Goal: Complete application form: Complete application form

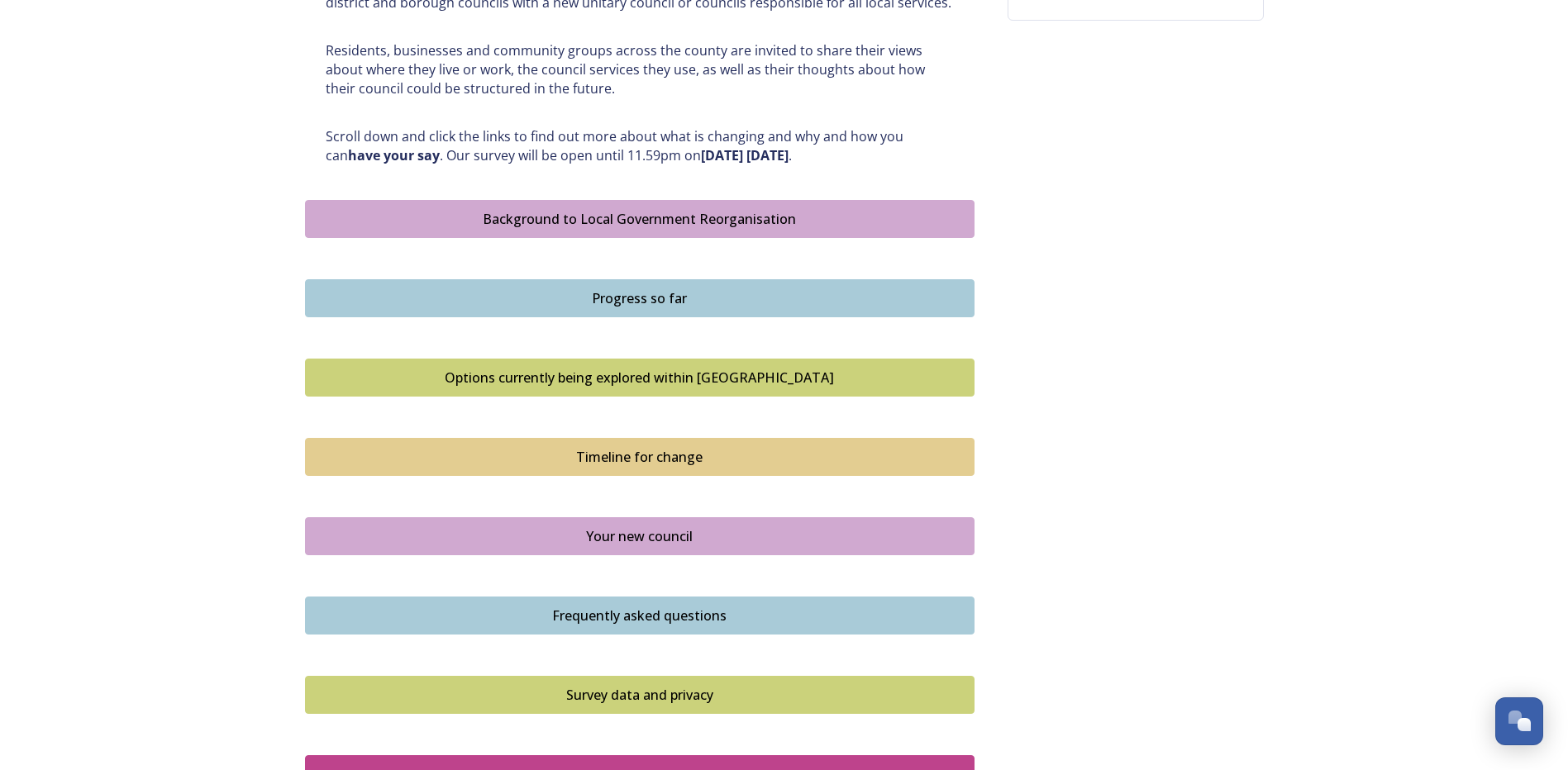
scroll to position [826, 0]
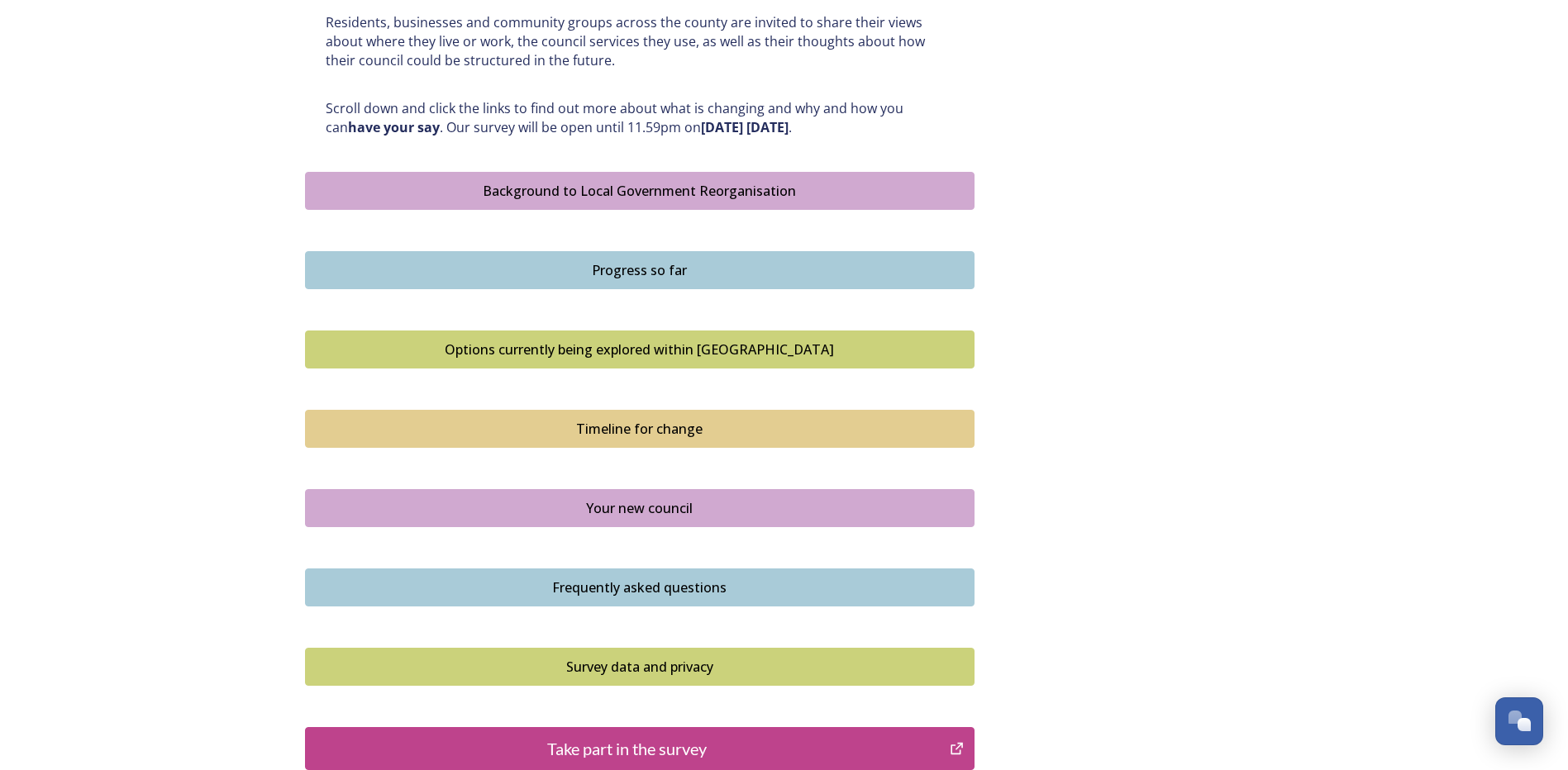
click at [614, 191] on div "Background to Local Government Reorganisation" at bounding box center [639, 191] width 651 height 20
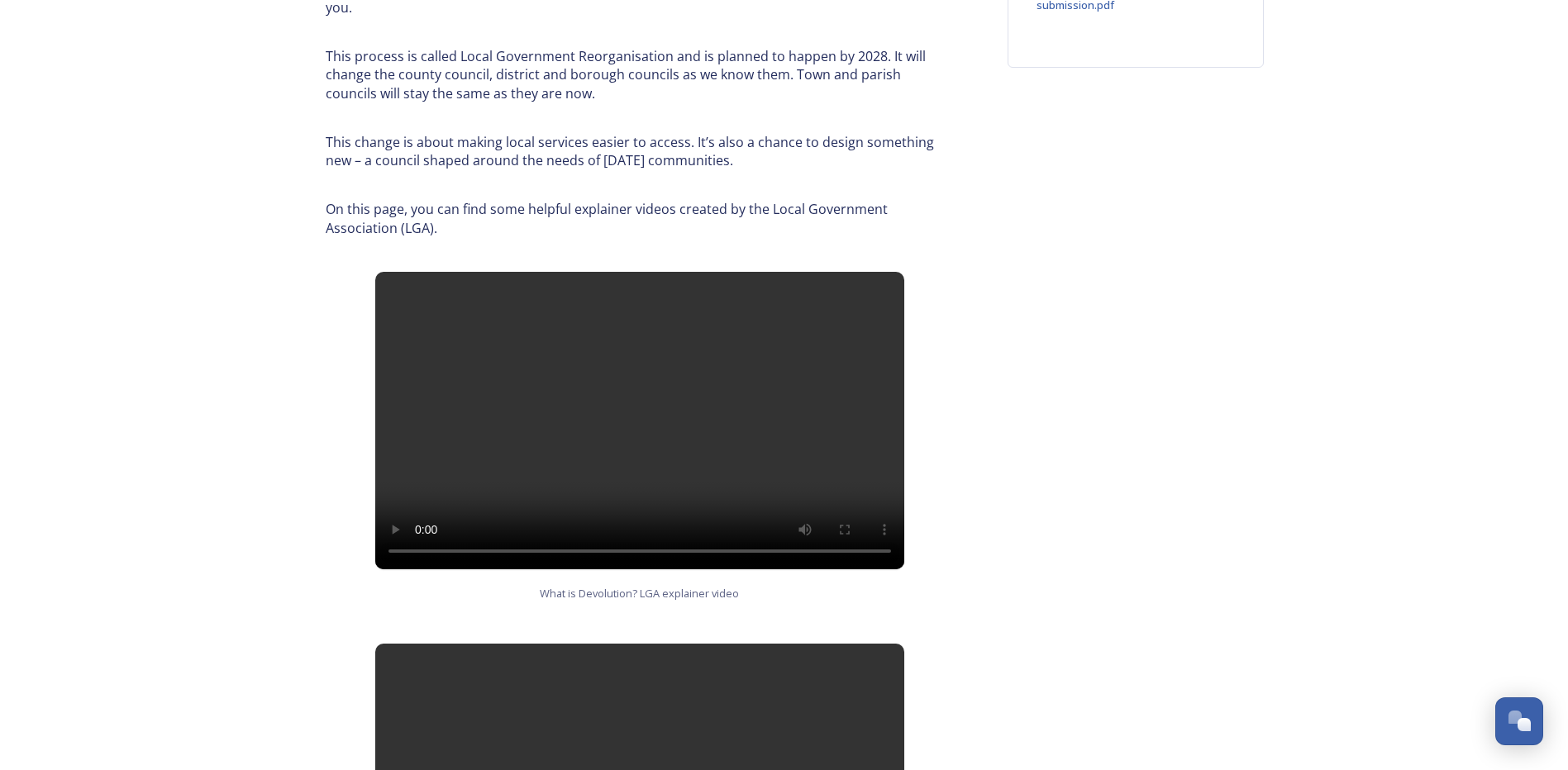
scroll to position [661, 0]
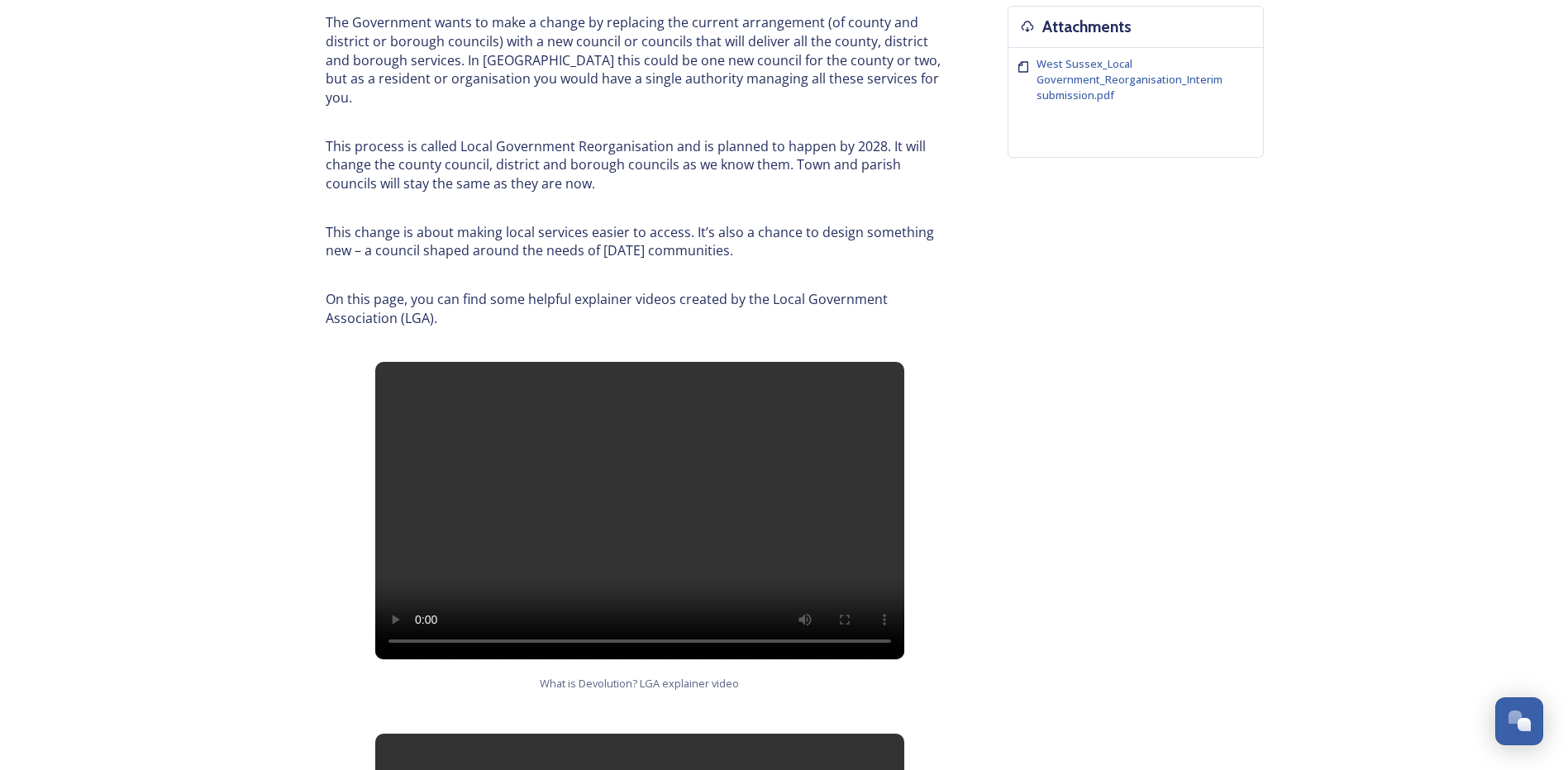
click at [1124, 553] on div "Background to Local Government Reorganisation In West Sussex, we have a local g…" at bounding box center [784, 512] width 958 height 2093
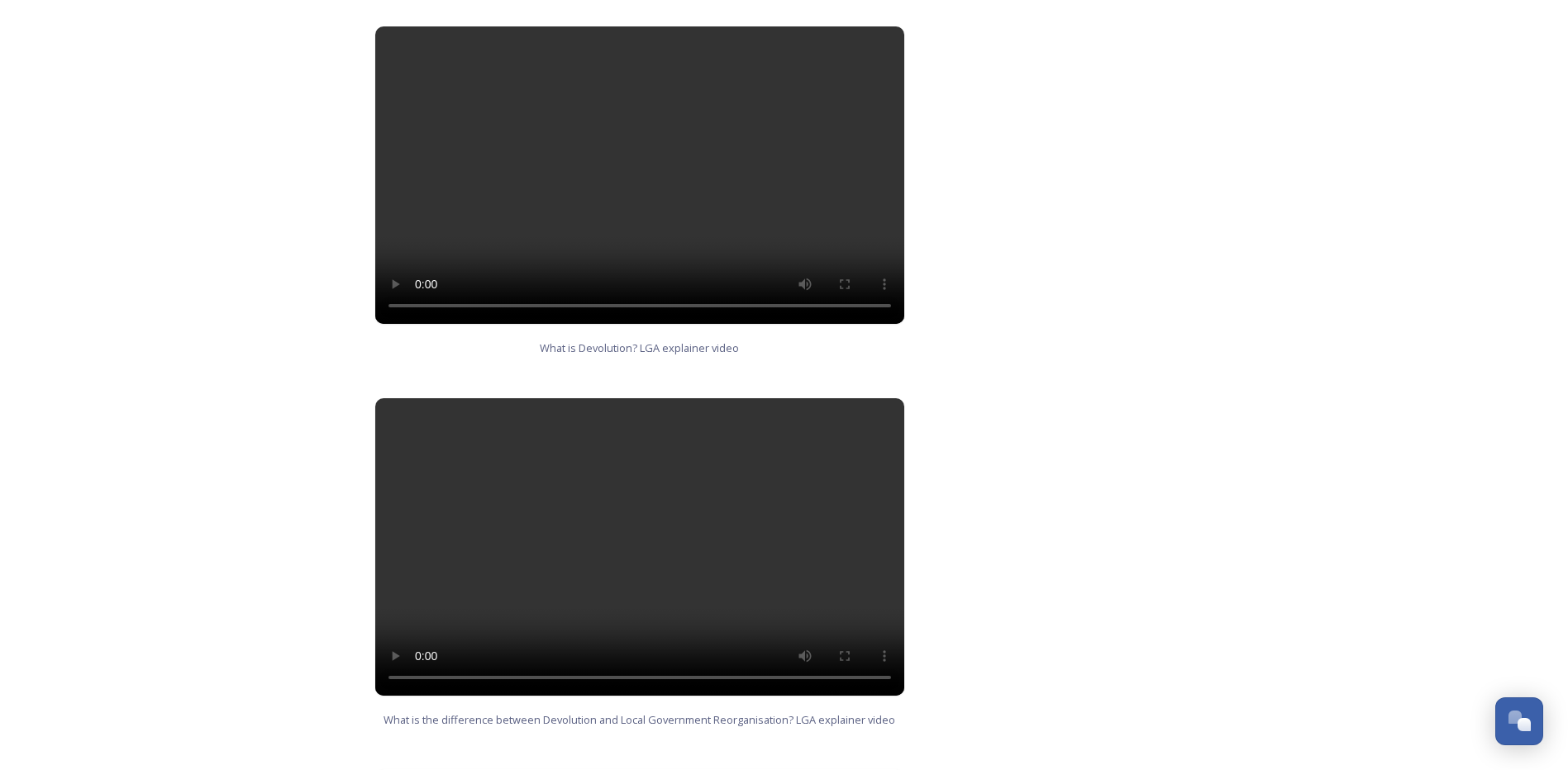
scroll to position [1074, 0]
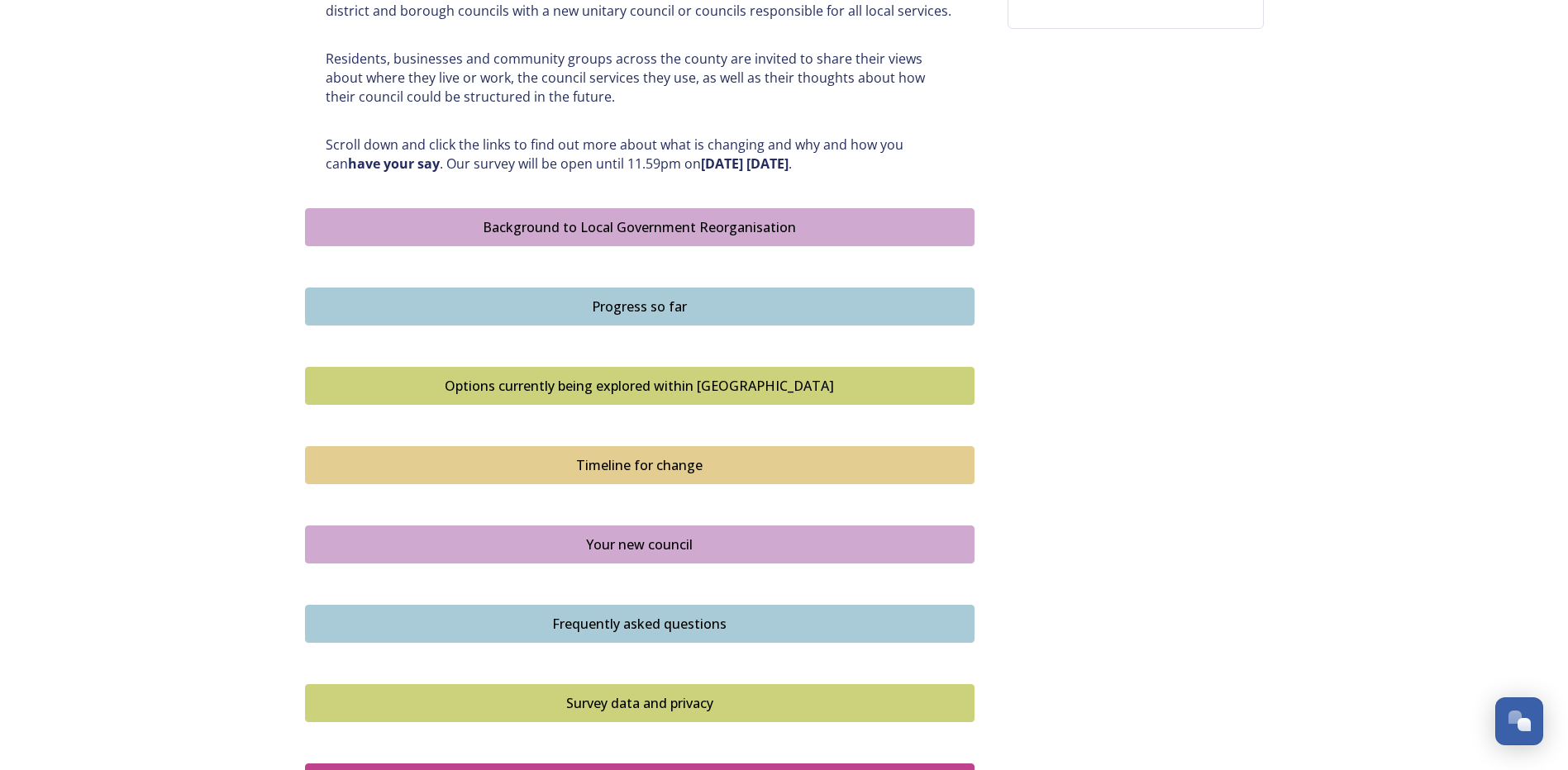
scroll to position [826, 0]
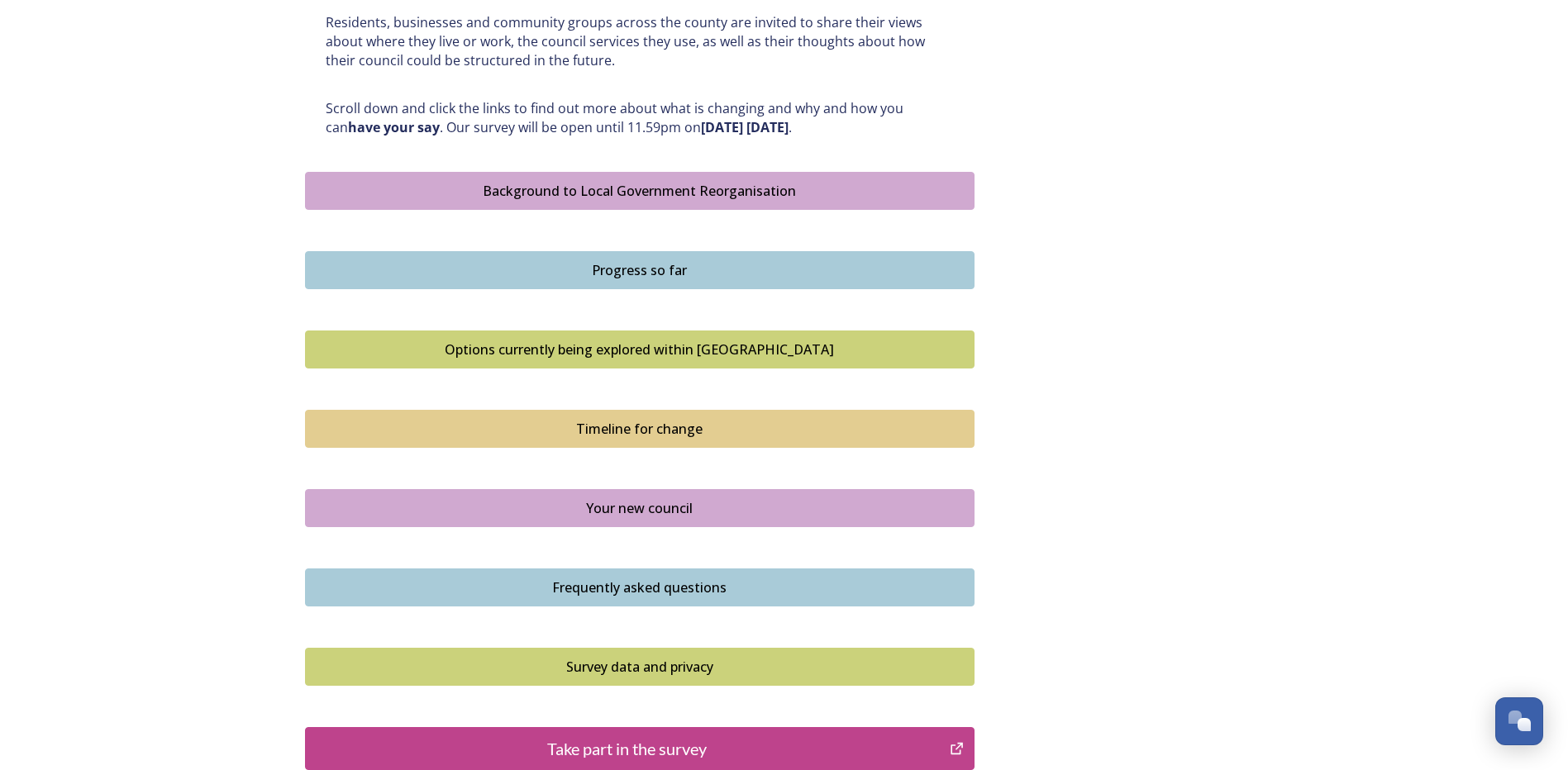
click at [627, 261] on div "Progress so far" at bounding box center [639, 270] width 651 height 20
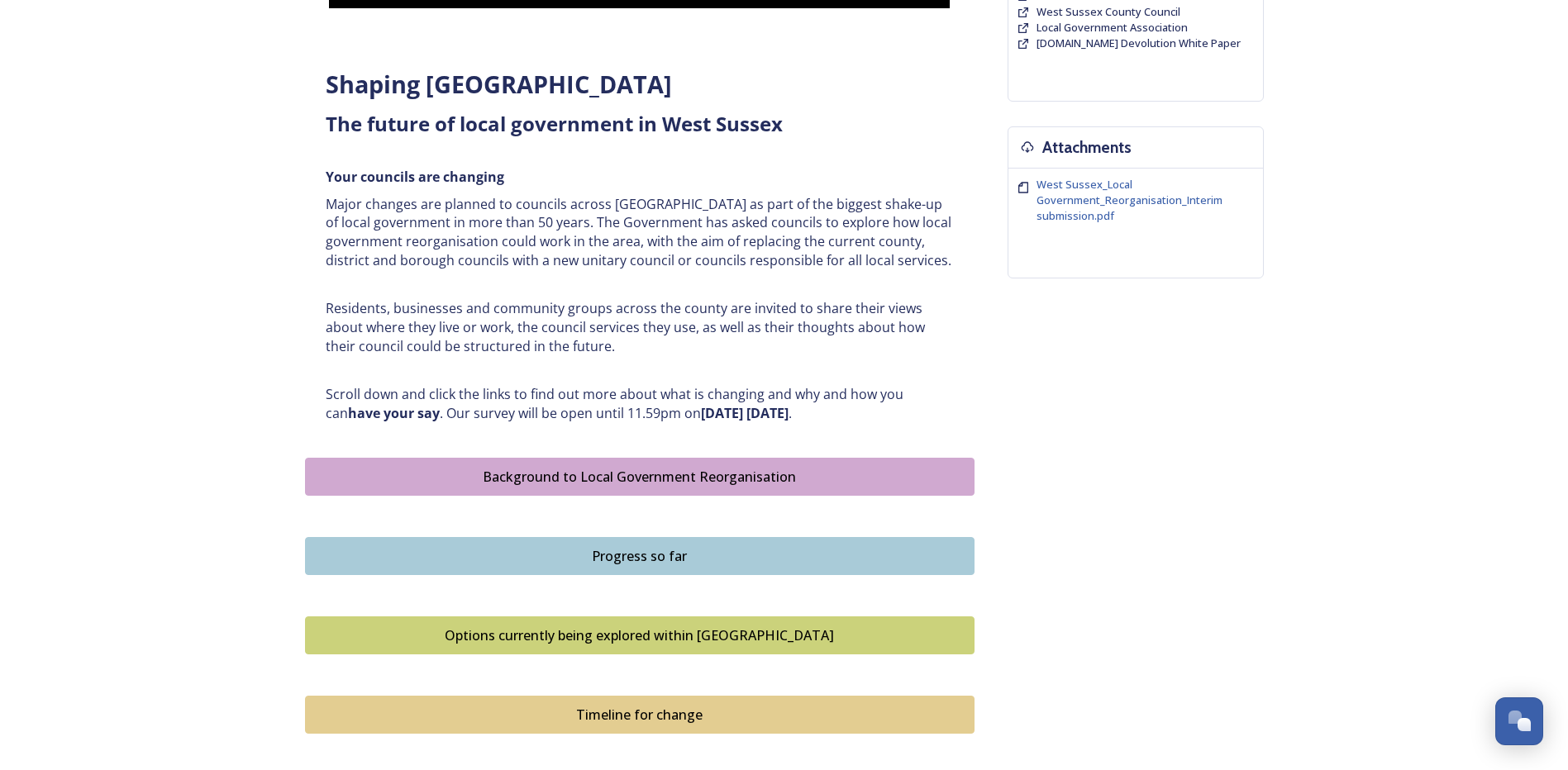
scroll to position [661, 0]
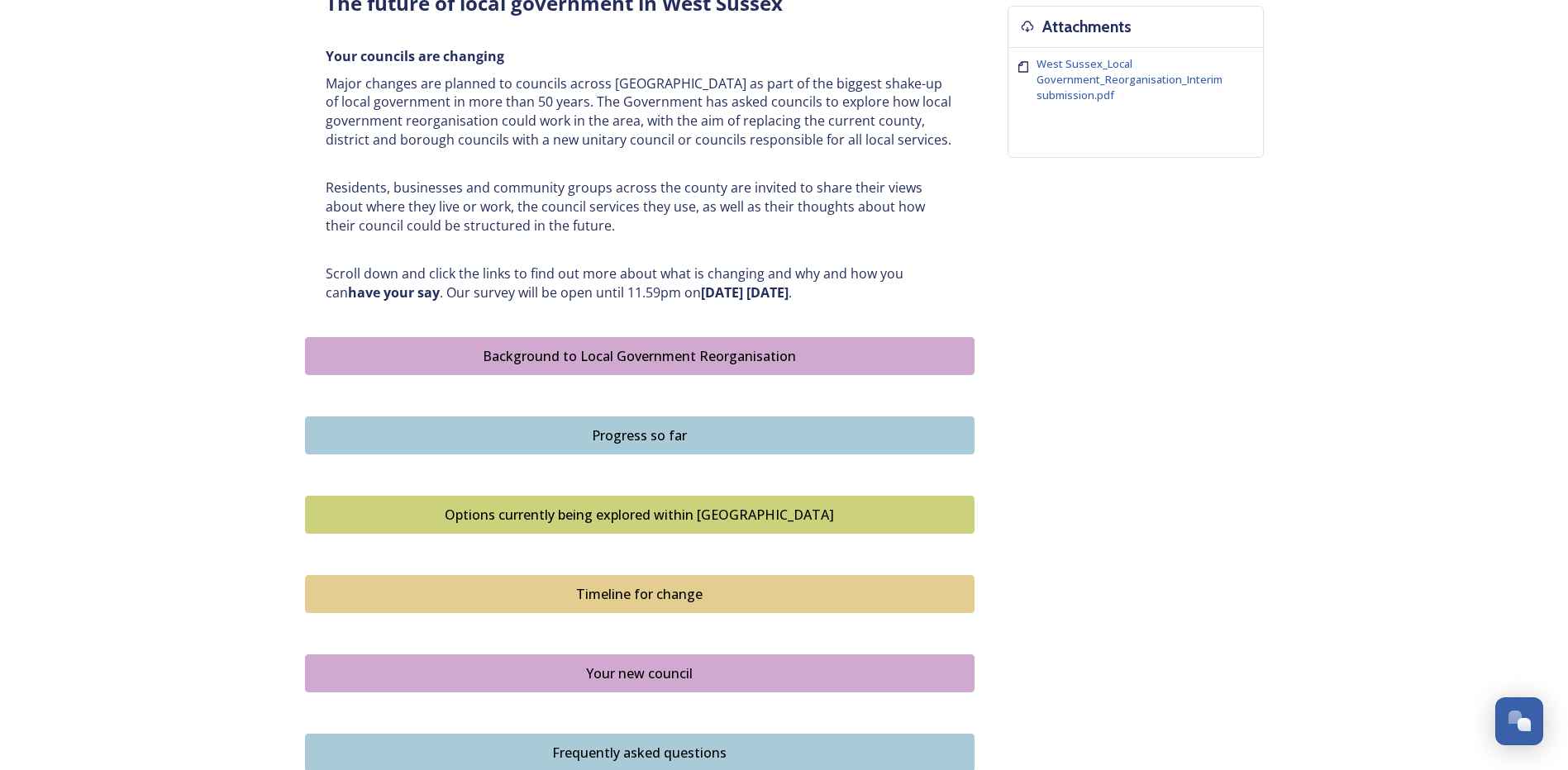
click at [622, 516] on div "Options currently being explored within West Sussex" at bounding box center [639, 514] width 651 height 20
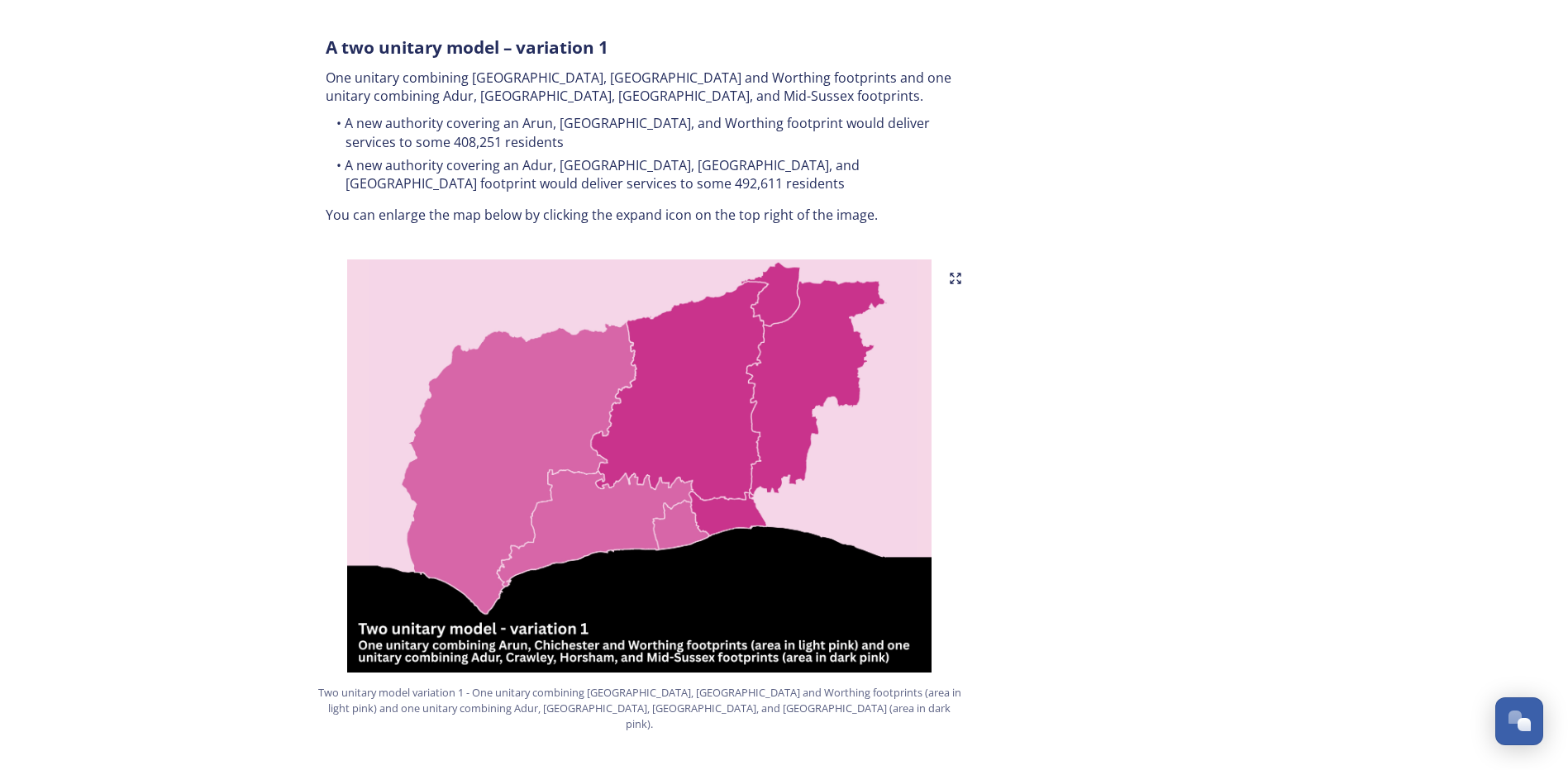
scroll to position [909, 0]
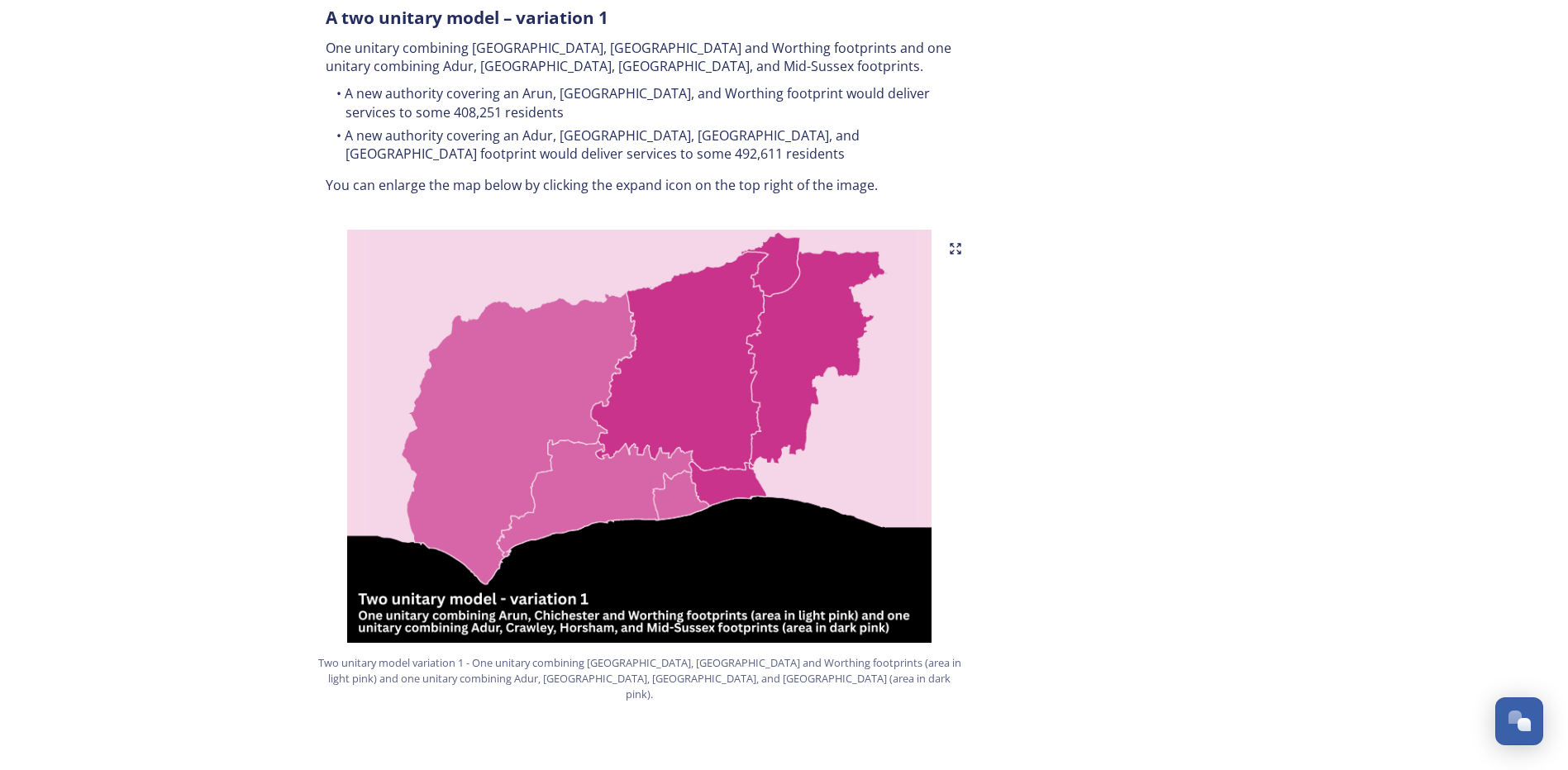
click at [956, 242] on icon at bounding box center [955, 248] width 13 height 13
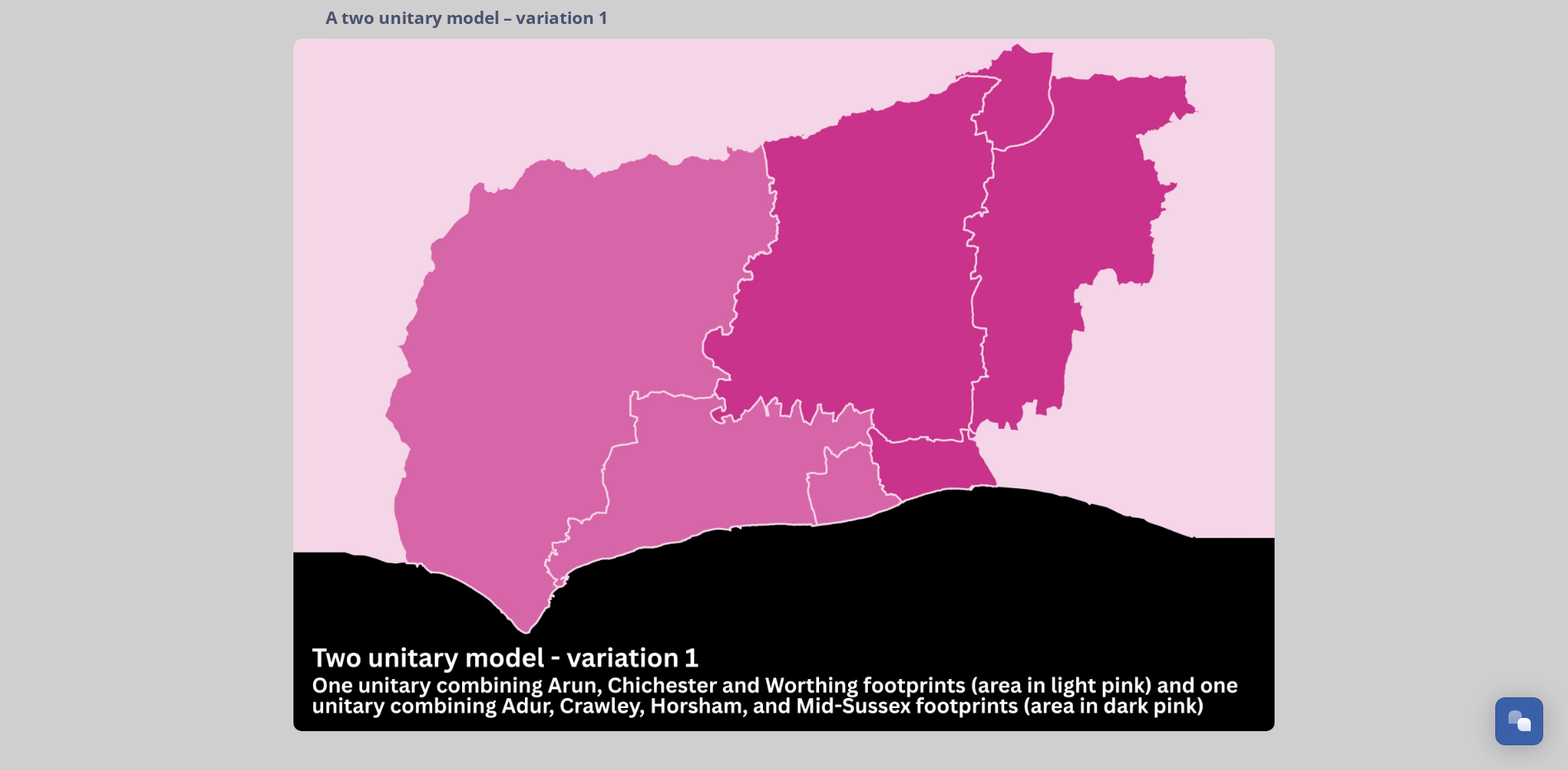
click at [933, 471] on img at bounding box center [783, 386] width 981 height 694
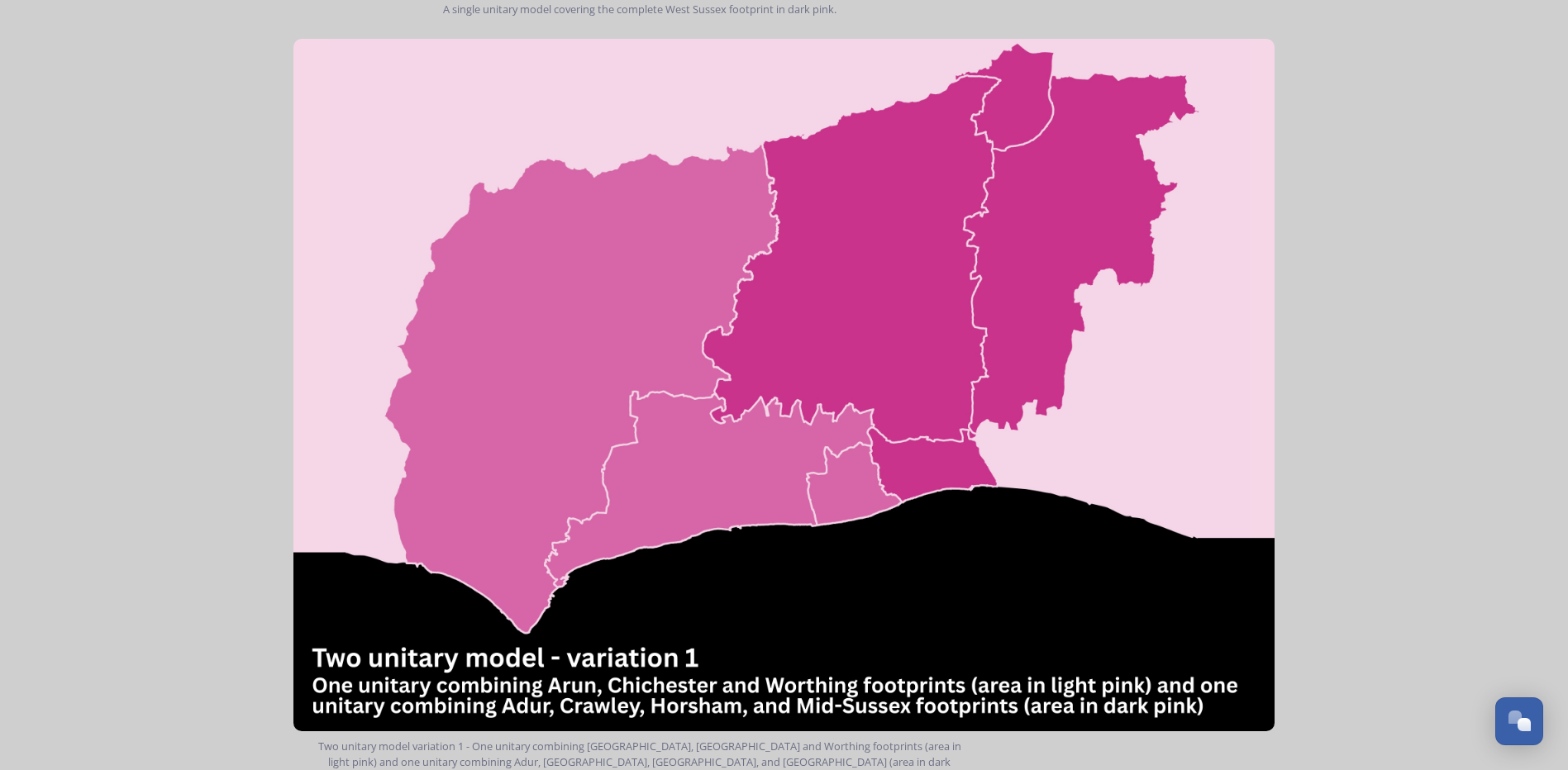
scroll to position [826, 0]
click at [1245, 80] on img at bounding box center [783, 386] width 981 height 694
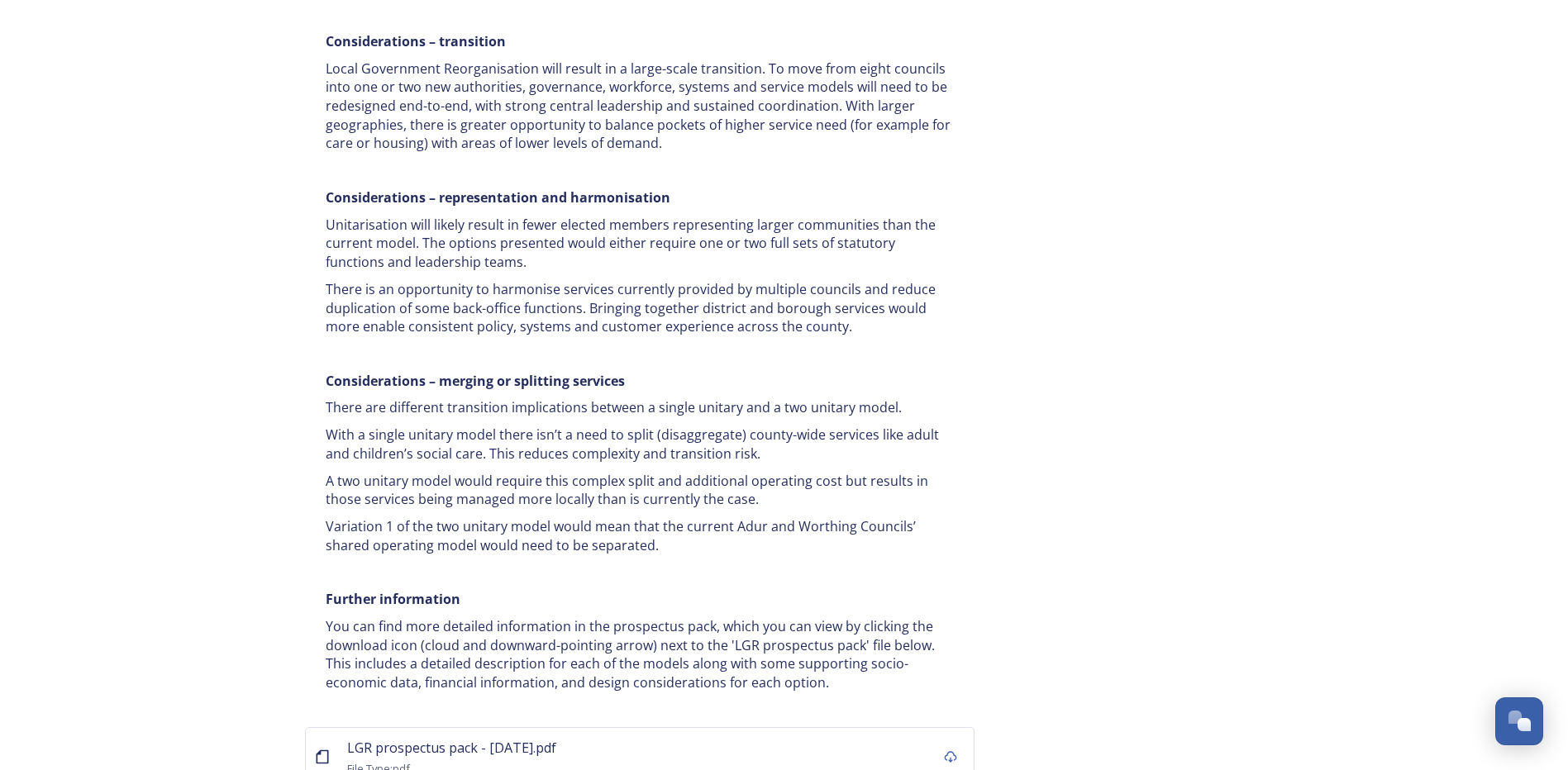
scroll to position [2974, 0]
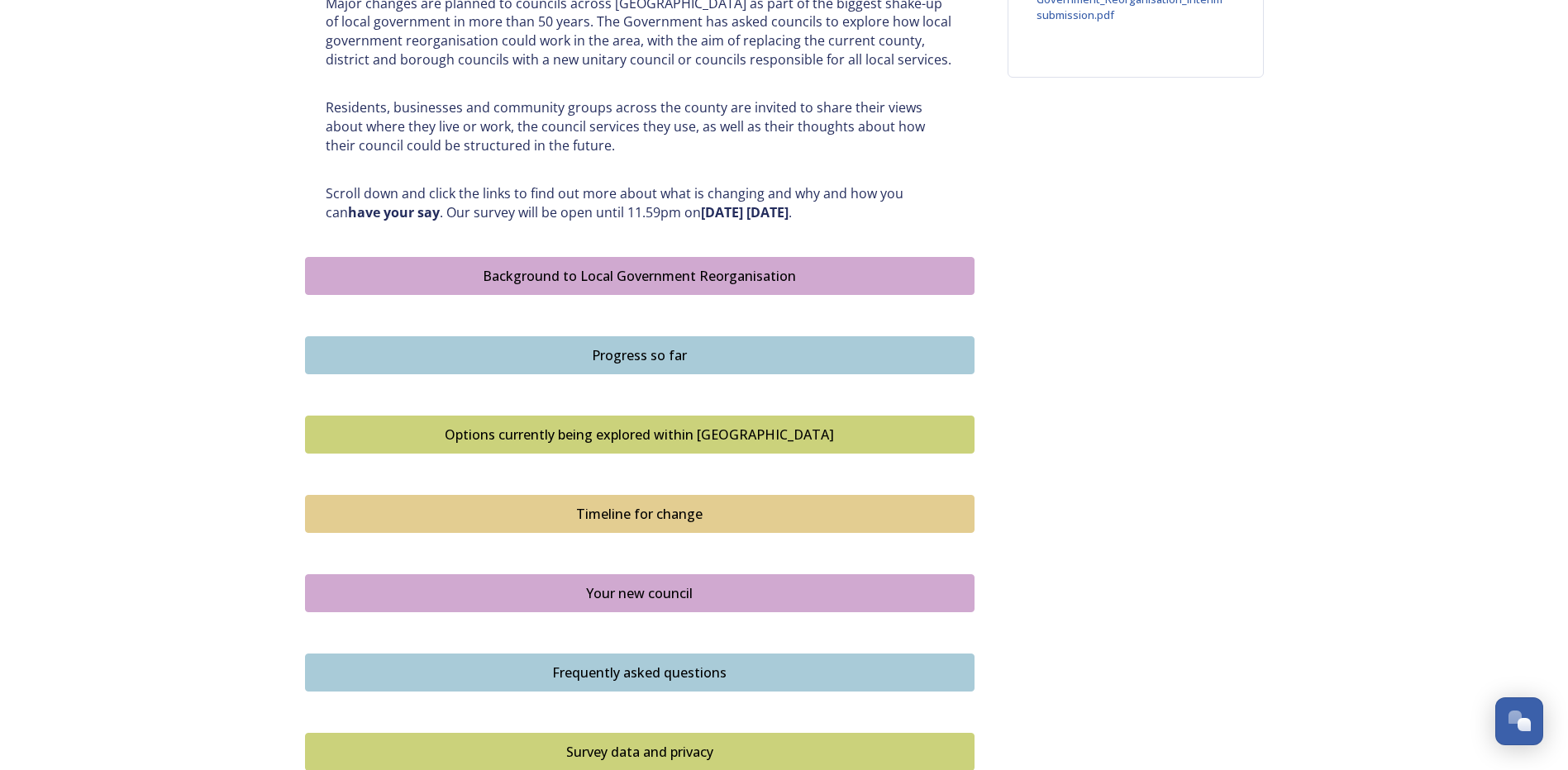
scroll to position [744, 0]
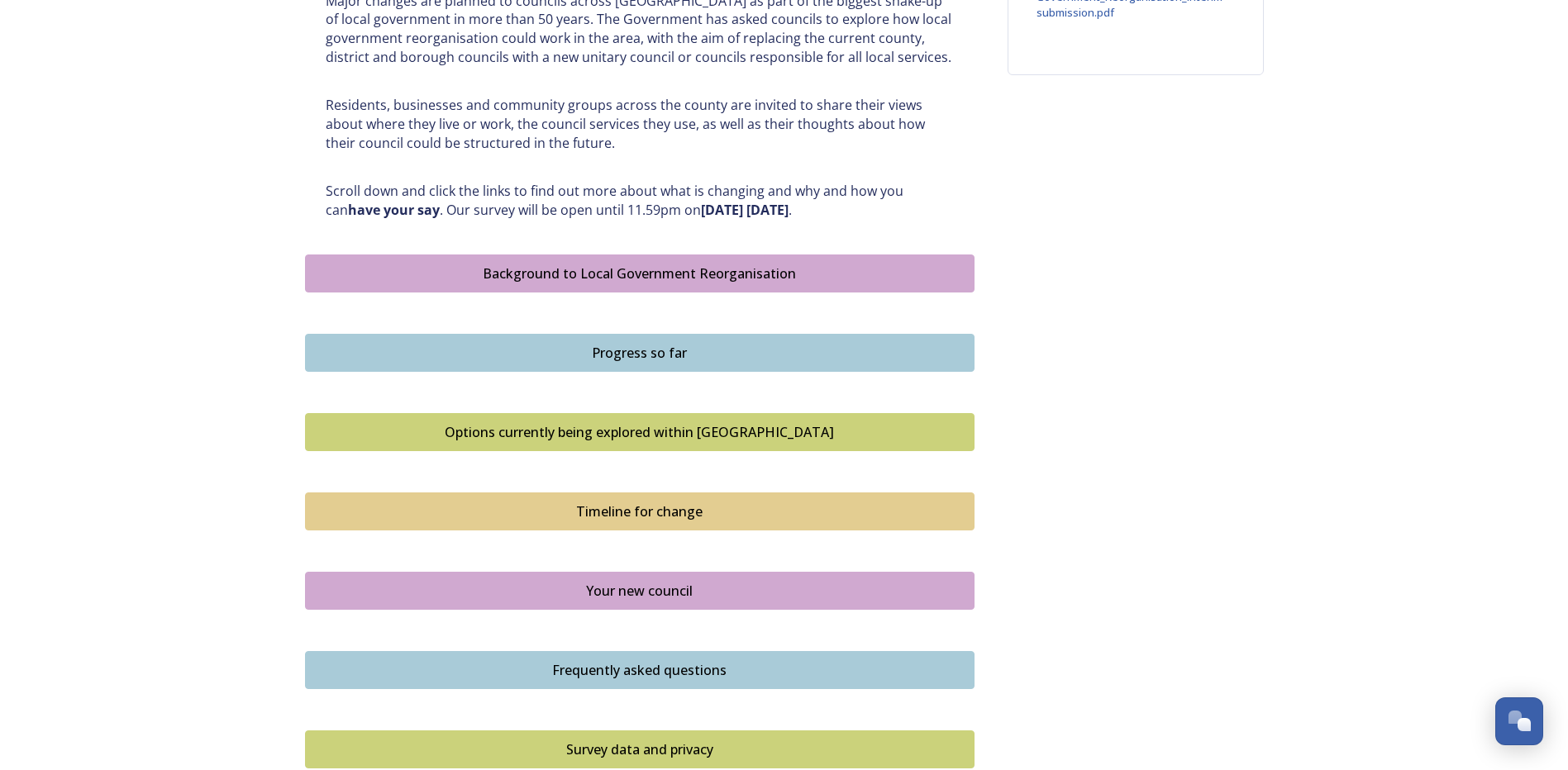
click at [615, 514] on div "Timeline for change" at bounding box center [639, 511] width 651 height 20
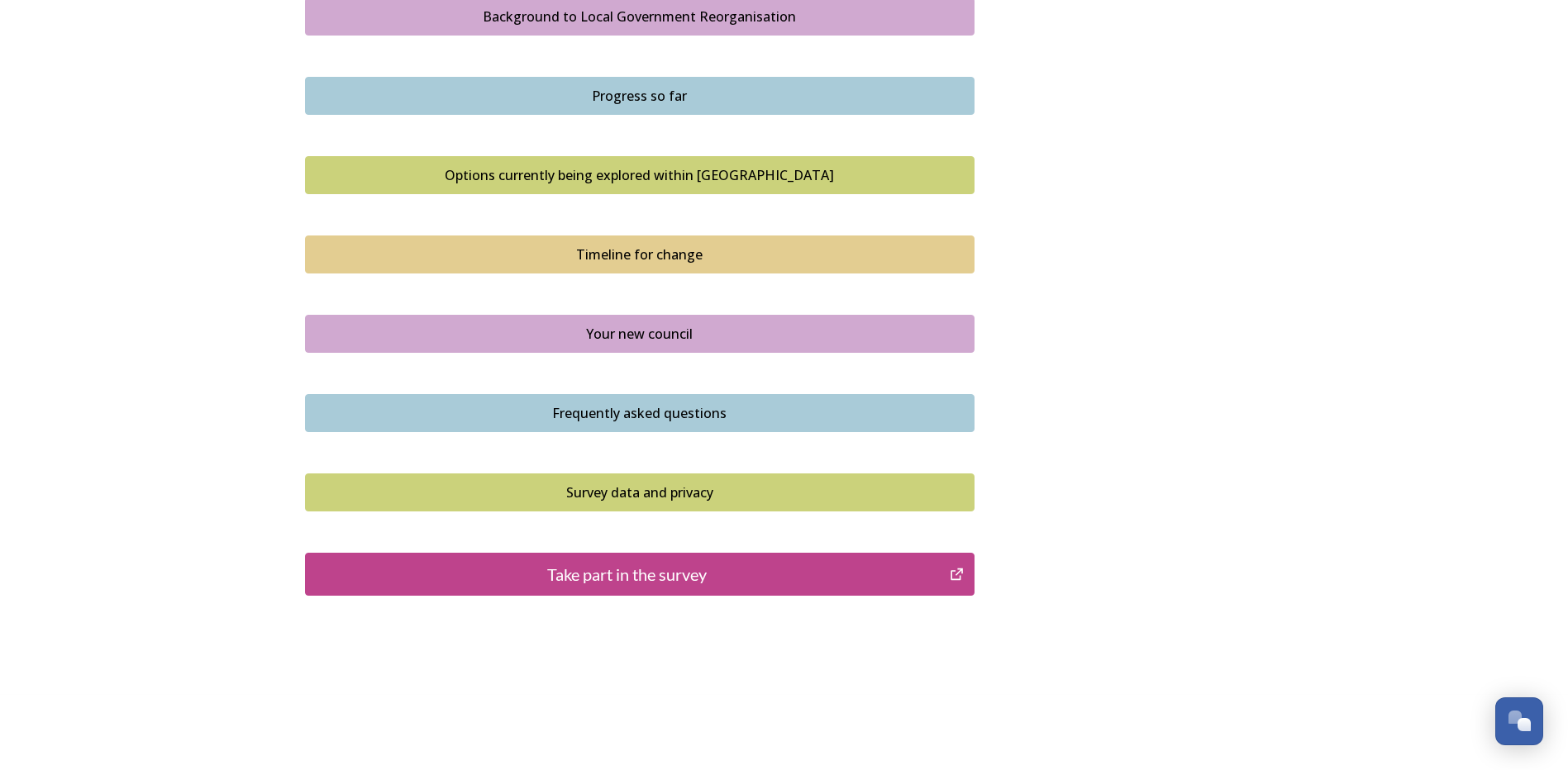
scroll to position [1008, 0]
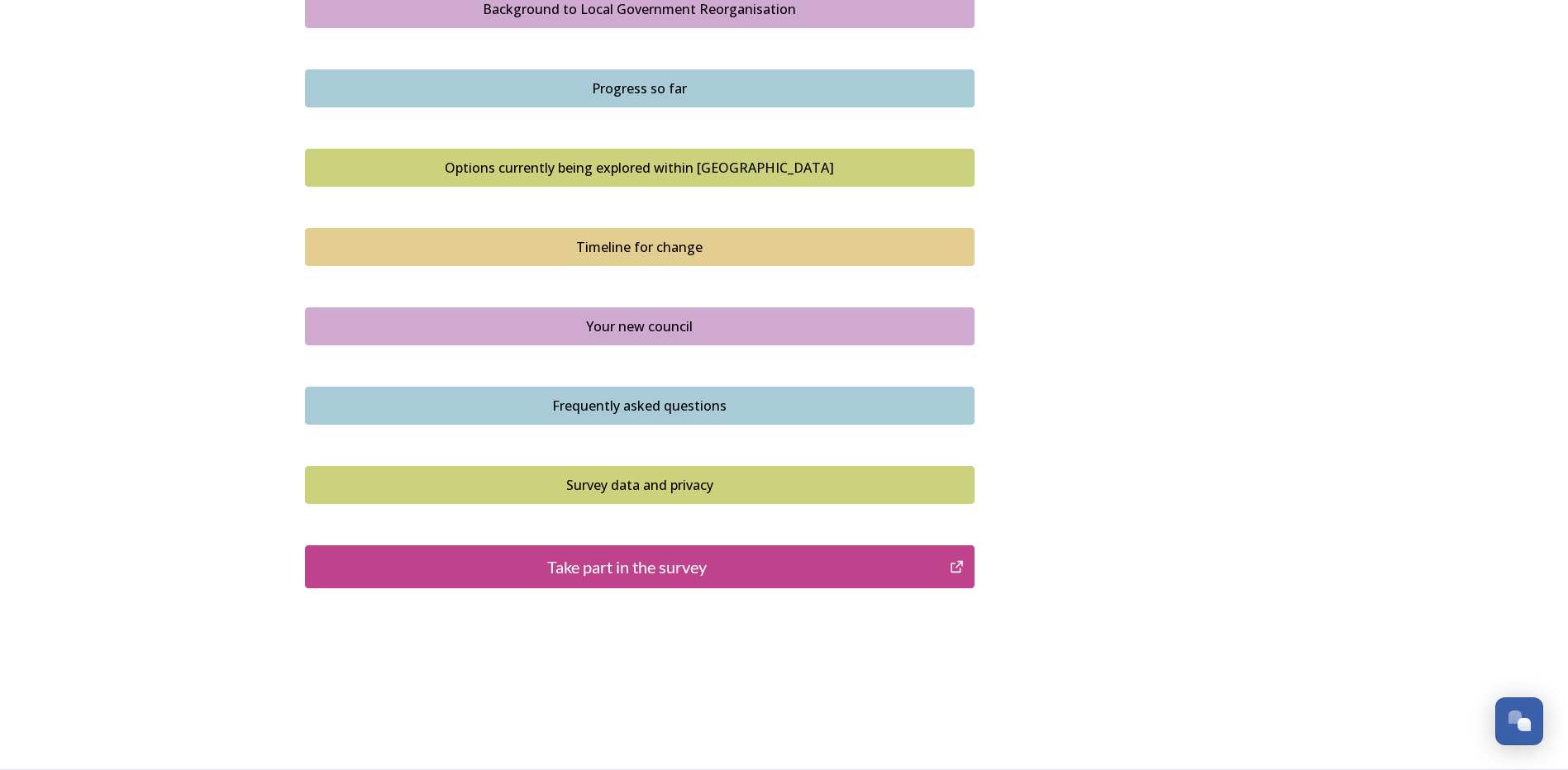
click at [573, 406] on div "Frequently asked questions" at bounding box center [639, 406] width 651 height 20
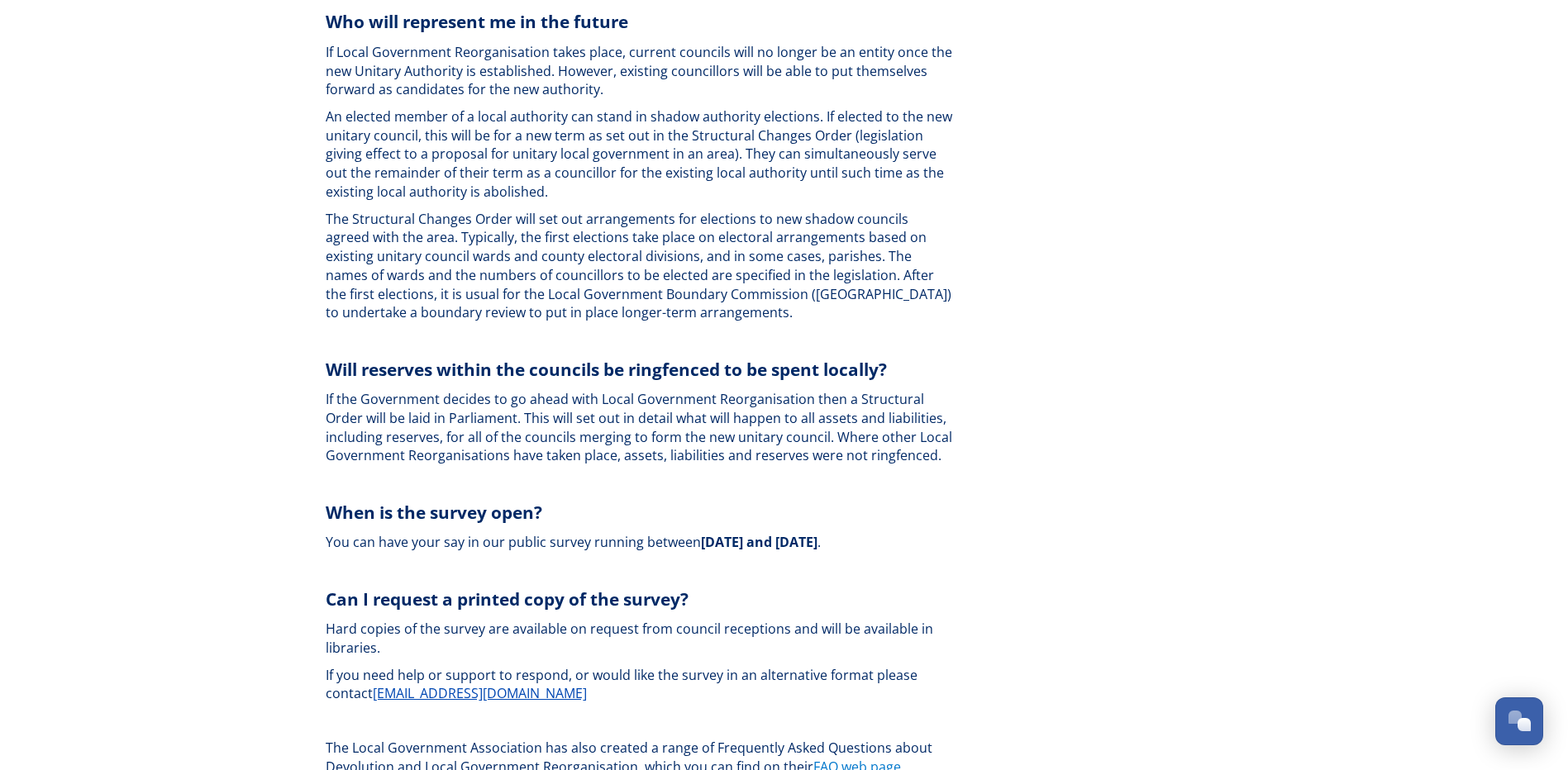
scroll to position [4626, 0]
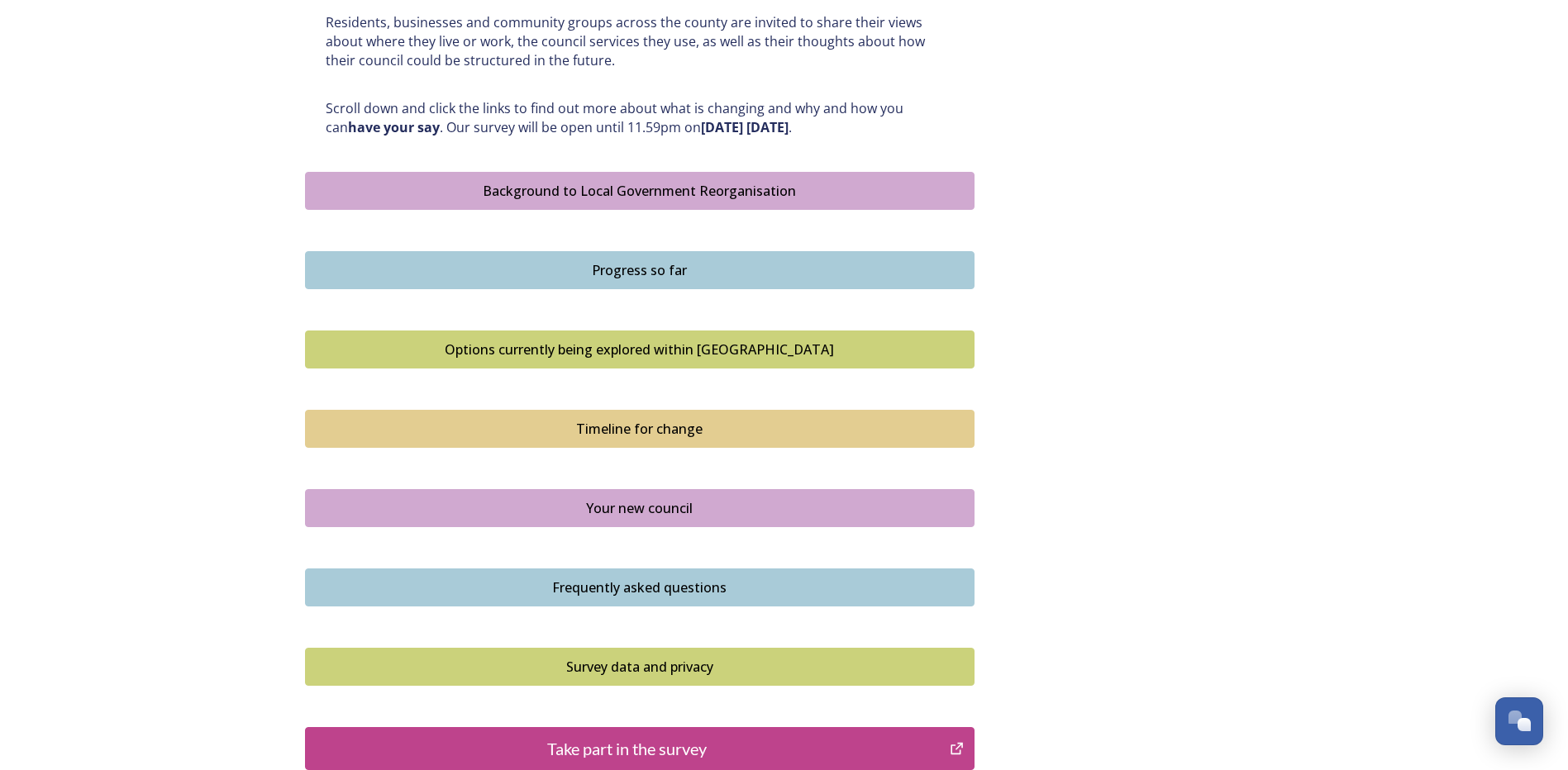
scroll to position [909, 0]
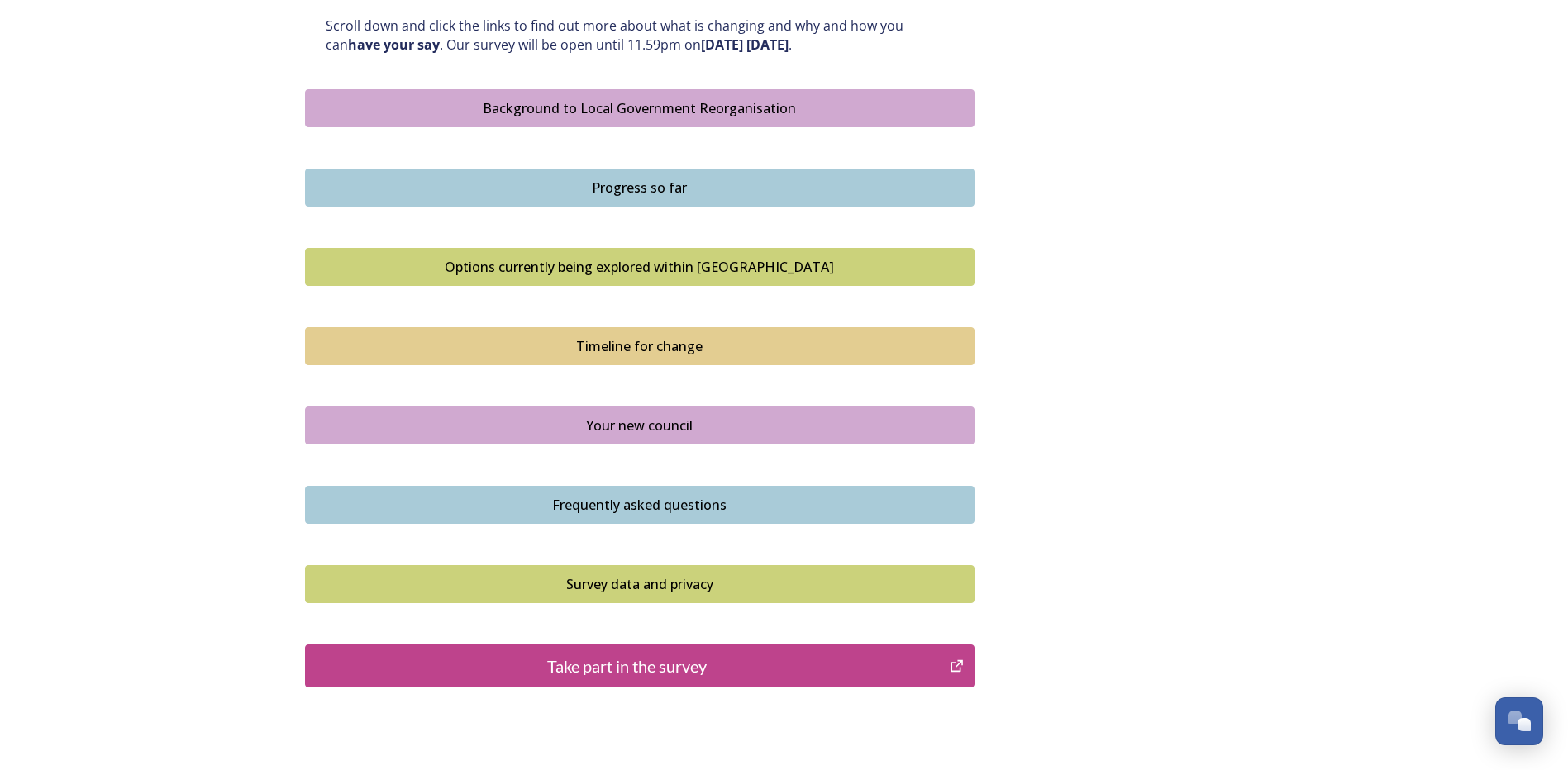
click at [596, 429] on div "Your new council" at bounding box center [639, 425] width 651 height 20
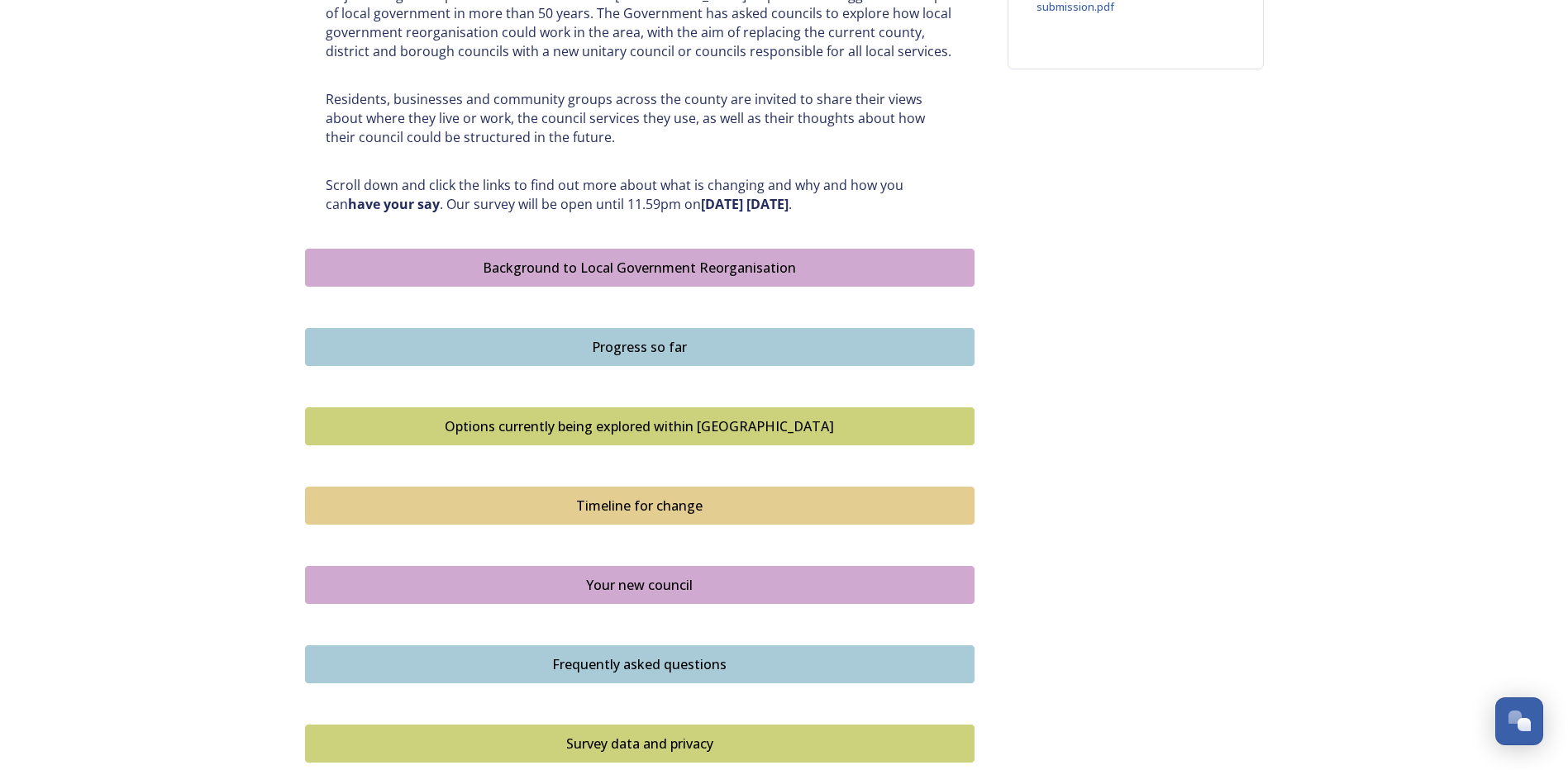
scroll to position [744, 0]
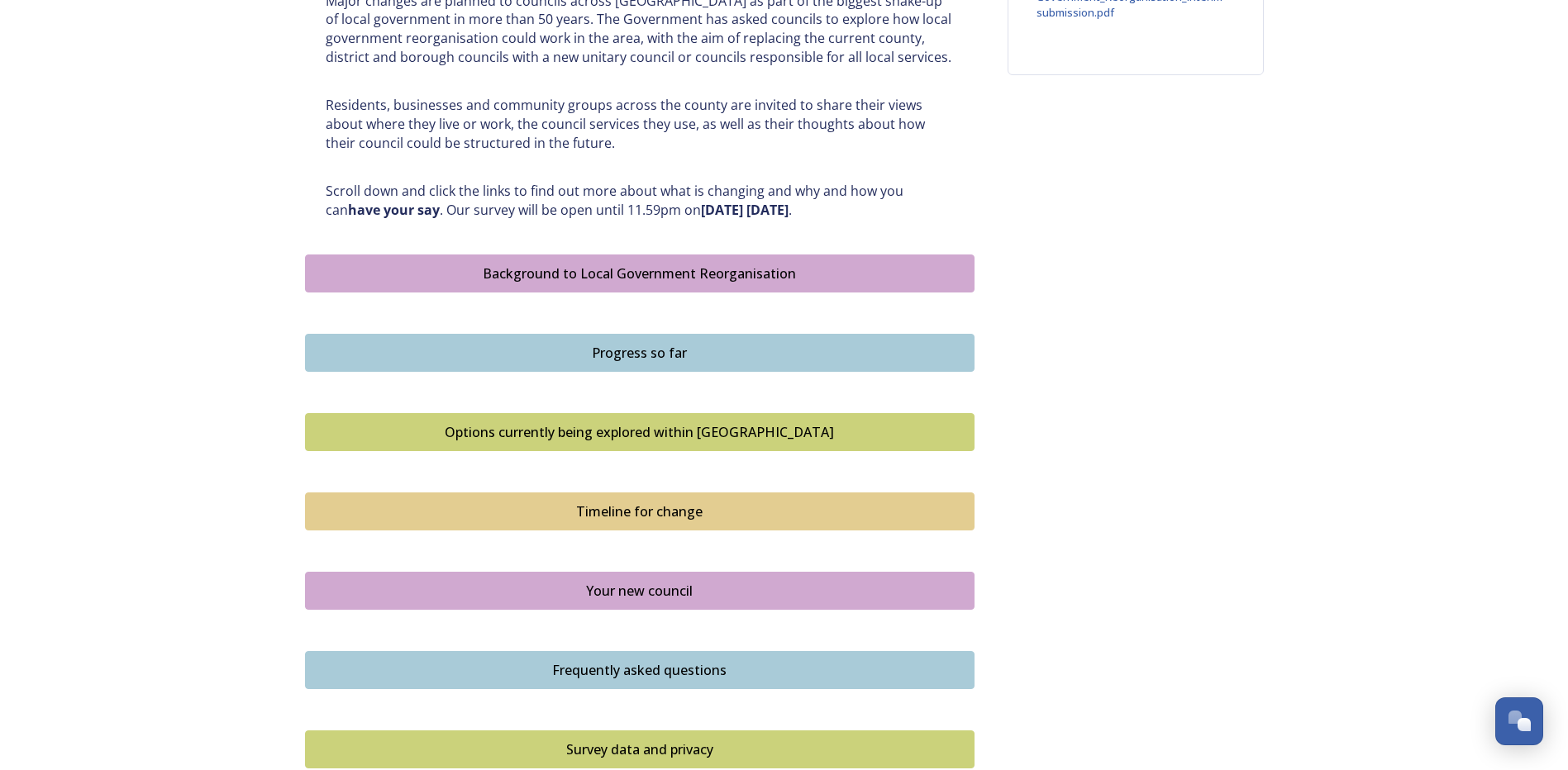
click at [694, 432] on div "Options currently being explored within West Sussex" at bounding box center [639, 432] width 651 height 20
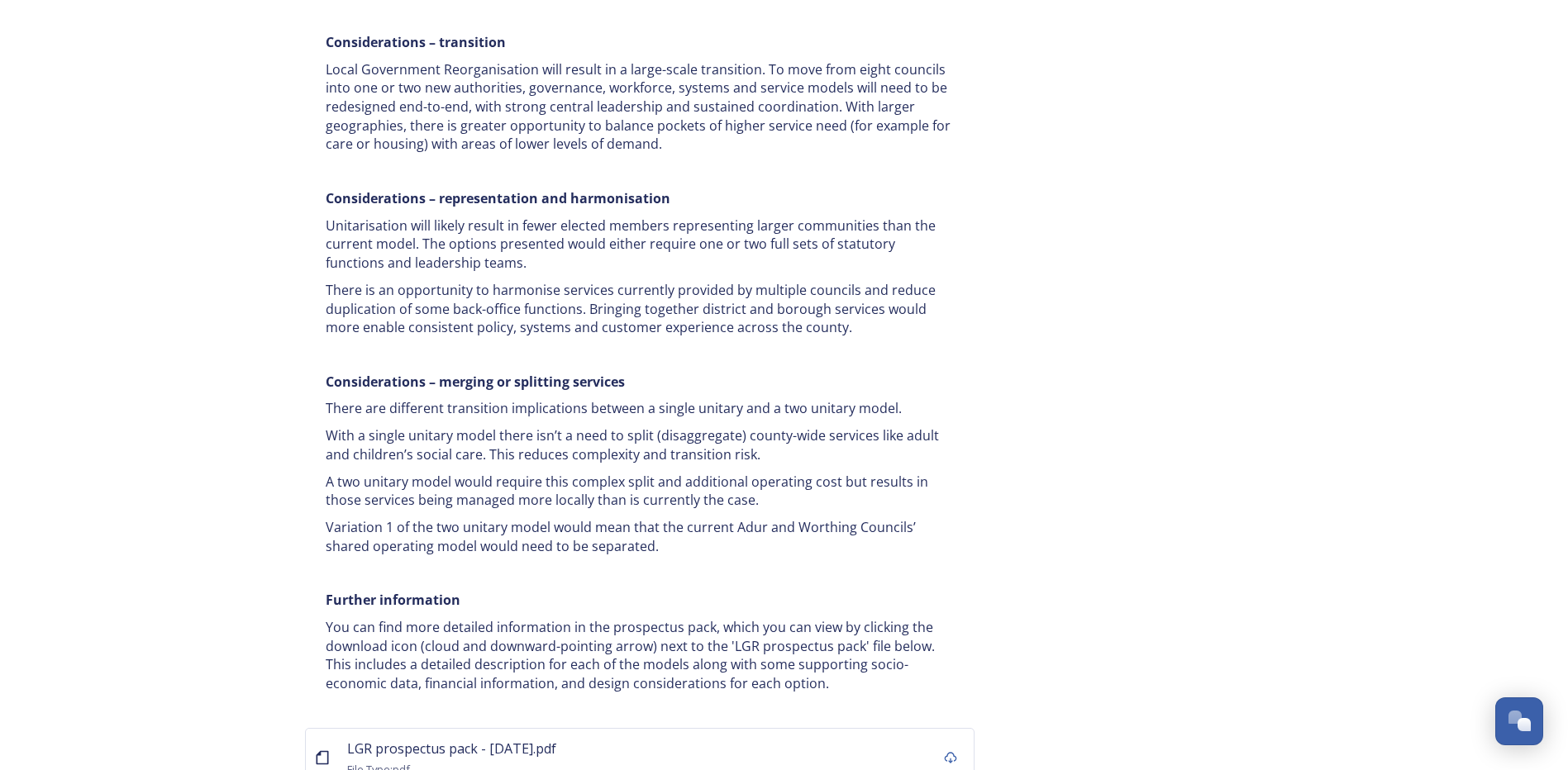
scroll to position [3125, 0]
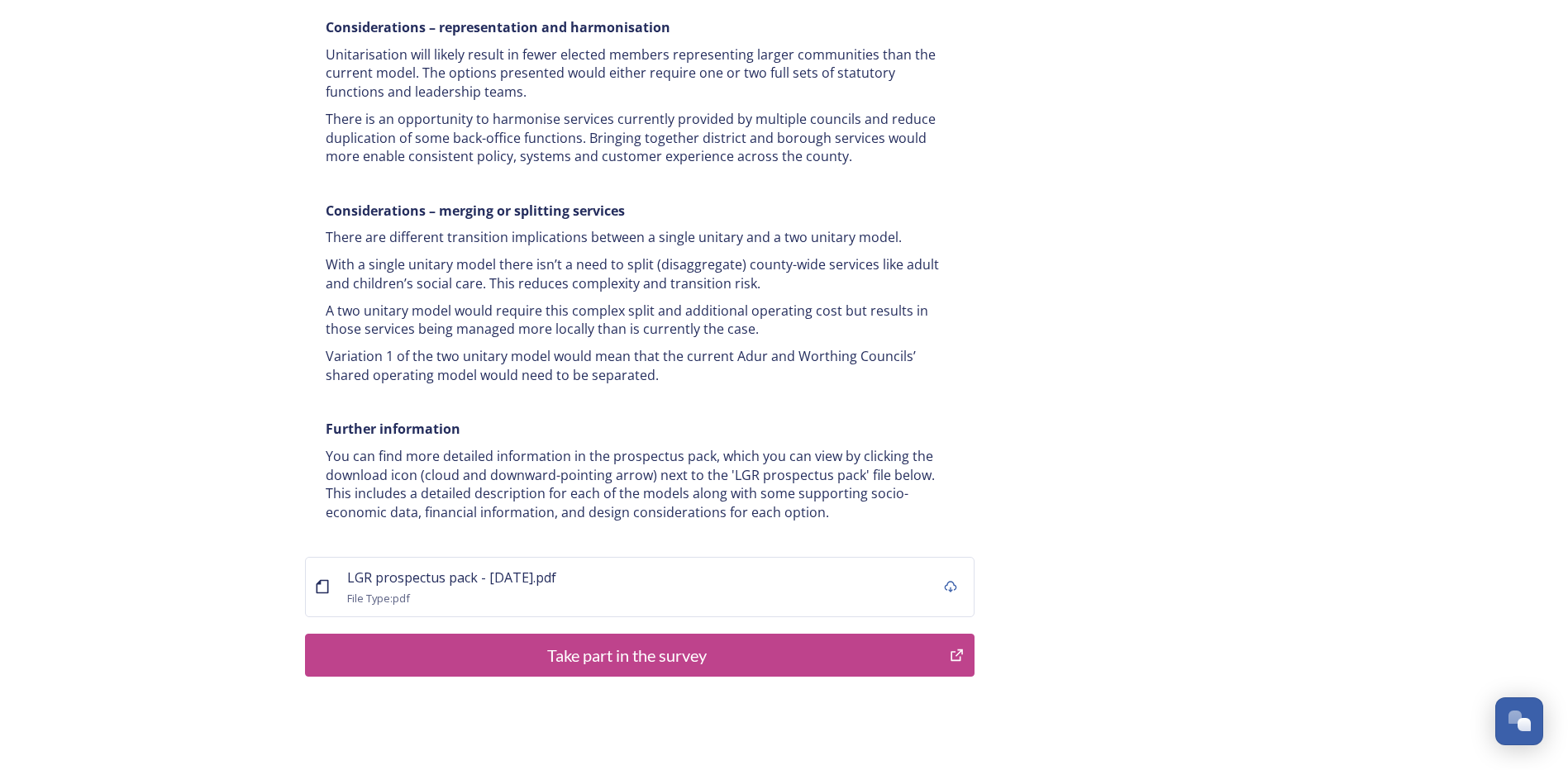
click at [916, 556] on div "LGR prospectus pack - 16 July.pdf File Type: pdf" at bounding box center [639, 587] width 669 height 61
click at [944, 580] on icon at bounding box center [950, 586] width 13 height 13
click at [609, 643] on div "Take part in the survey" at bounding box center [627, 654] width 627 height 24
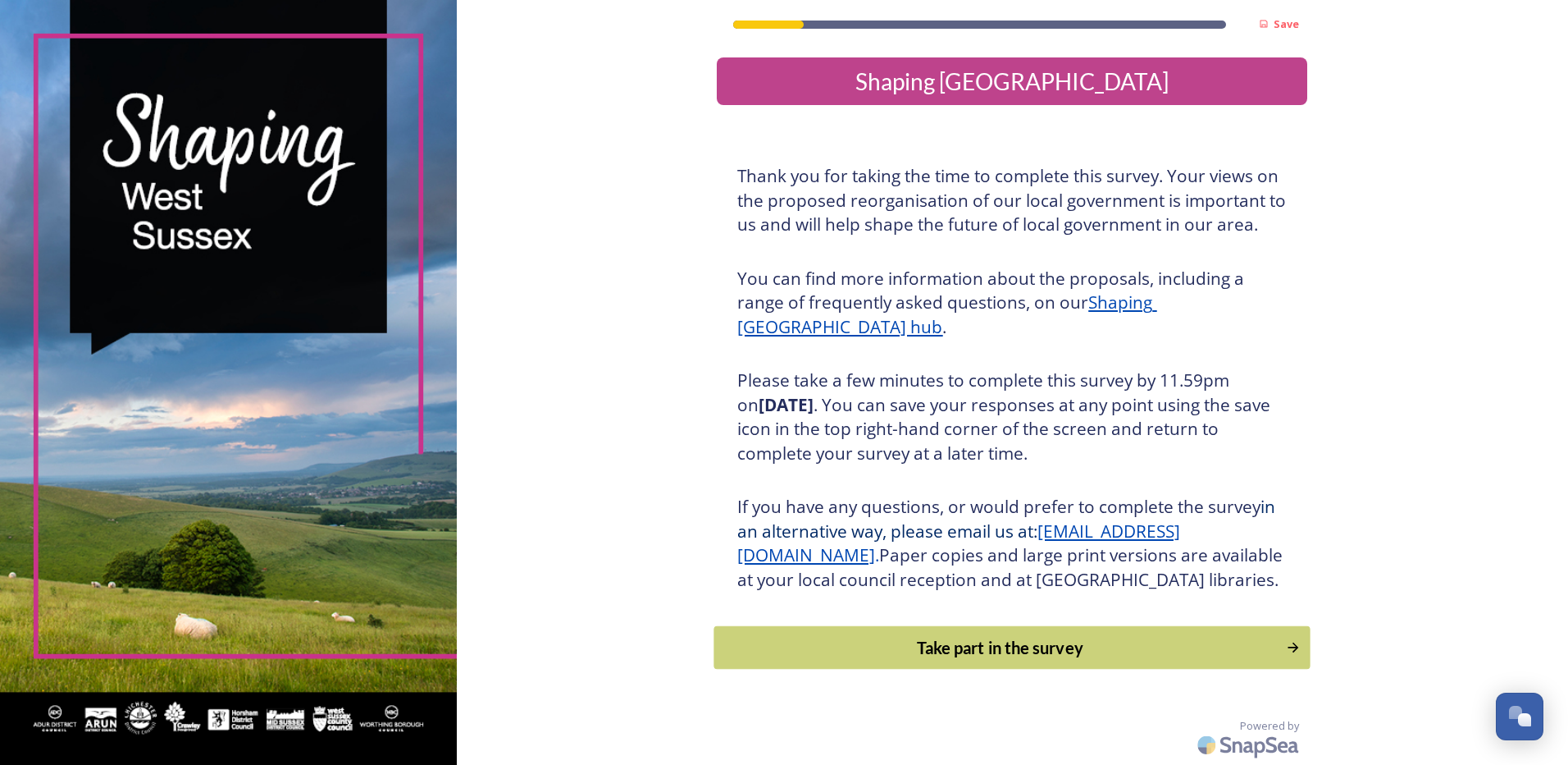
click at [969, 660] on div "Take part in the survey" at bounding box center [1001, 647] width 554 height 24
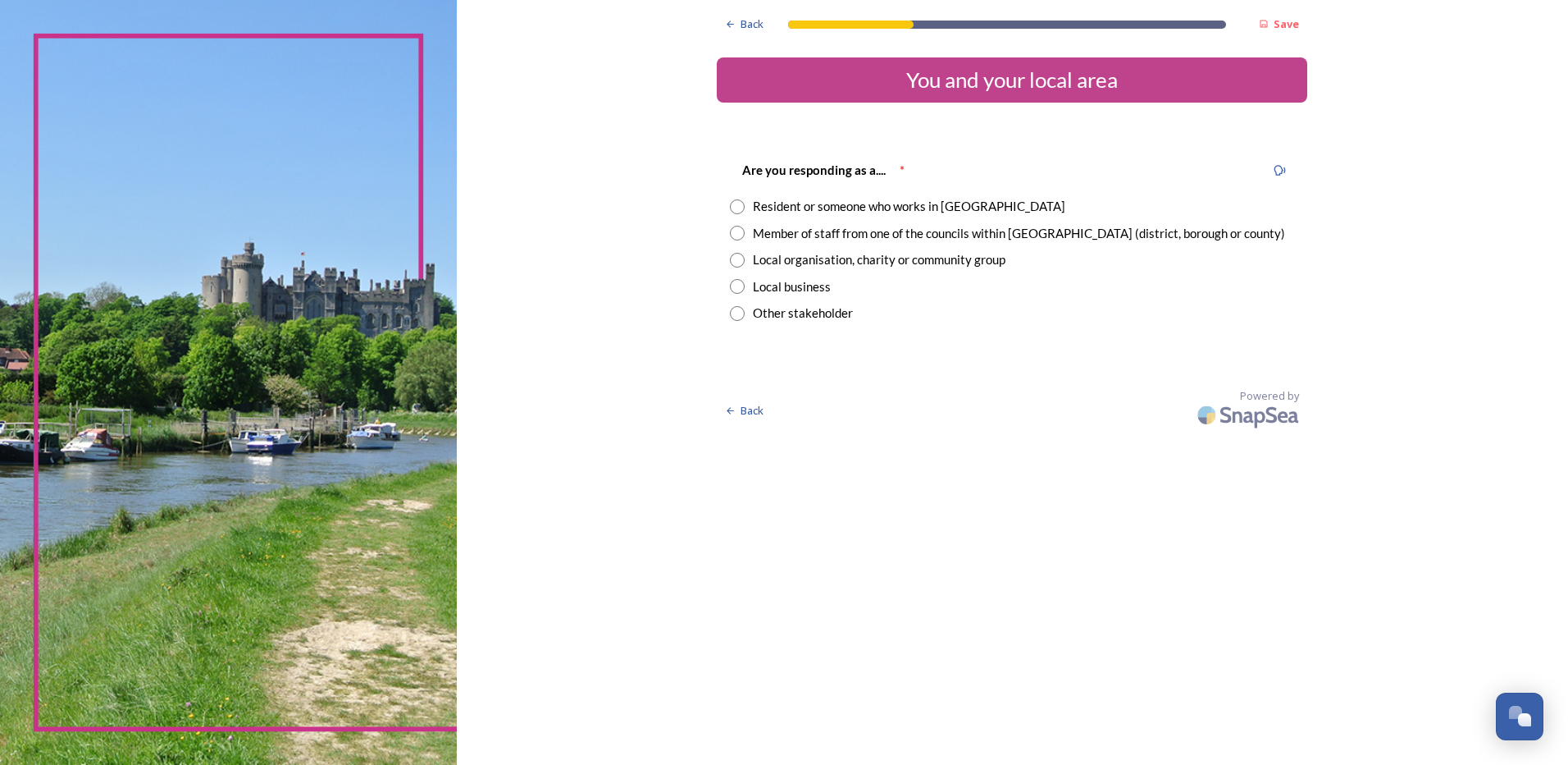
click at [738, 207] on input "radio" at bounding box center [737, 206] width 15 height 15
radio input "true"
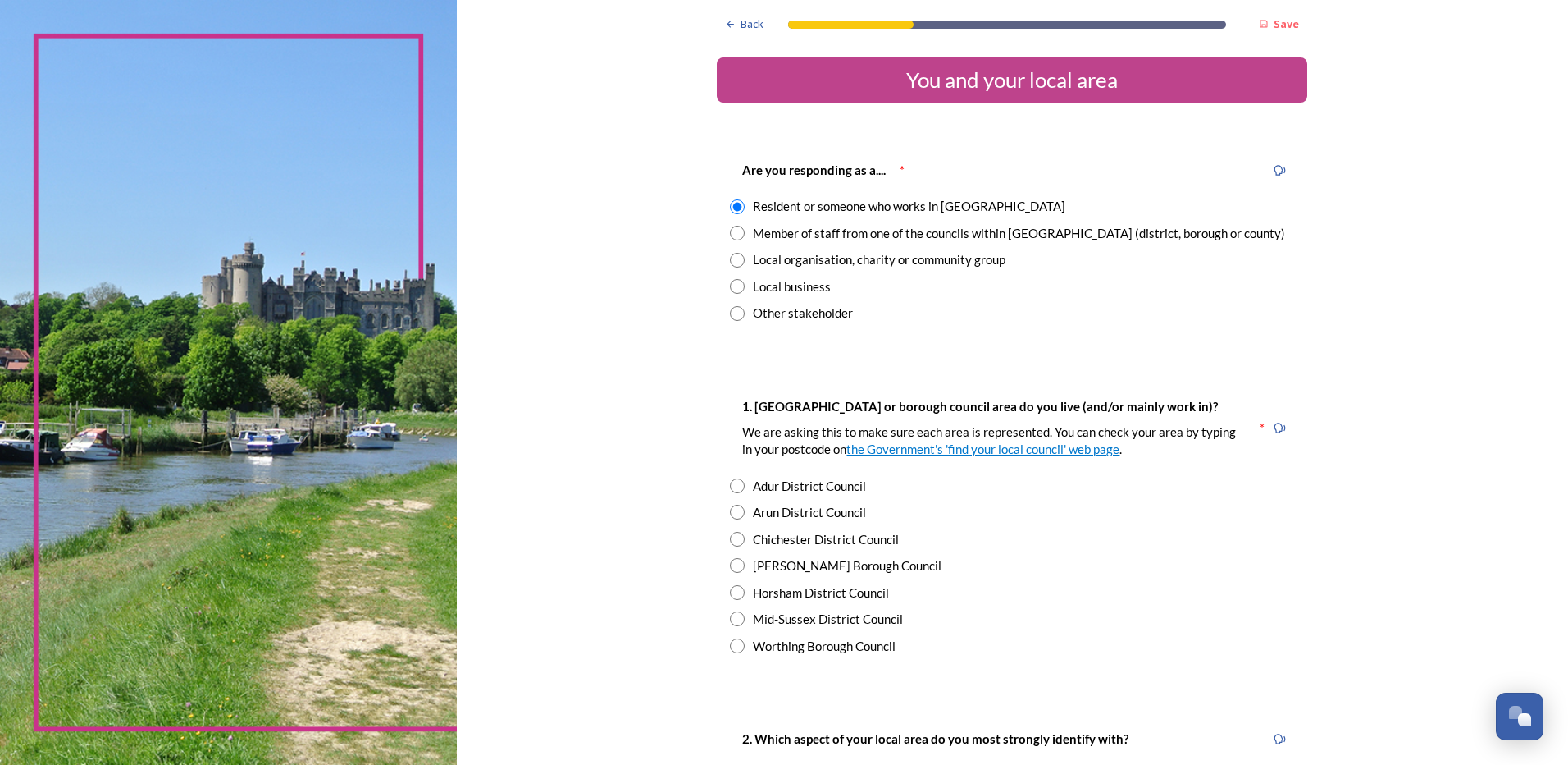
click at [731, 234] on input "radio" at bounding box center [737, 233] width 15 height 15
radio input "true"
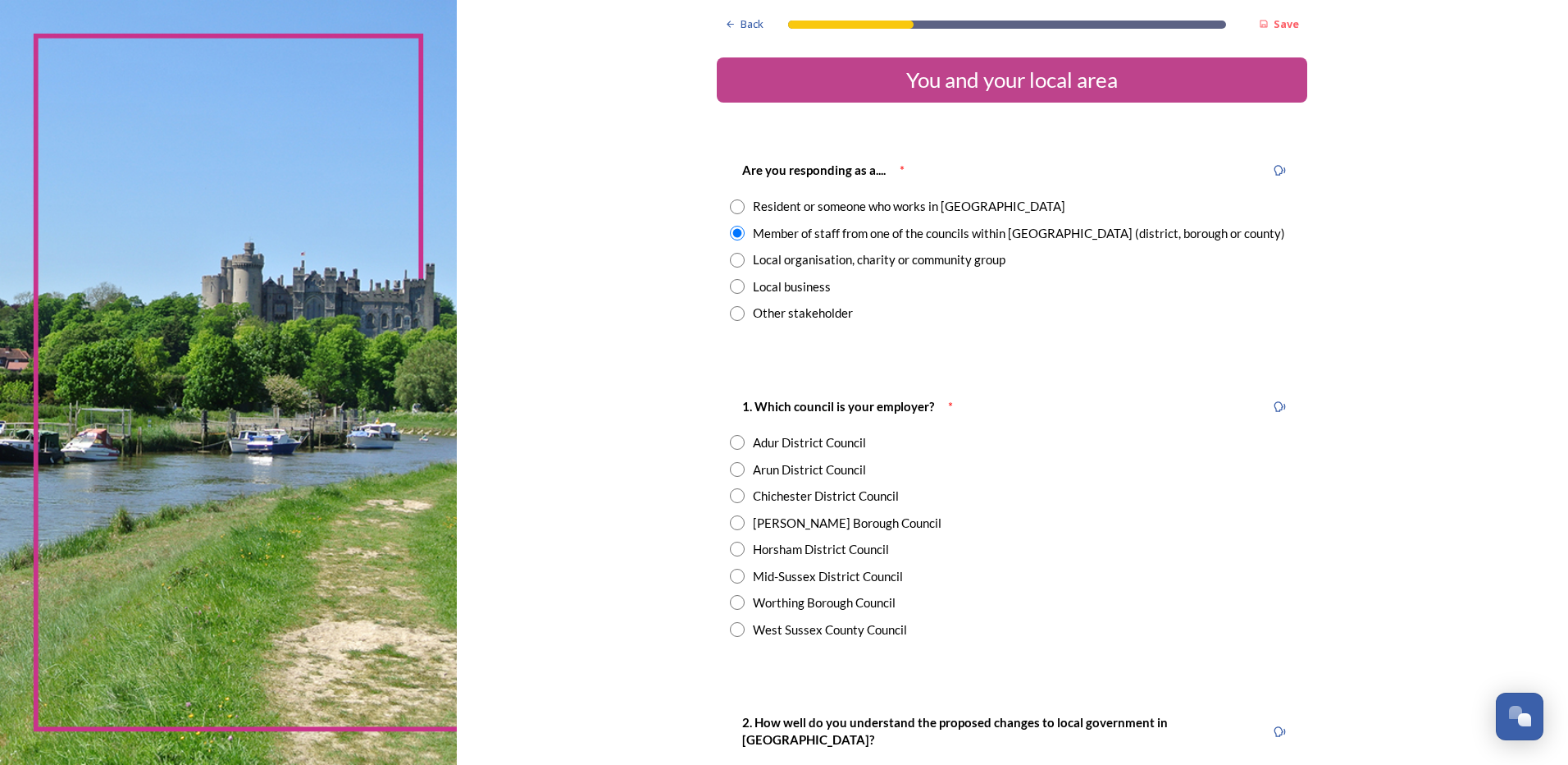
click at [731, 630] on input "radio" at bounding box center [737, 629] width 15 height 15
radio input "true"
click at [1495, 549] on div "Back Save You and your local area Are you responding as a.... * Resident or som…" at bounding box center [1013, 749] width 1112 height 1500
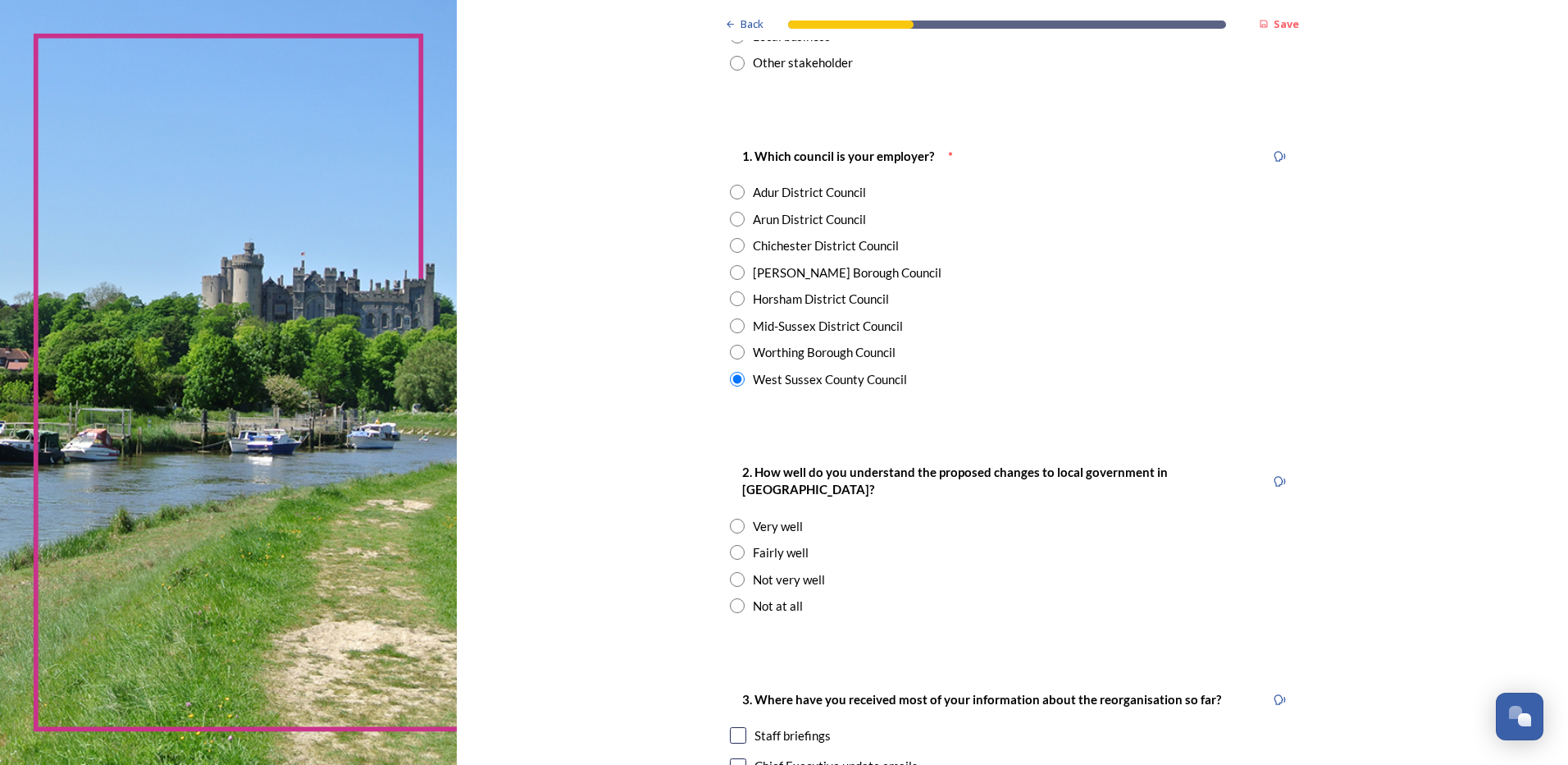
scroll to position [328, 0]
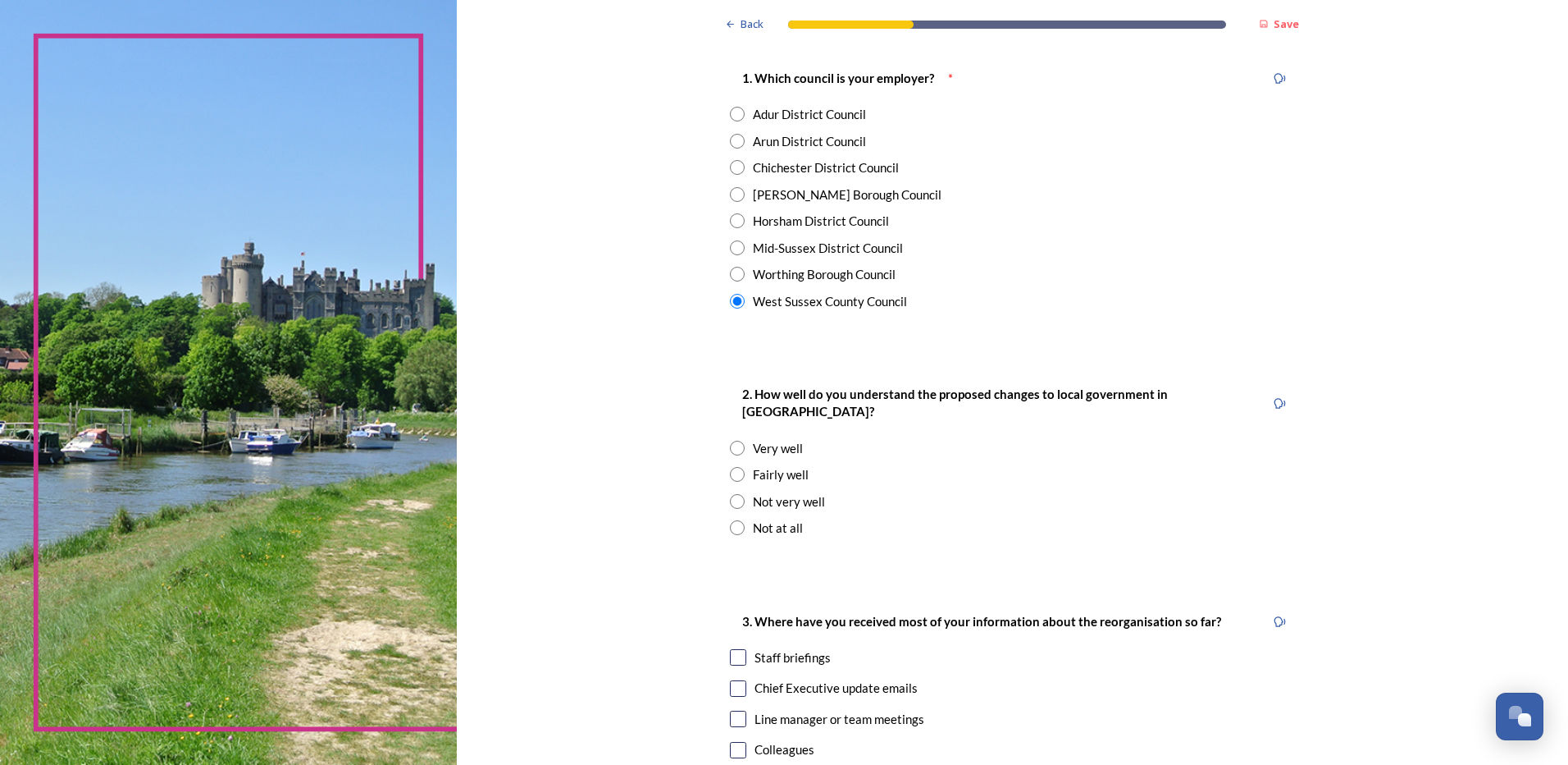
click at [731, 465] on div "Fairly well" at bounding box center [1013, 474] width 564 height 18
radio input "true"
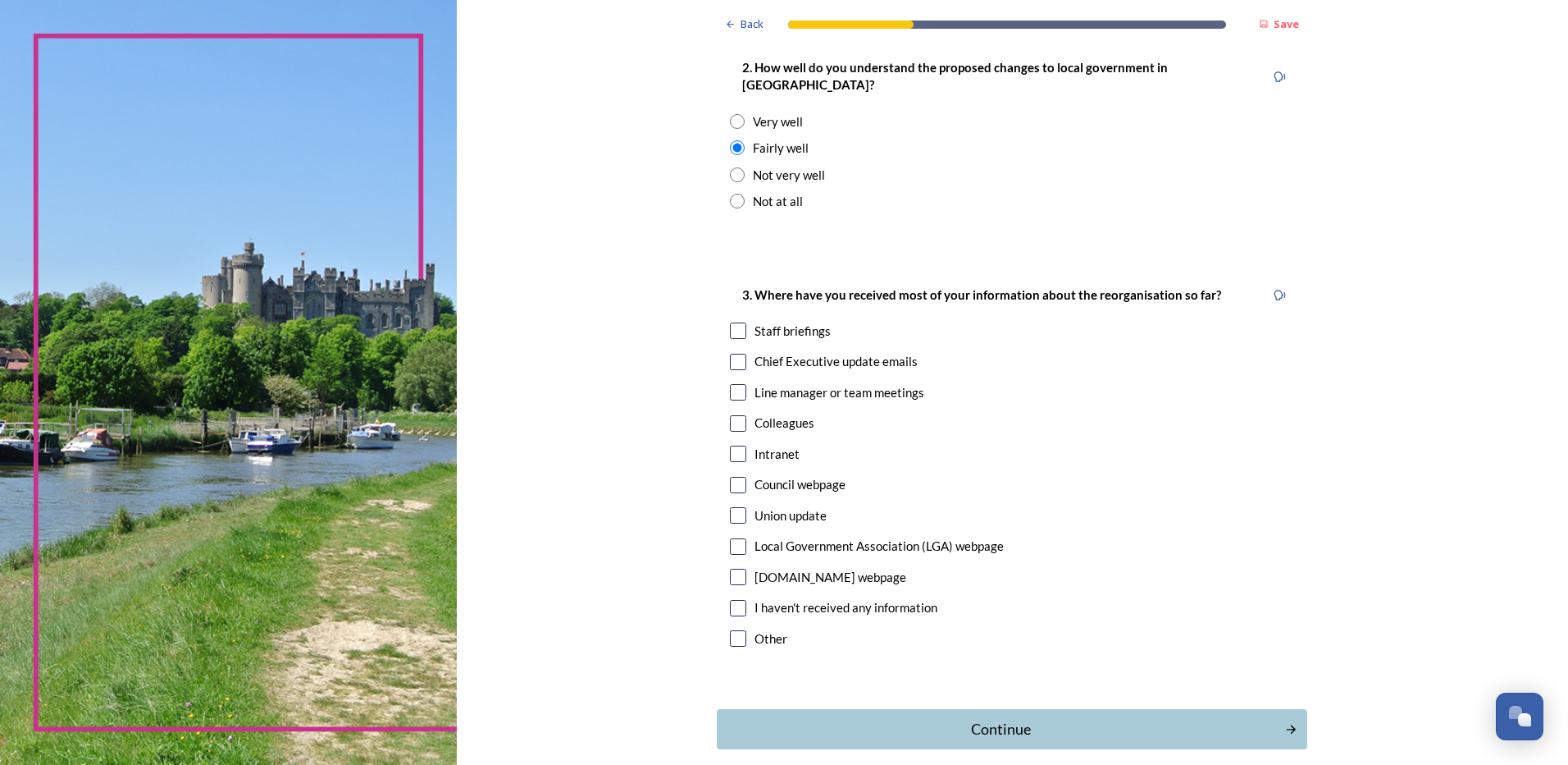
scroll to position [657, 0]
click at [731, 321] on input "checkbox" at bounding box center [738, 329] width 17 height 17
checkbox input "true"
click at [735, 475] on input "checkbox" at bounding box center [738, 483] width 17 height 17
checkbox input "true"
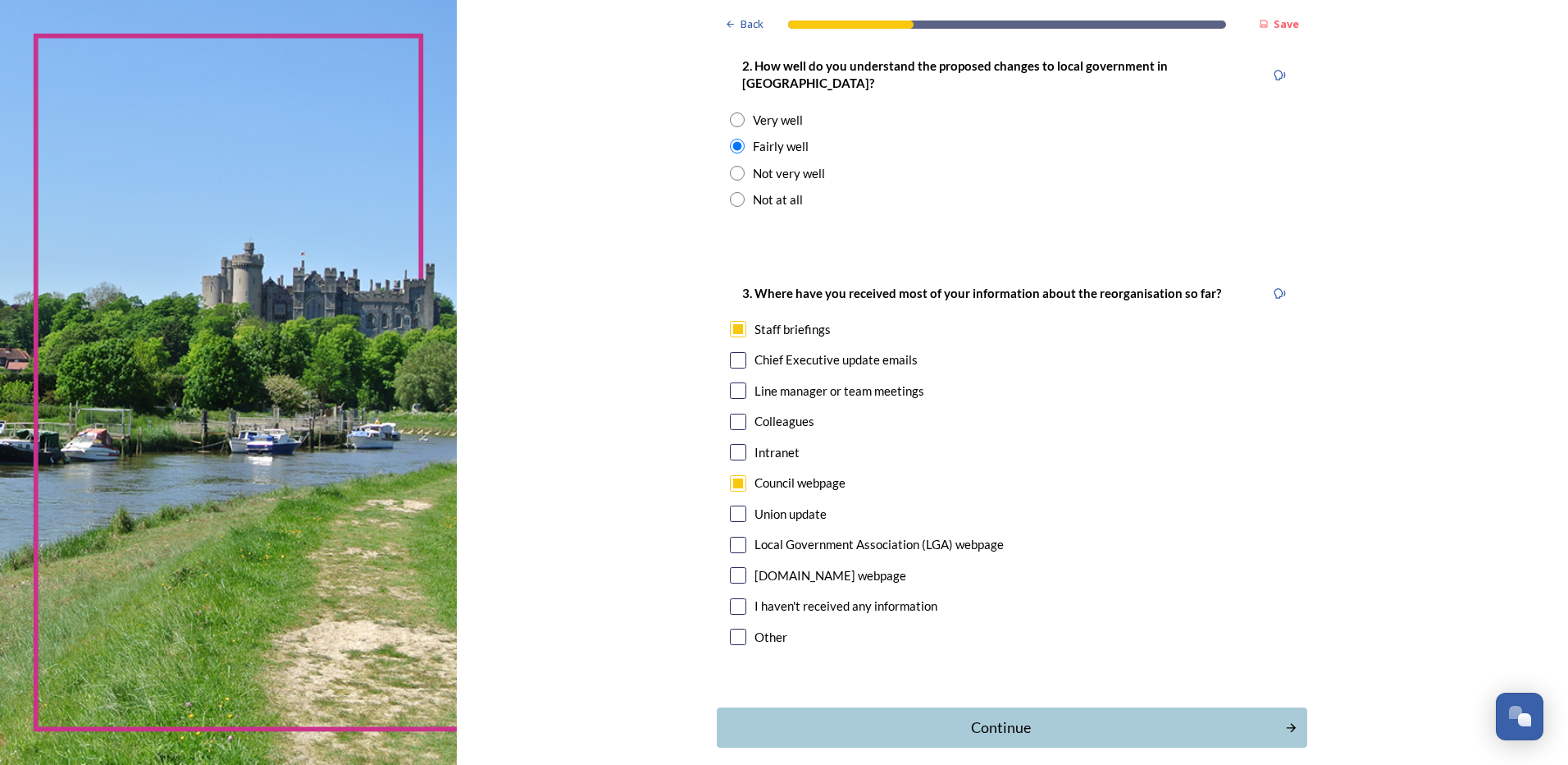
click at [731, 321] on input "checkbox" at bounding box center [738, 329] width 17 height 17
checkbox input "false"
click at [736, 382] on input "checkbox" at bounding box center [738, 390] width 17 height 17
checkbox input "true"
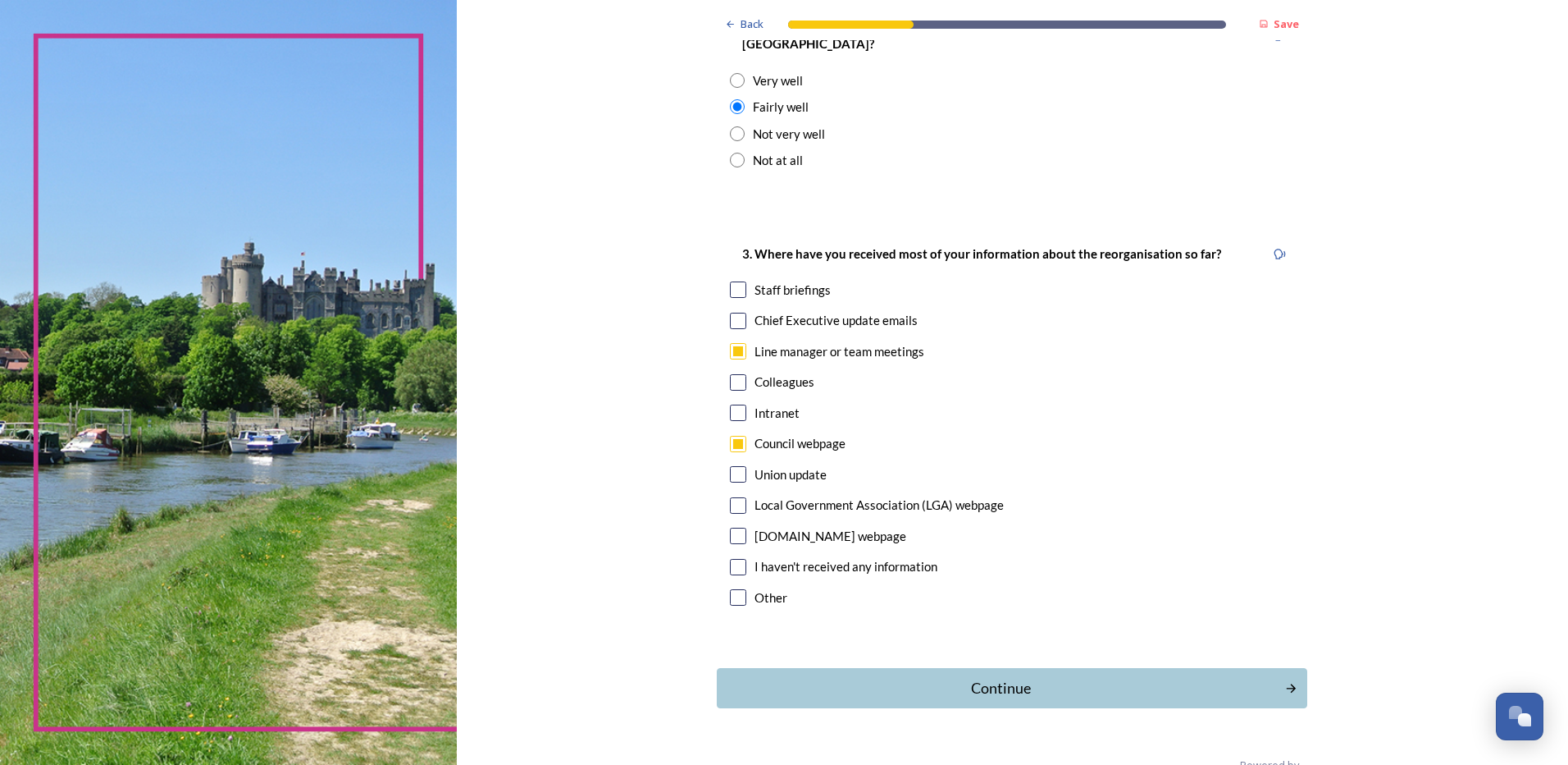
scroll to position [717, 0]
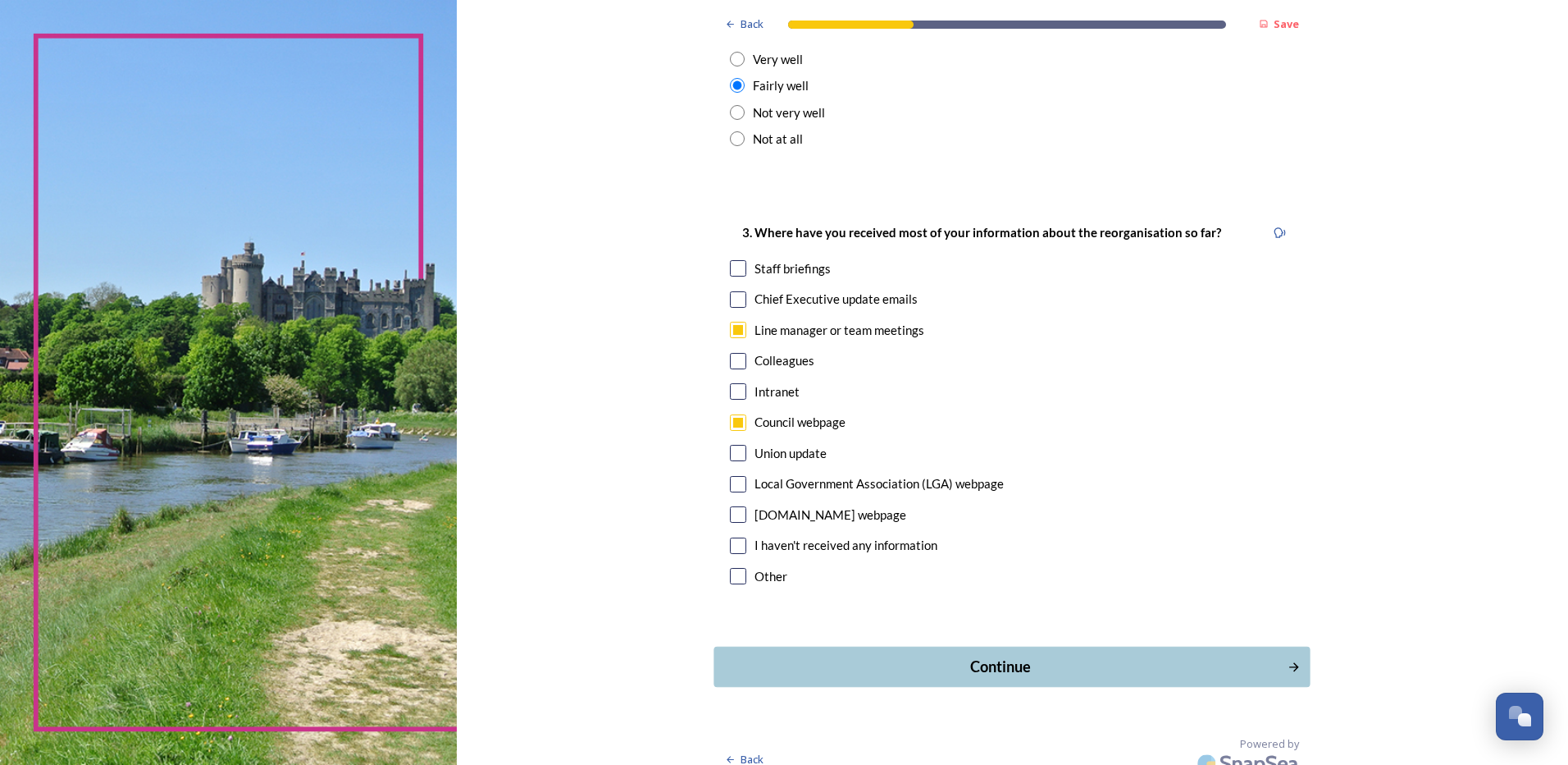
click at [997, 656] on div "Continue" at bounding box center [1001, 667] width 555 height 22
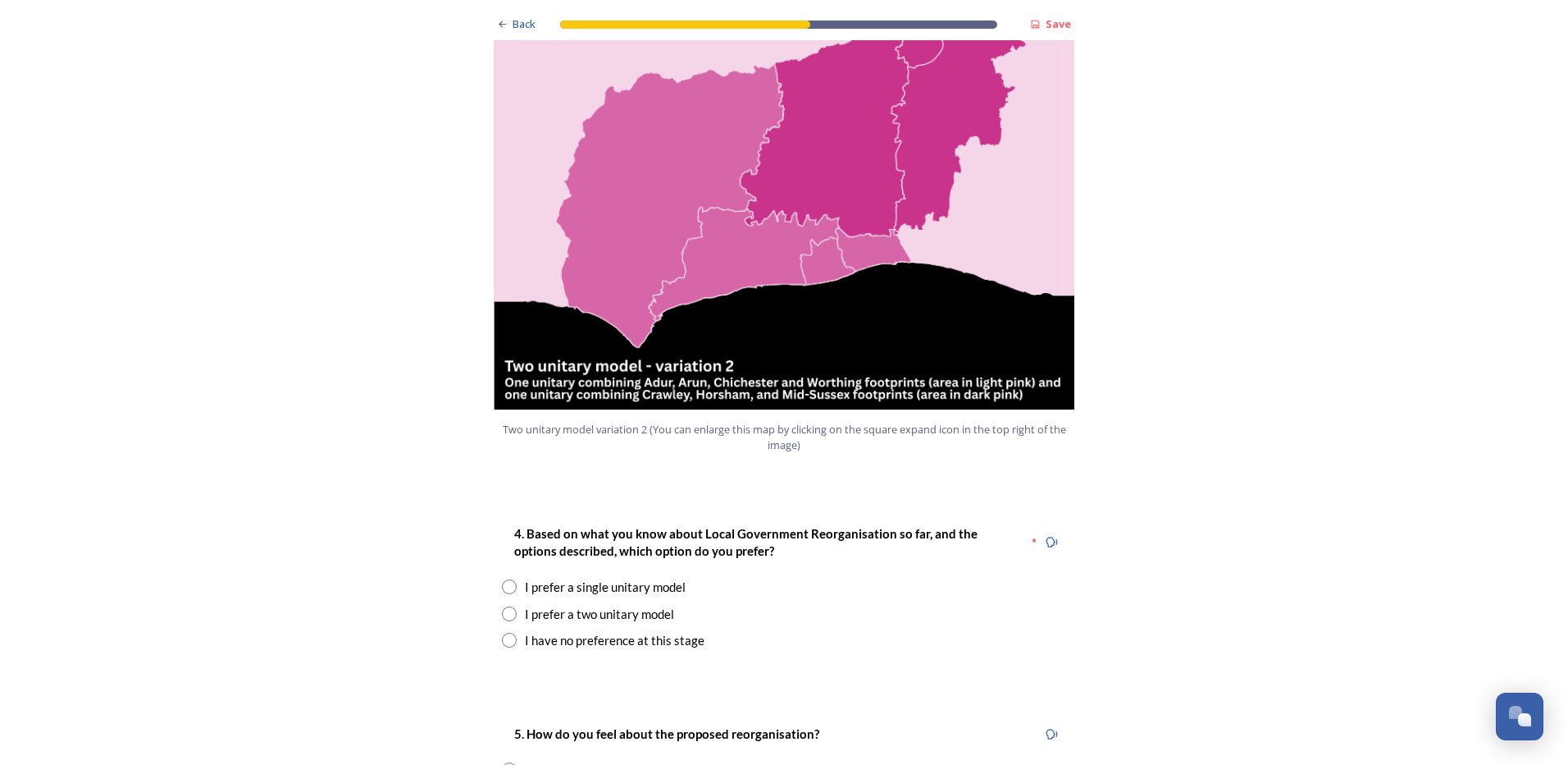
scroll to position [1888, 0]
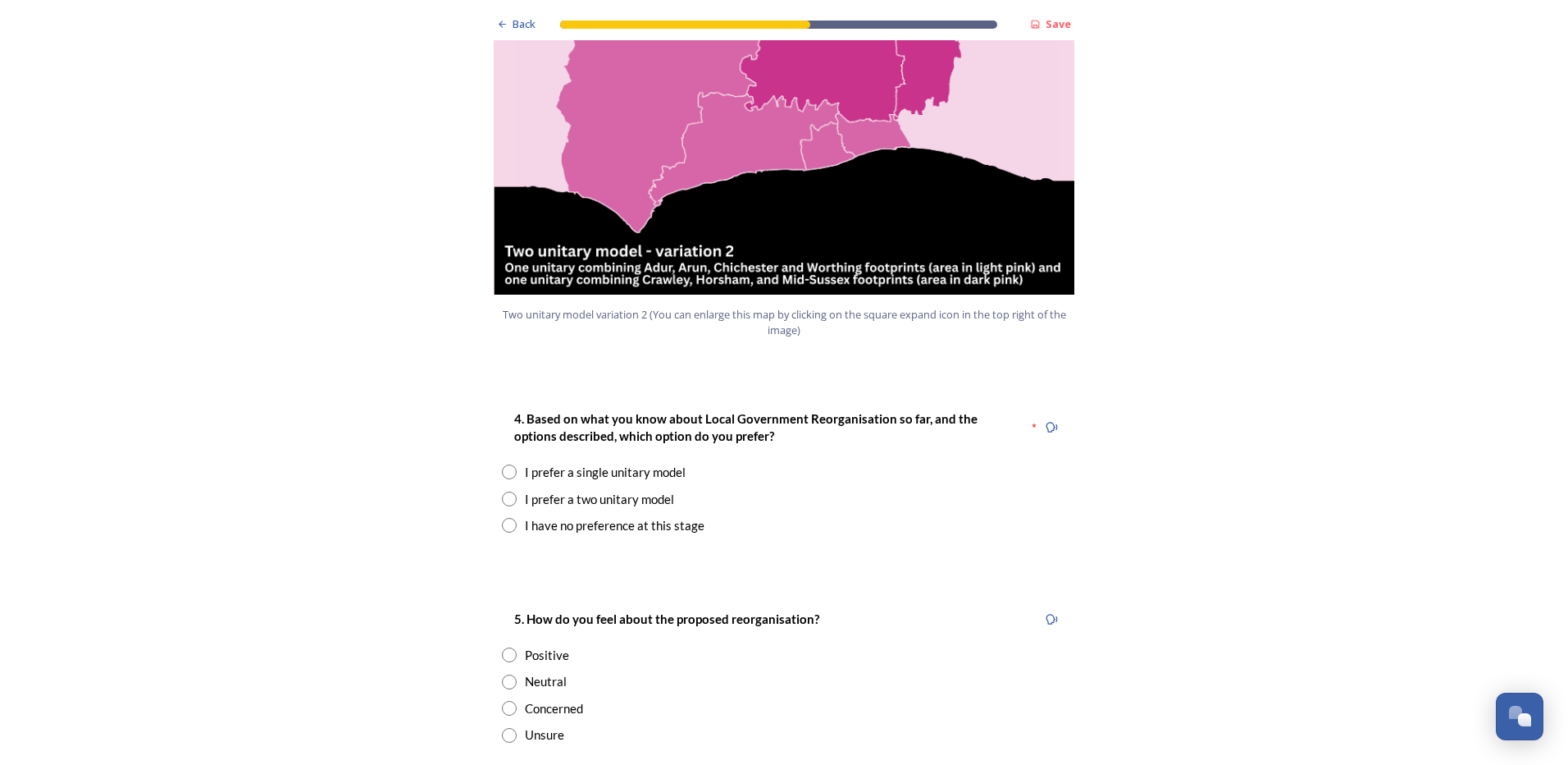
click at [502, 464] on input "radio" at bounding box center [509, 471] width 15 height 15
radio input "true"
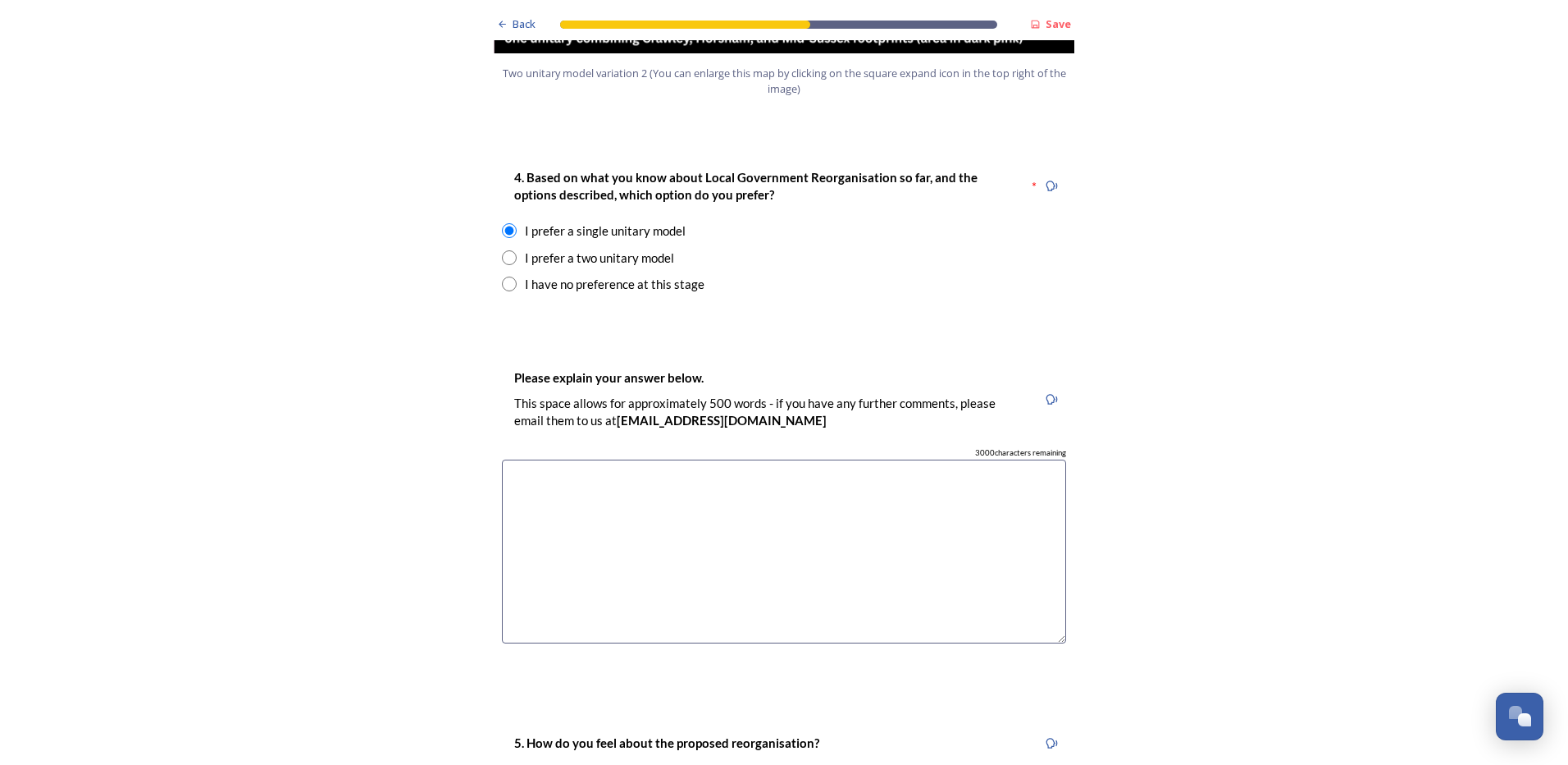
scroll to position [2133, 0]
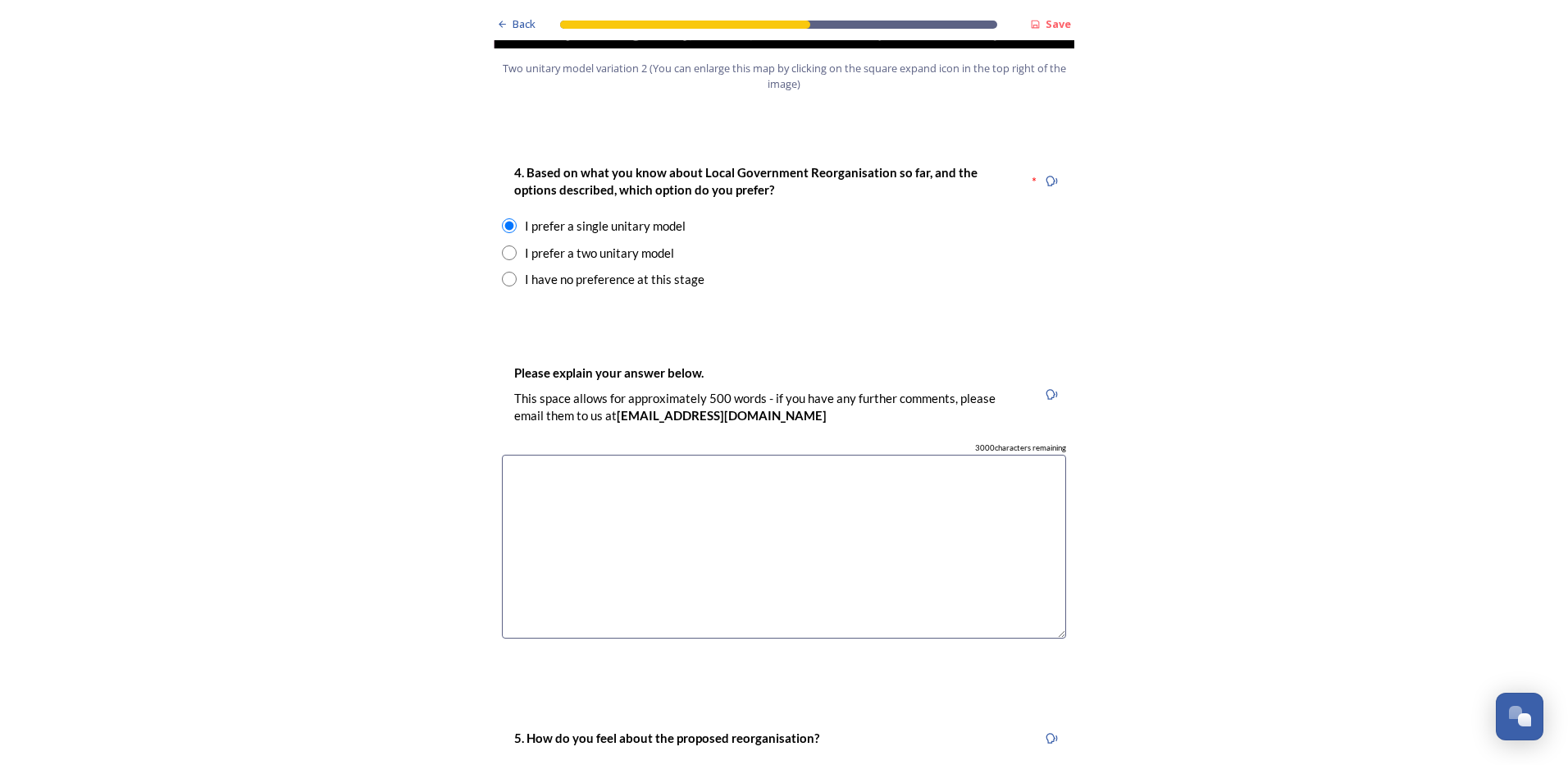
click at [582, 455] on textarea at bounding box center [784, 547] width 564 height 185
type textarea "t"
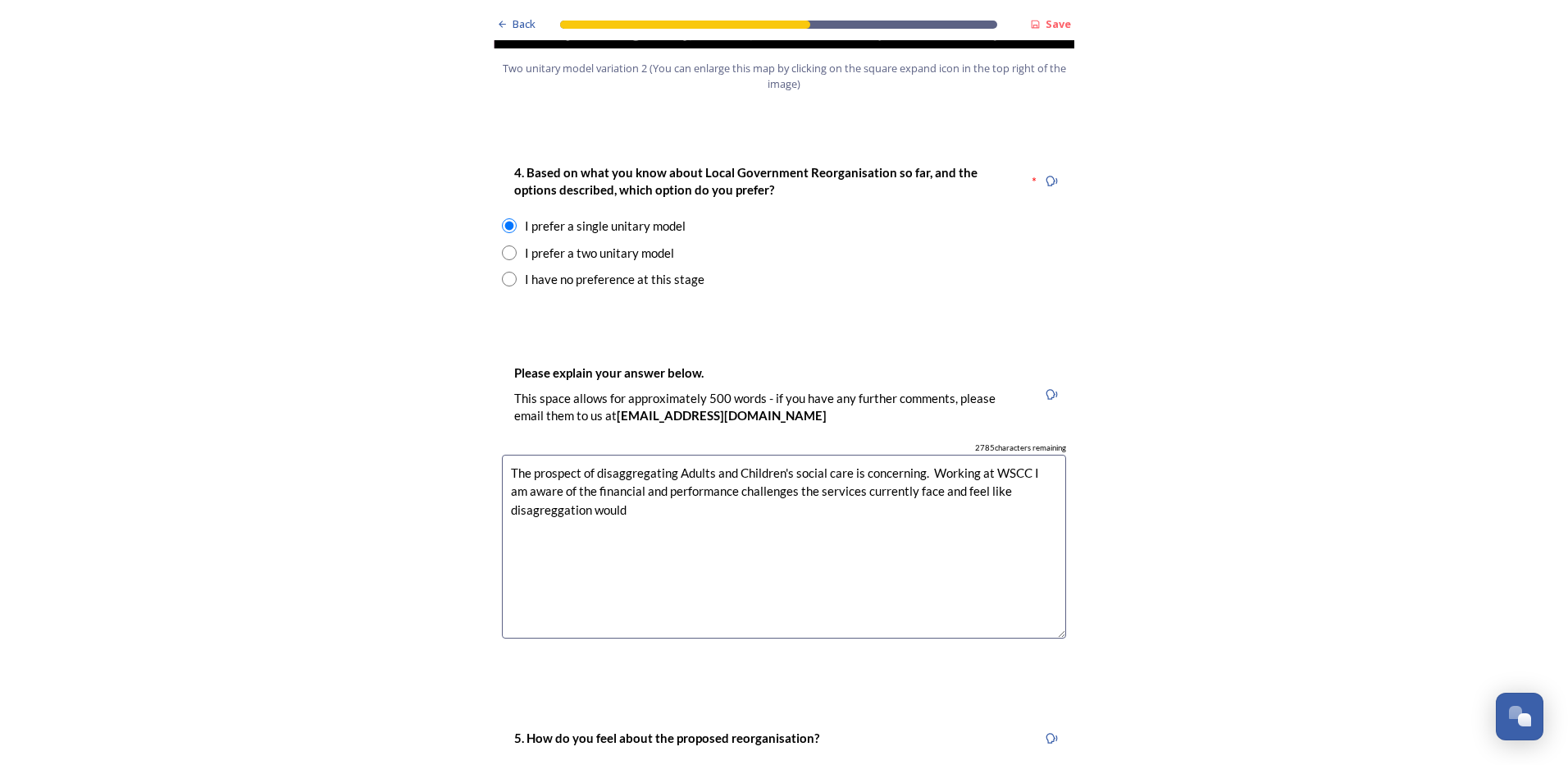
drag, startPoint x: 963, startPoint y: 441, endPoint x: 984, endPoint y: 448, distance: 22.1
click at [984, 455] on textarea "The prospect of disaggregating Adults and Children's social care is concerning.…" at bounding box center [784, 547] width 564 height 185
click at [553, 463] on textarea "The prospect of disaggregating Adults and Children's social care is concerning.…" at bounding box center [784, 547] width 564 height 185
click at [623, 456] on textarea "The prospect of disaggregating Adults and Children's social care is concerning.…" at bounding box center [784, 547] width 564 height 185
click at [629, 456] on textarea "The prospect of disaggregating Adults and Children's social care is concerning.…" at bounding box center [784, 547] width 564 height 185
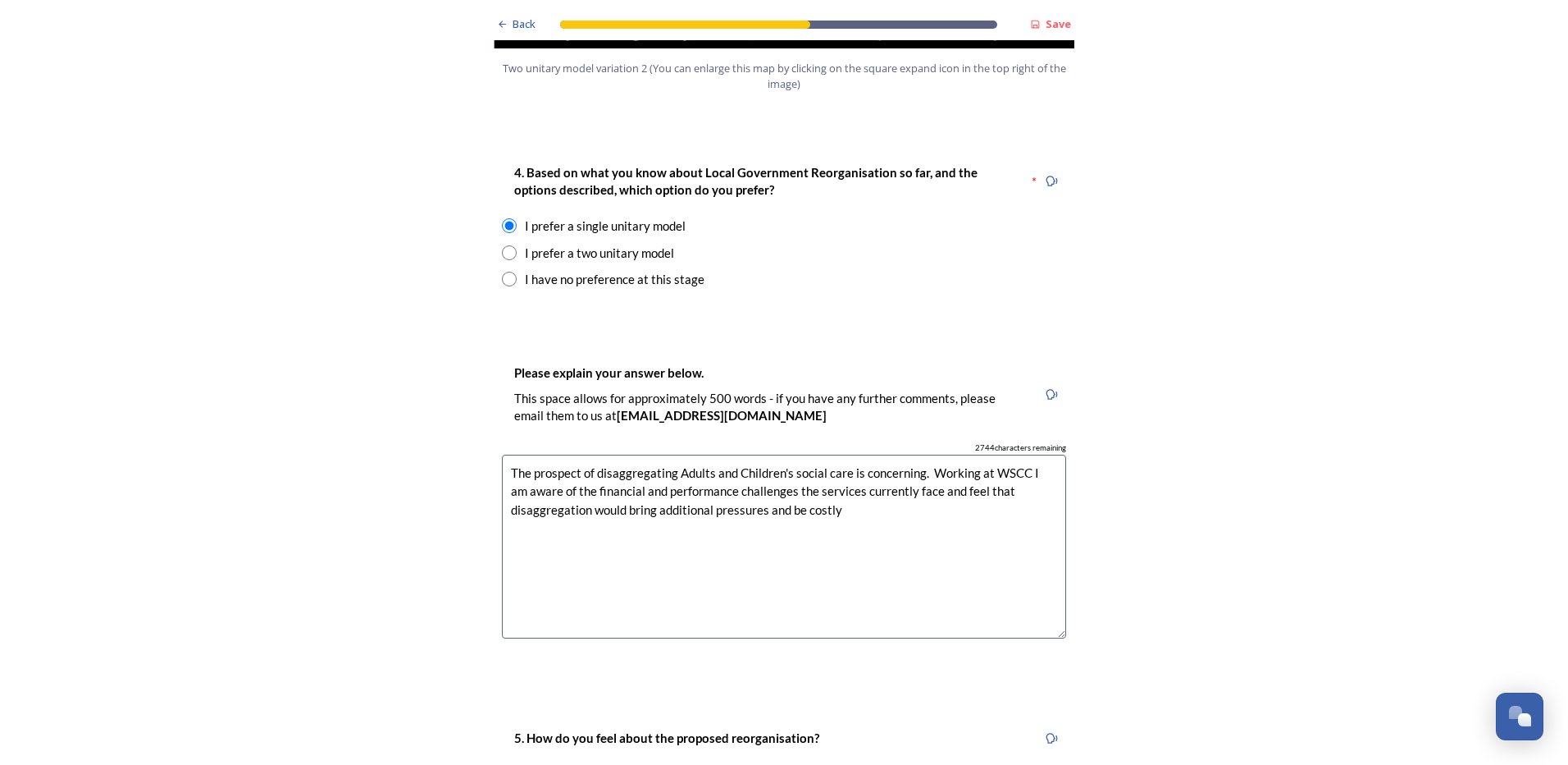
click at [709, 461] on textarea "The prospect of disaggregating Adults and Children's social care is concerning.…" at bounding box center [784, 547] width 564 height 185
click at [621, 460] on textarea "The prospect of disaggregating Adults and Children's social care is concerning.…" at bounding box center [784, 547] width 564 height 185
click at [834, 460] on textarea "The prospect of disaggregating Adults and Children's social care is concerning.…" at bounding box center [784, 547] width 564 height 185
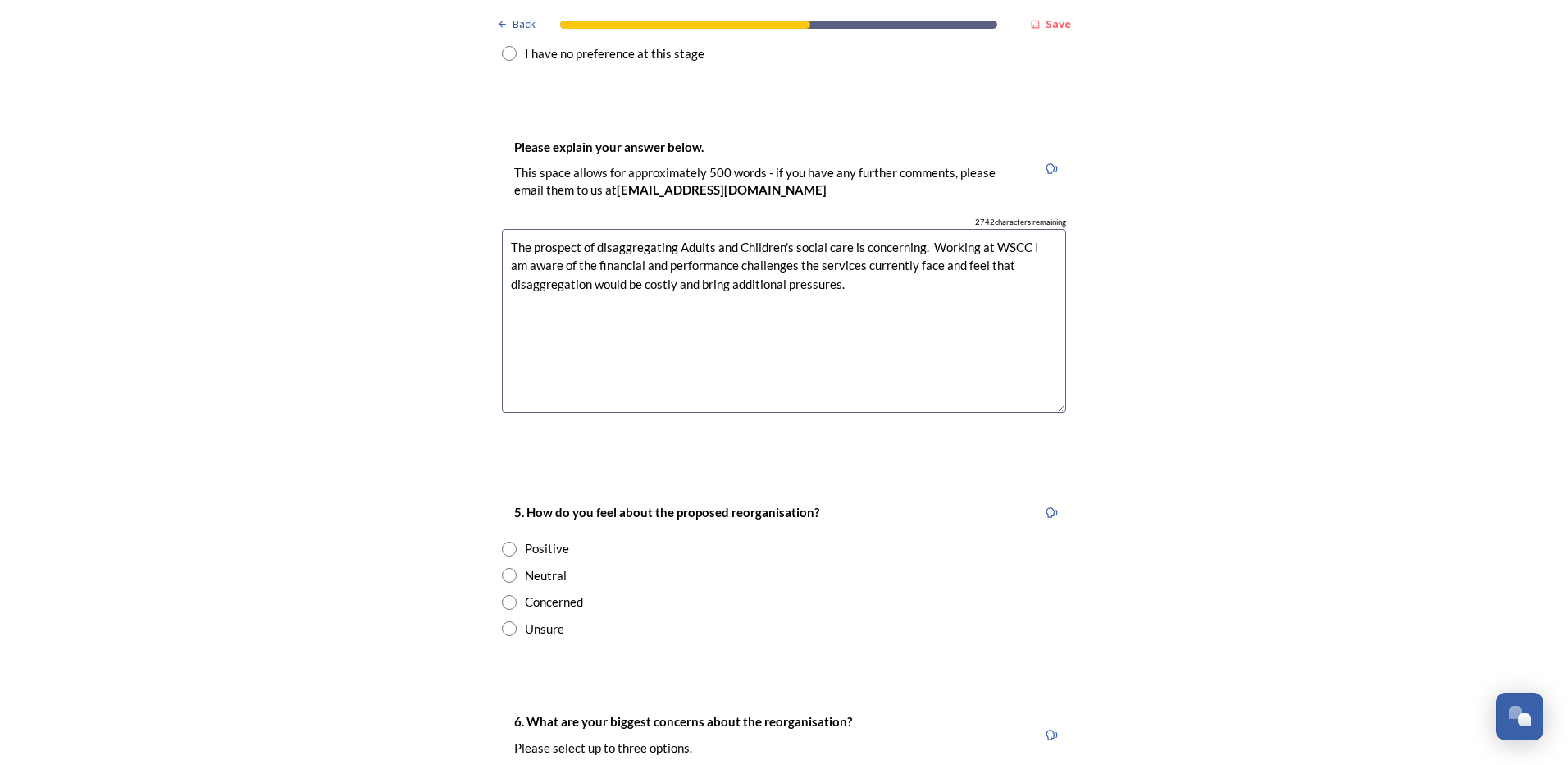
scroll to position [2380, 0]
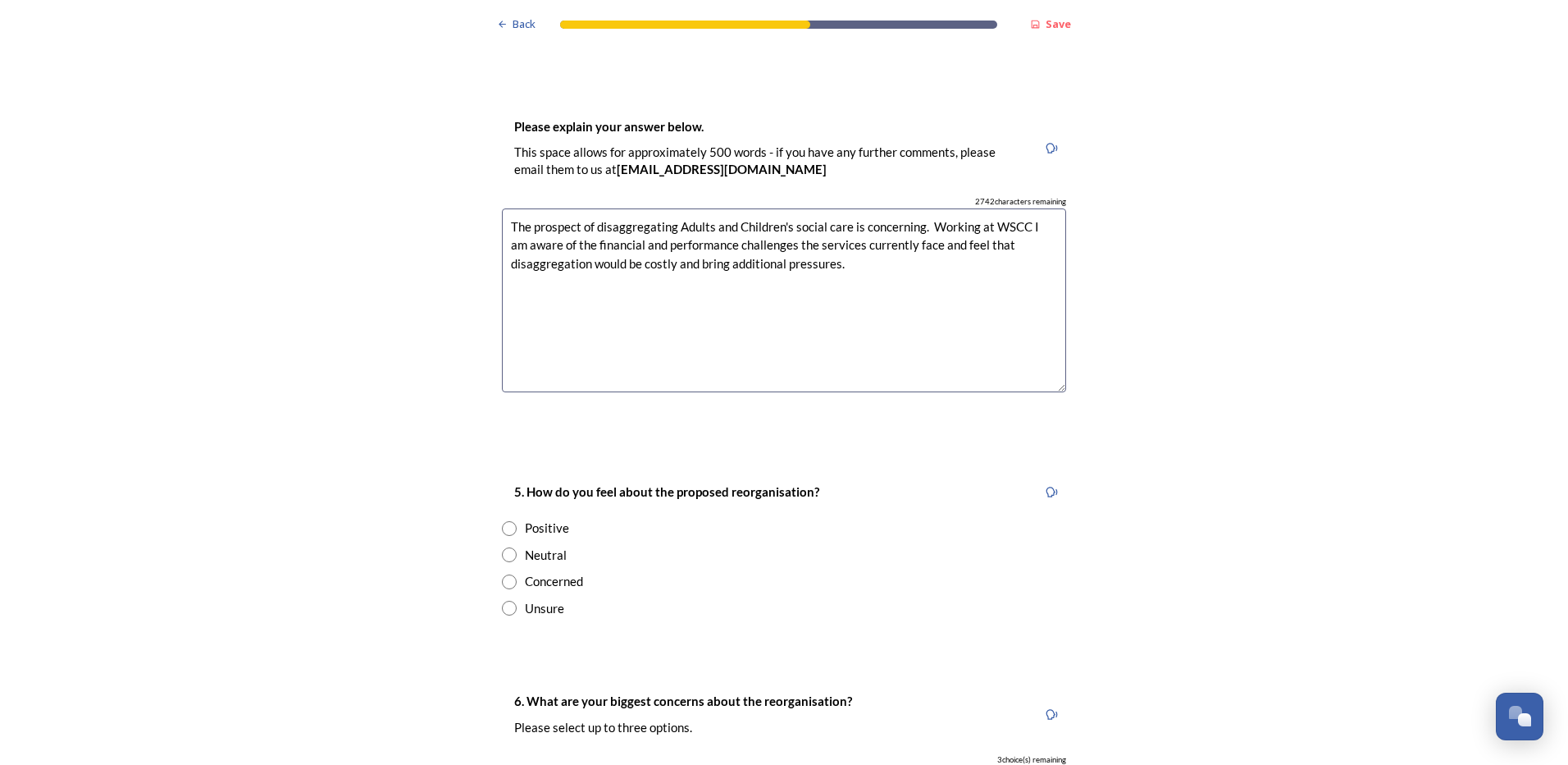
type textarea "The prospect of disaggregating Adults and Children's social care is concerning.…"
click at [511, 574] on input "radio" at bounding box center [509, 581] width 15 height 15
radio input "true"
click at [834, 216] on textarea "The prospect of disaggregating Adults and Children's social care is concerning.…" at bounding box center [784, 301] width 564 height 185
drag, startPoint x: 504, startPoint y: 176, endPoint x: 1054, endPoint y: 211, distance: 551.1
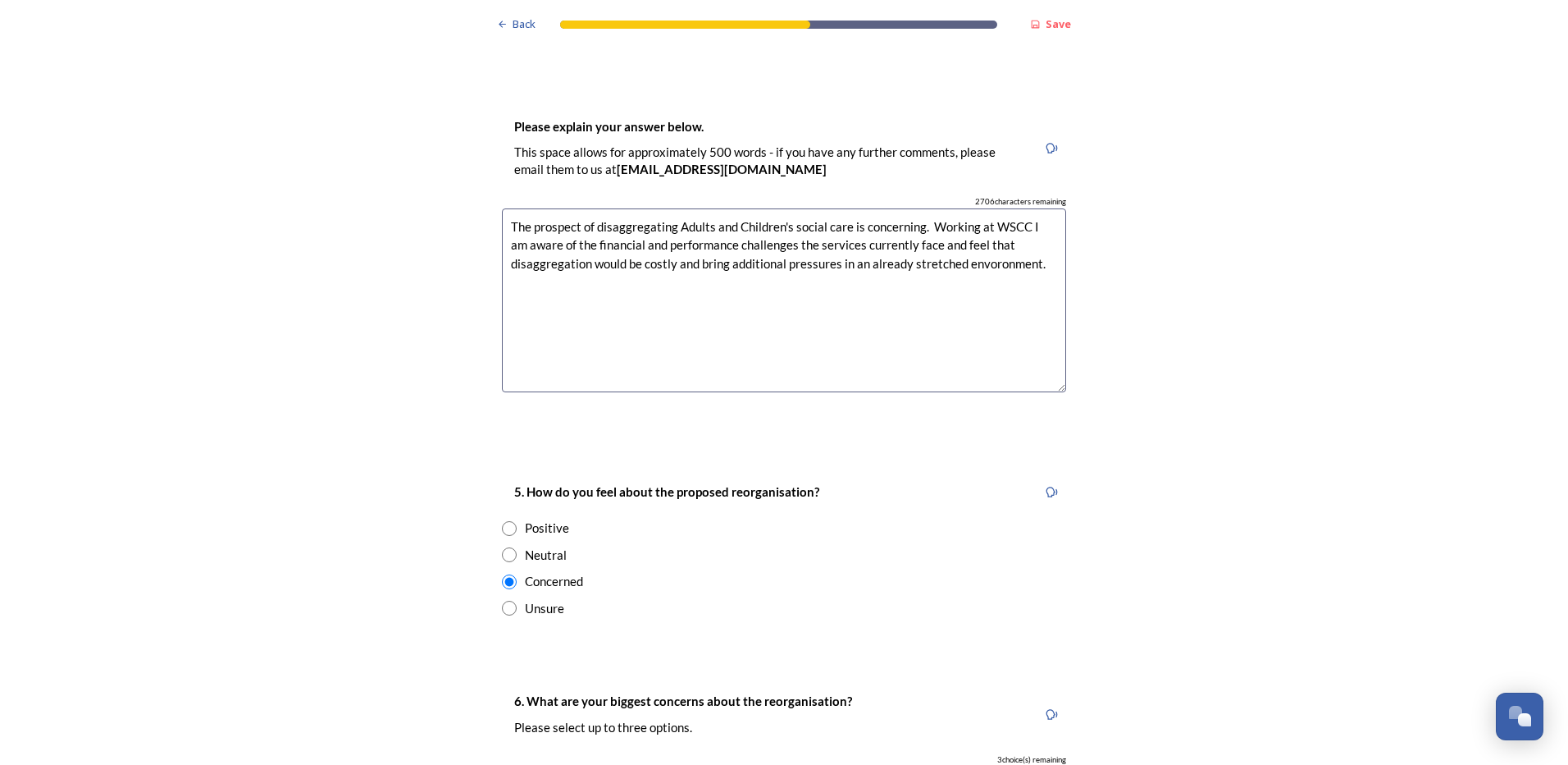
click at [1054, 211] on textarea "The prospect of disaggregating Adults and Children's social care is concerning.…" at bounding box center [784, 301] width 564 height 185
click at [980, 216] on textarea "The prospect of disaggregating Adults and Children's social care is concerning.…" at bounding box center [784, 301] width 564 height 185
click at [978, 295] on textarea "The prospect of disaggregating Adults and Children's social care is concerning.…" at bounding box center [784, 301] width 564 height 185
drag, startPoint x: 505, startPoint y: 181, endPoint x: 1093, endPoint y: 222, distance: 589.4
click at [1093, 222] on div "Back Save Prioritising future services As explained on our Shaping [GEOGRAPHIC_…" at bounding box center [784, 289] width 1568 height 5338
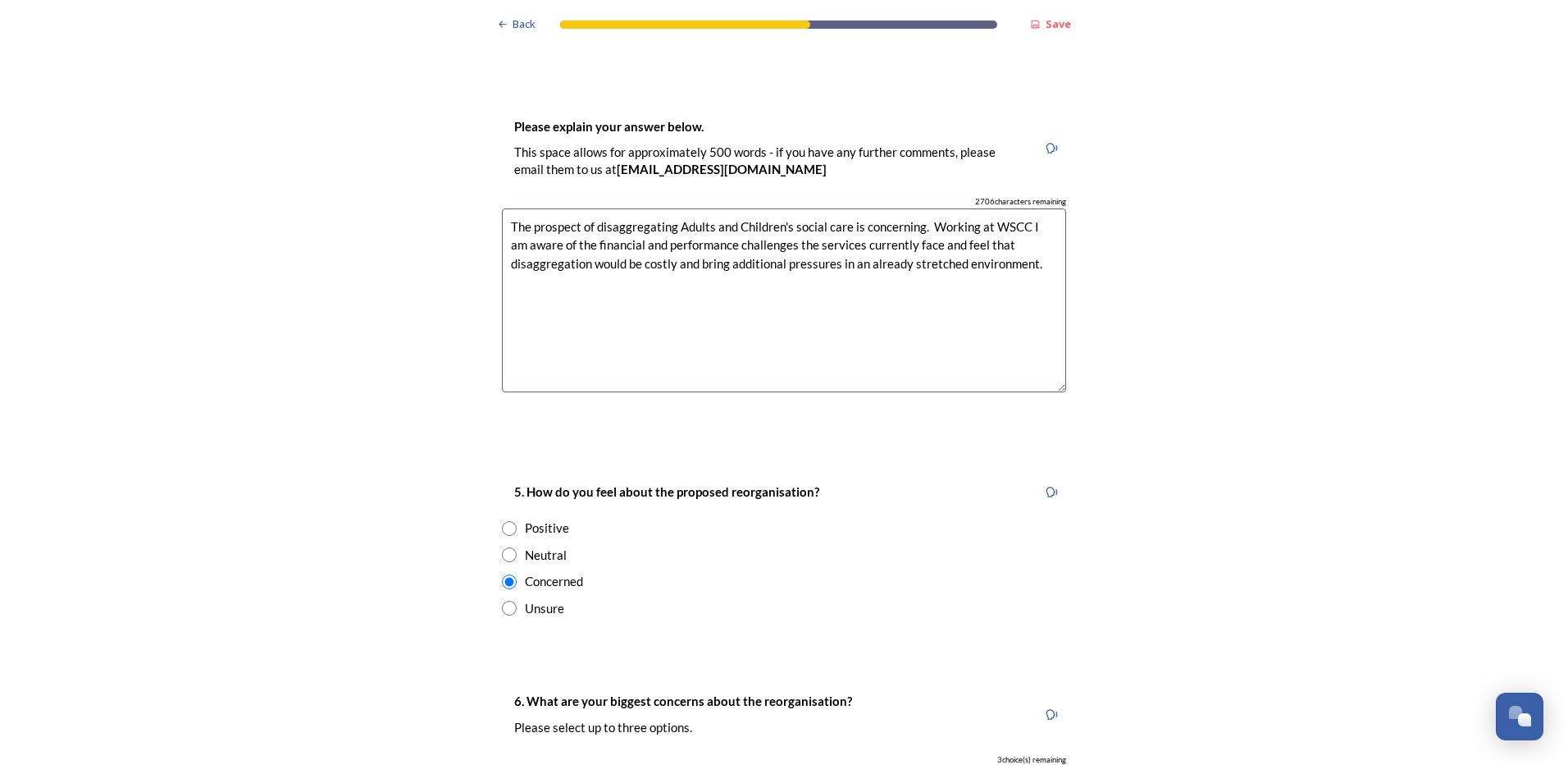
type textarea "The prospect of disaggregating Adults and Children's social care is concerning.…"
click at [1039, 294] on textarea "The prospect of disaggregating Adults and Children's social care is concerning.…" at bounding box center [784, 301] width 564 height 185
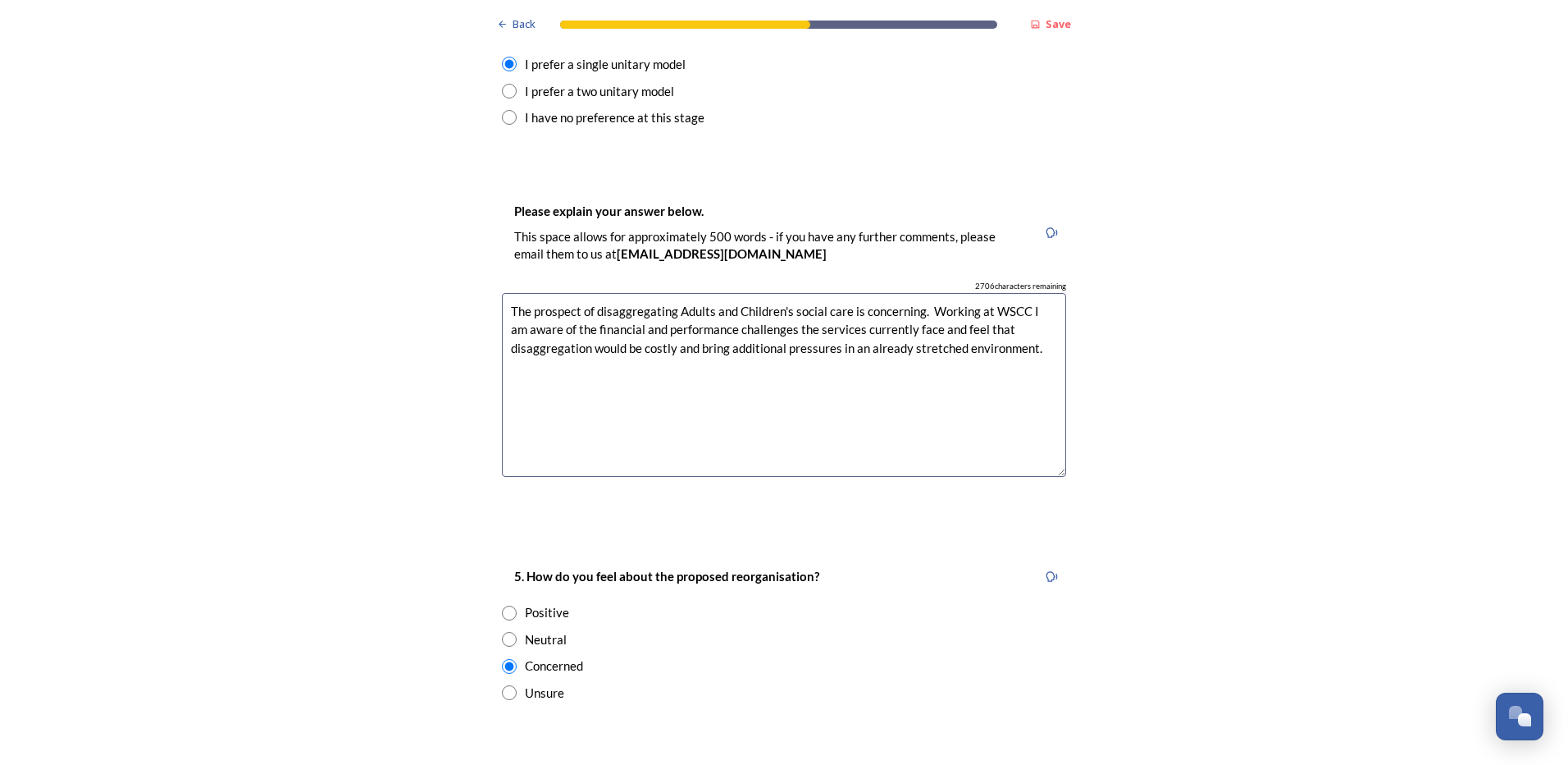
scroll to position [2298, 0]
drag, startPoint x: 1043, startPoint y: 295, endPoint x: 491, endPoint y: 249, distance: 553.9
click at [491, 249] on div "Please explain your answer below. This space allows for approximately 500 words…" at bounding box center [784, 344] width 590 height 324
click at [1013, 601] on div "Positive" at bounding box center [784, 609] width 564 height 18
radio input "true"
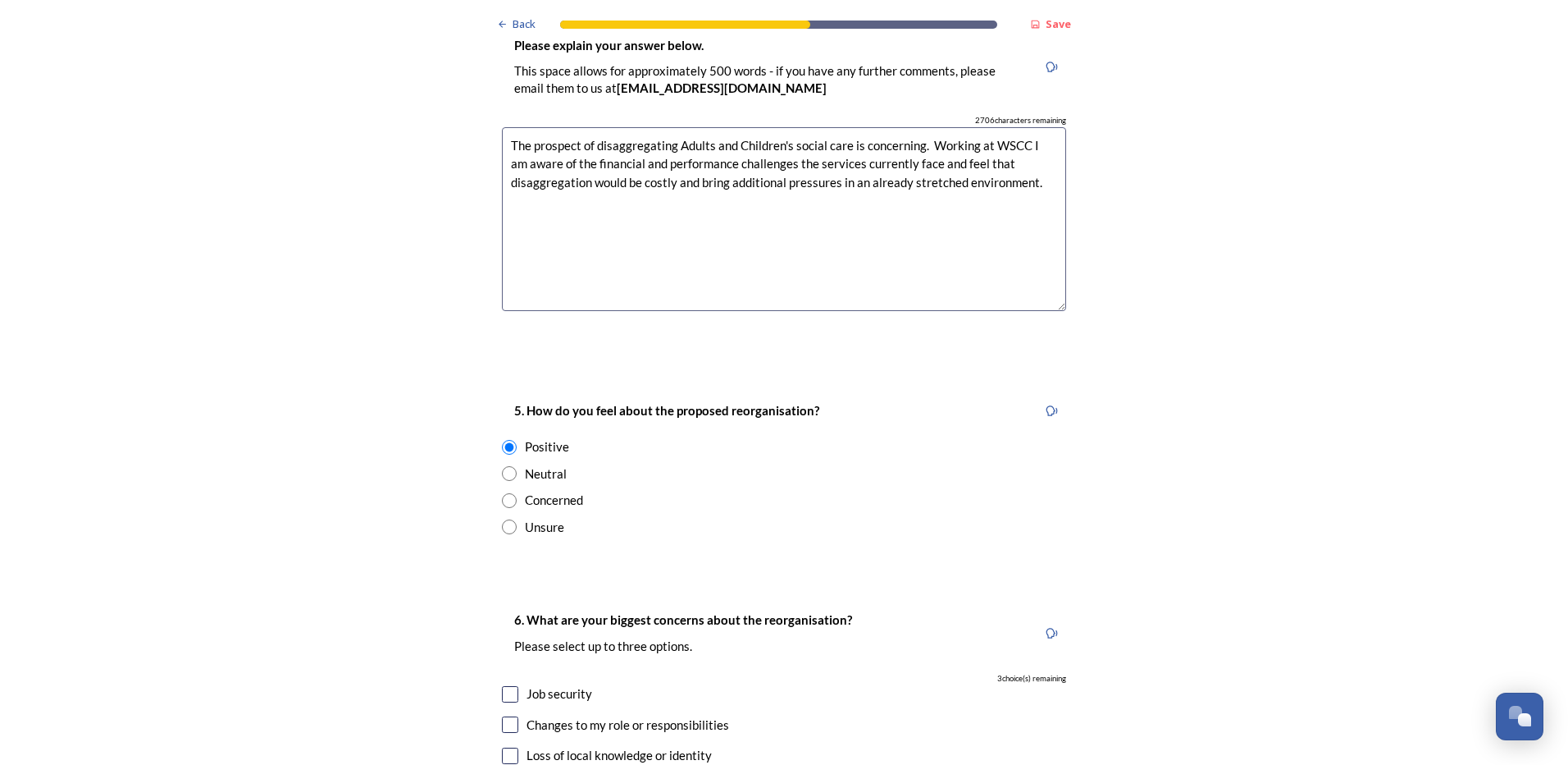
scroll to position [2462, 0]
click at [1041, 128] on textarea "The prospect of disaggregating Adults and Children's social care is concerning.…" at bounding box center [784, 219] width 564 height 185
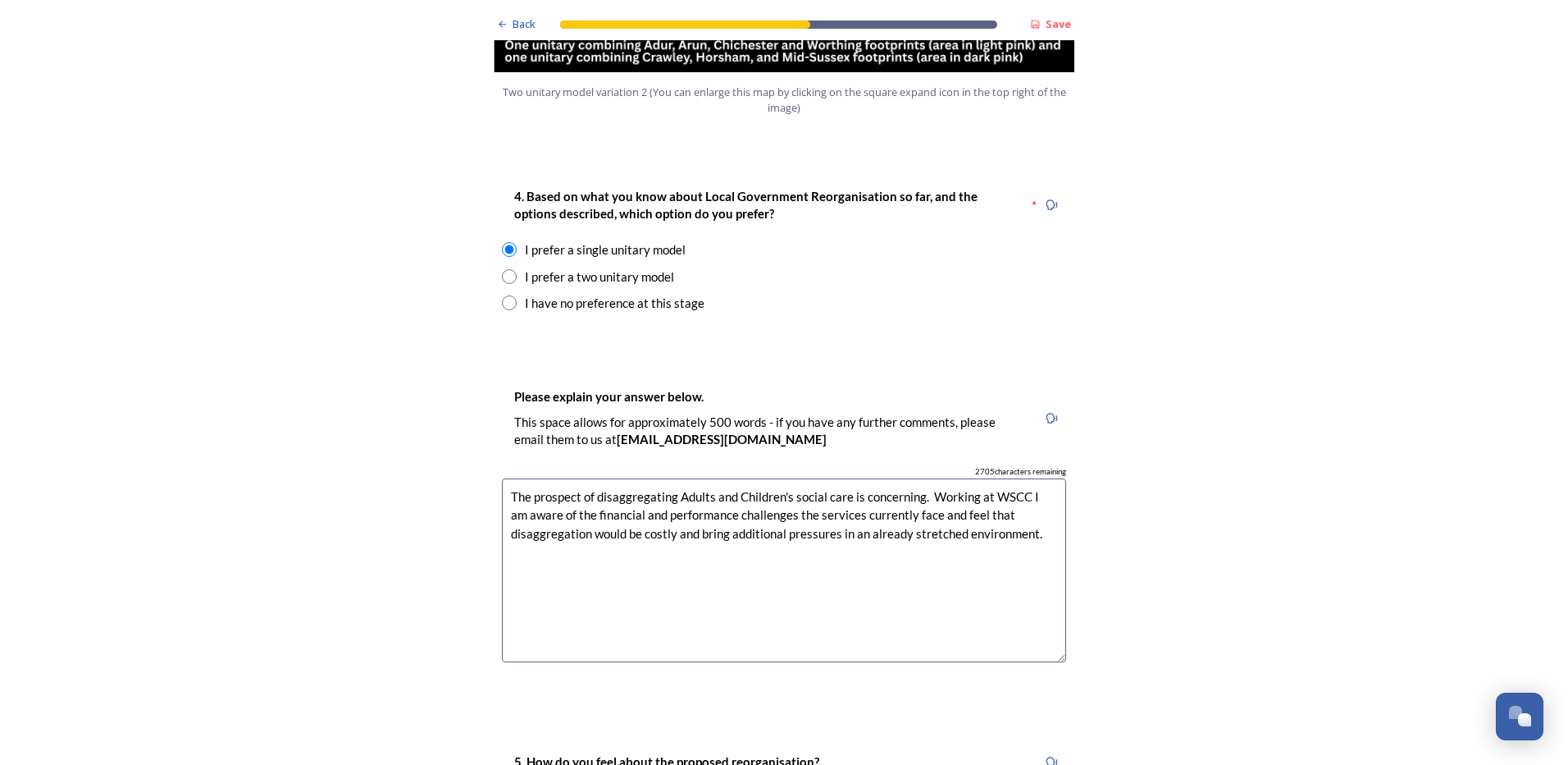
scroll to position [2298, 0]
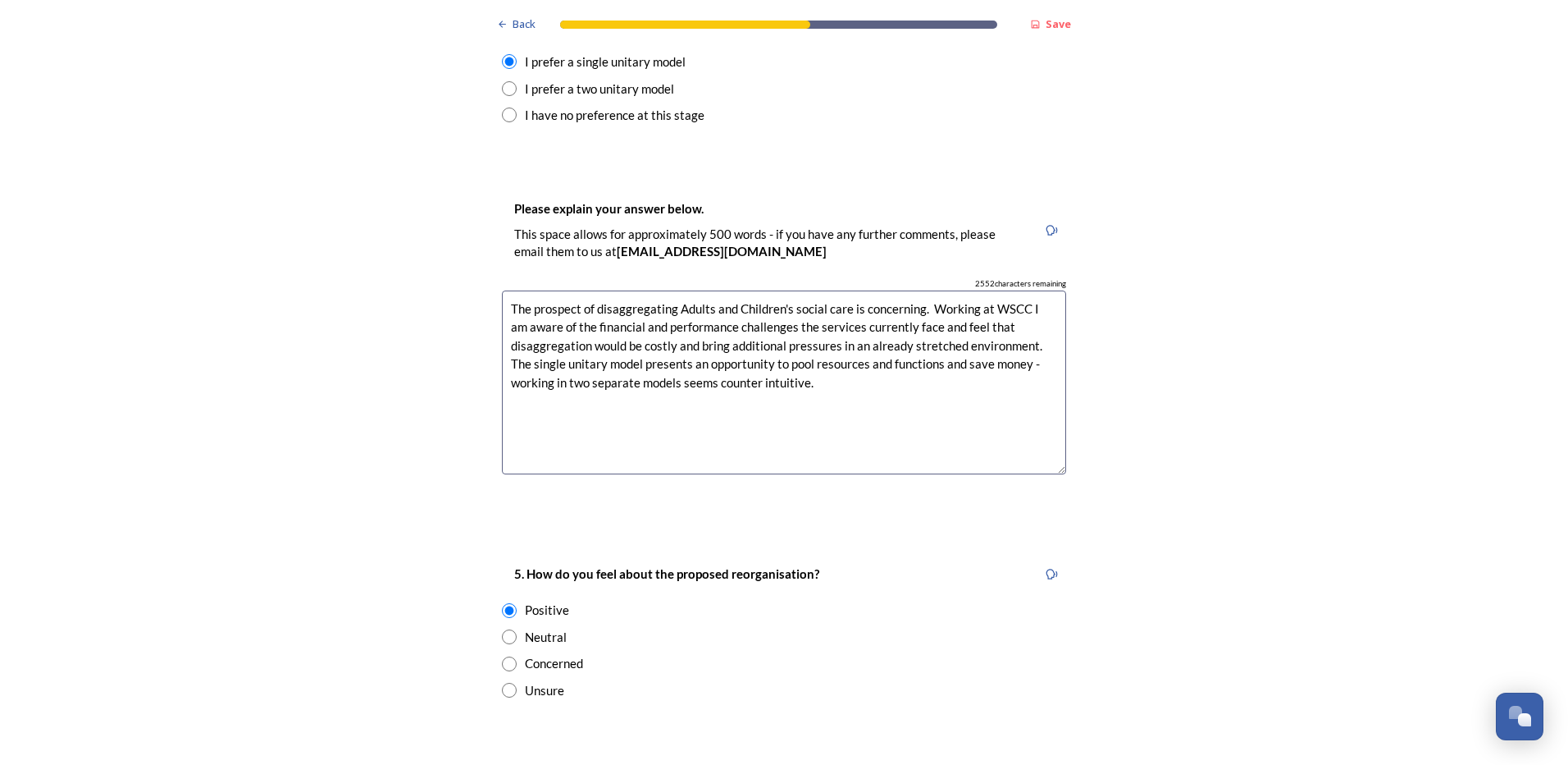
click at [1032, 312] on textarea "The prospect of disaggregating Adults and Children's social care is concerning.…" at bounding box center [784, 383] width 564 height 185
drag, startPoint x: 504, startPoint y: 333, endPoint x: 811, endPoint y: 338, distance: 307.0
click at [811, 338] on textarea "The prospect of disaggregating Adults and Children's social care is concerning.…" at bounding box center [784, 383] width 564 height 185
drag, startPoint x: 508, startPoint y: 265, endPoint x: 1148, endPoint y: 381, distance: 650.4
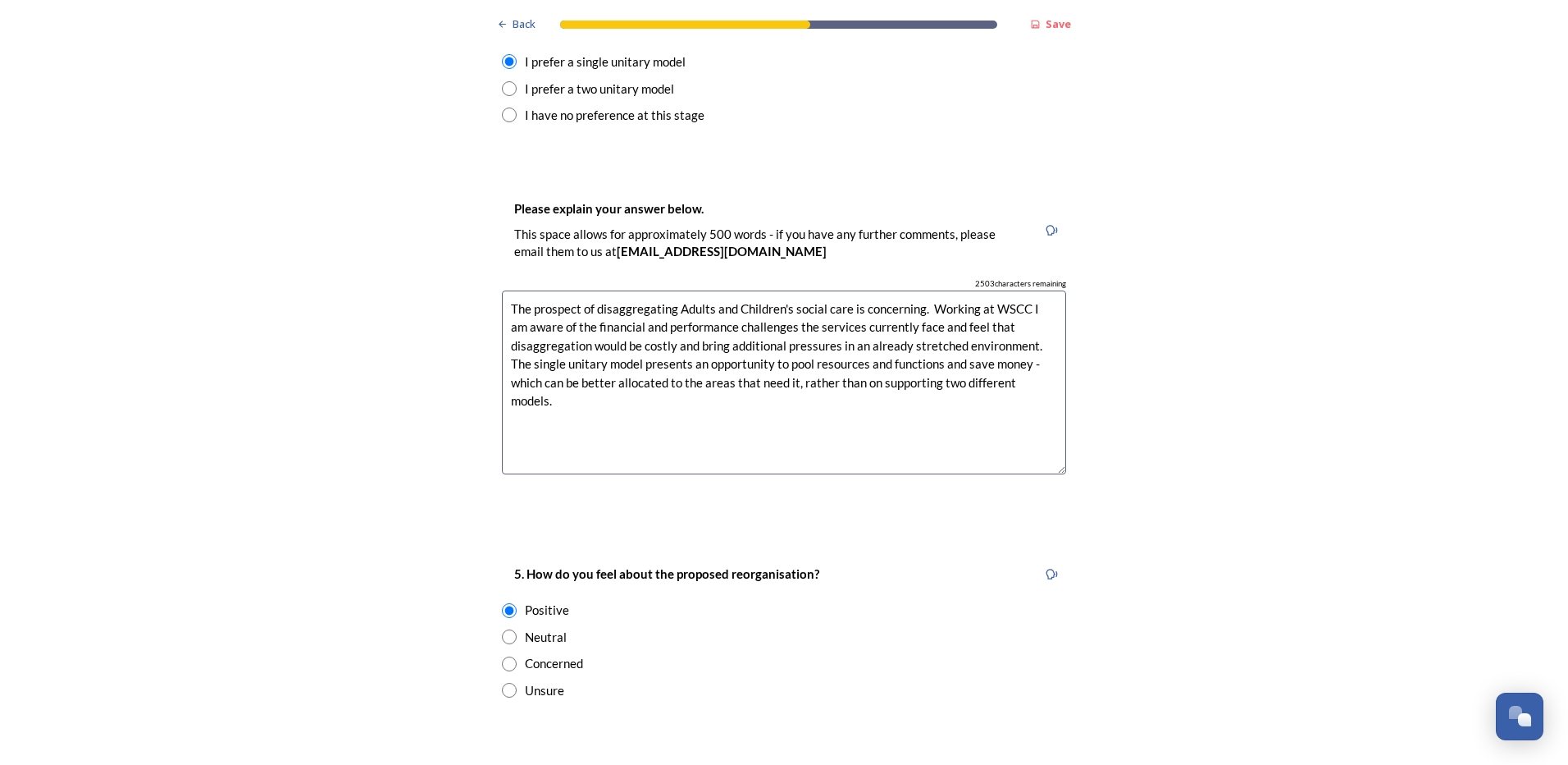
click at [1148, 381] on div "Back Save Prioritising future services As explained on our Shaping [GEOGRAPHIC_…" at bounding box center [784, 371] width 1568 height 5338
type textarea "The prospect of disaggregating Adults and Children's social care is concerning.…"
click at [1438, 490] on div "Back Save Prioritising future services As explained on our Shaping [GEOGRAPHIC_…" at bounding box center [784, 371] width 1568 height 5338
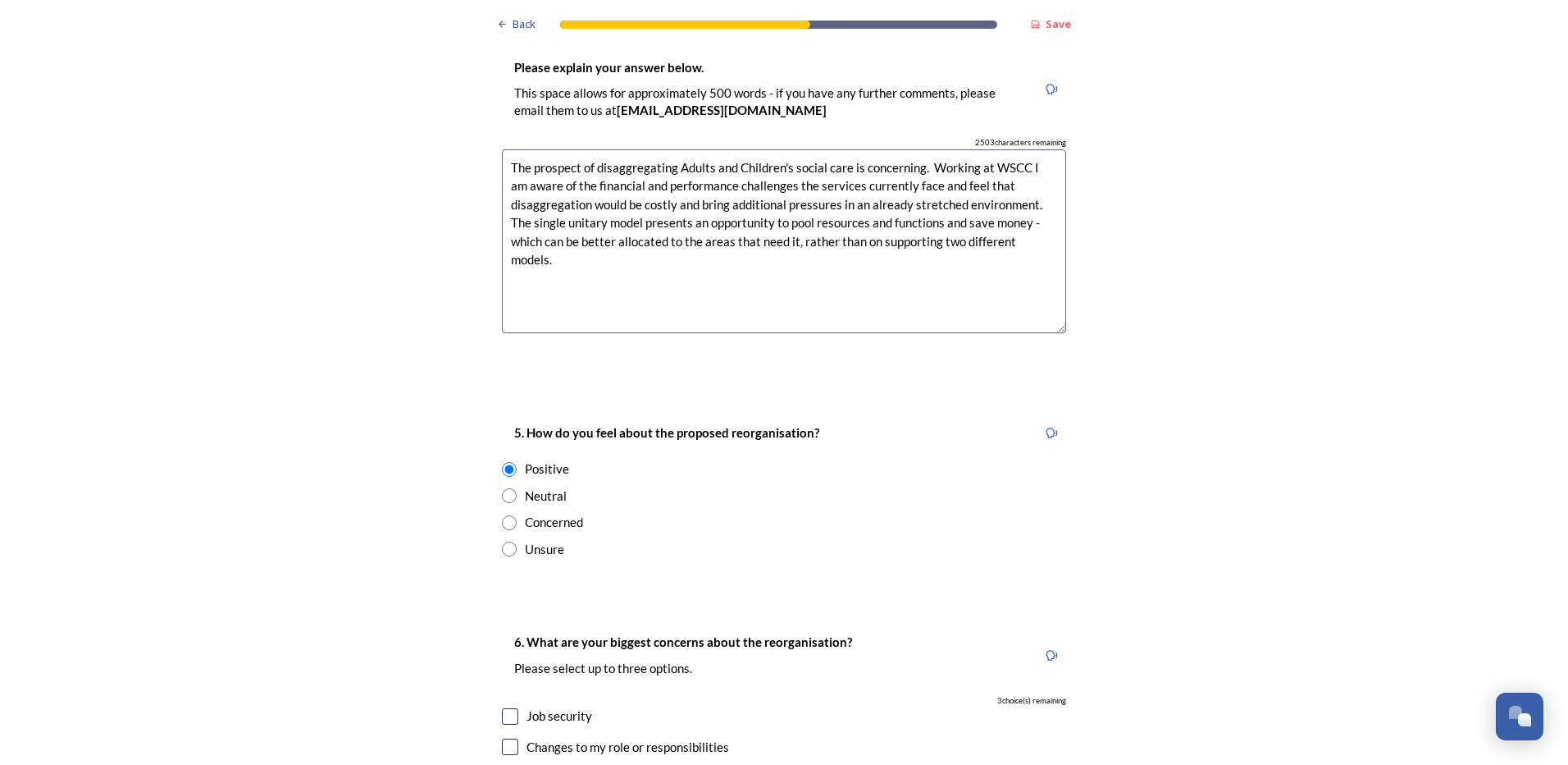
scroll to position [2626, 0]
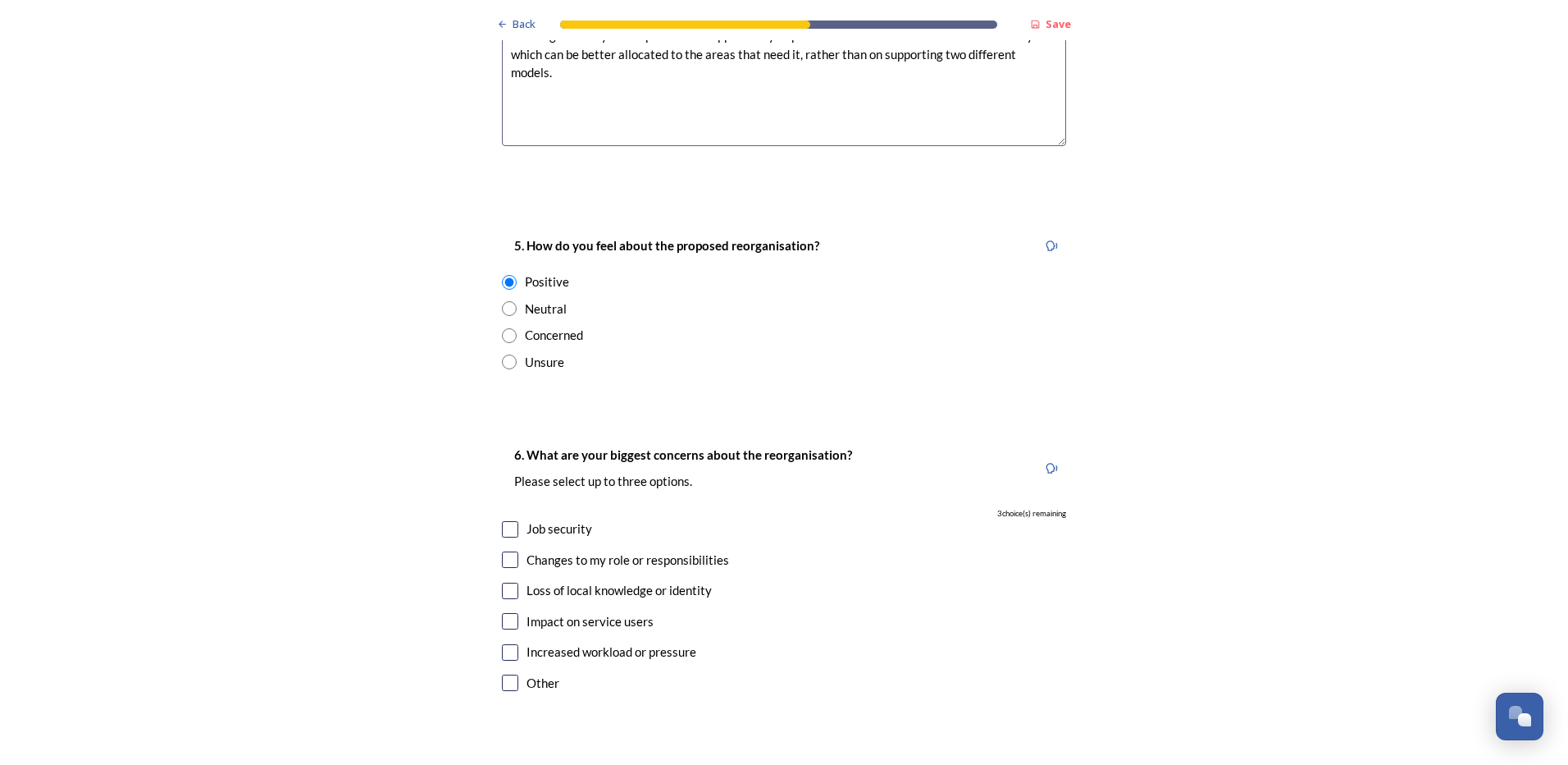
click at [503, 328] on input "radio" at bounding box center [509, 335] width 15 height 15
radio input "true"
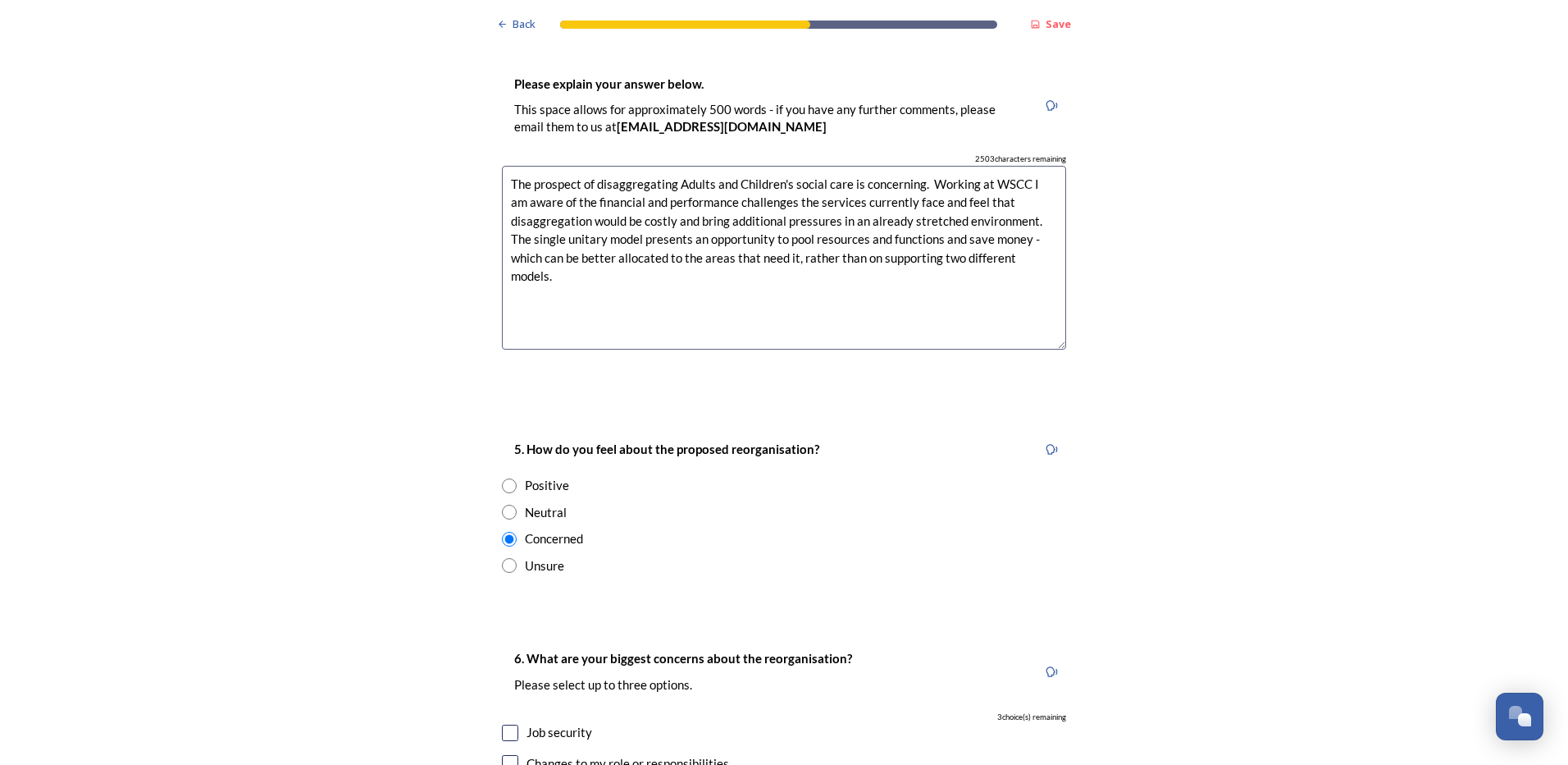
scroll to position [2380, 0]
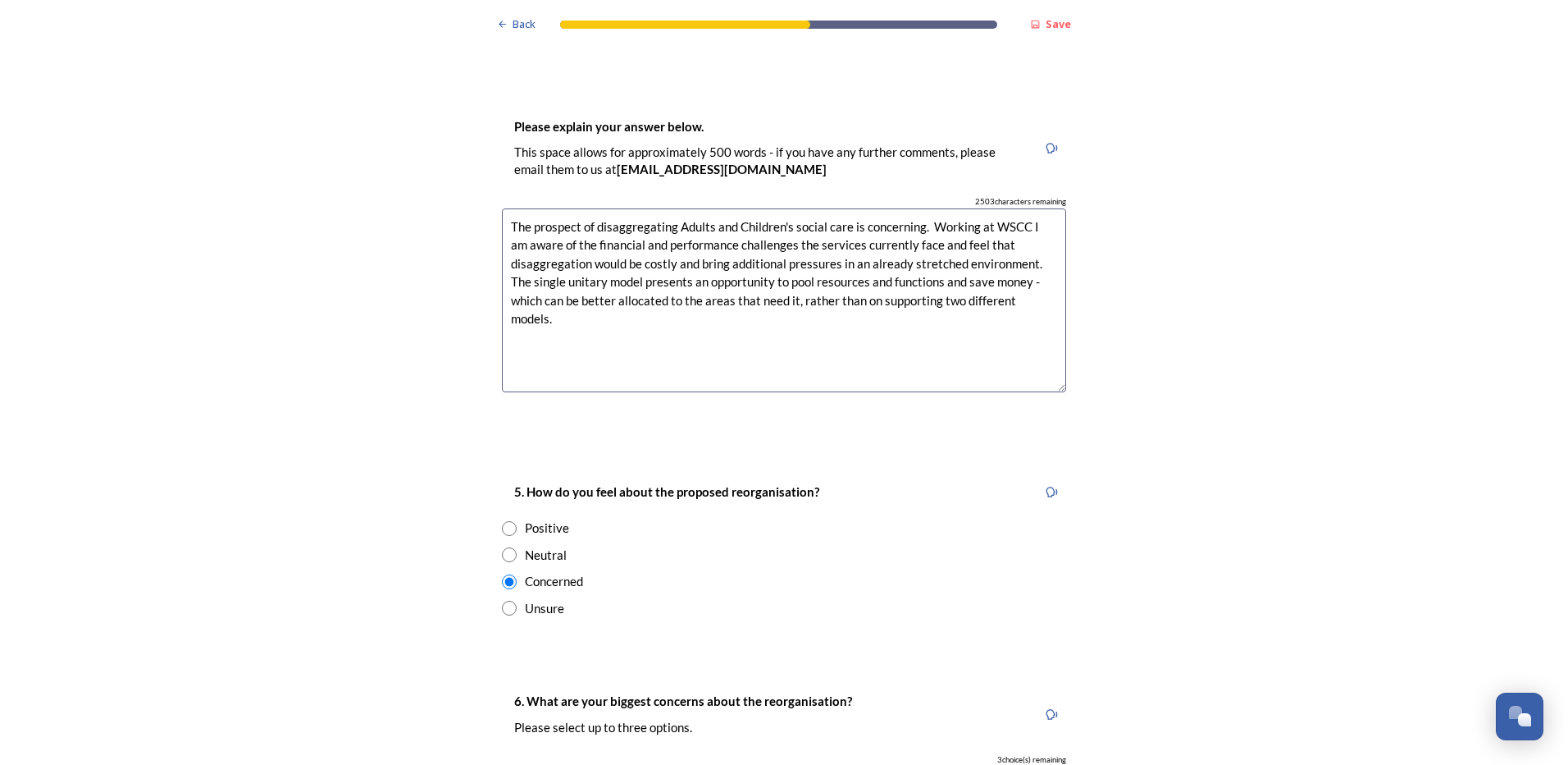
click at [764, 546] on div "Neutral" at bounding box center [784, 555] width 564 height 18
radio input "true"
click at [504, 574] on input "radio" at bounding box center [509, 581] width 15 height 15
radio input "true"
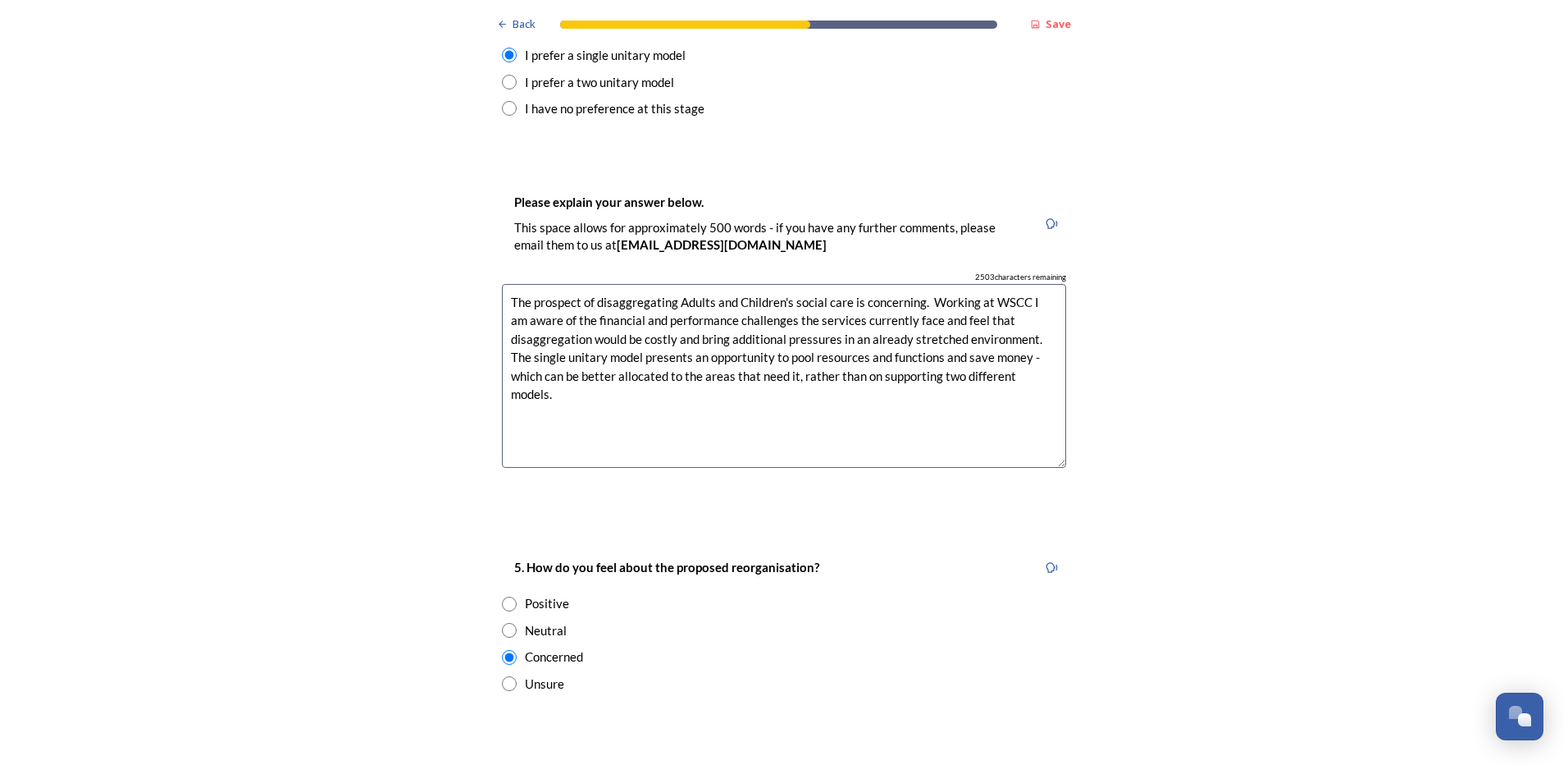
scroll to position [2298, 0]
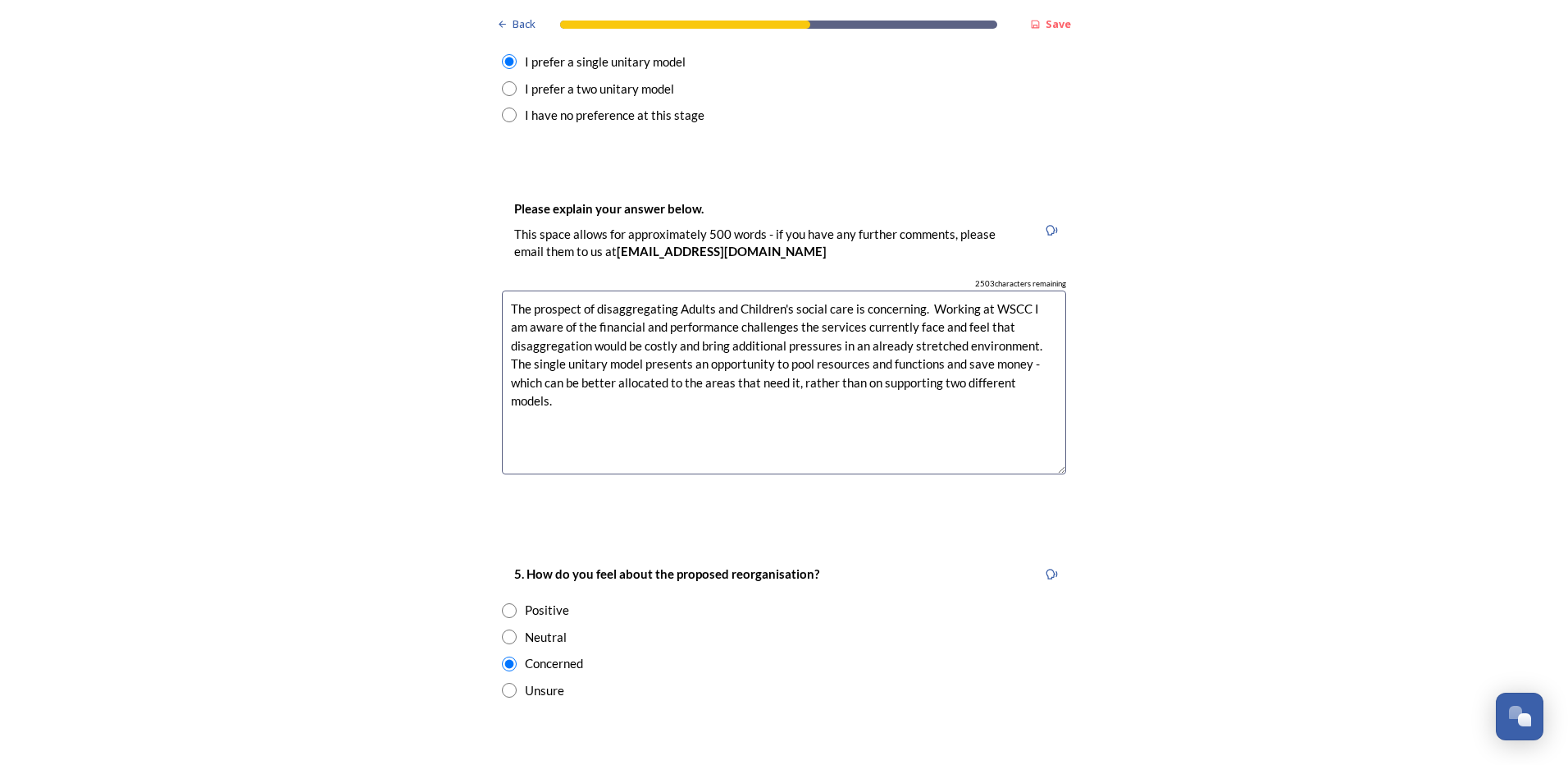
click at [1010, 333] on textarea "The prospect of disaggregating Adults and Children's social care is concerning.…" at bounding box center [784, 383] width 564 height 185
click at [957, 333] on textarea "The prospect of disaggregating Adults and Children's social care is concerning.…" at bounding box center [784, 383] width 564 height 185
drag, startPoint x: 740, startPoint y: 349, endPoint x: 388, endPoint y: 217, distance: 375.9
click at [388, 217] on div "Back Save Prioritising future services As explained on our Shaping [GEOGRAPHIC_…" at bounding box center [784, 371] width 1568 height 5338
type textarea "The prospect of disaggregating Adults and Children's social care is concerning.…"
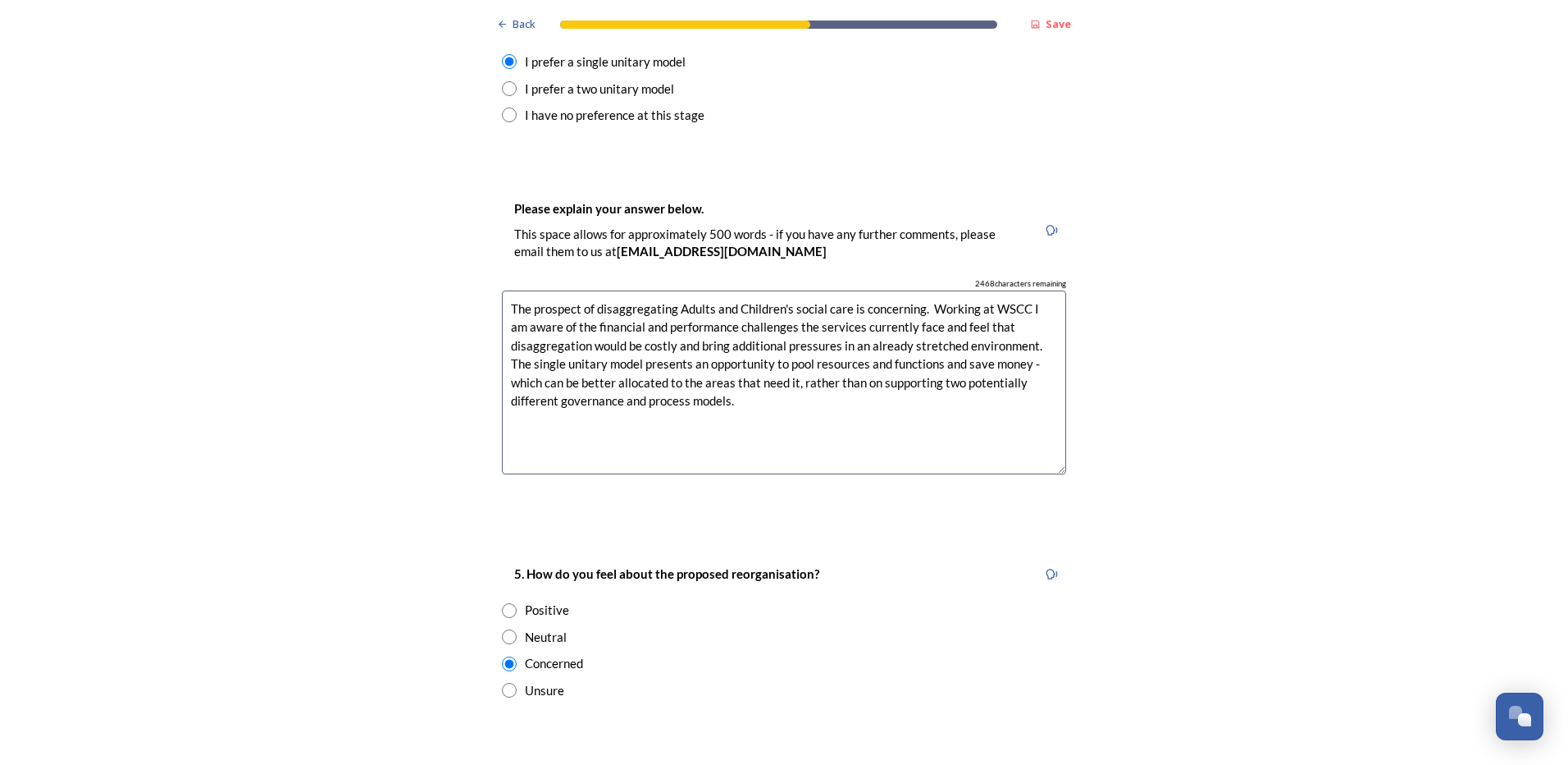
click at [847, 403] on textarea "The prospect of disaggregating Adults and Children's social care is concerning.…" at bounding box center [784, 383] width 564 height 185
click at [882, 386] on textarea "The prospect of disaggregating Adults and Children's social care is concerning.…" at bounding box center [784, 383] width 564 height 185
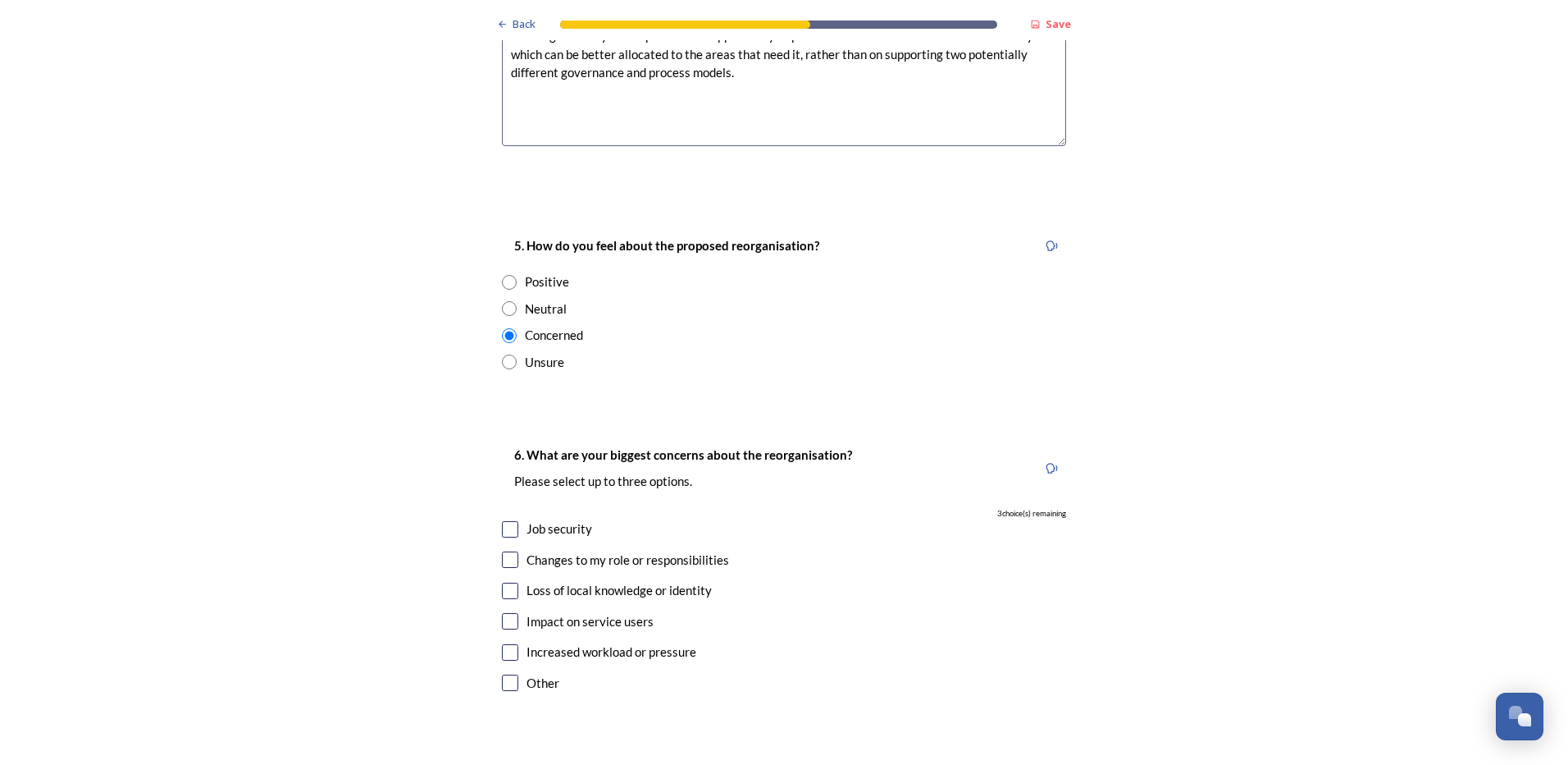
scroll to position [2709, 0]
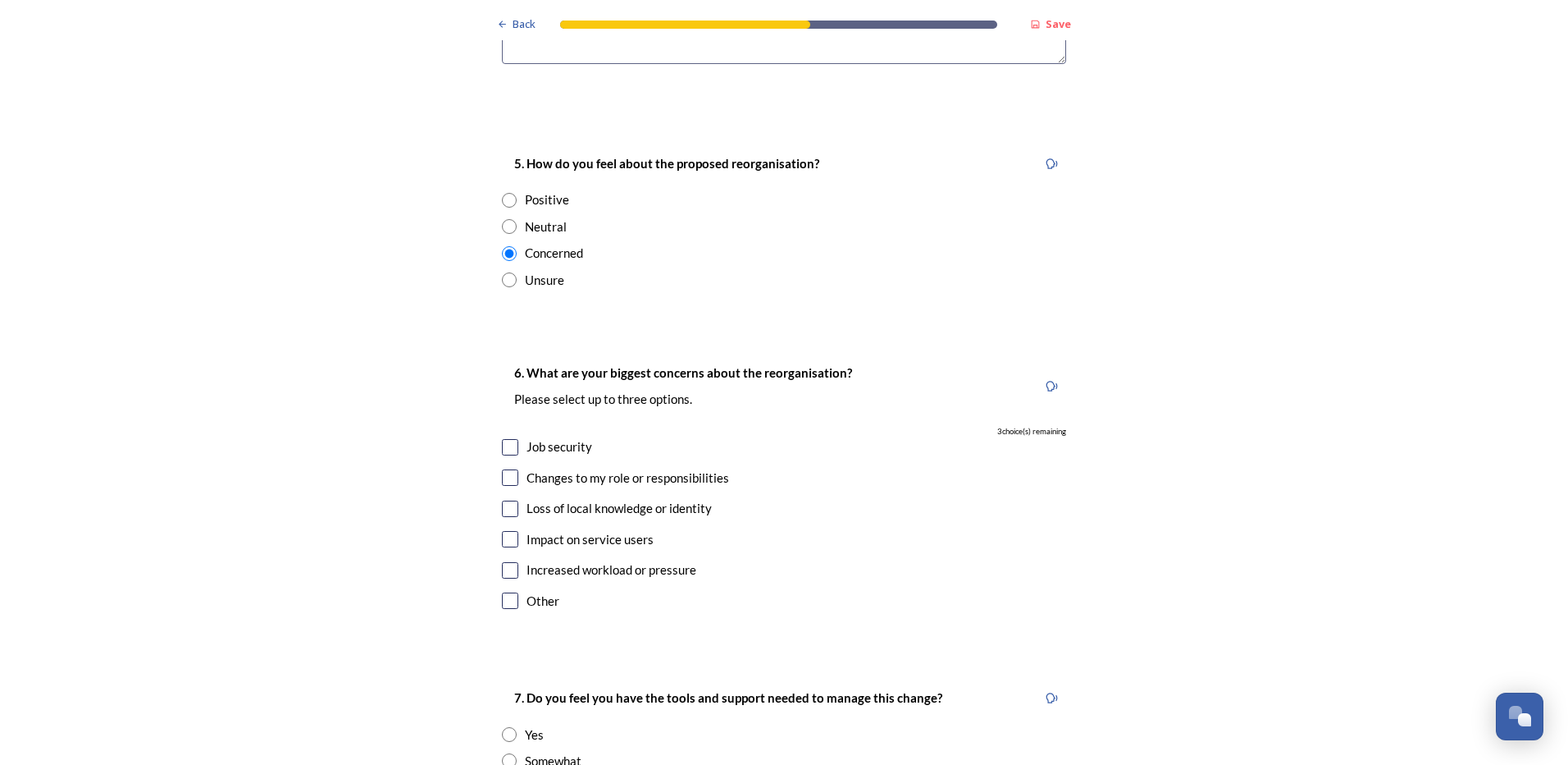
click at [508, 531] on input "checkbox" at bounding box center [510, 539] width 17 height 17
checkbox input "true"
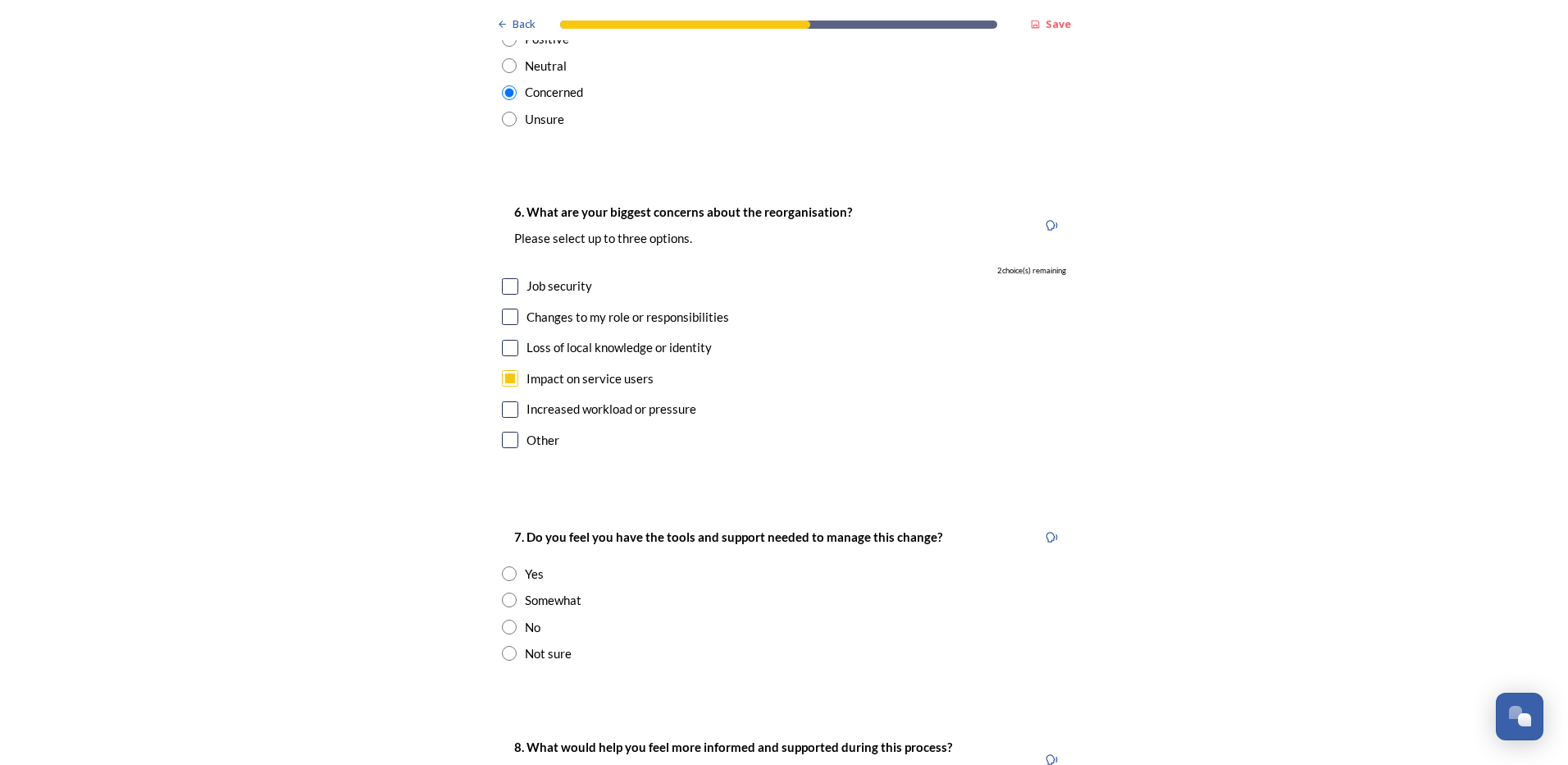
scroll to position [2872, 0]
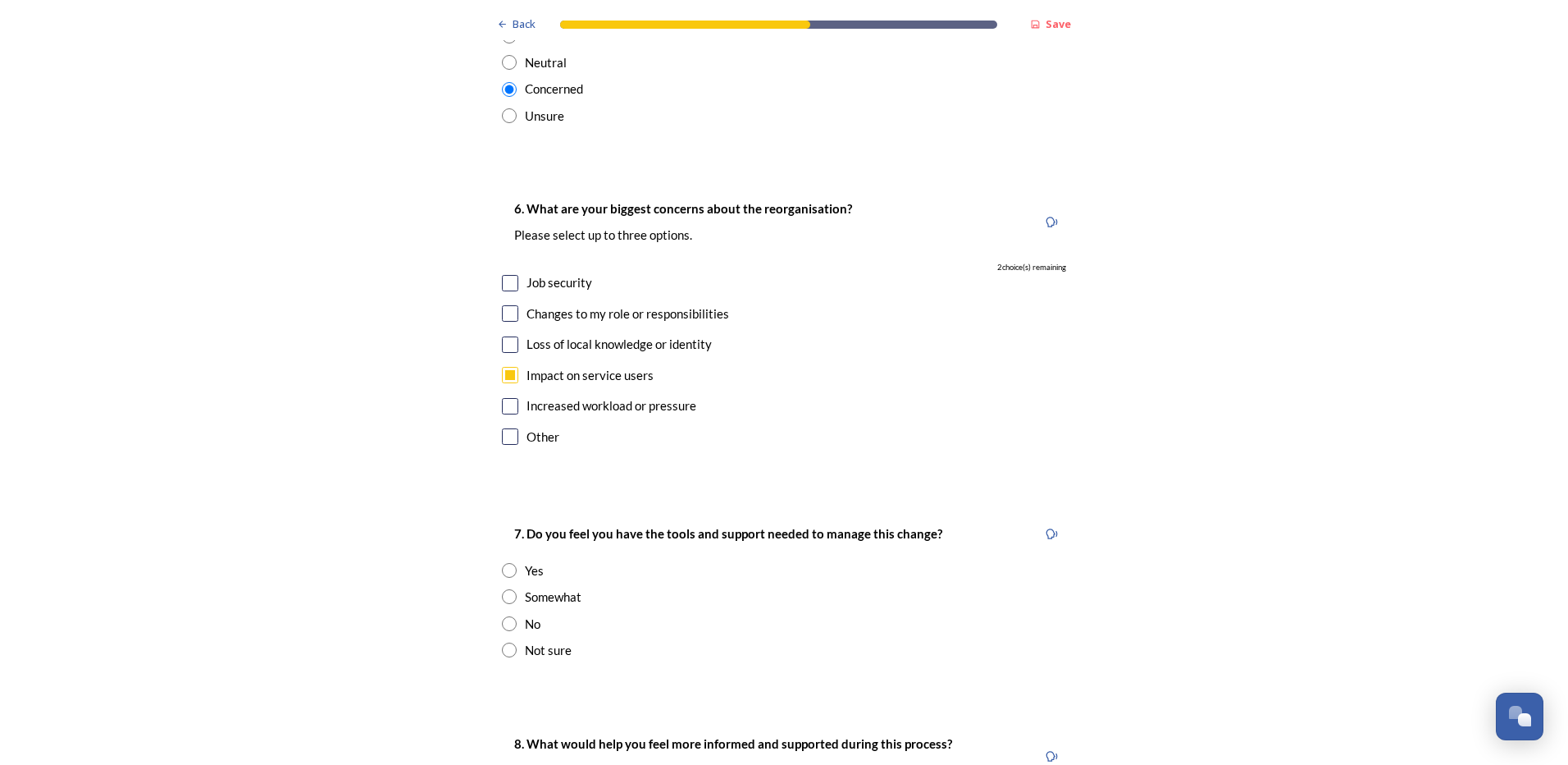
click at [512, 306] on input "checkbox" at bounding box center [510, 313] width 17 height 17
checkbox input "true"
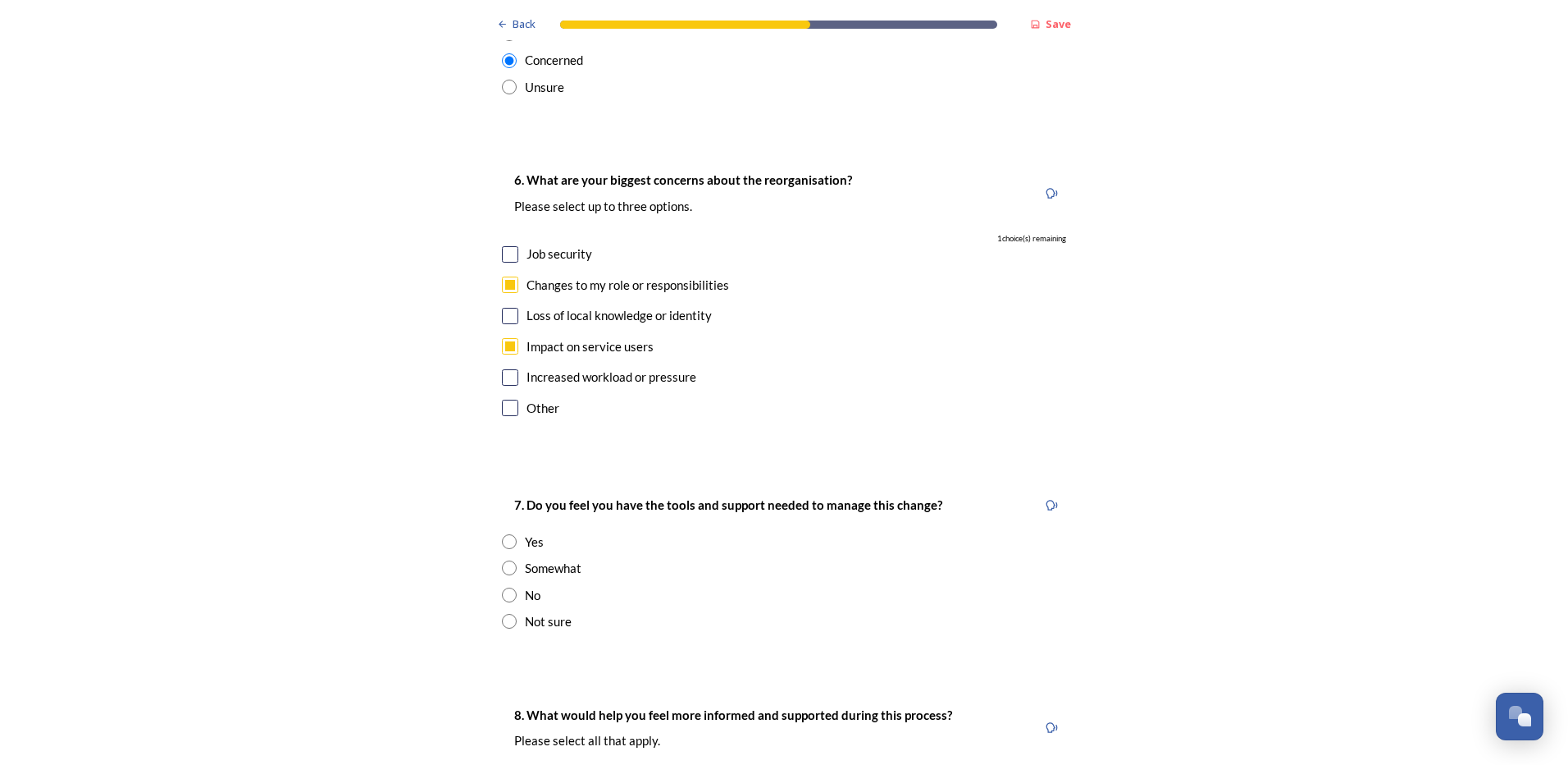
scroll to position [3118, 0]
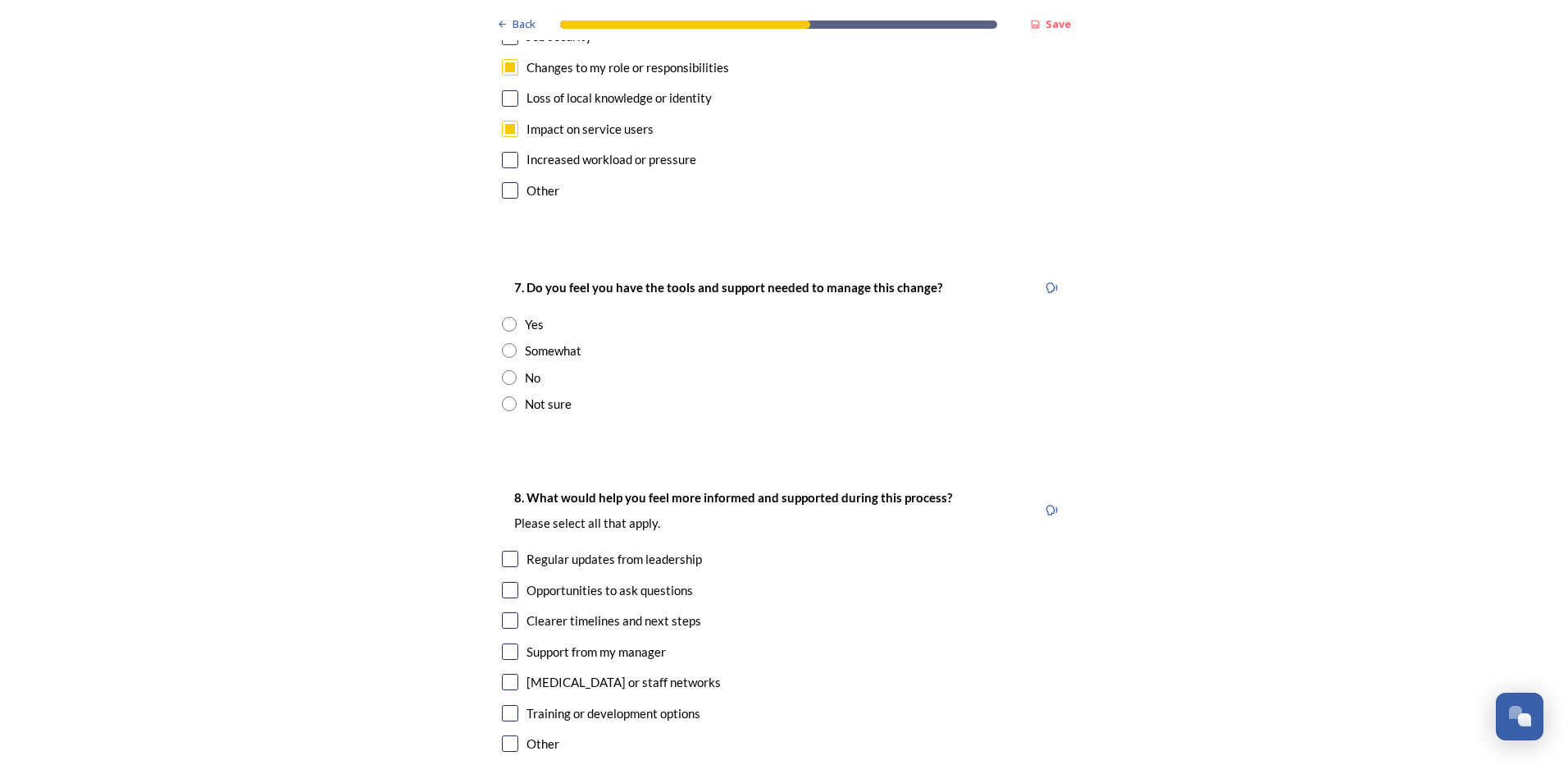
click at [504, 317] on input "radio" at bounding box center [509, 324] width 15 height 15
radio input "true"
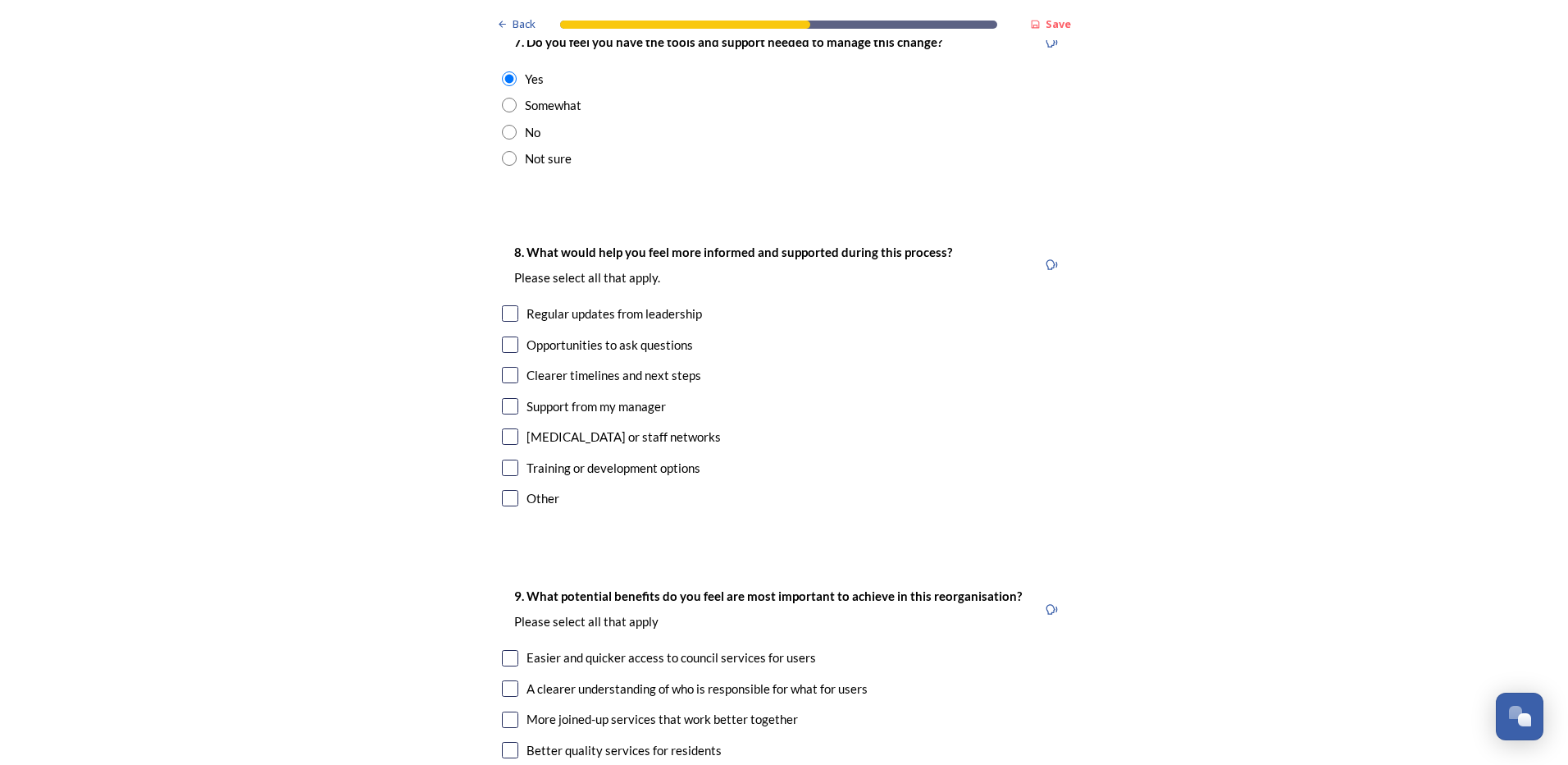
scroll to position [3365, 0]
click at [508, 305] on input "checkbox" at bounding box center [510, 312] width 17 height 17
checkbox input "true"
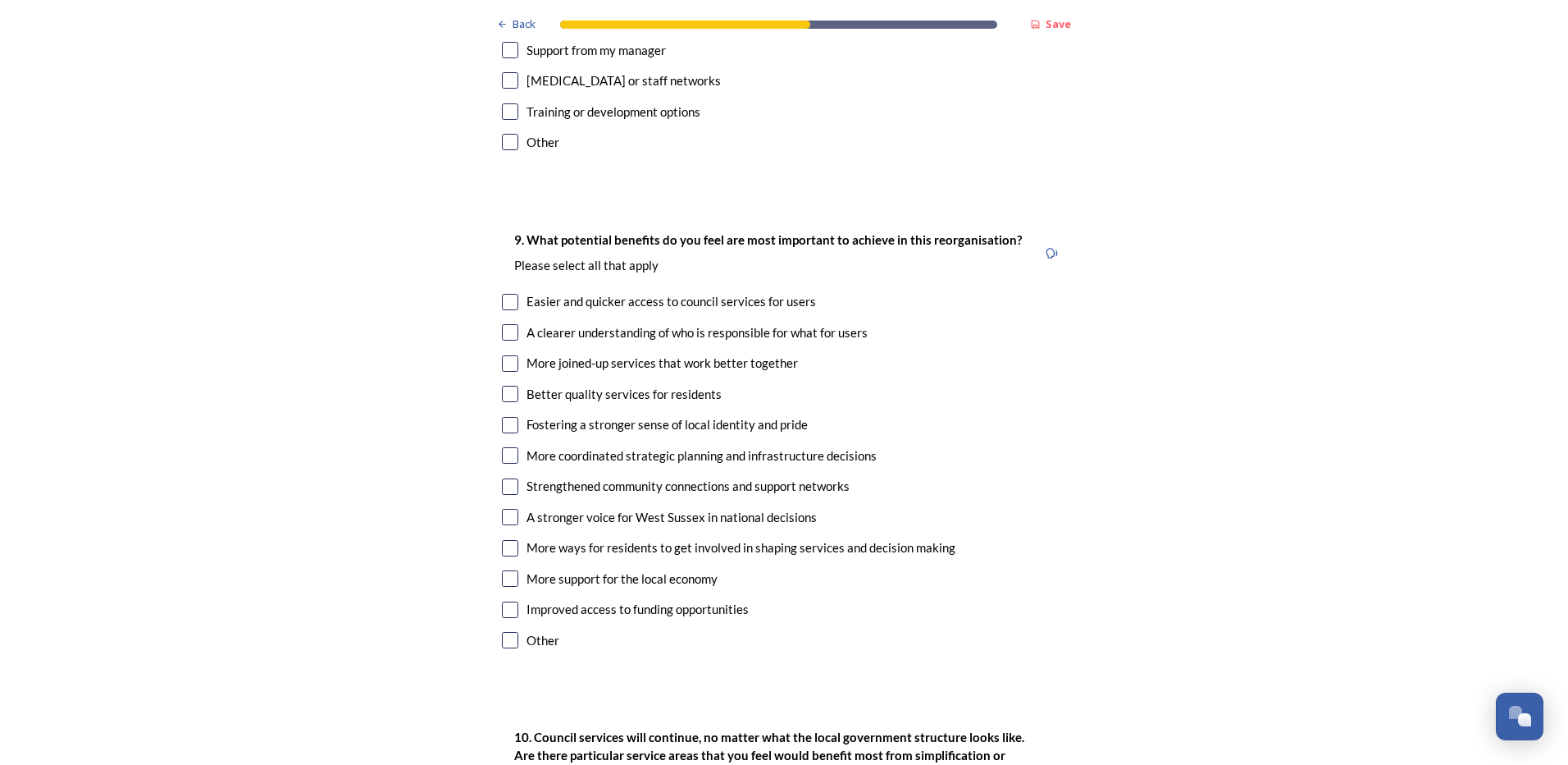
scroll to position [3775, 0]
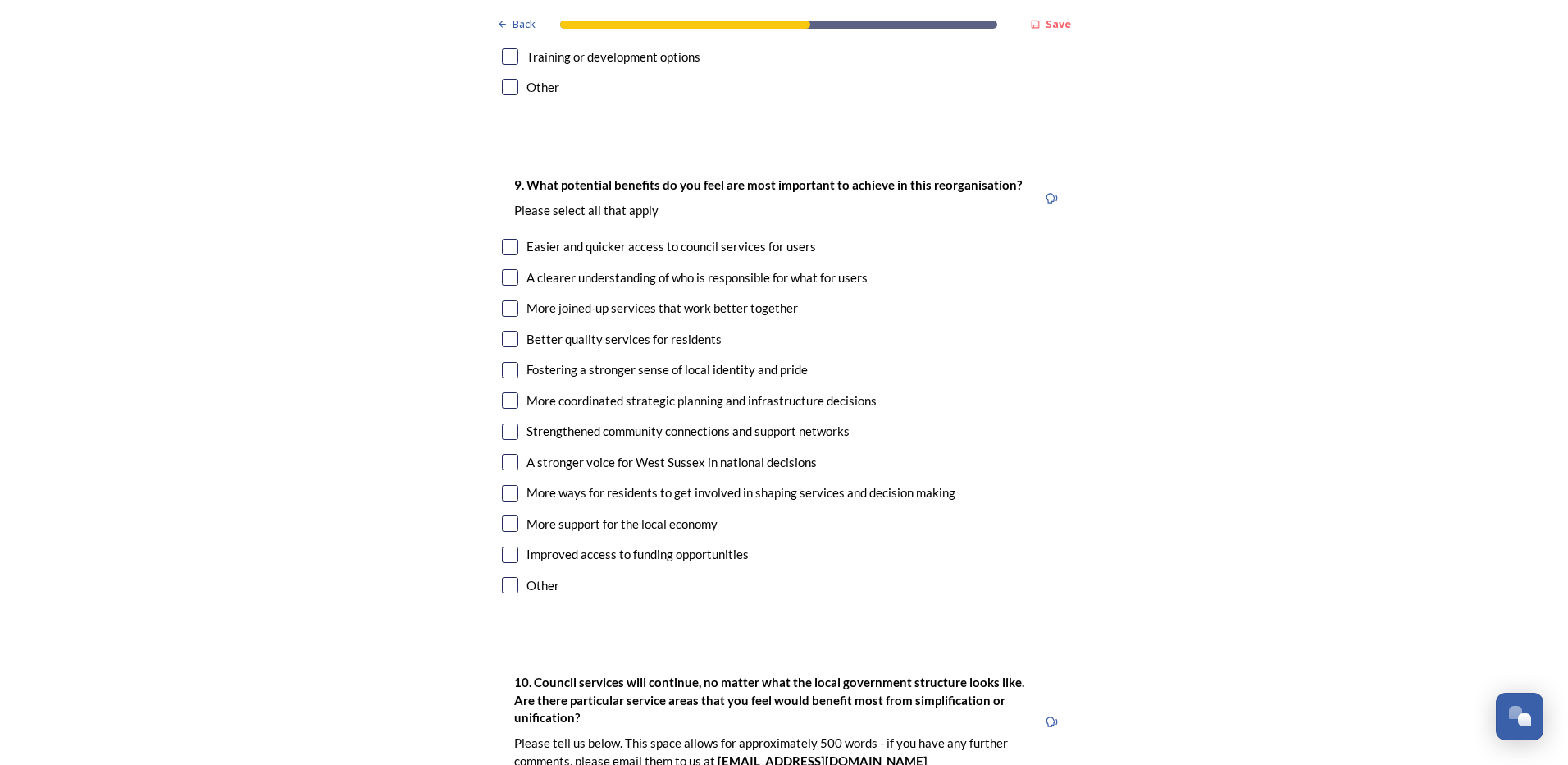
click at [505, 301] on input "checkbox" at bounding box center [510, 309] width 17 height 17
checkbox input "true"
click at [511, 331] on input "checkbox" at bounding box center [510, 339] width 17 height 17
checkbox input "true"
click at [505, 392] on input "checkbox" at bounding box center [510, 400] width 17 height 17
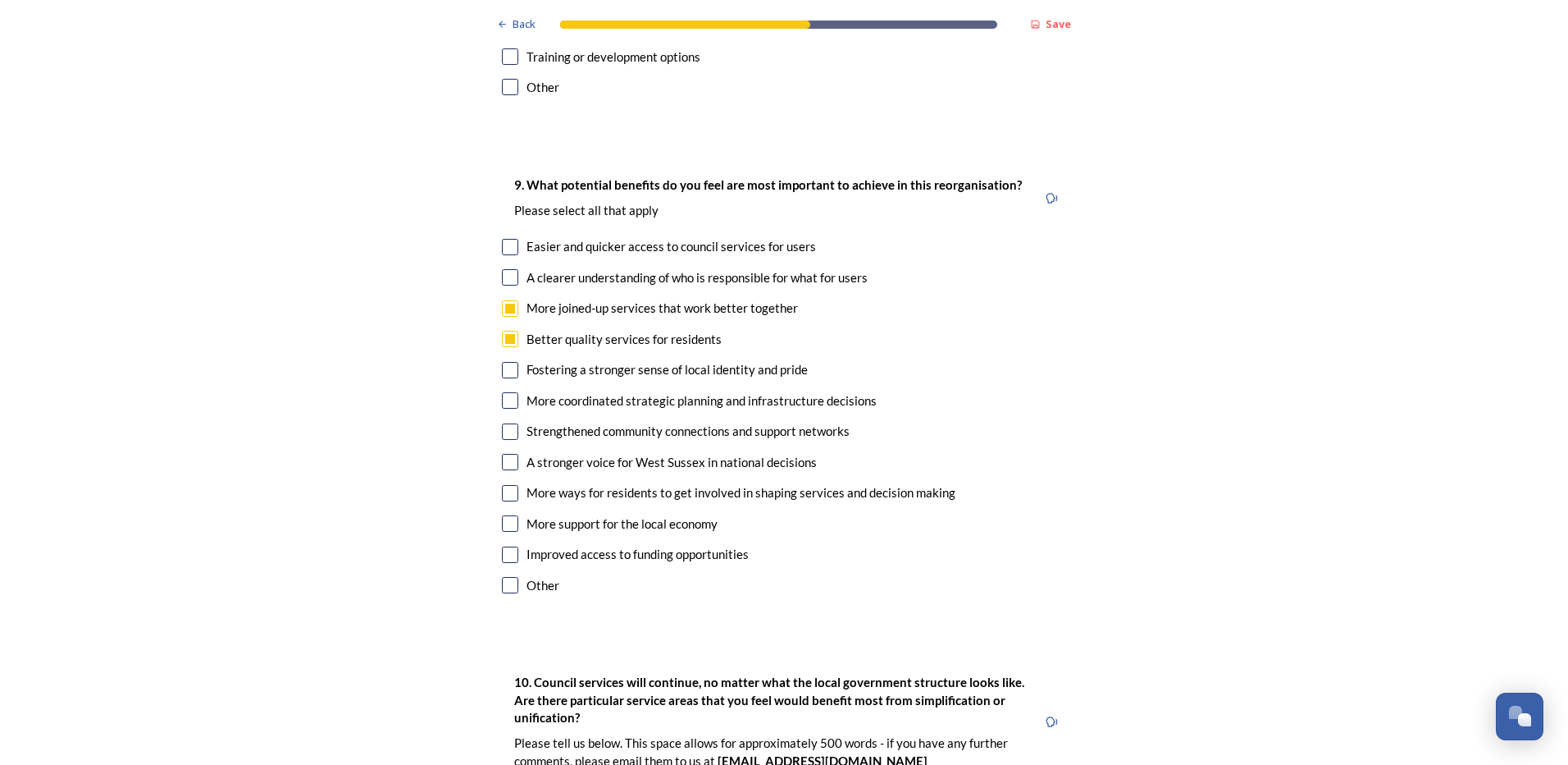
checkbox input "true"
click at [502, 238] on input "checkbox" at bounding box center [510, 246] width 17 height 17
checkbox input "true"
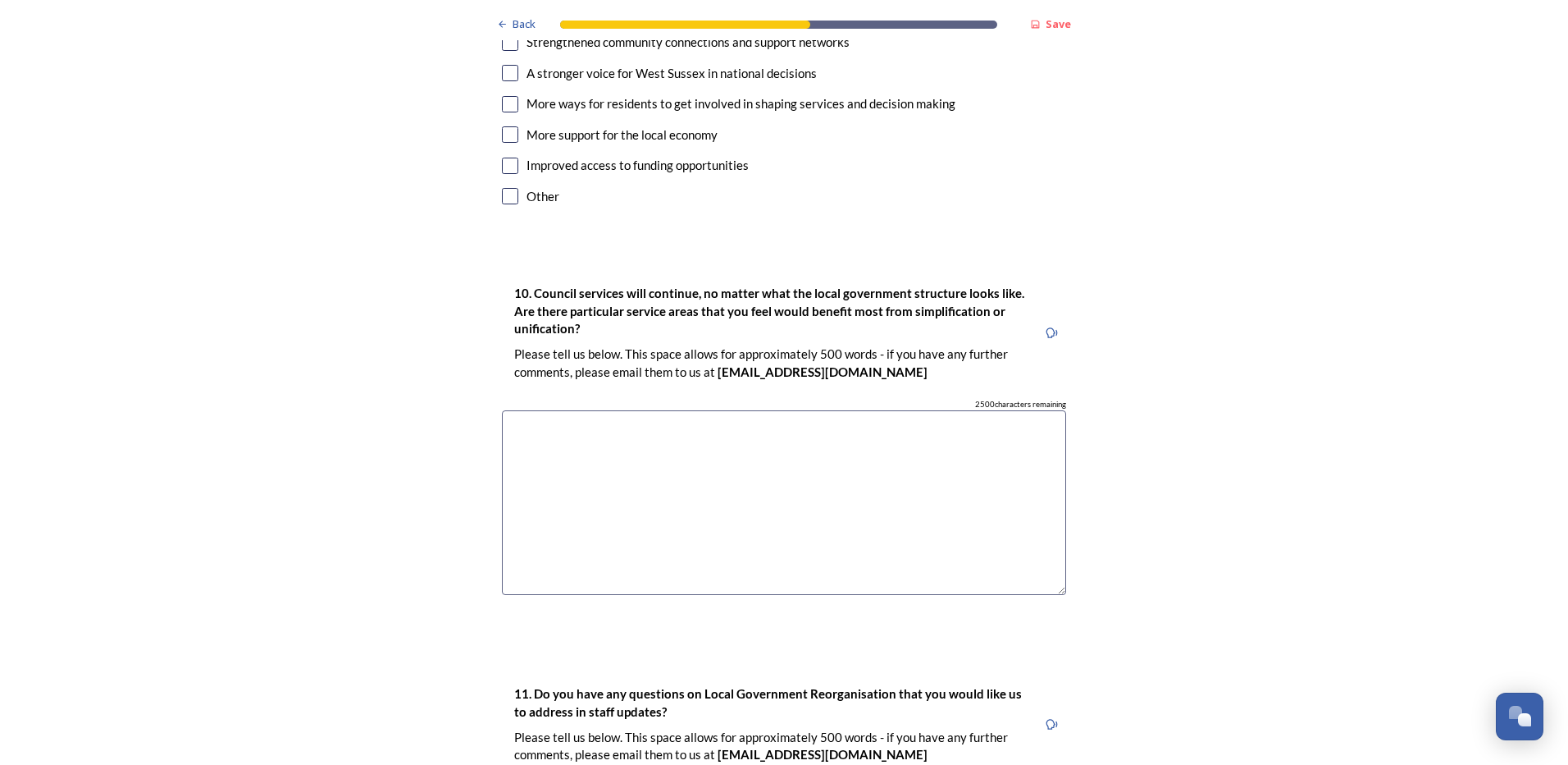
scroll to position [4186, 0]
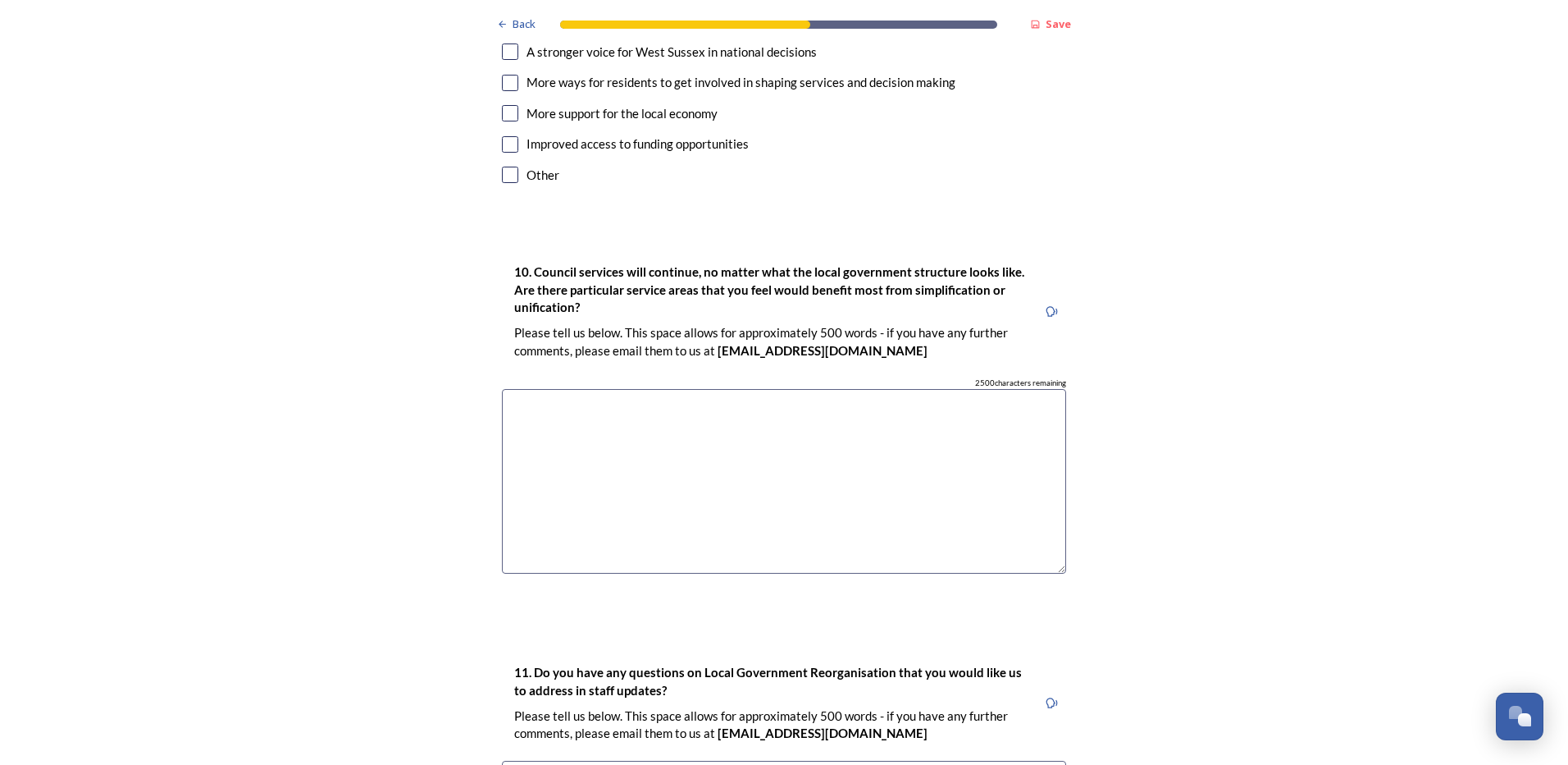
click at [599, 389] on textarea at bounding box center [784, 482] width 564 height 185
click at [568, 389] on textarea "As a WSCC" at bounding box center [784, 482] width 564 height 185
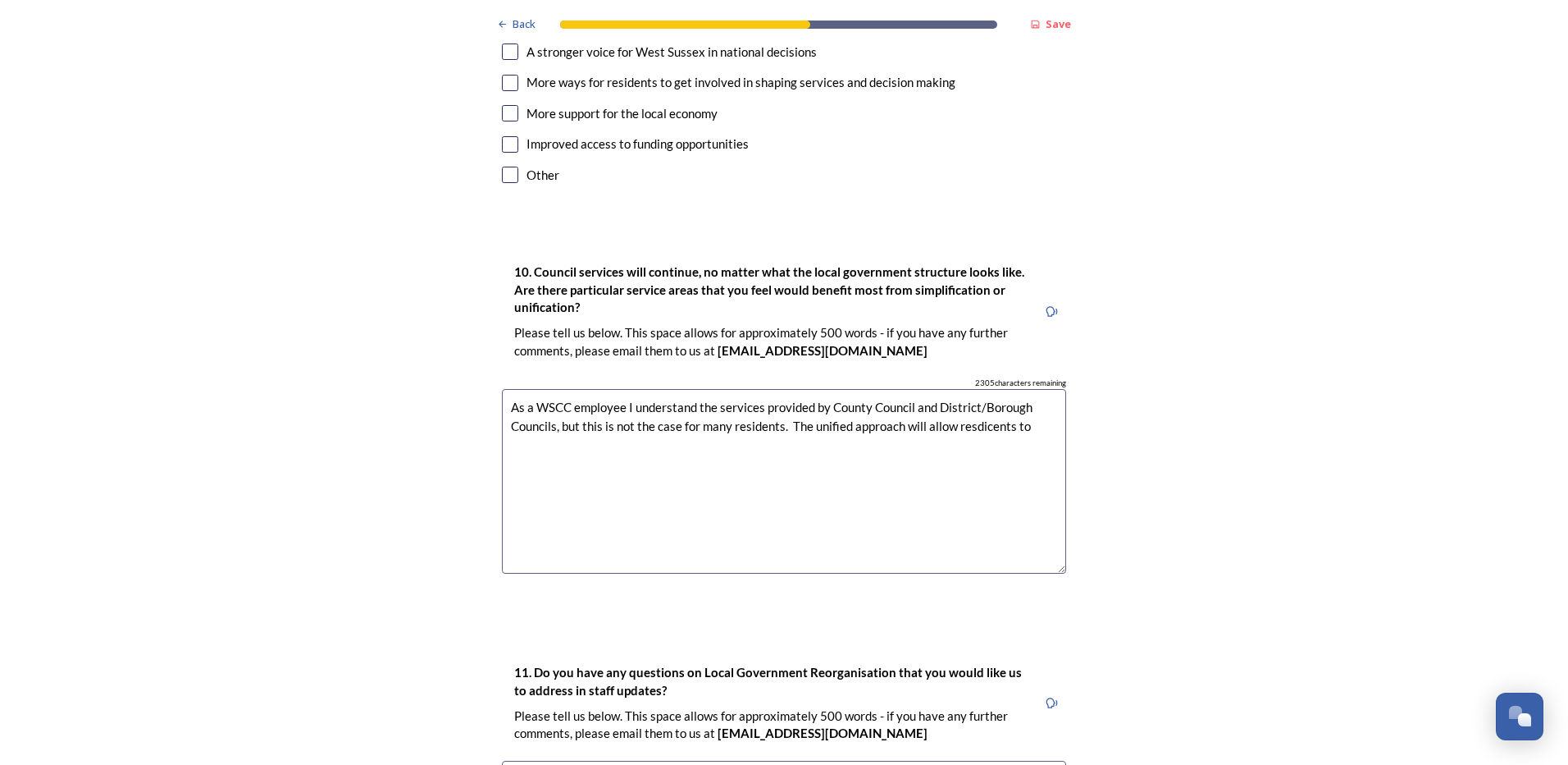
click at [986, 389] on textarea "As a WSCC employee I understand the services provided by County Council and Dis…" at bounding box center [784, 482] width 564 height 185
drag, startPoint x: 845, startPoint y: 375, endPoint x: 895, endPoint y: 384, distance: 50.8
click at [895, 389] on textarea "As a WSCC employee I understand the services provided by County Council and Dis…" at bounding box center [784, 482] width 564 height 185
click at [682, 401] on textarea "As a WSCC employee I understand the services provided by County Council and Dis…" at bounding box center [784, 482] width 564 height 185
click at [665, 395] on textarea "As a WSCC employee I understand the services provided by County Council and Dis…" at bounding box center [784, 482] width 564 height 185
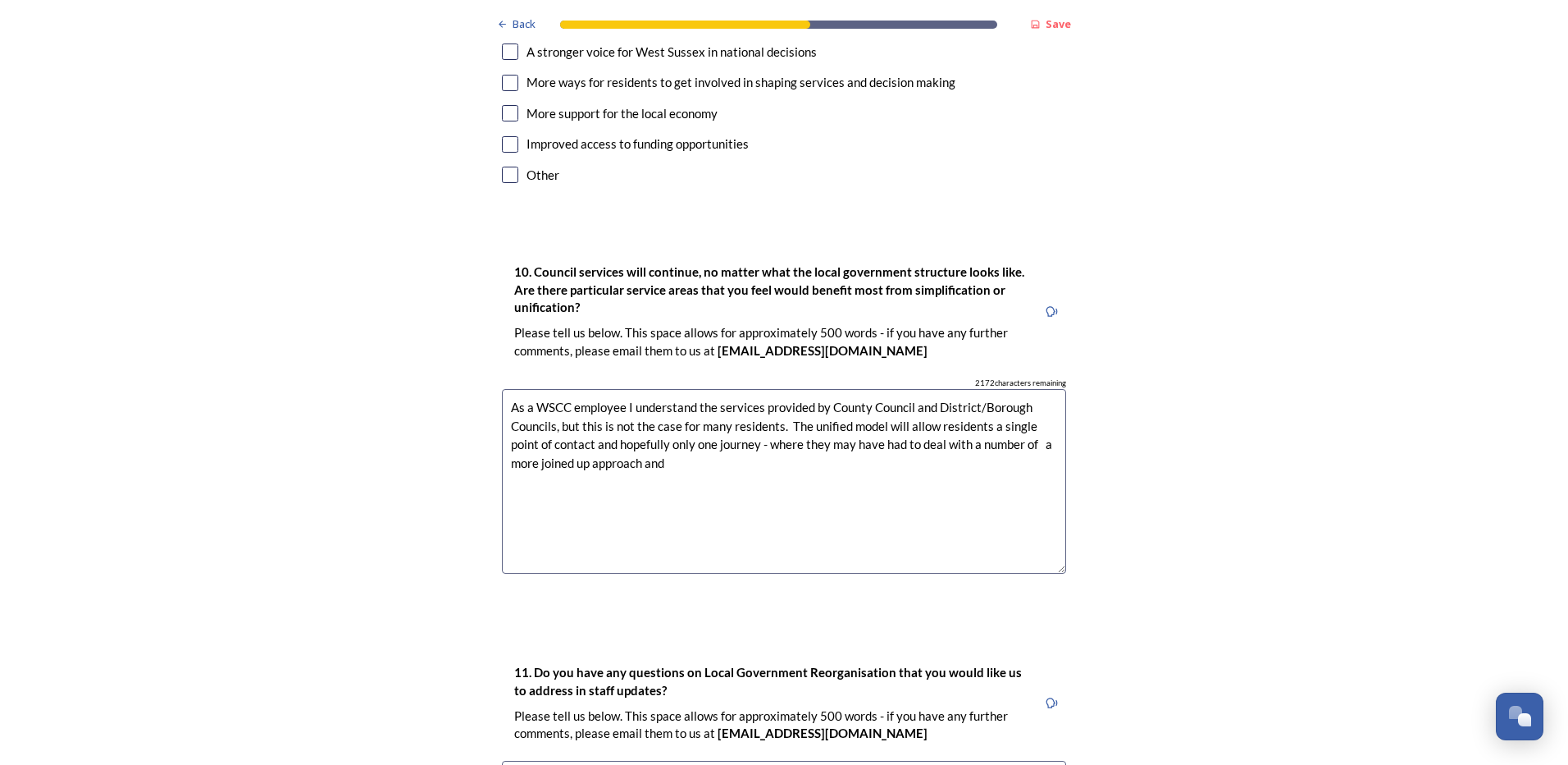
click at [1034, 397] on textarea "As a WSCC employee I understand the services provided by County Council and Dis…" at bounding box center [784, 482] width 564 height 185
drag, startPoint x: 506, startPoint y: 359, endPoint x: 795, endPoint y: 458, distance: 305.5
click at [795, 458] on textarea "As a WSCC employee I understand the services provided by County Council and Dis…" at bounding box center [784, 482] width 564 height 185
type textarea "As a WSCC employee I understand the services provided by County Council and Dis…"
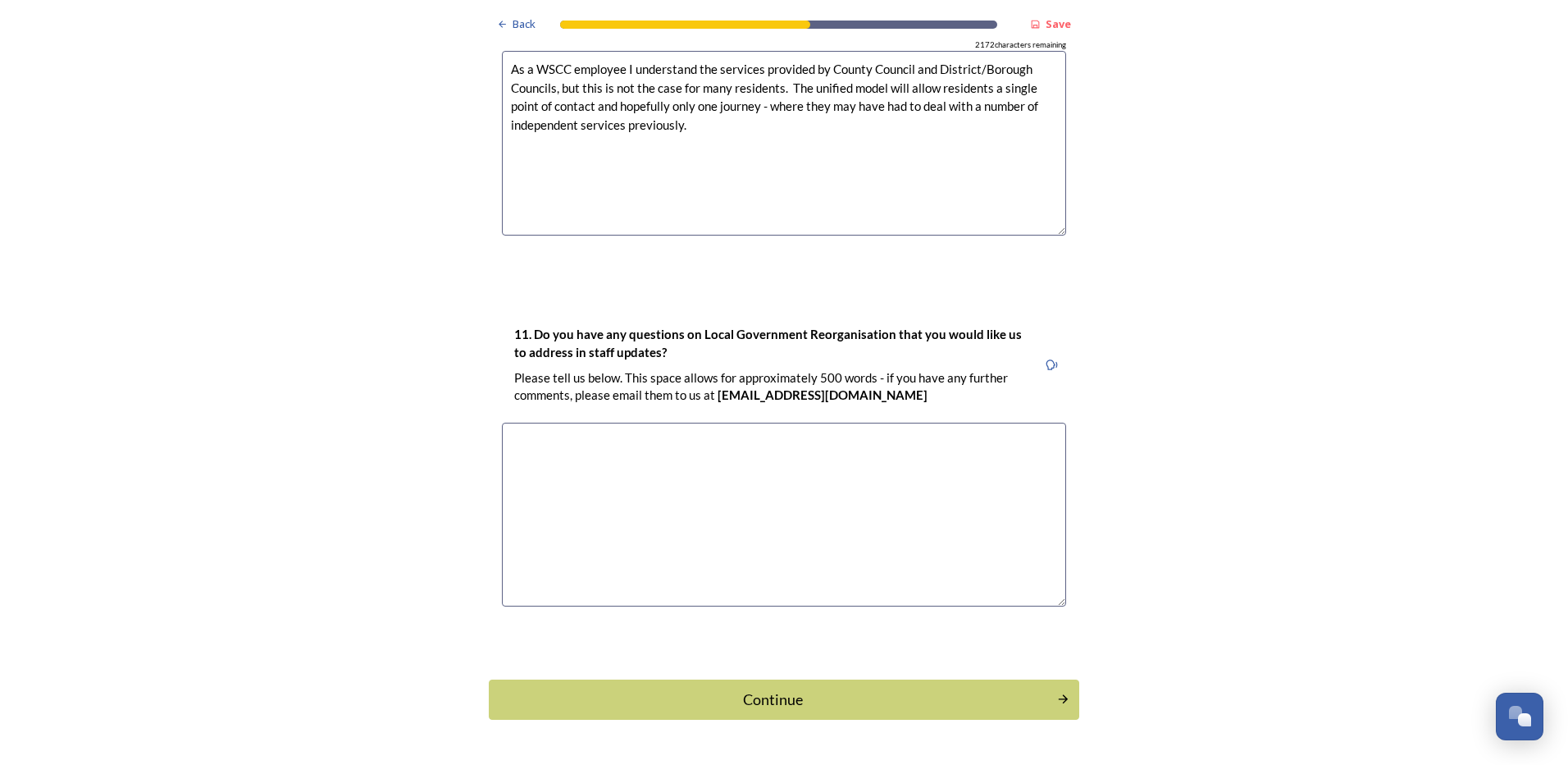
scroll to position [4526, 0]
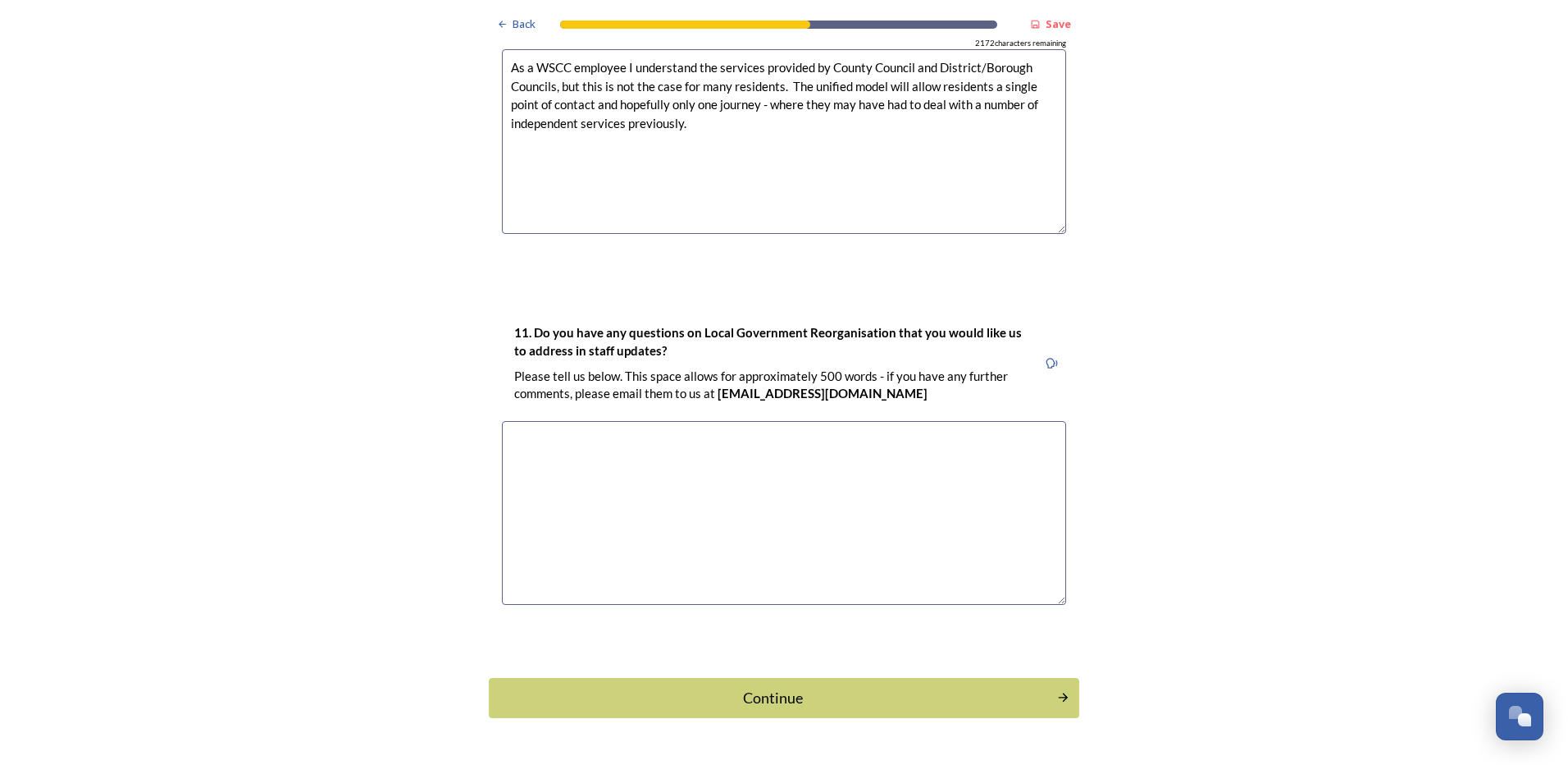
click at [727, 128] on textarea "As a WSCC employee I understand the services provided by County Council and Dis…" at bounding box center [784, 142] width 564 height 185
click at [752, 687] on div "Continue" at bounding box center [772, 698] width 555 height 22
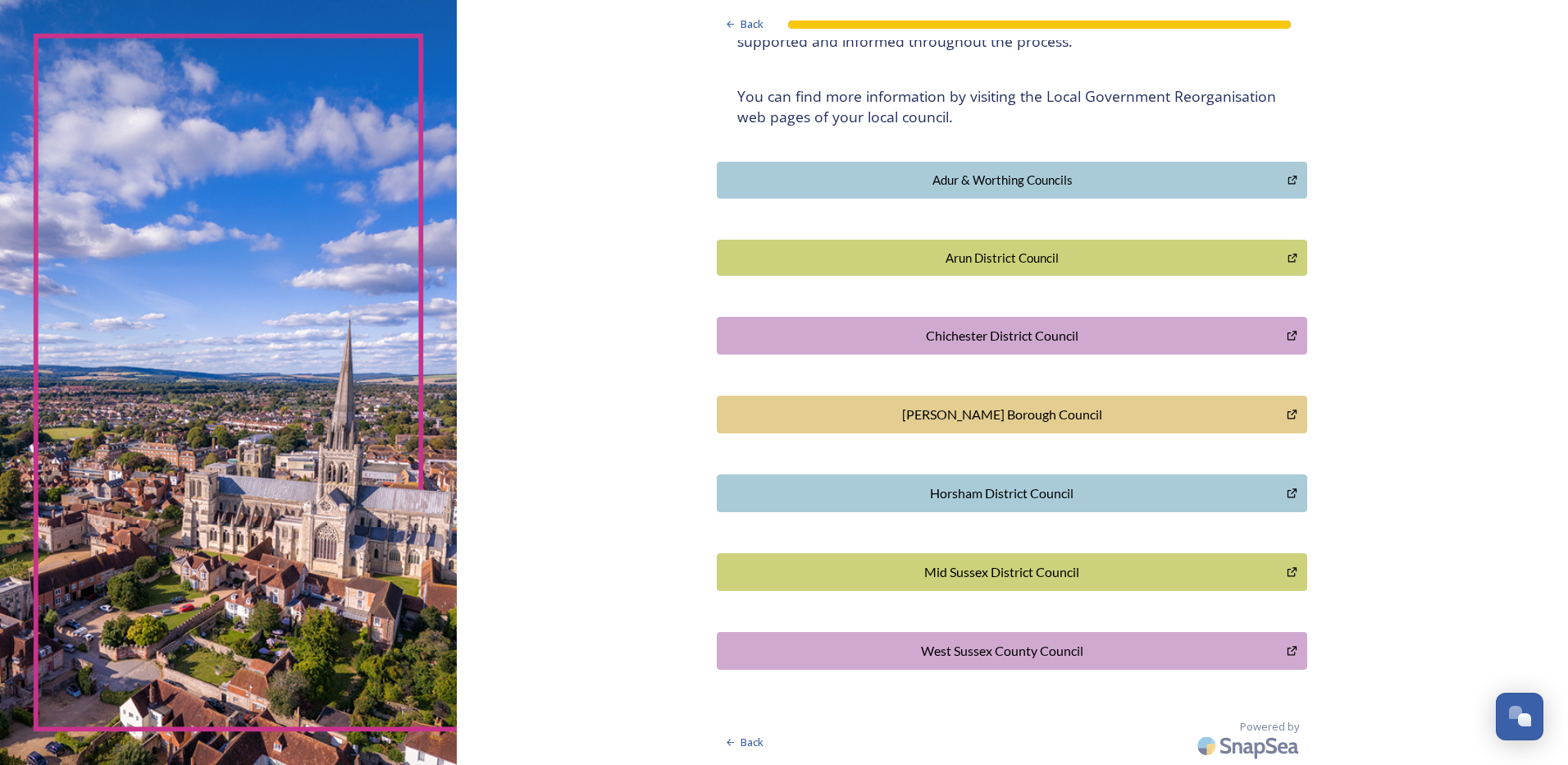
scroll to position [210, 0]
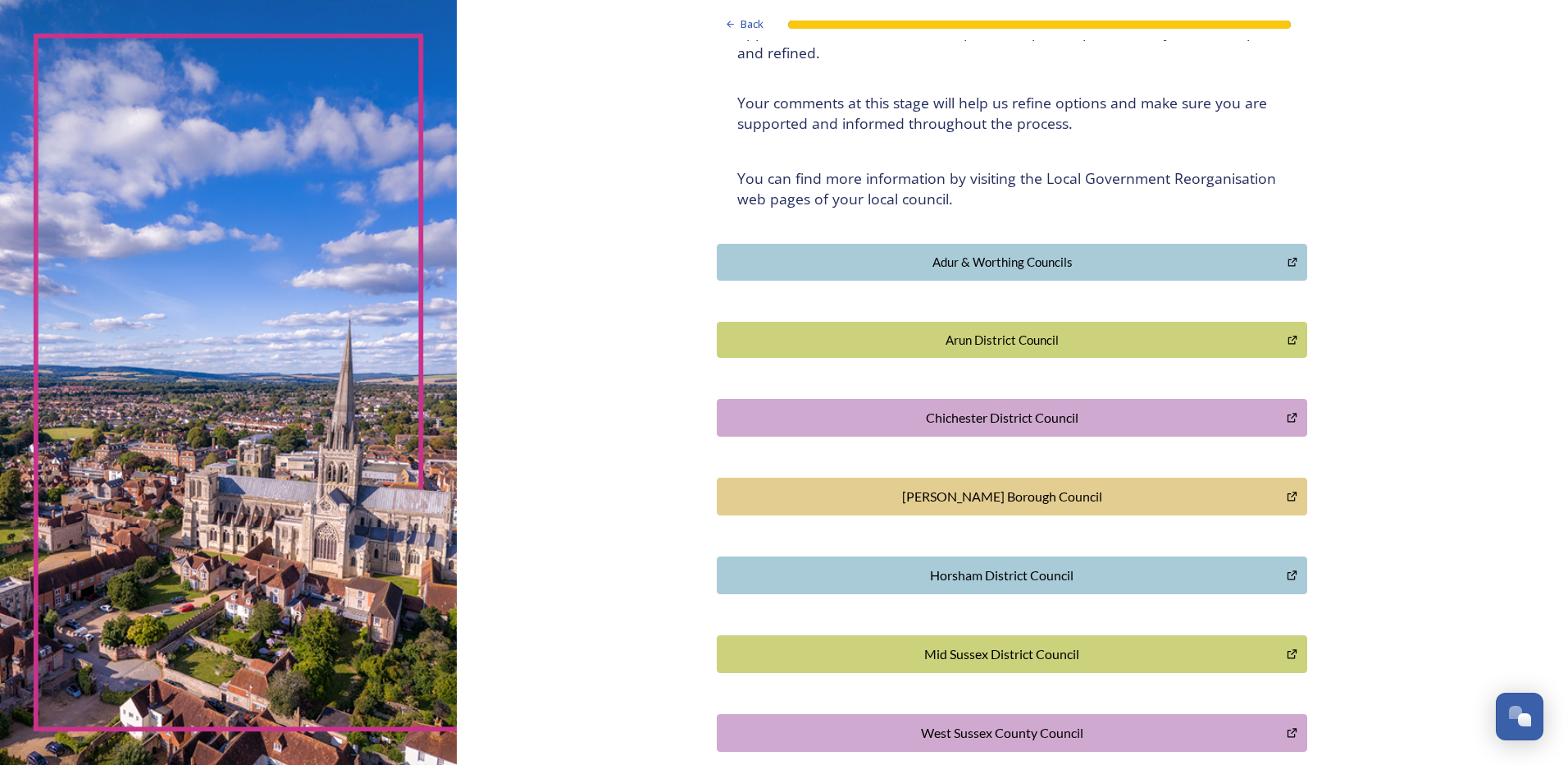
click at [1466, 505] on div "Back Thank you! Thank you for completing this survey. ﻿We are still quite early…" at bounding box center [1013, 318] width 1112 height 1057
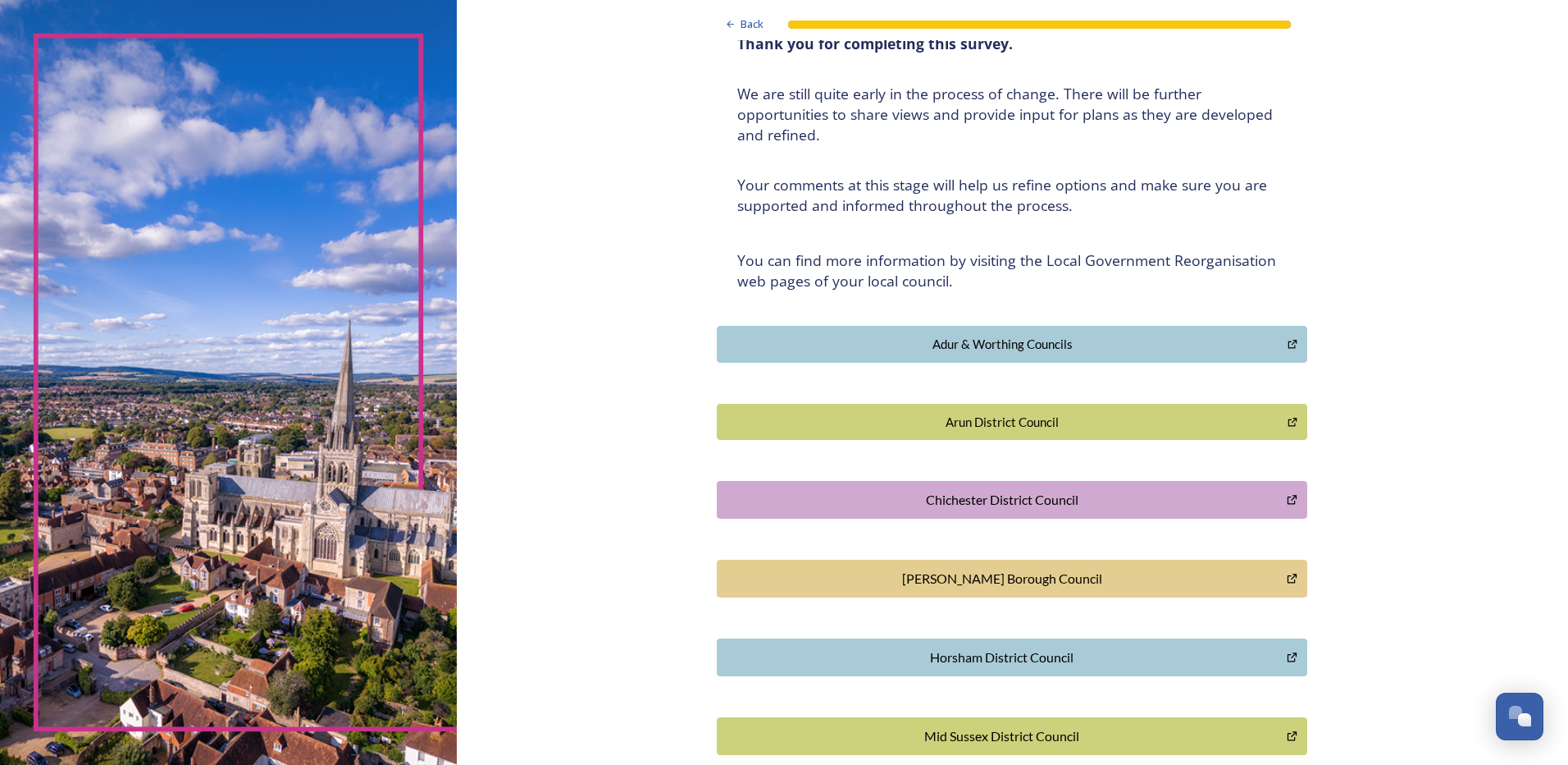
scroll to position [0, 0]
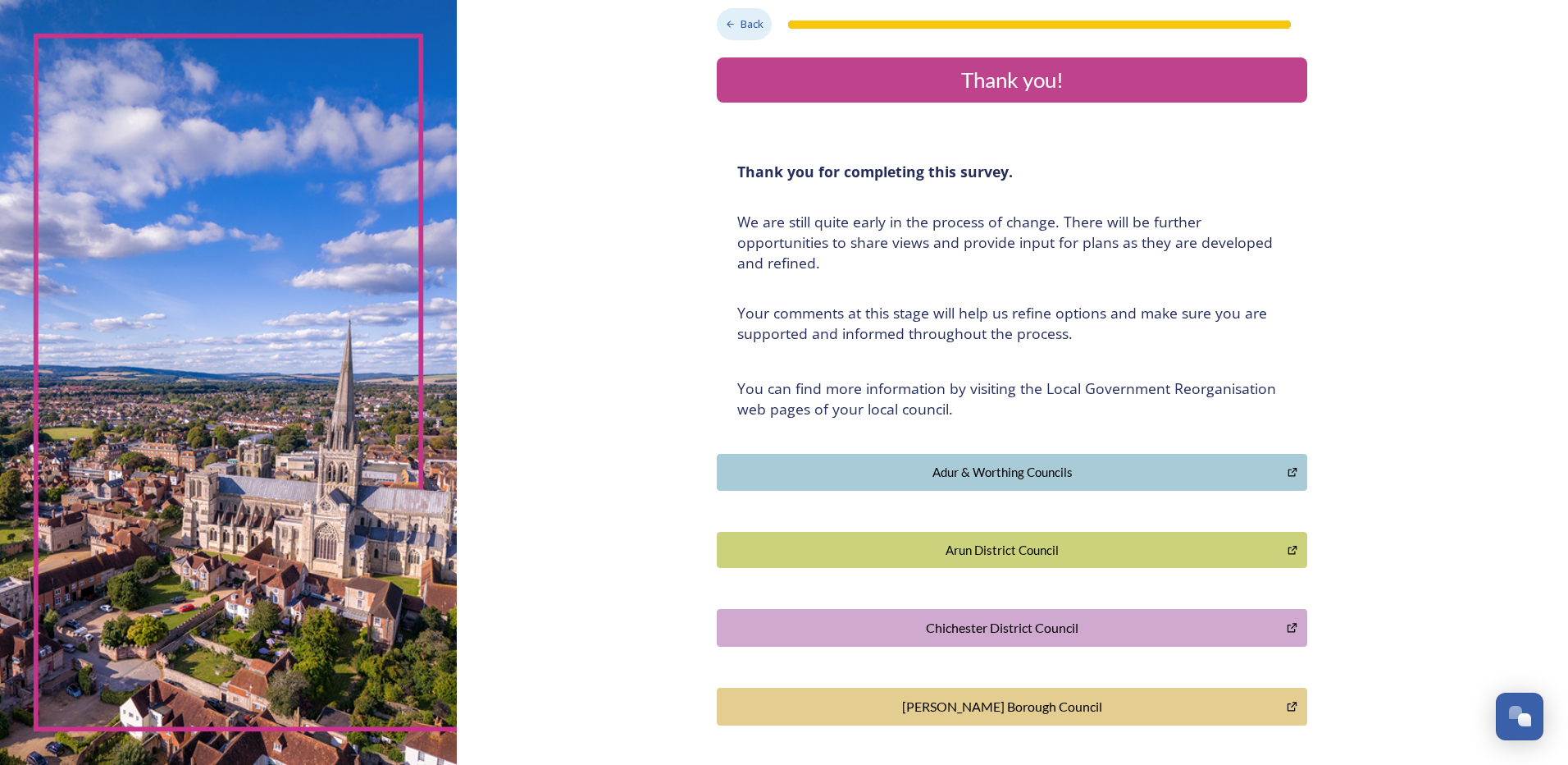
click at [731, 27] on div "Back" at bounding box center [744, 23] width 54 height 32
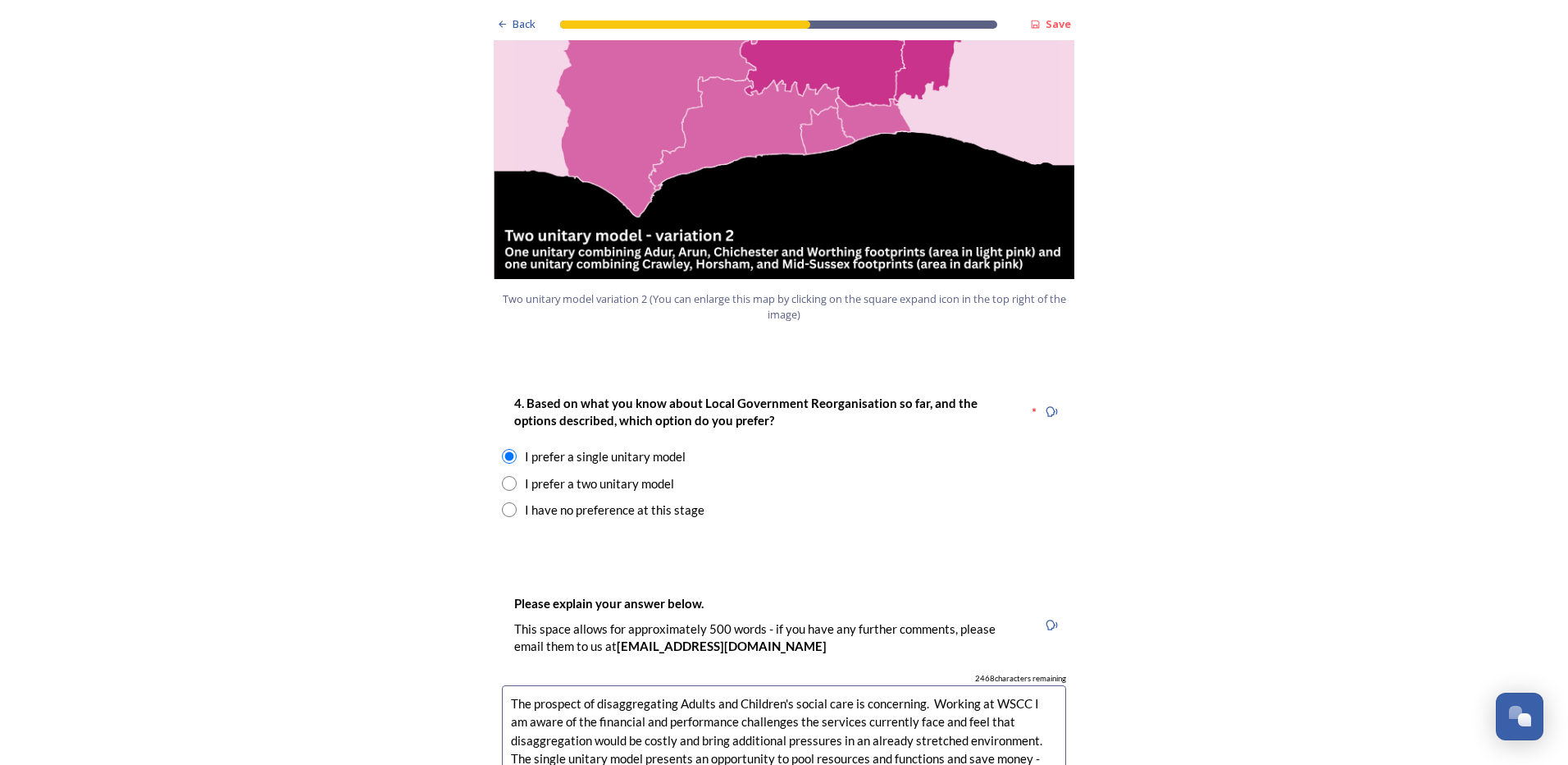
scroll to position [2298, 0]
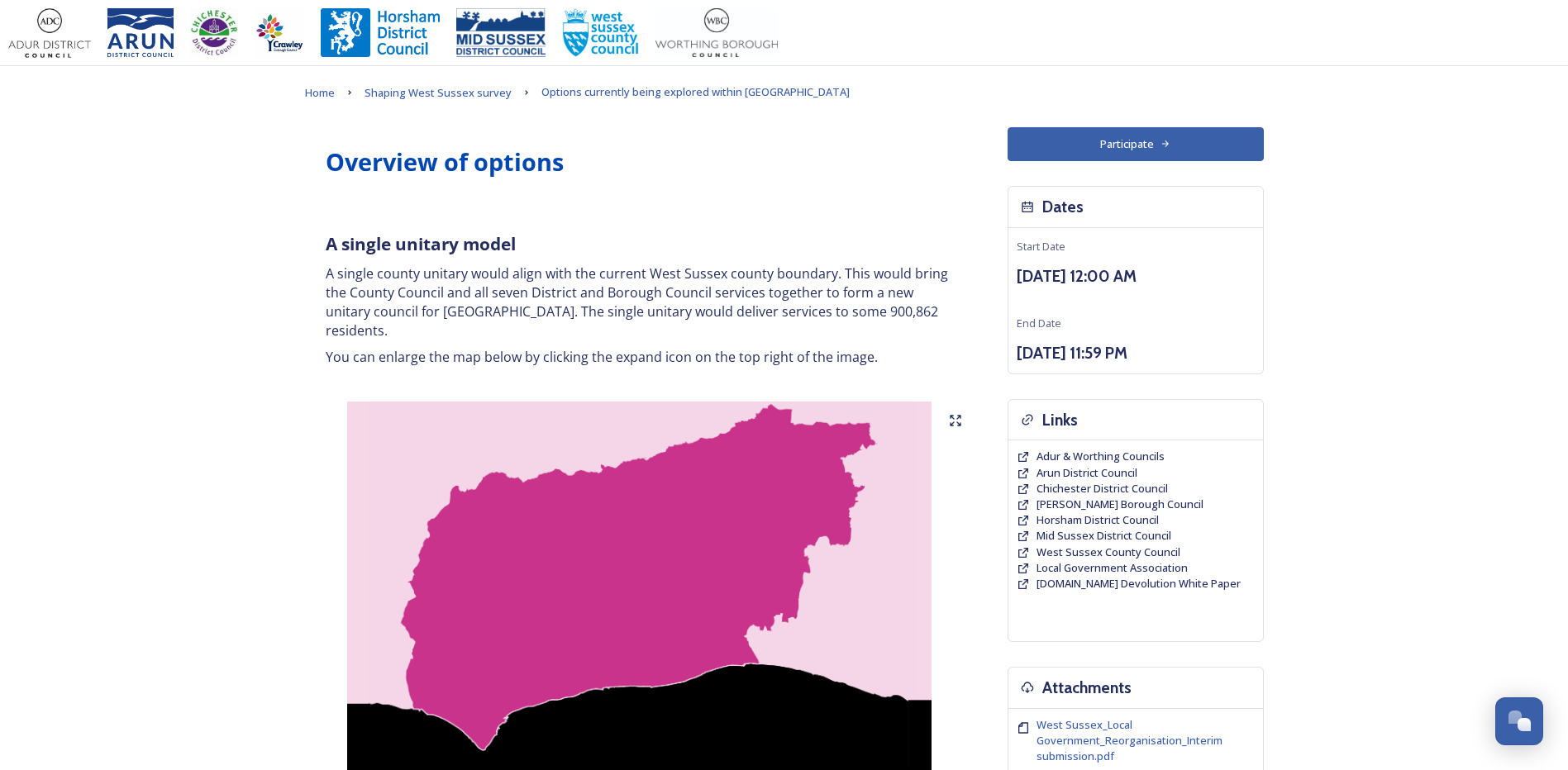
scroll to position [3125, 0]
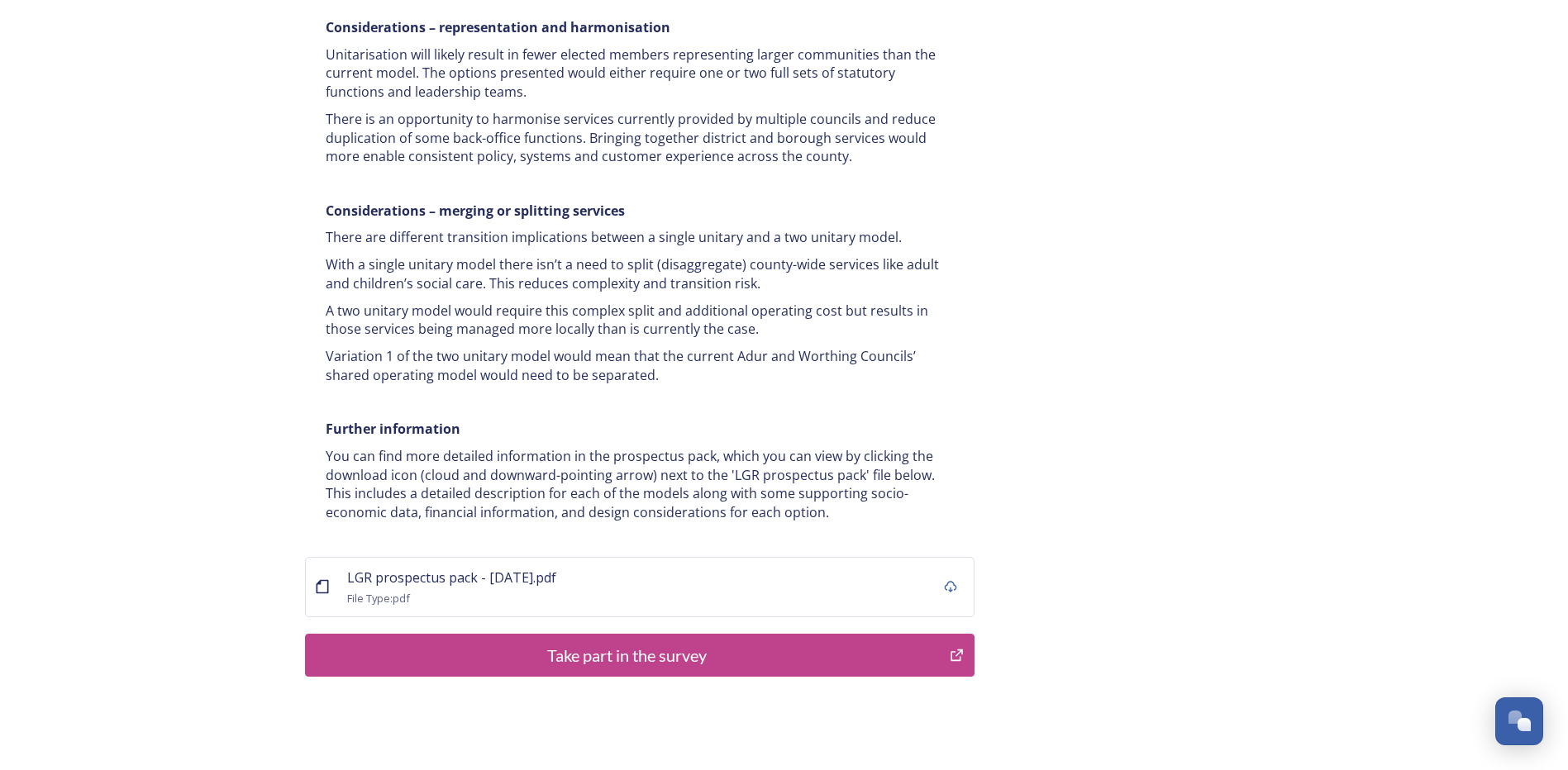
click at [657, 643] on div "Take part in the survey" at bounding box center [627, 654] width 627 height 24
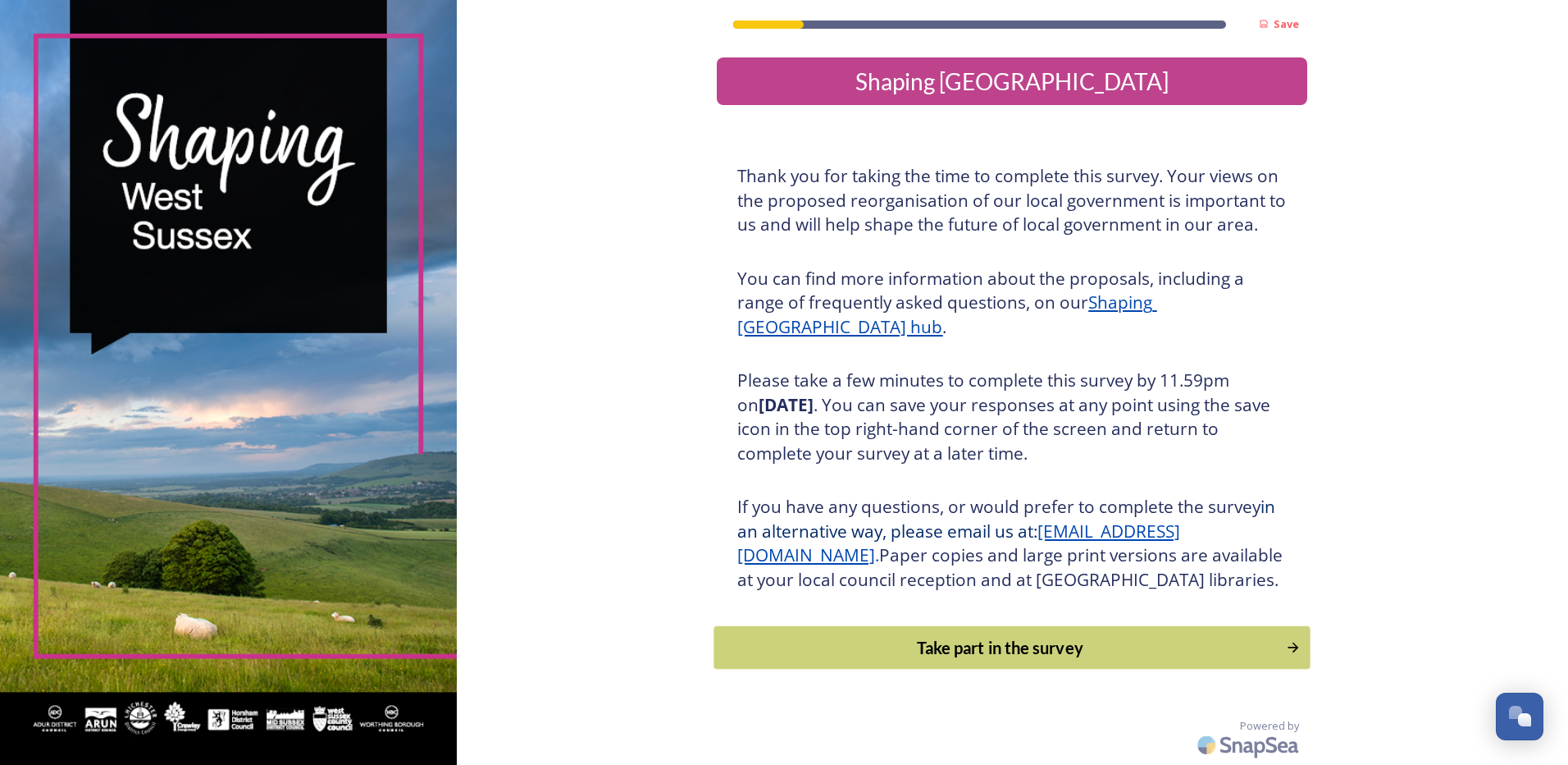
click at [936, 660] on div "Take part in the survey" at bounding box center [1001, 647] width 554 height 24
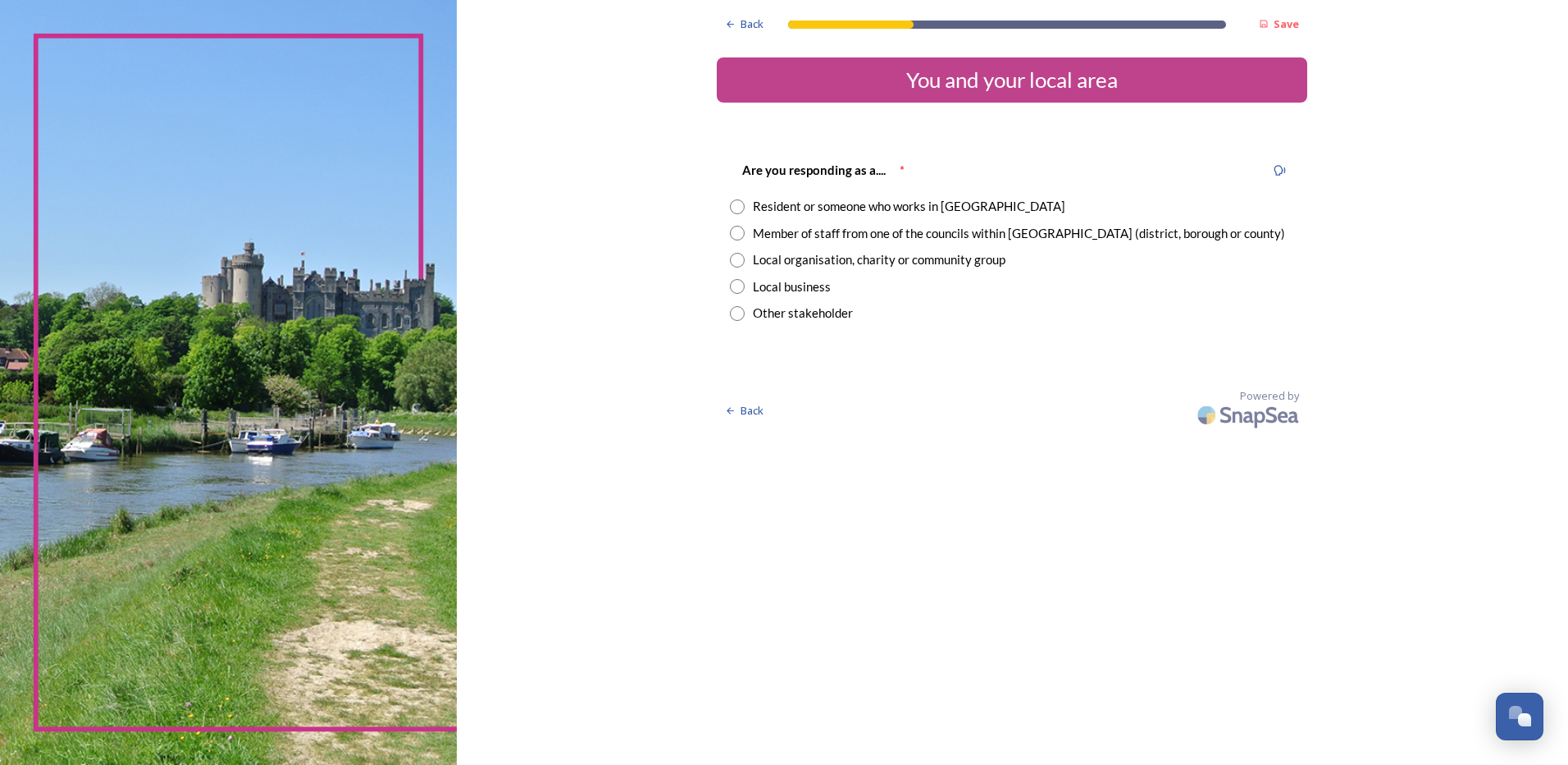
click at [734, 208] on input "radio" at bounding box center [737, 206] width 15 height 15
radio input "true"
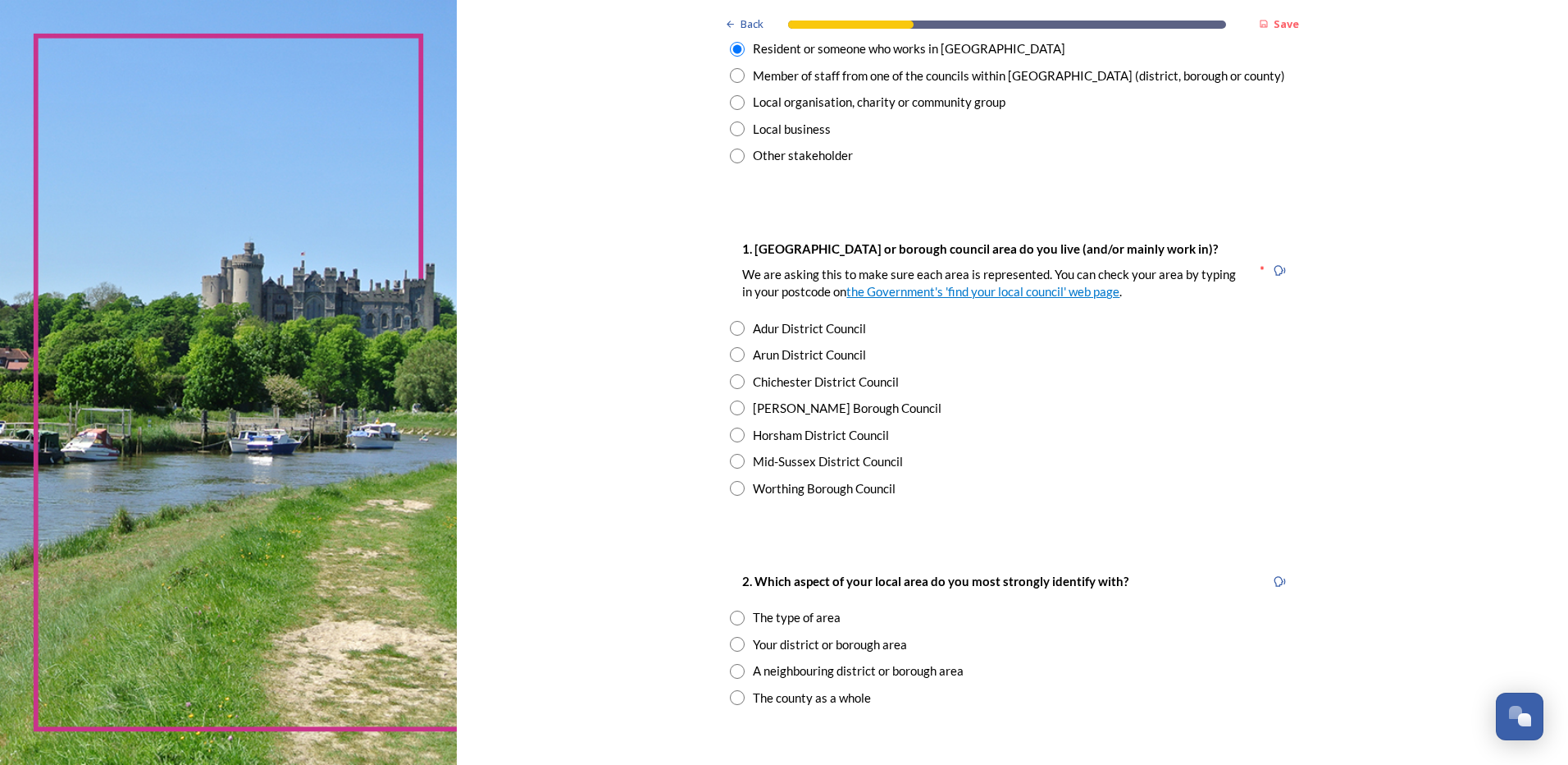
scroll to position [164, 0]
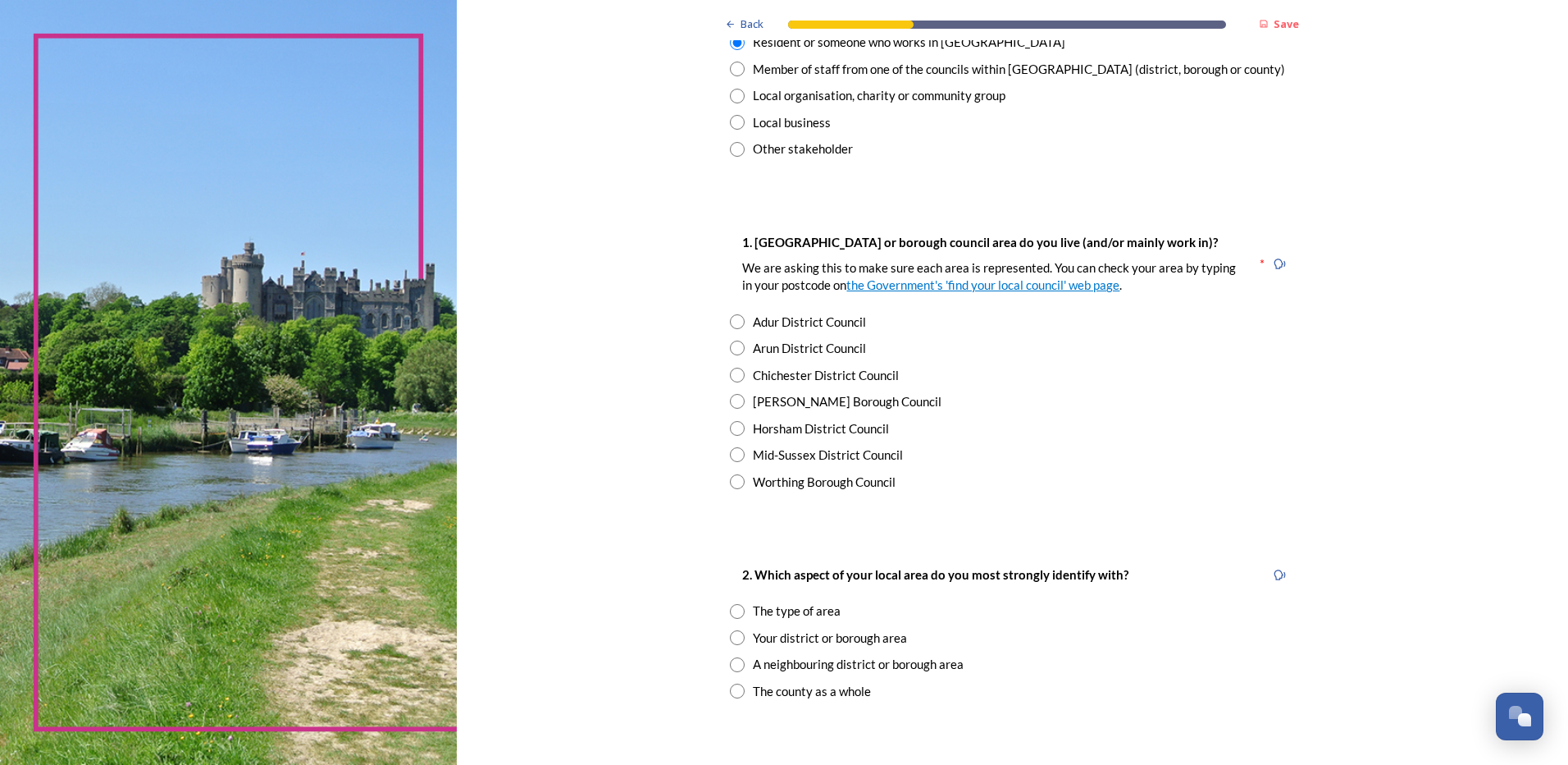
click at [732, 350] on input "radio" at bounding box center [737, 347] width 15 height 15
radio input "true"
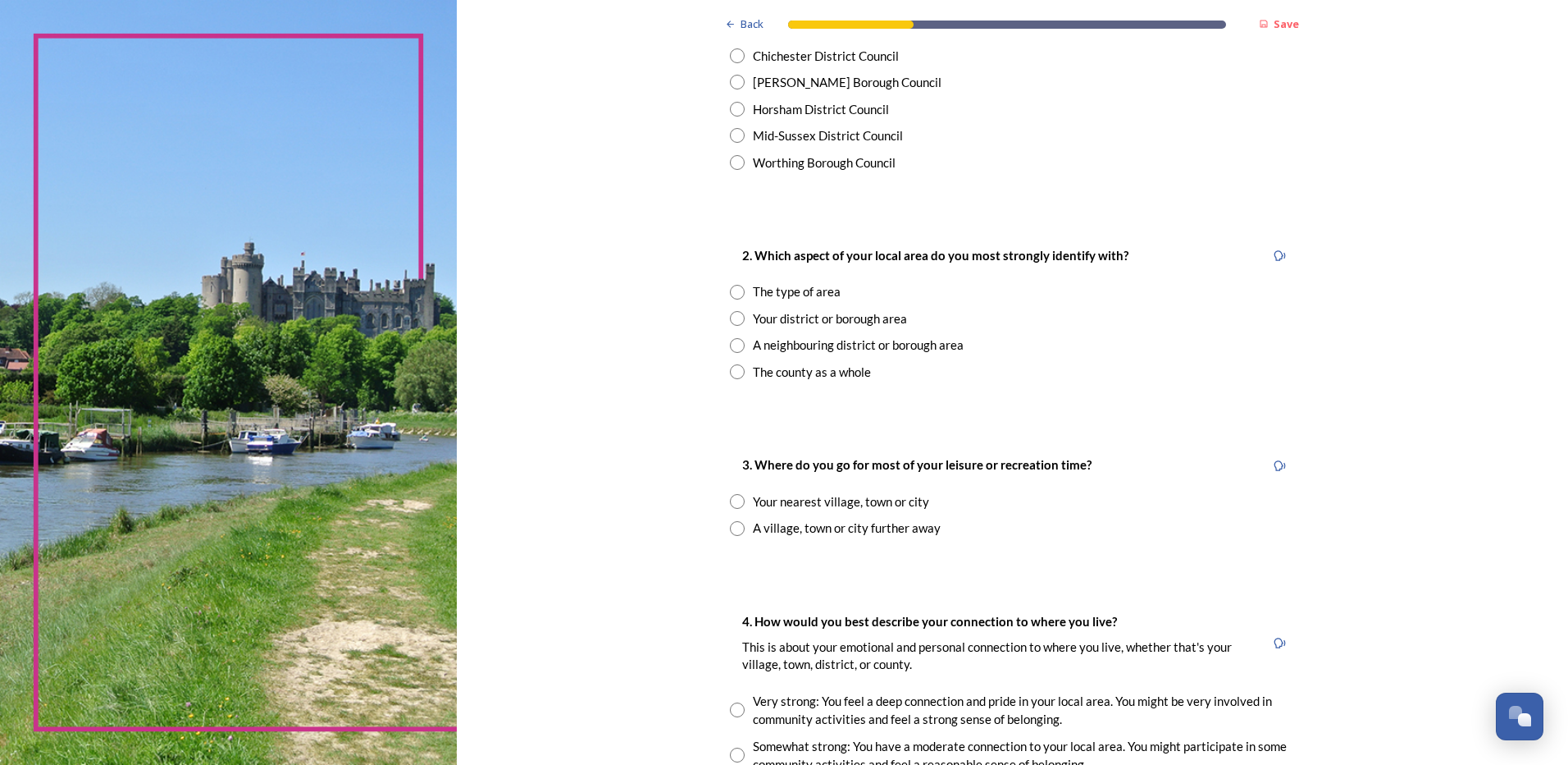
scroll to position [492, 0]
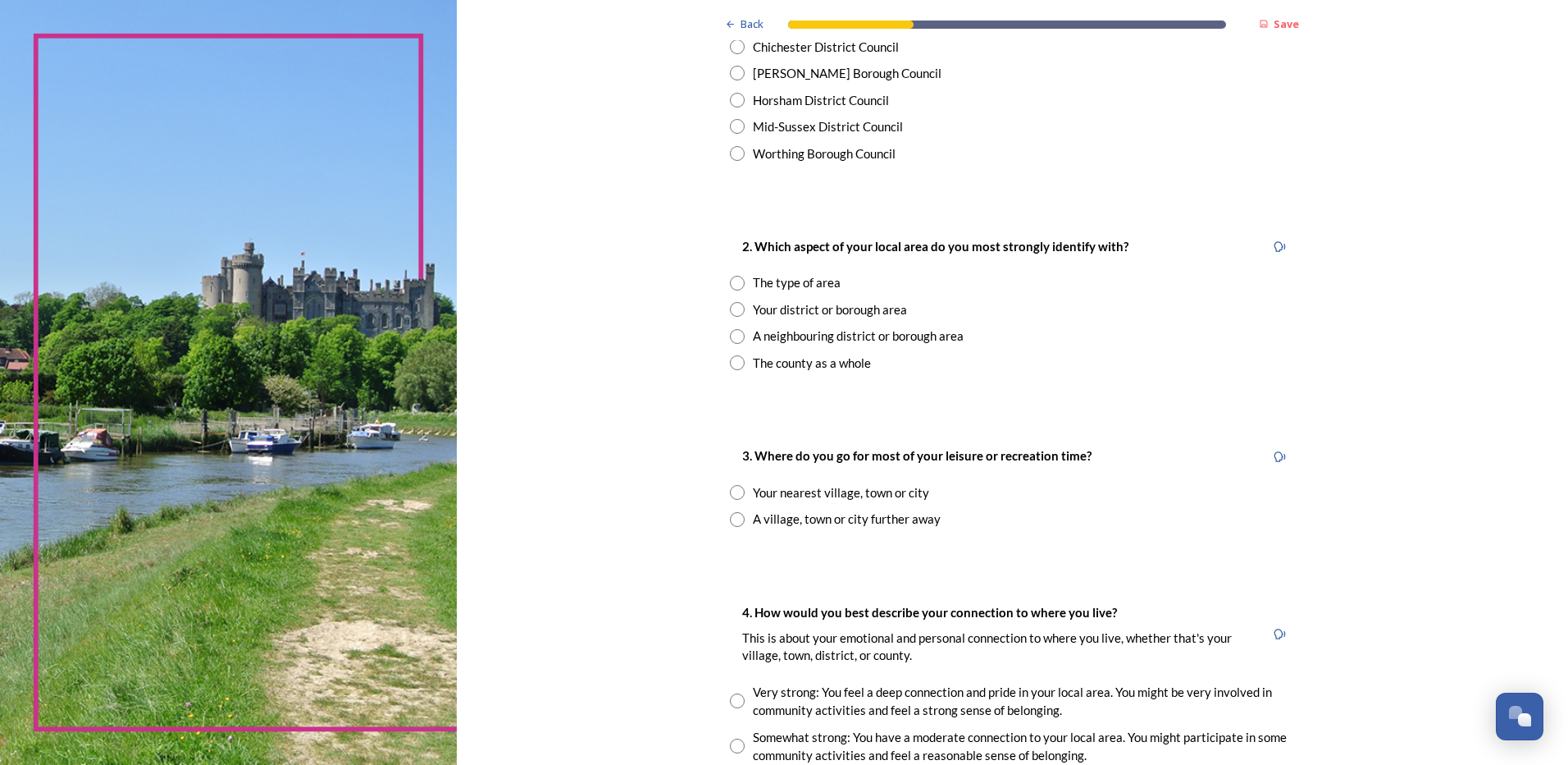
click at [731, 364] on input "radio" at bounding box center [737, 362] width 15 height 15
radio input "true"
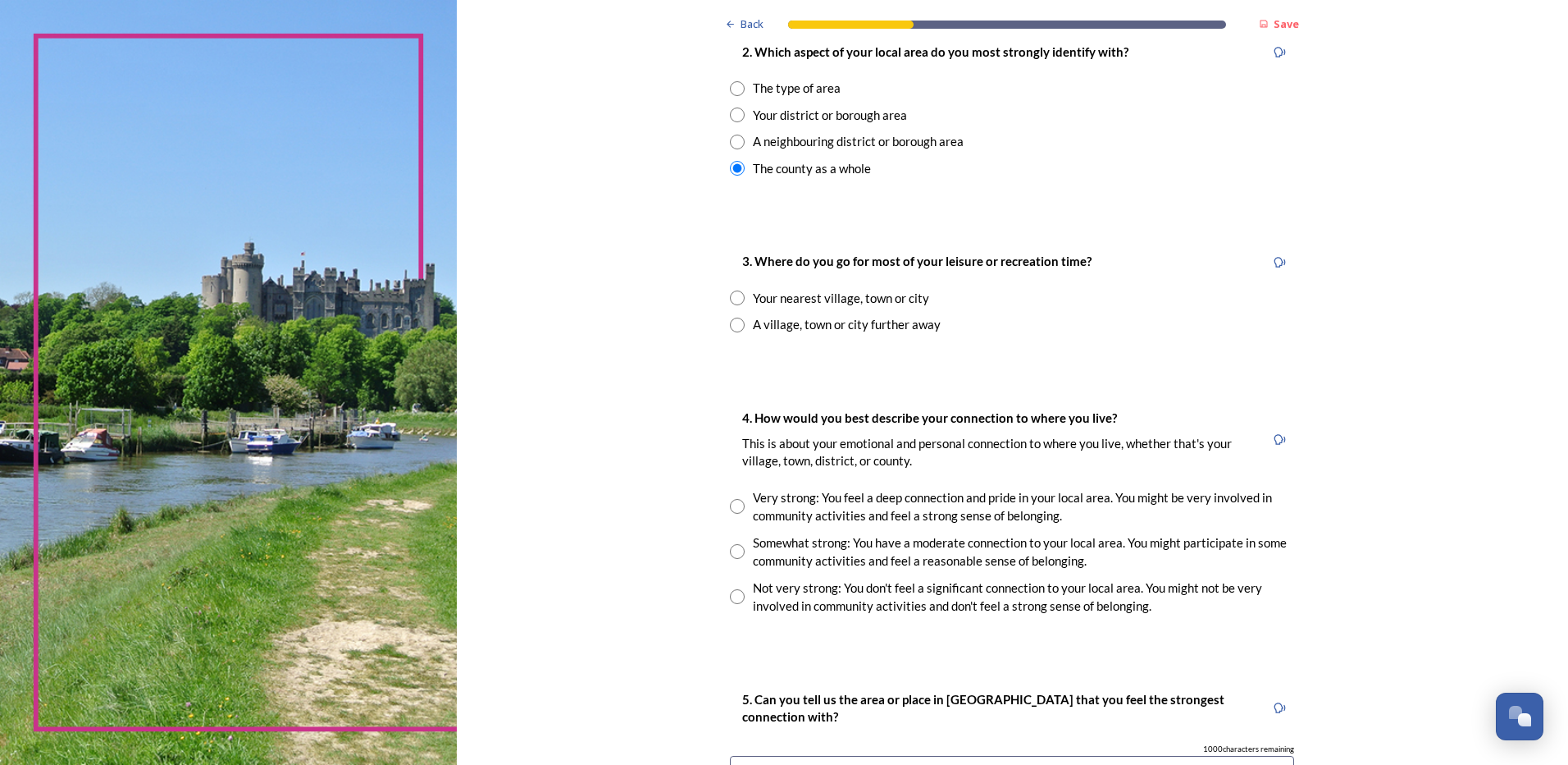
scroll to position [739, 0]
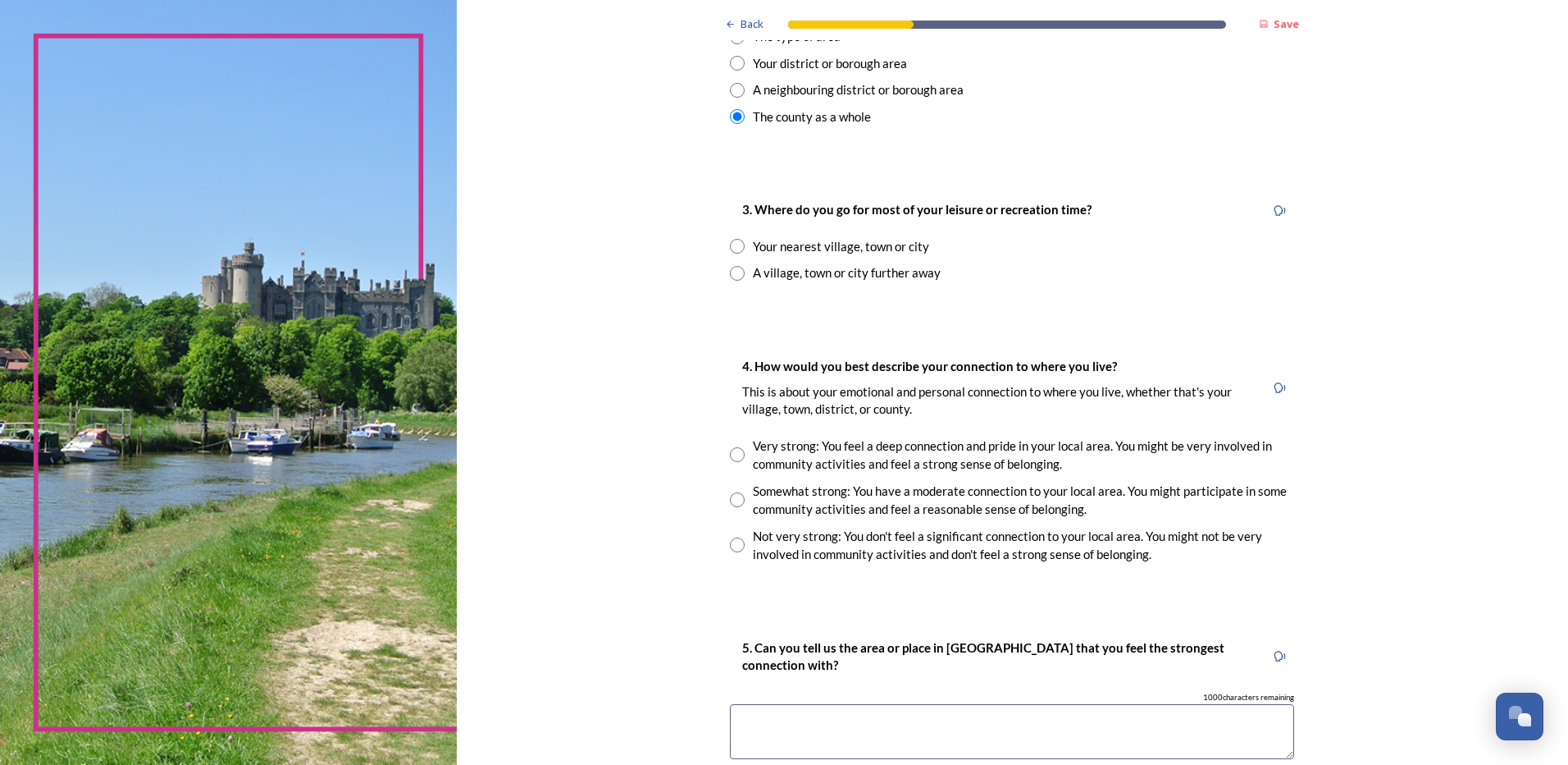
click at [735, 247] on input "radio" at bounding box center [737, 245] width 15 height 15
radio input "true"
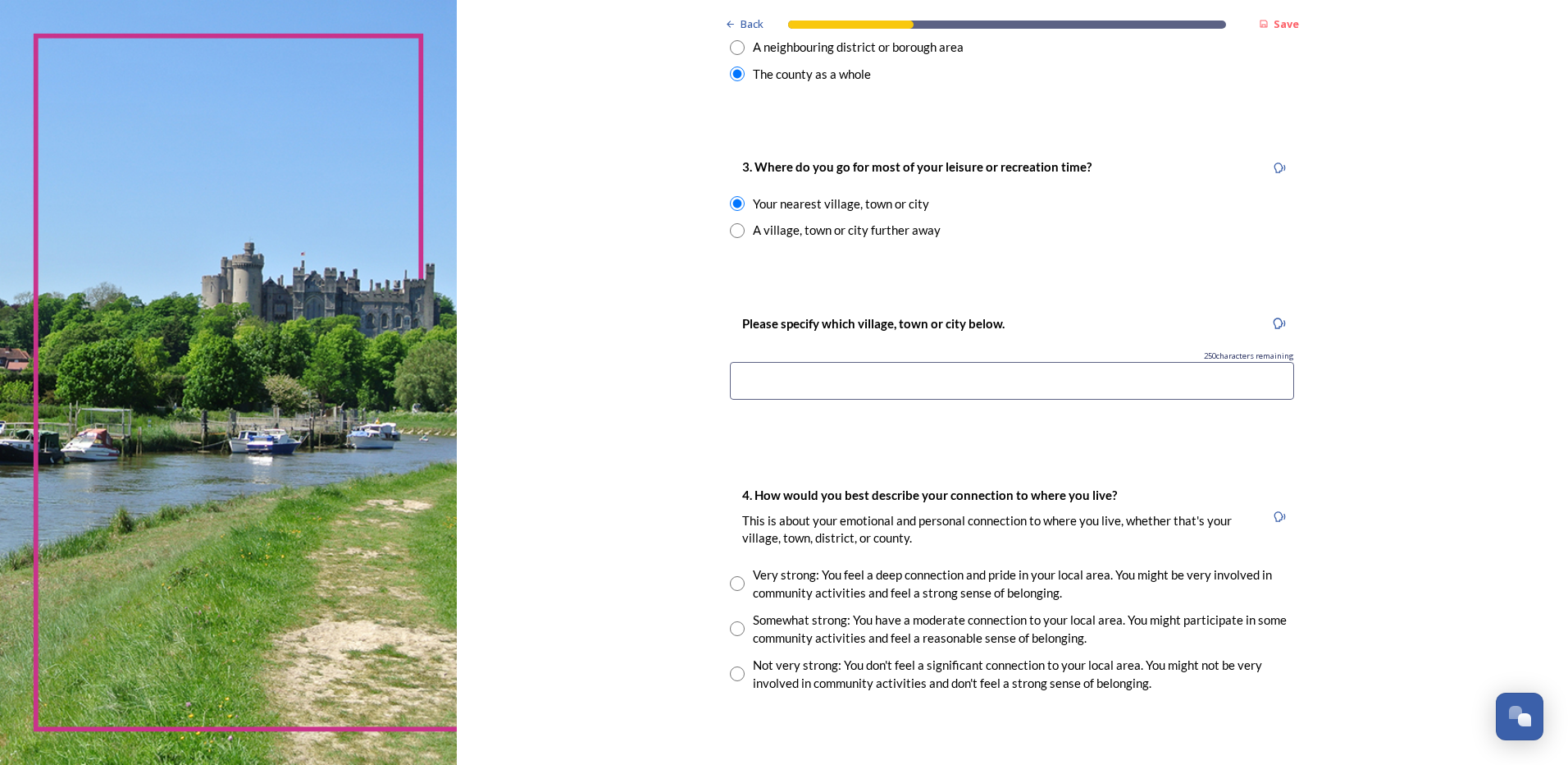
scroll to position [820, 0]
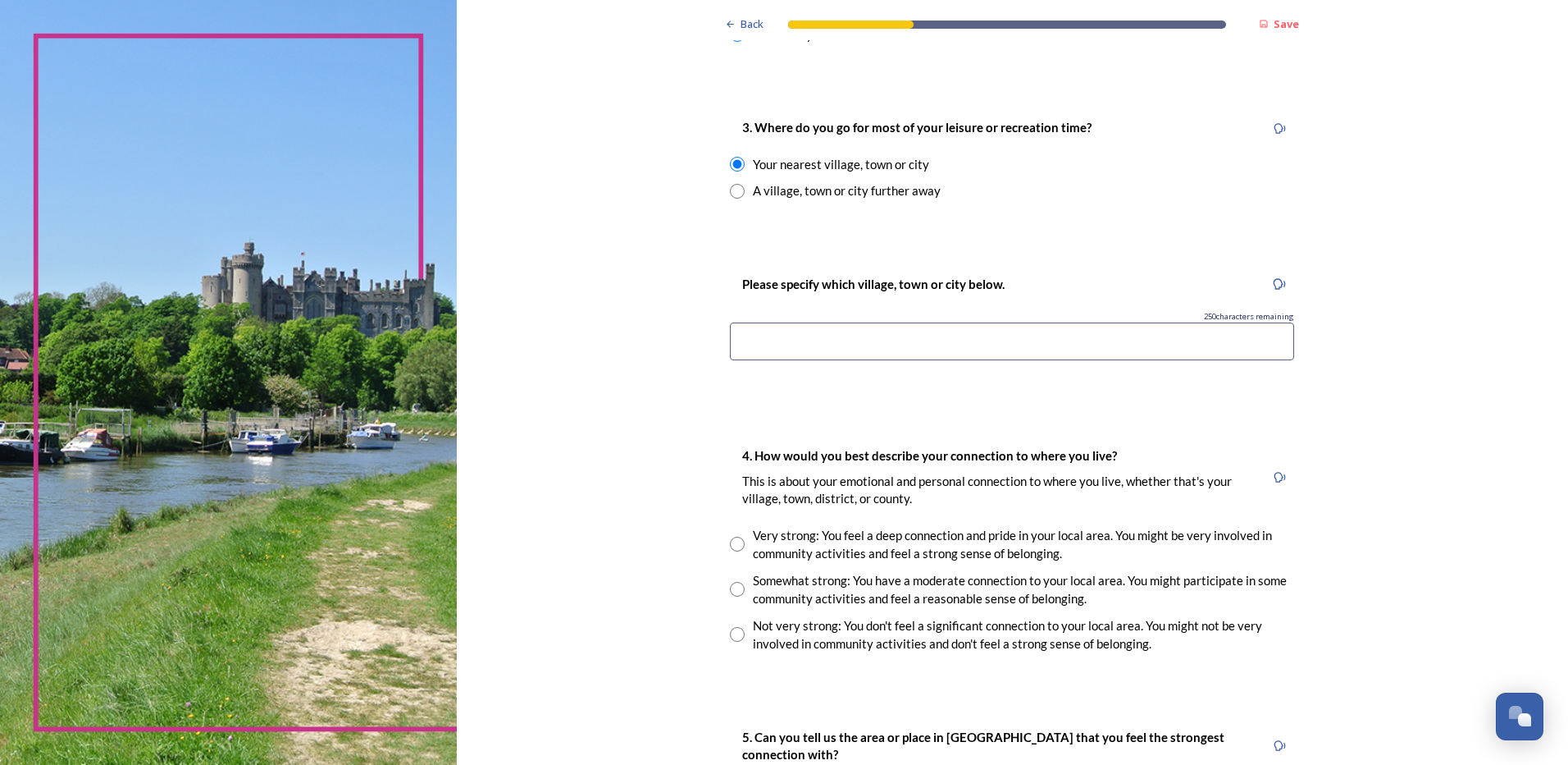
click at [983, 339] on input at bounding box center [1013, 341] width 564 height 38
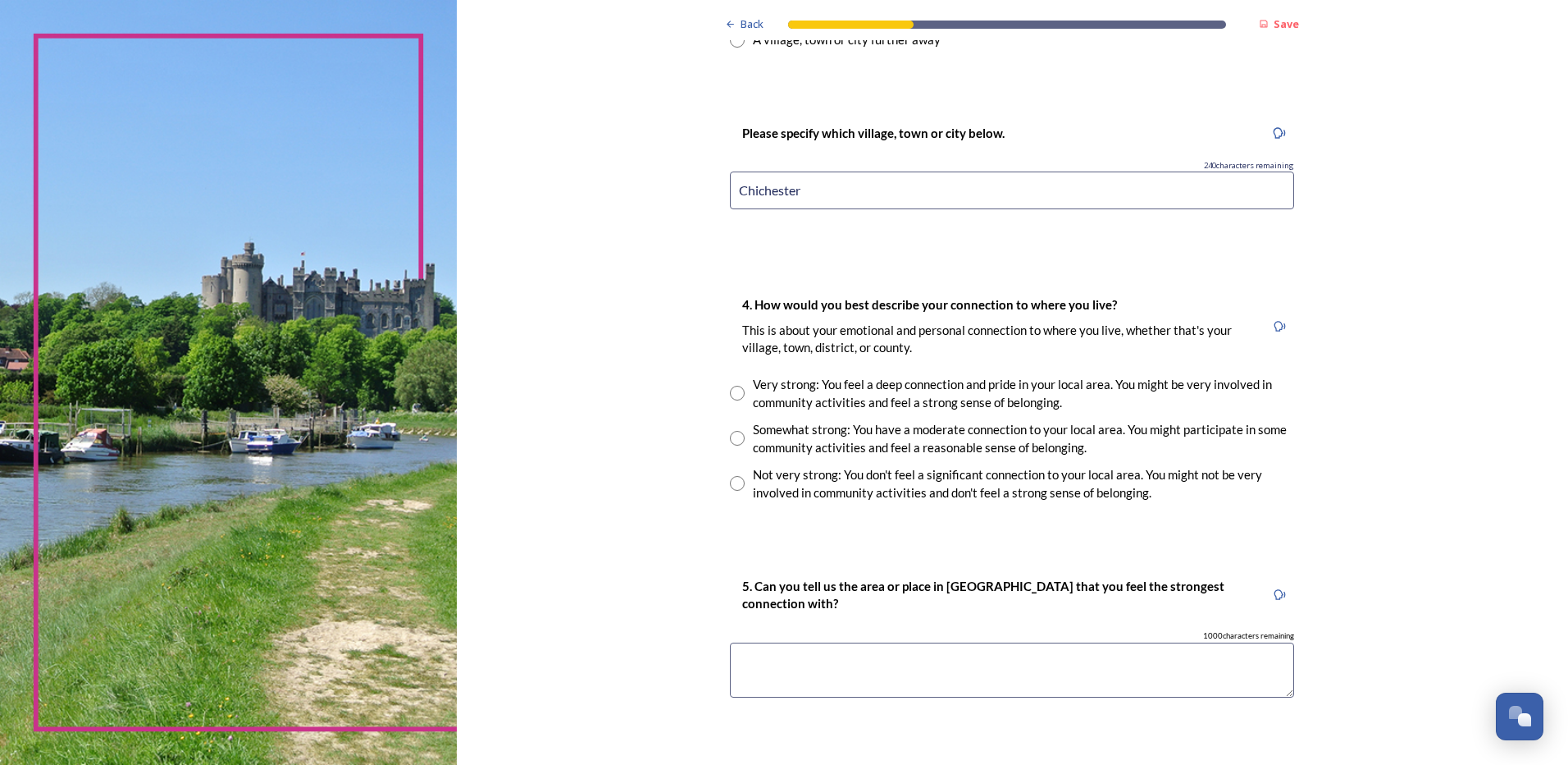
scroll to position [985, 0]
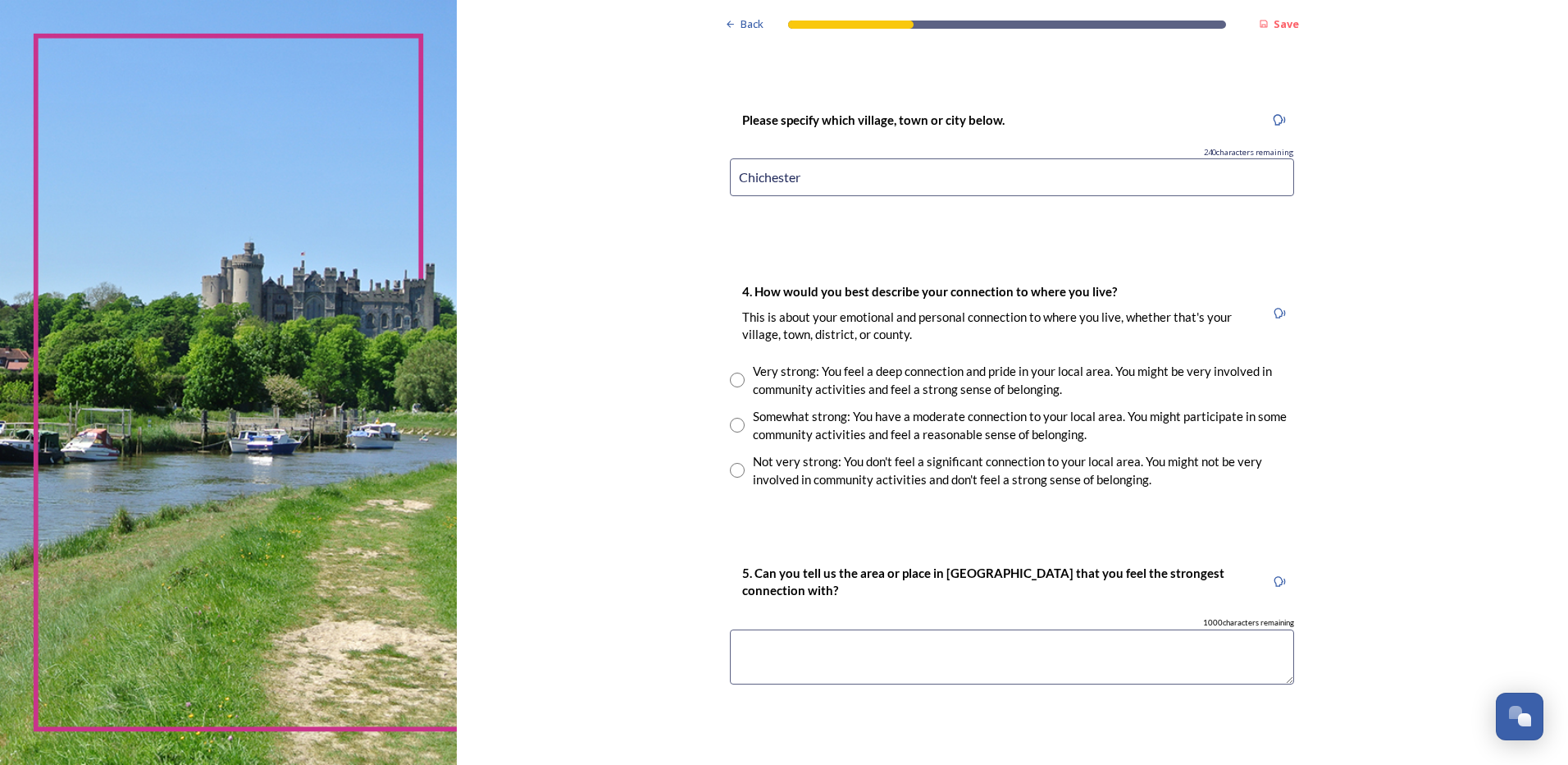
type input "Chichester"
click at [735, 469] on input "radio" at bounding box center [737, 470] width 15 height 15
radio input "true"
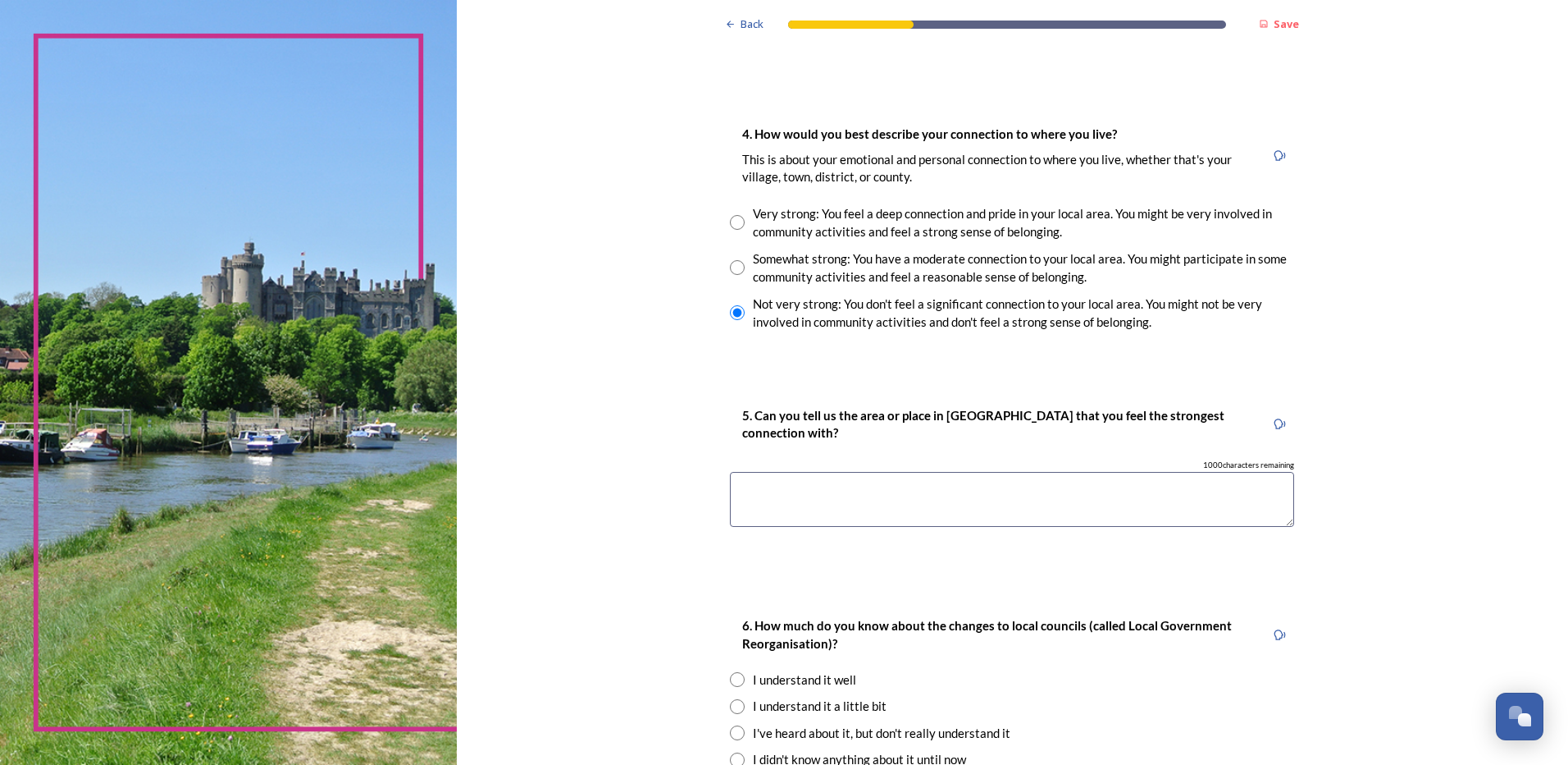
scroll to position [1149, 0]
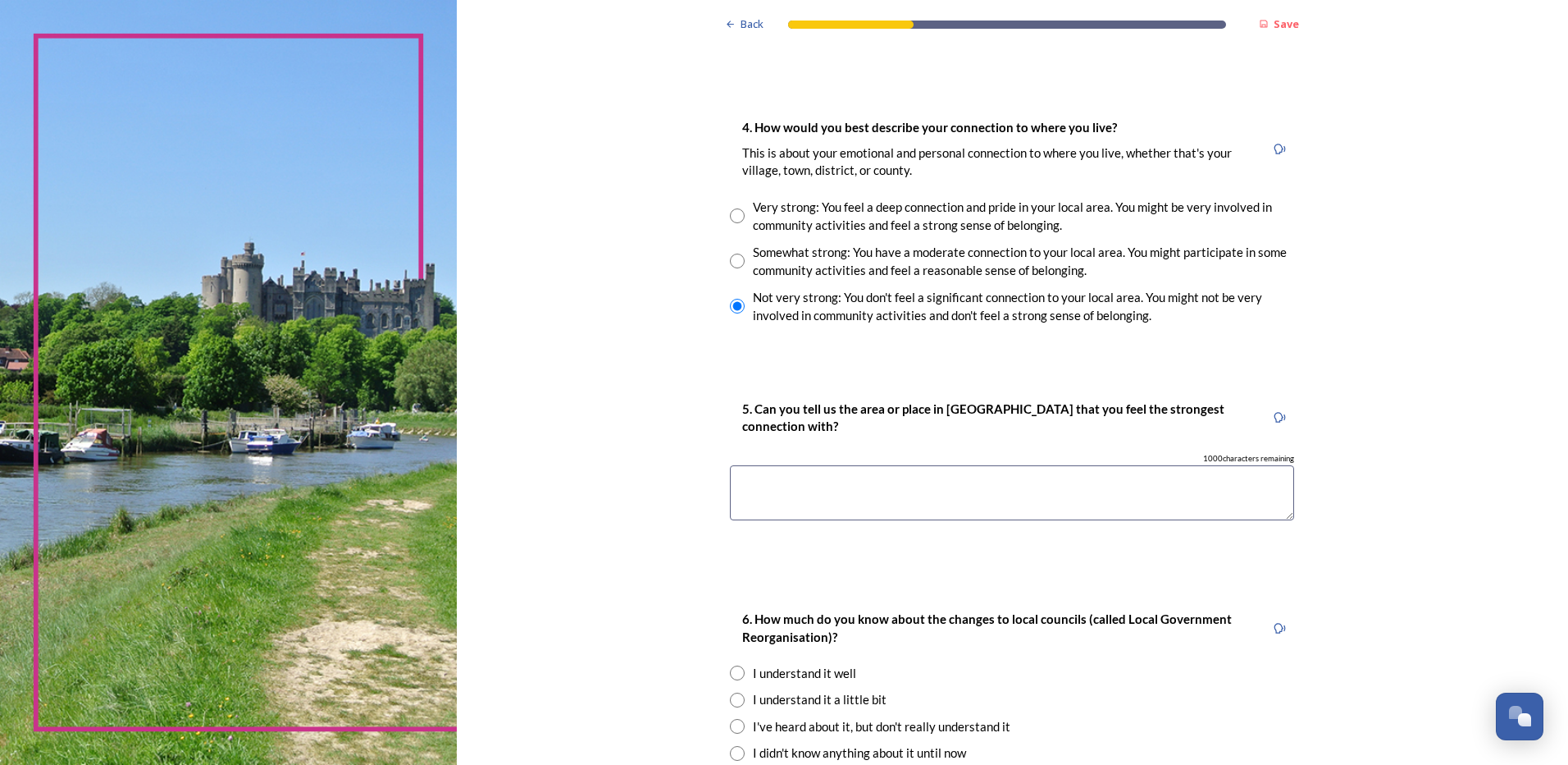
click at [880, 479] on textarea at bounding box center [1013, 492] width 564 height 55
click at [740, 483] on textarea "Other than the immediate" at bounding box center [1013, 492] width 564 height 55
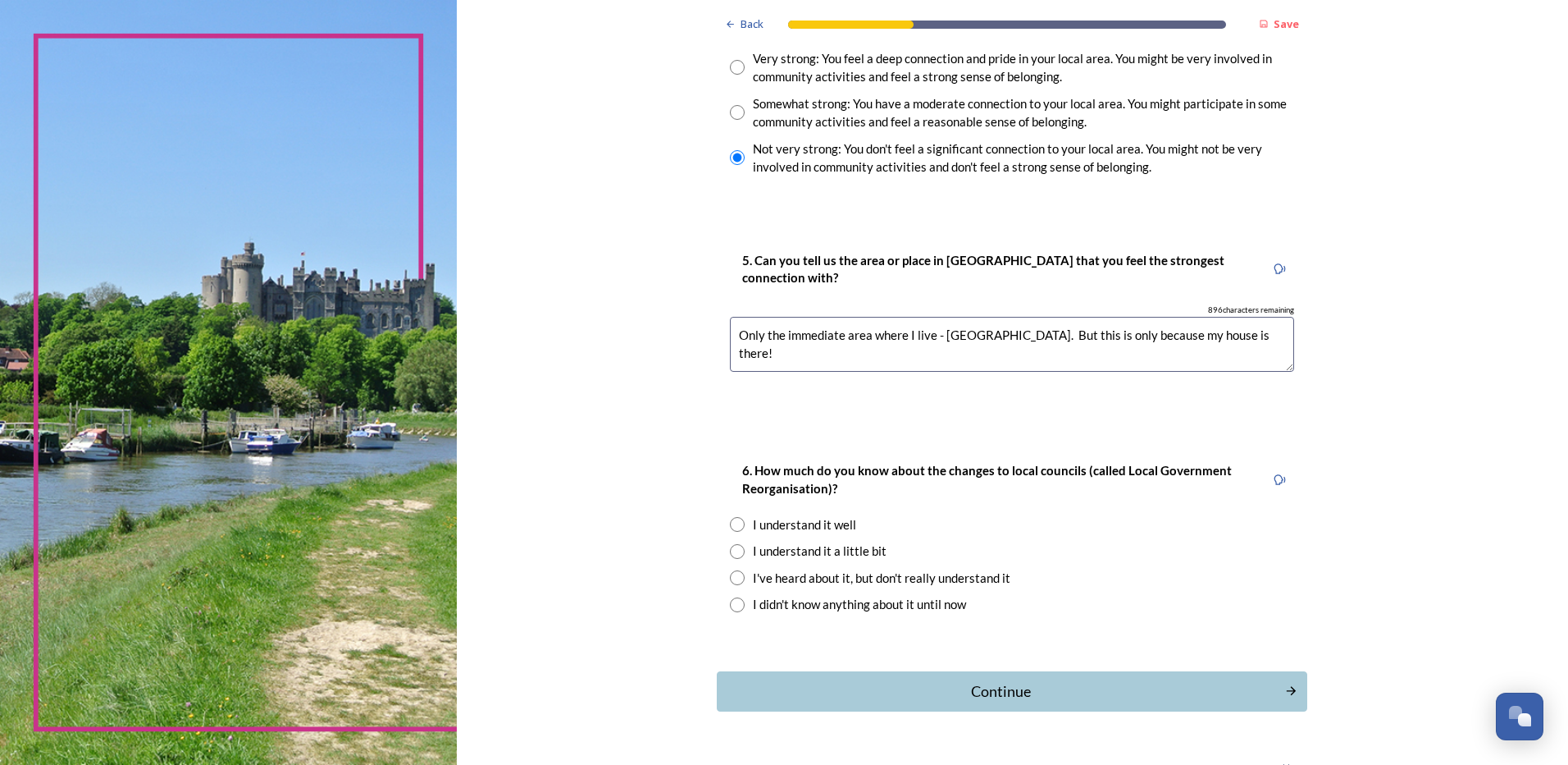
scroll to position [1339, 0]
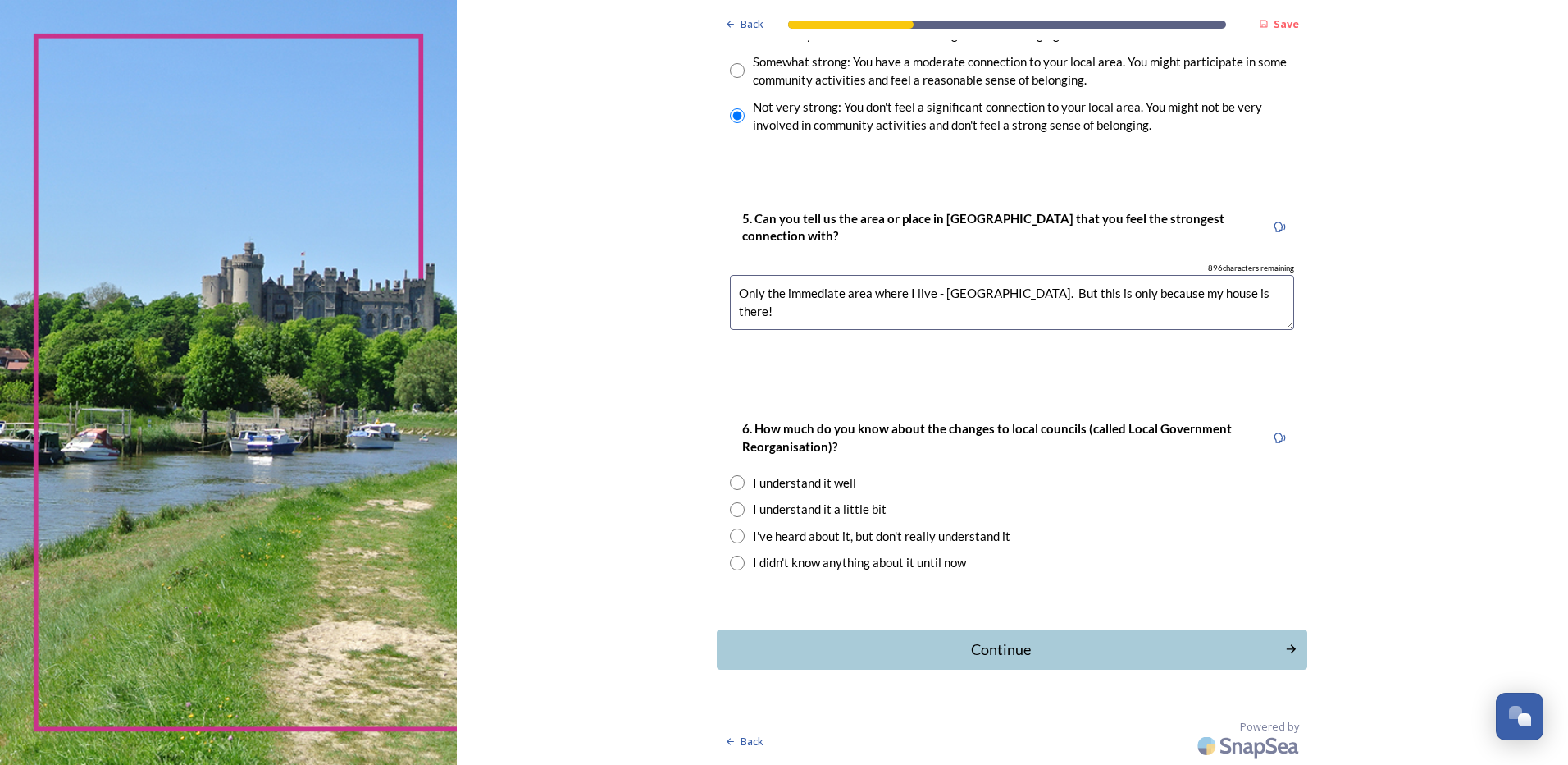
type textarea "Only the immediate area where I live - Eastergate village. But this is only bec…"
click at [731, 479] on input "radio" at bounding box center [737, 482] width 15 height 15
radio input "true"
click at [1004, 657] on div "Continue" at bounding box center [1001, 649] width 555 height 22
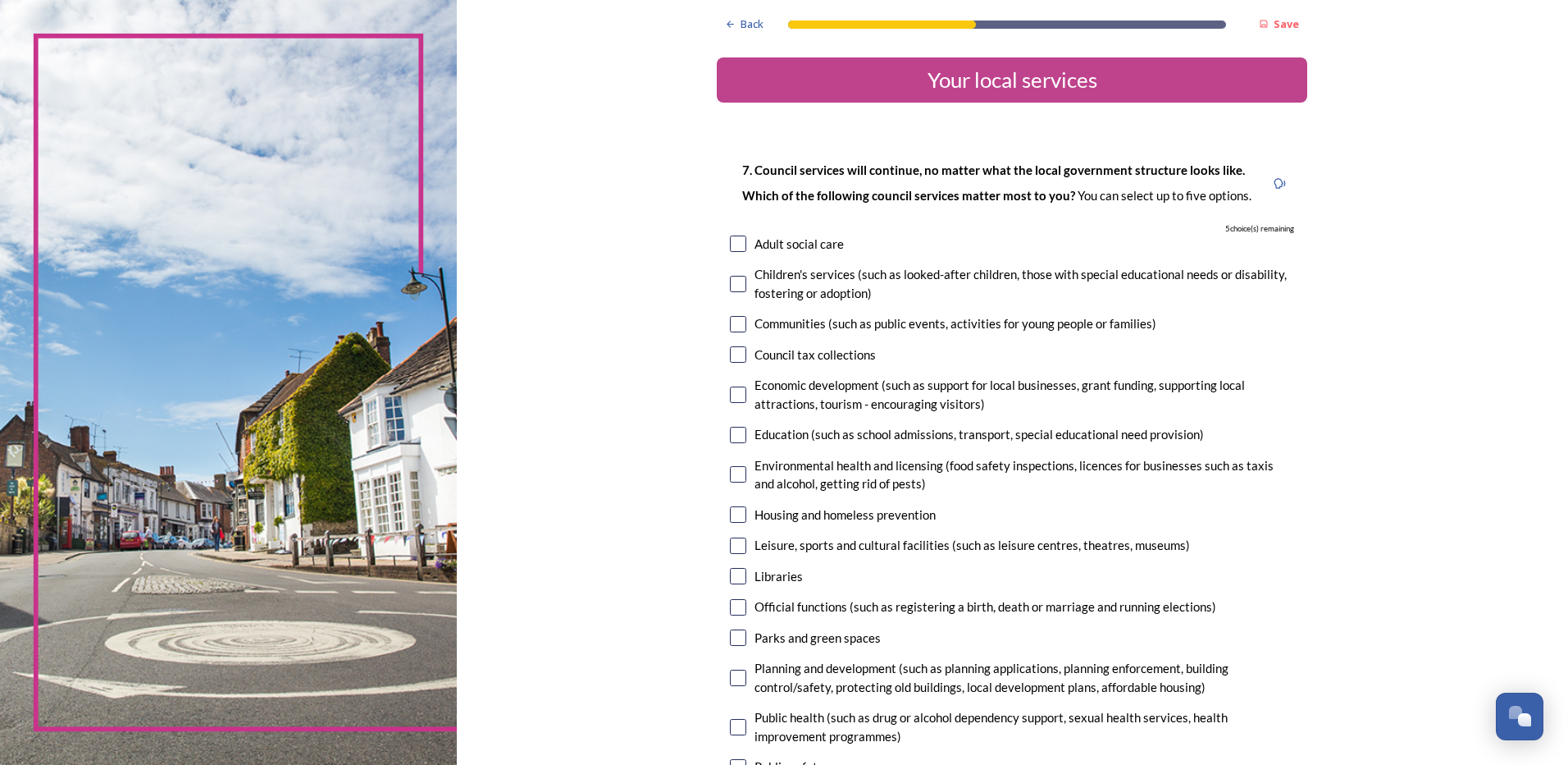
click at [737, 393] on input "checkbox" at bounding box center [738, 394] width 17 height 17
checkbox input "true"
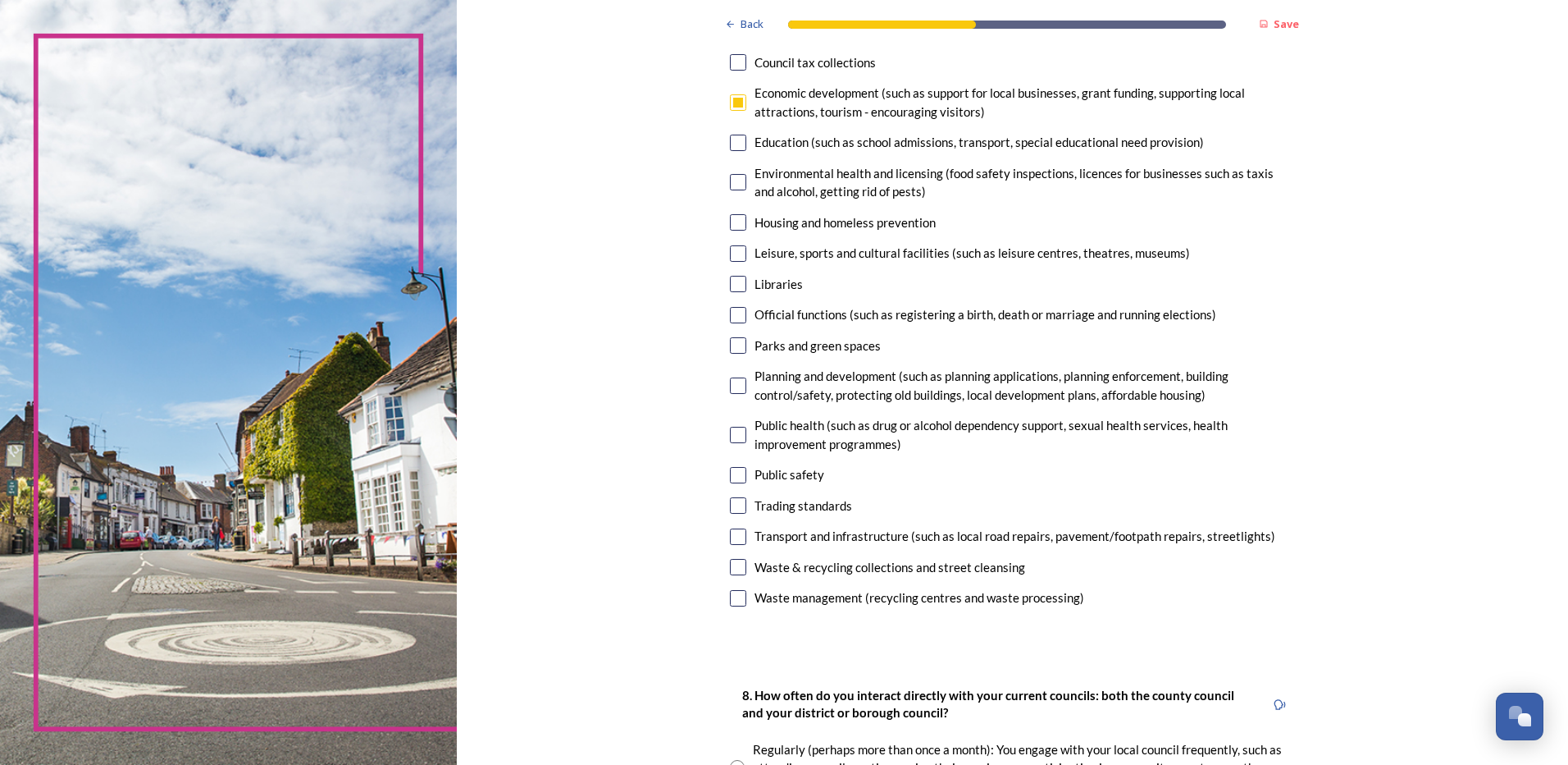
scroll to position [328, 0]
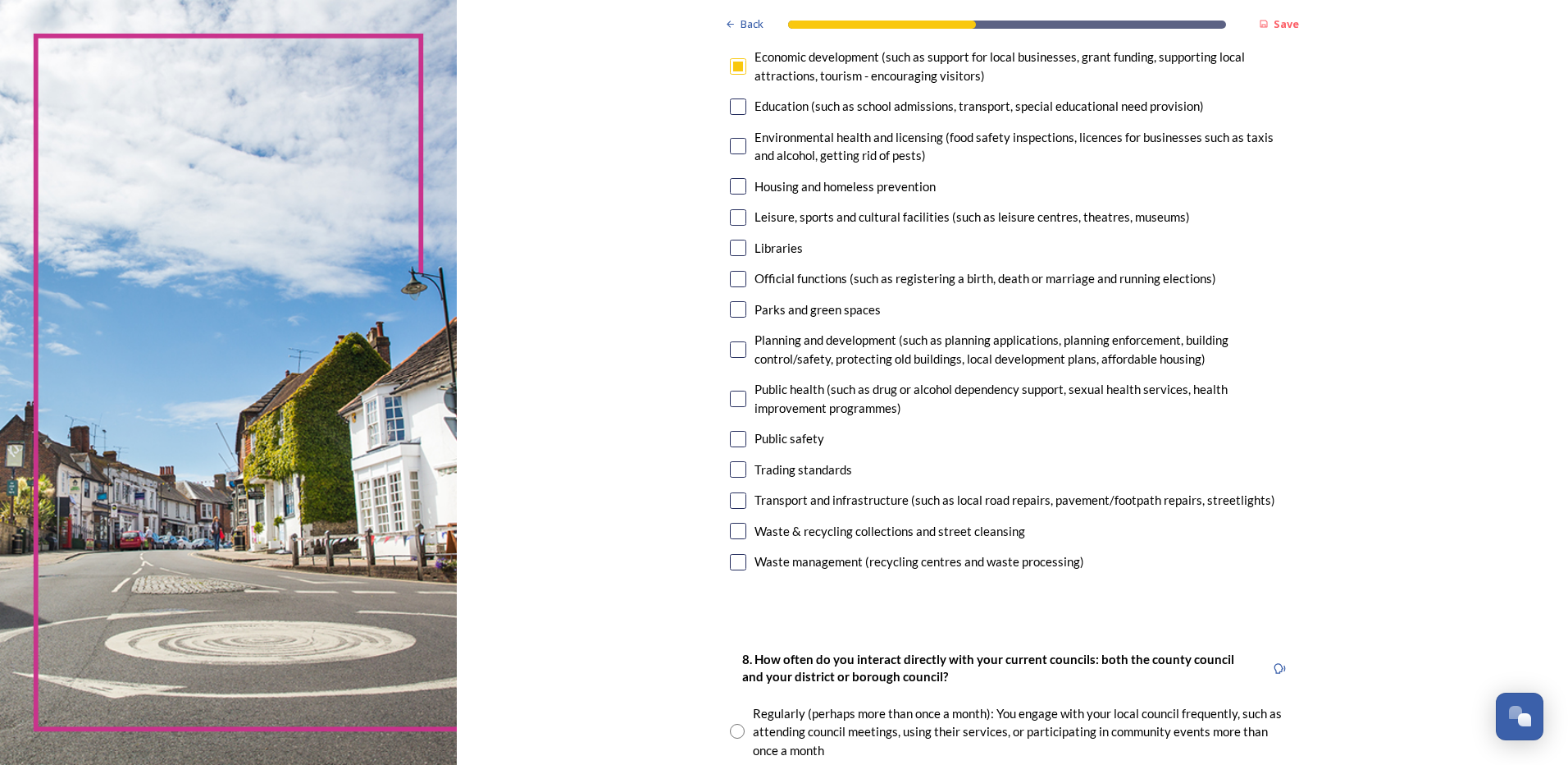
click at [731, 191] on input "checkbox" at bounding box center [738, 186] width 17 height 17
checkbox input "true"
click at [735, 310] on input "checkbox" at bounding box center [738, 309] width 17 height 17
checkbox input "true"
click at [737, 436] on input "checkbox" at bounding box center [738, 439] width 17 height 17
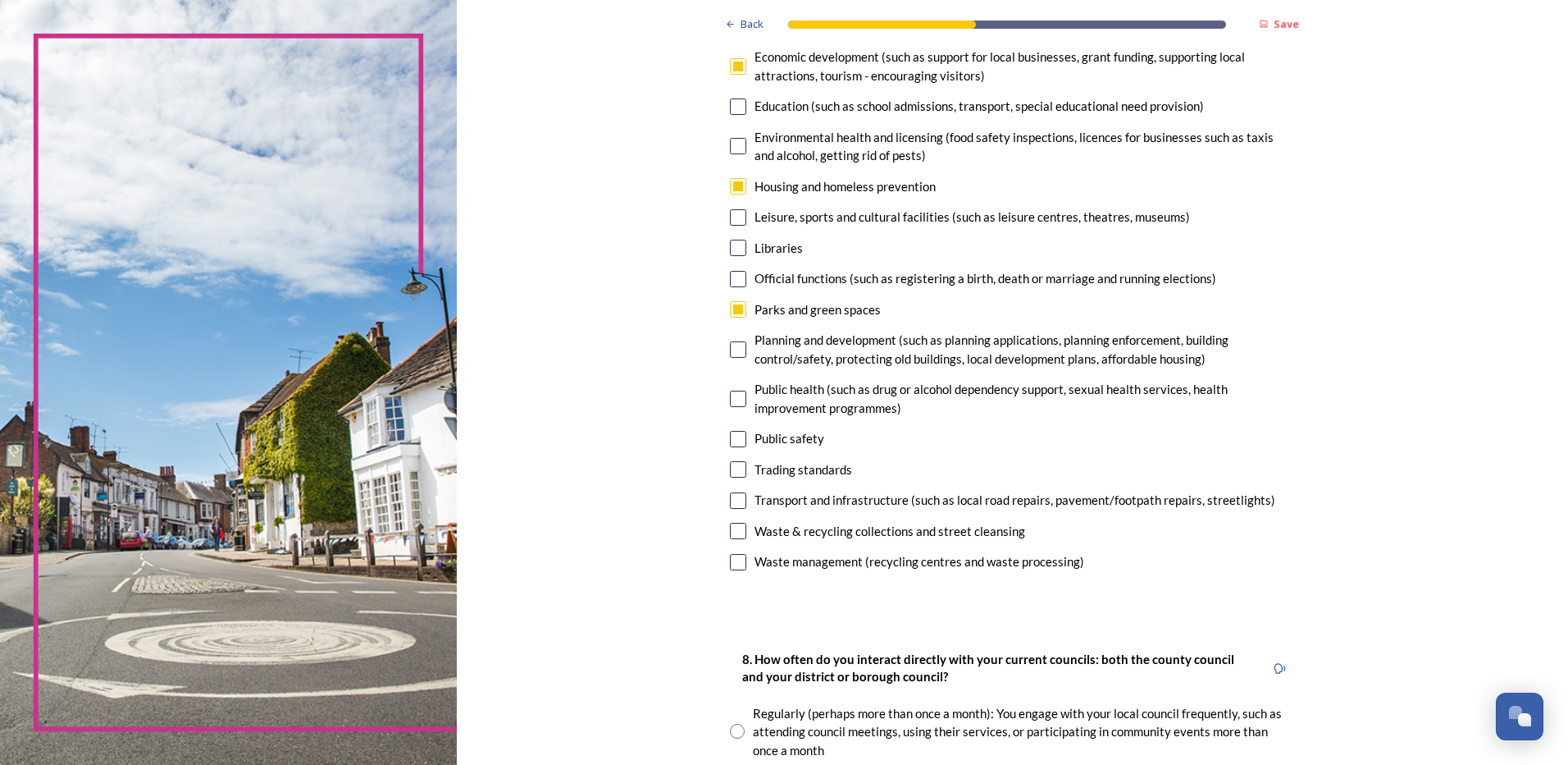
checkbox input "true"
click at [732, 308] on input "checkbox" at bounding box center [738, 309] width 17 height 17
checkbox input "false"
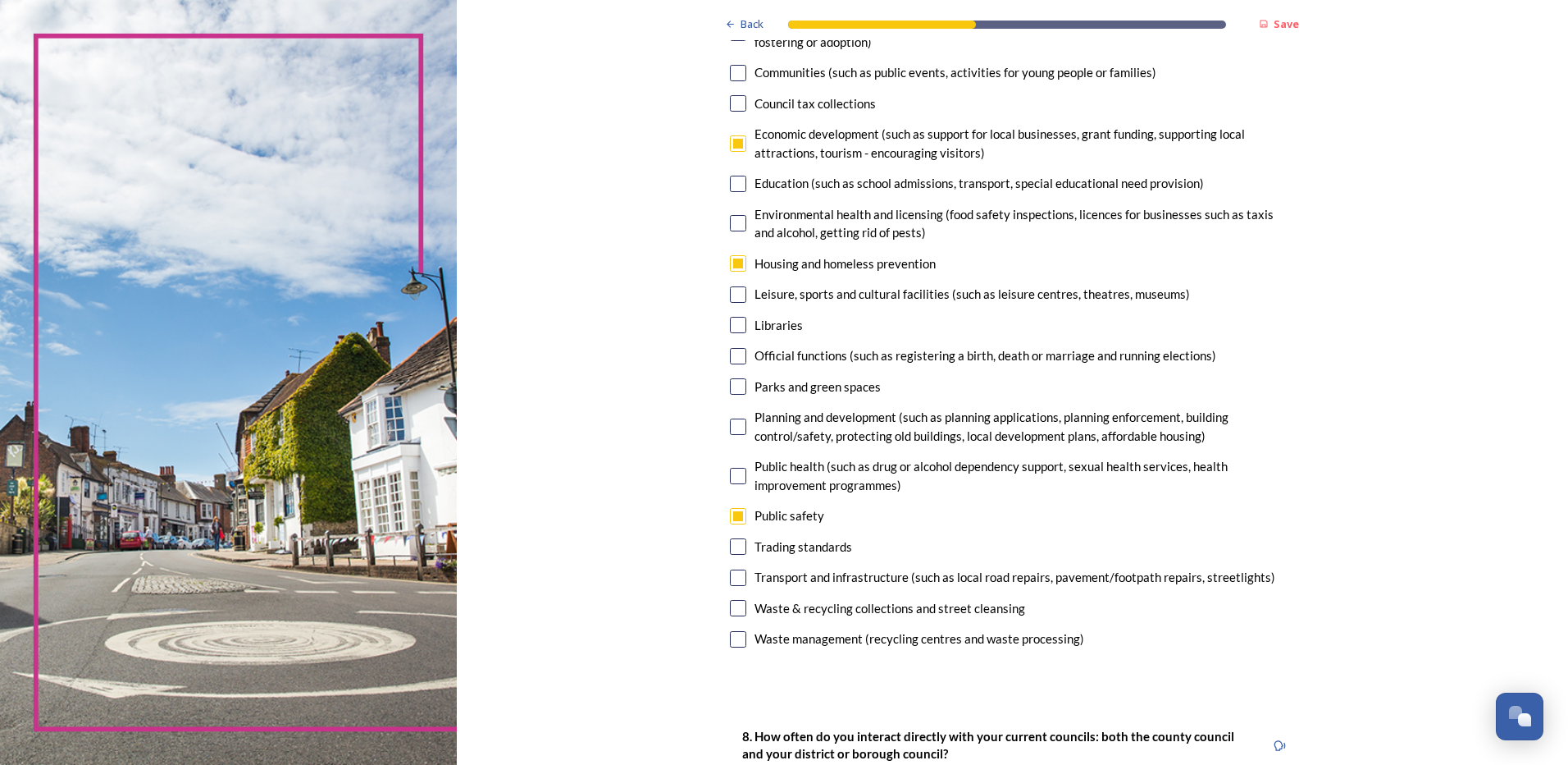
scroll to position [164, 0]
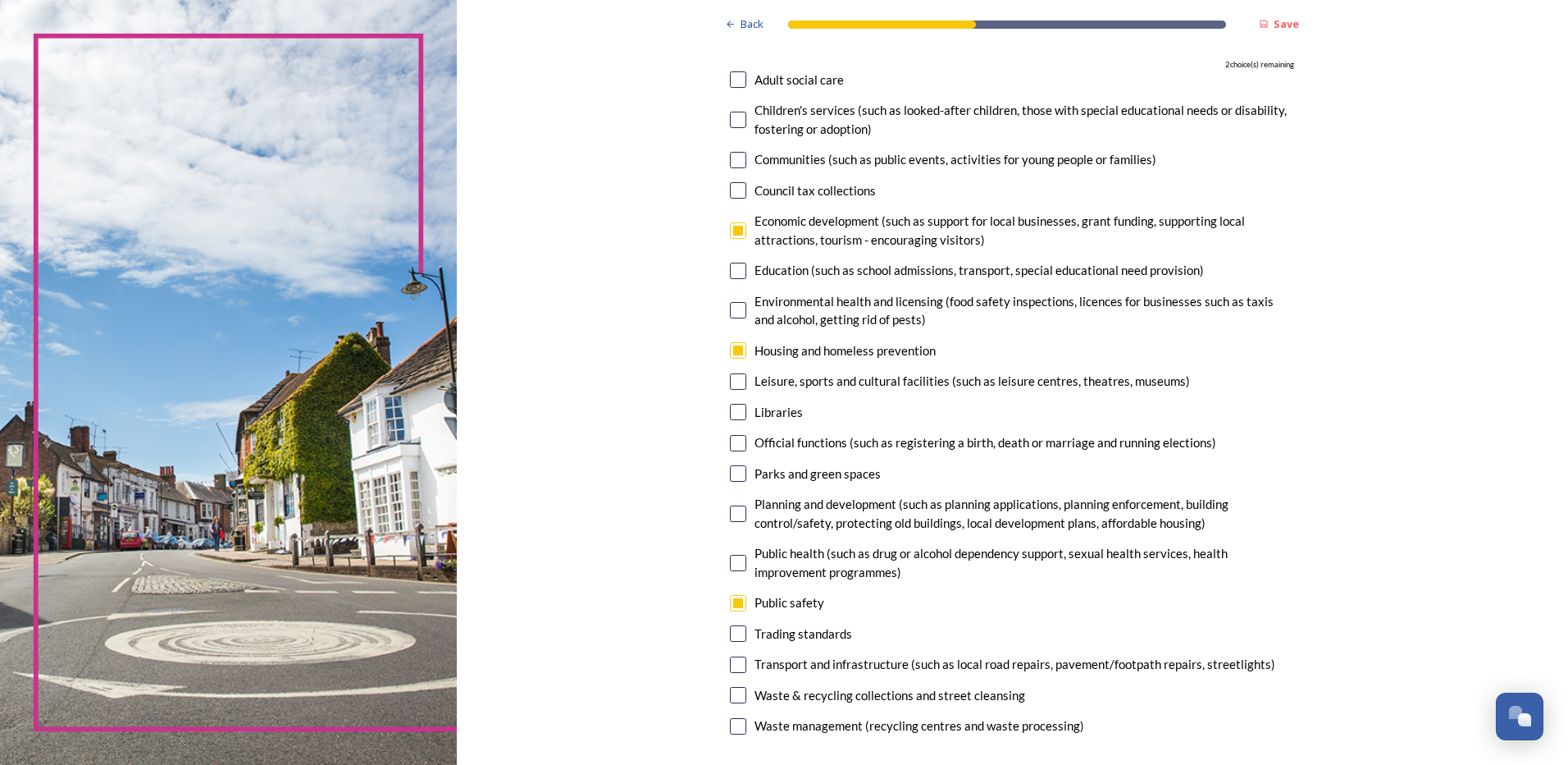
click at [731, 81] on input "checkbox" at bounding box center [738, 79] width 17 height 17
checkbox input "true"
click at [731, 273] on input "checkbox" at bounding box center [738, 271] width 17 height 17
checkbox input "true"
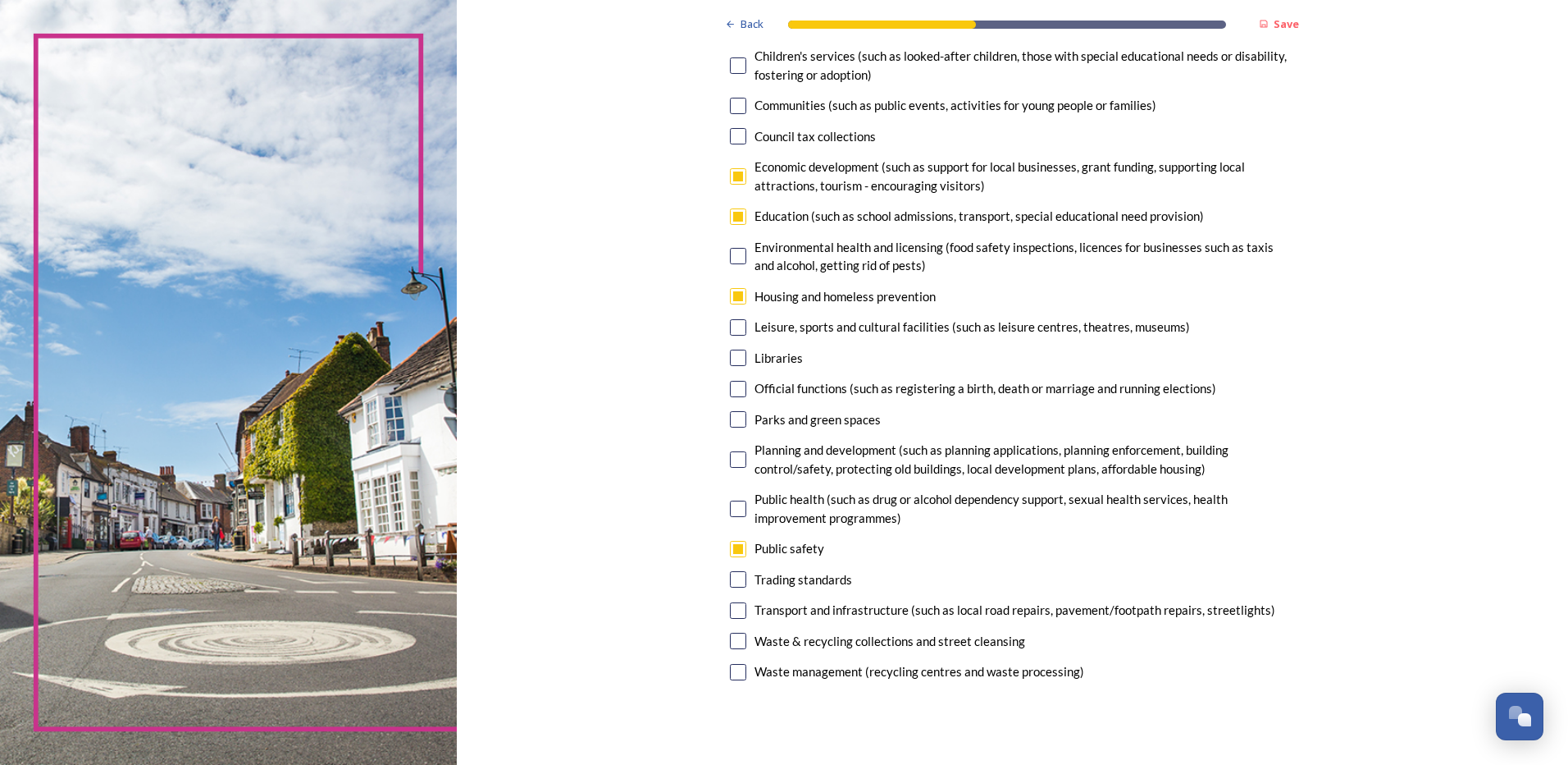
scroll to position [246, 0]
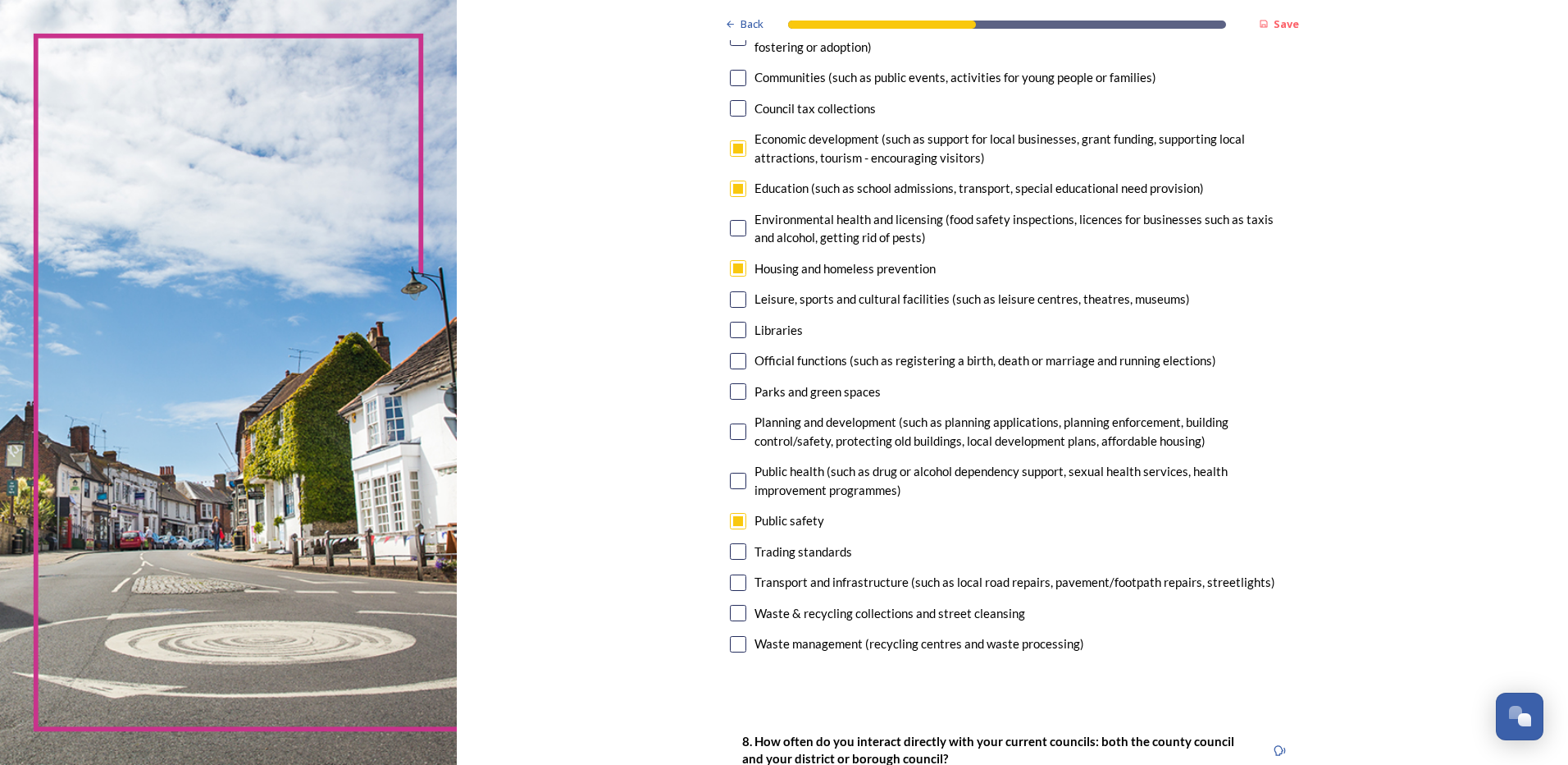
click at [738, 584] on input "checkbox" at bounding box center [738, 582] width 17 height 17
click at [732, 584] on input "checkbox" at bounding box center [738, 582] width 17 height 17
checkbox input "false"
click at [735, 144] on input "checkbox" at bounding box center [738, 148] width 17 height 17
checkbox input "false"
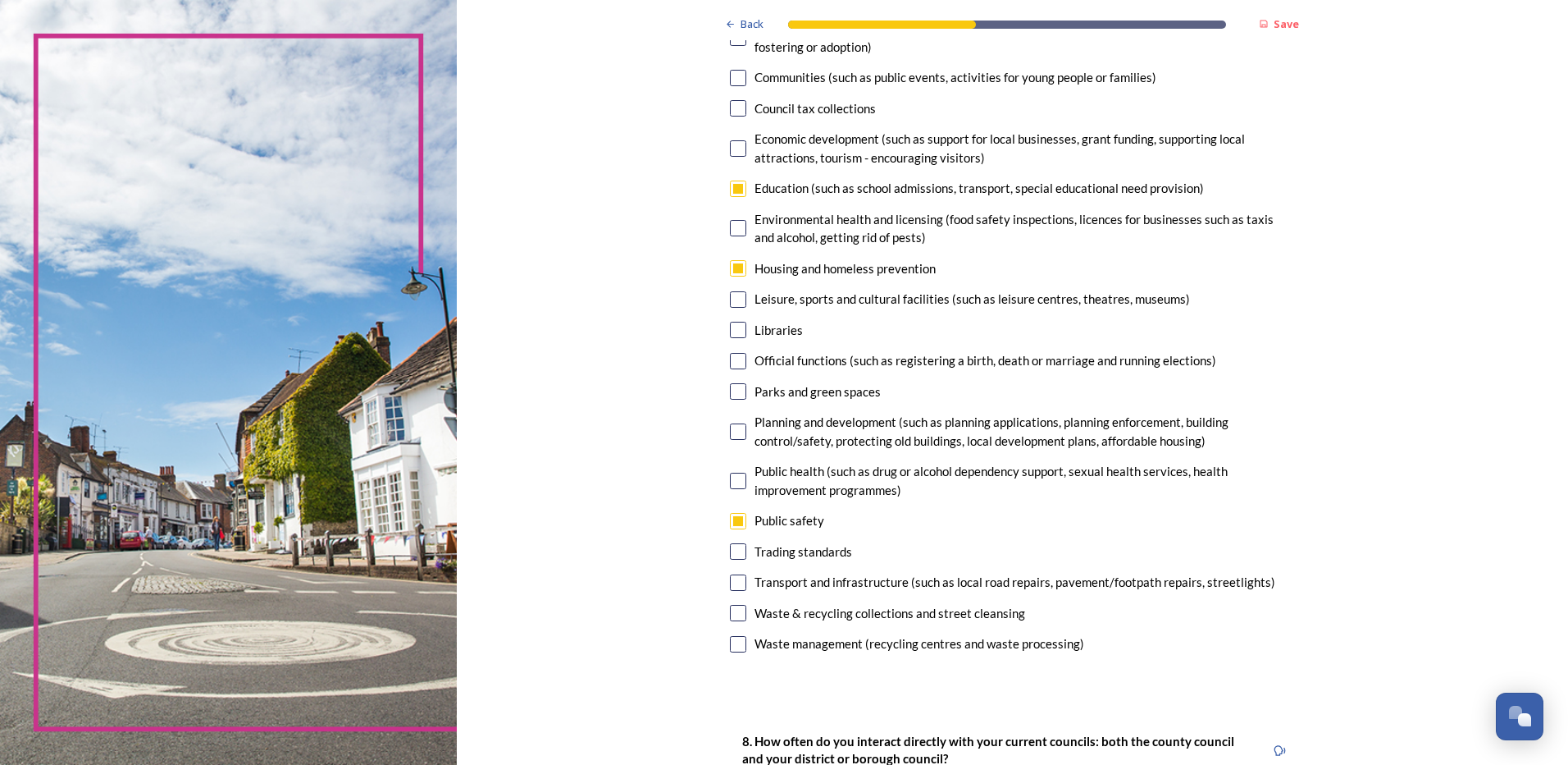
click at [735, 583] on input "checkbox" at bounding box center [738, 582] width 17 height 17
checkbox input "true"
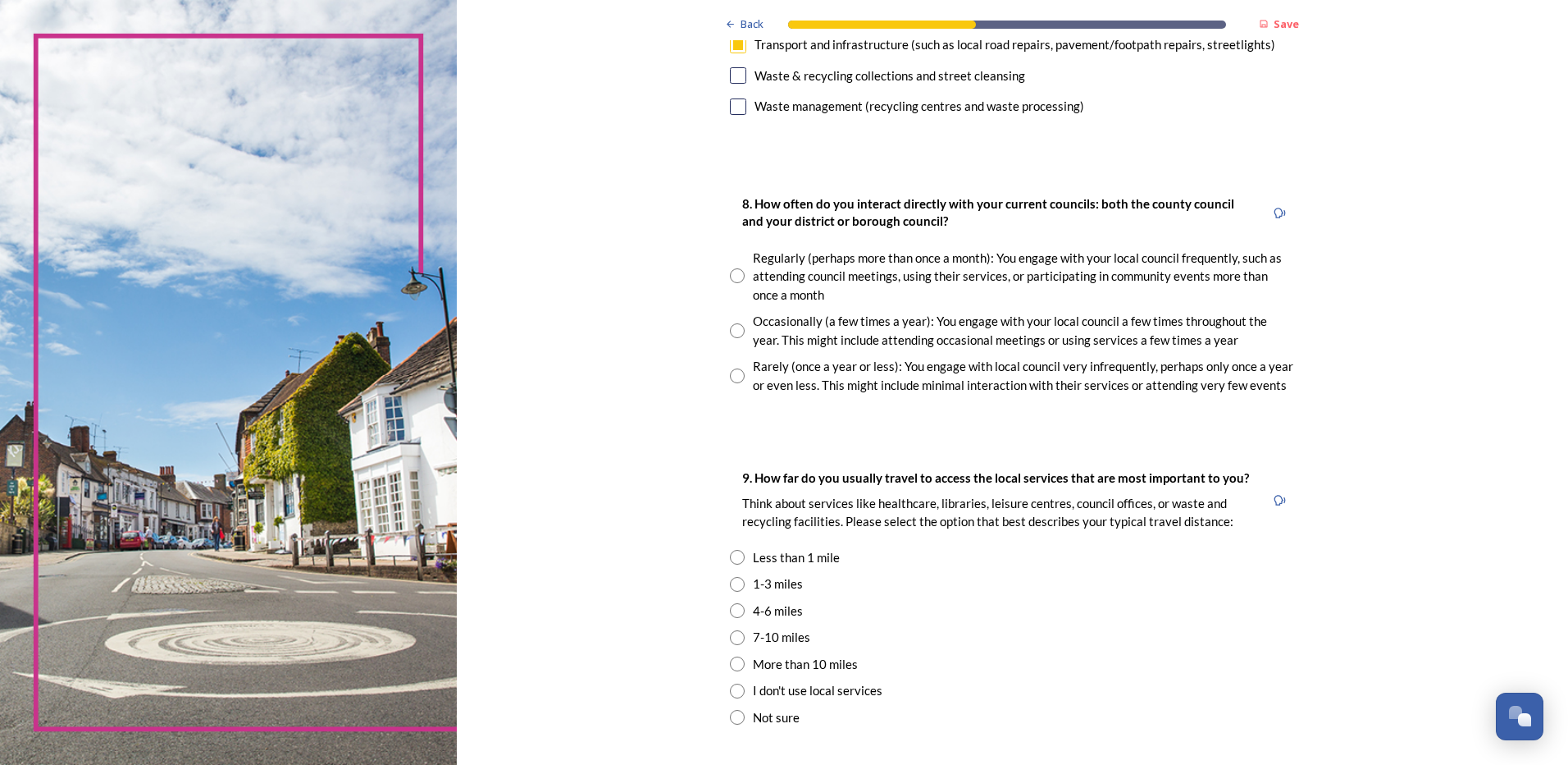
scroll to position [820, 0]
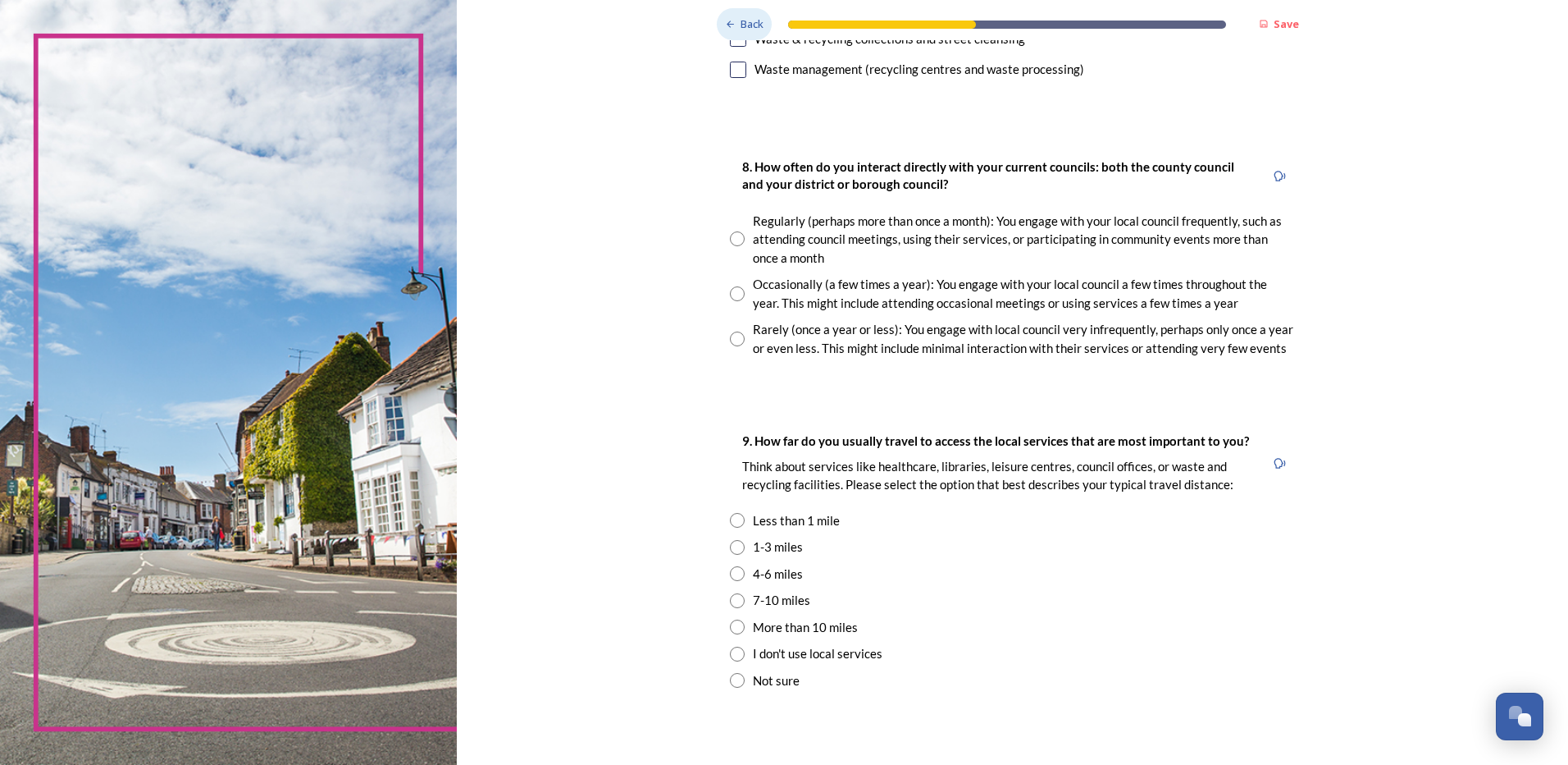
click at [742, 22] on span "Back" at bounding box center [752, 24] width 23 height 16
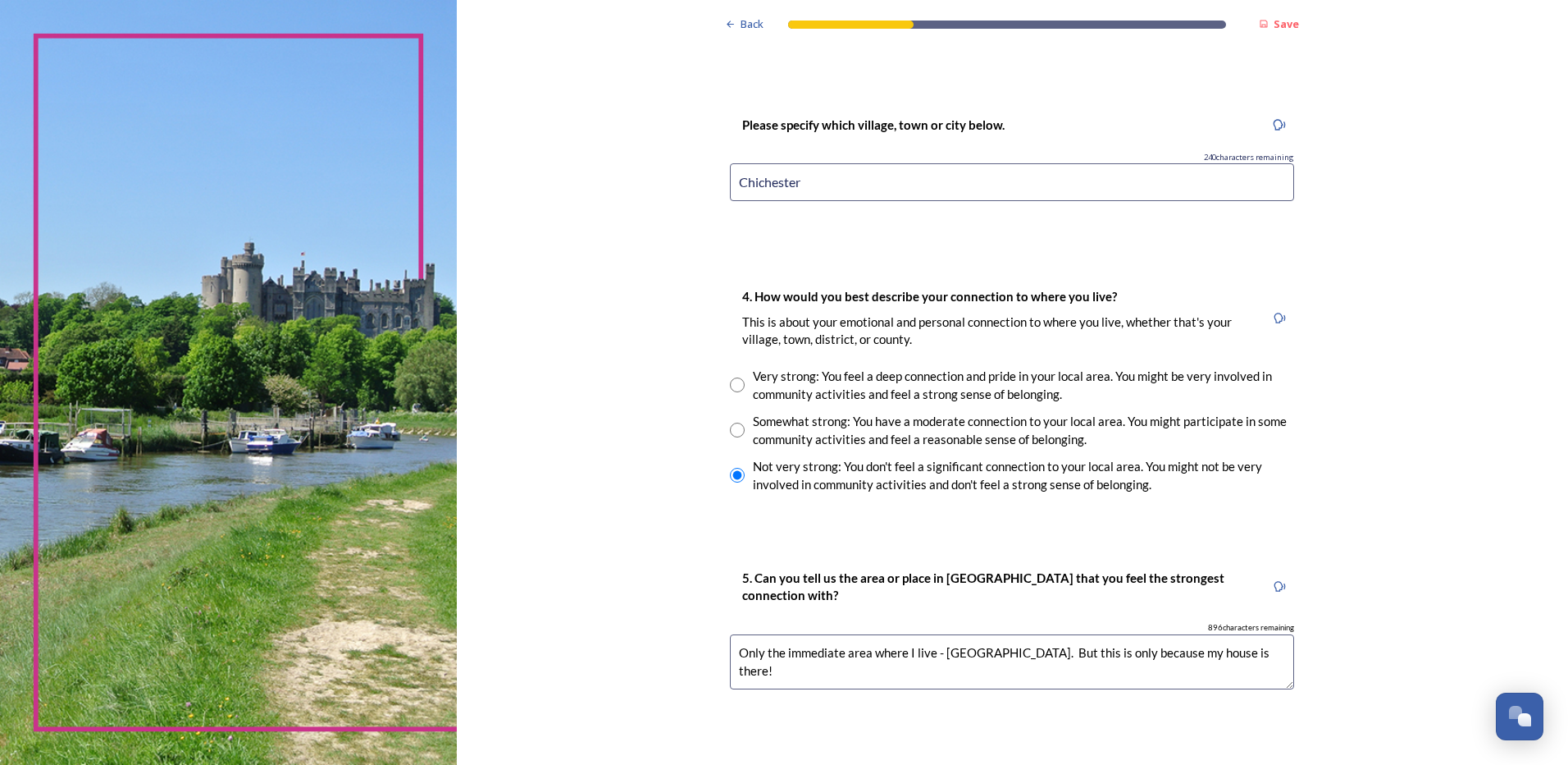
scroll to position [985, 0]
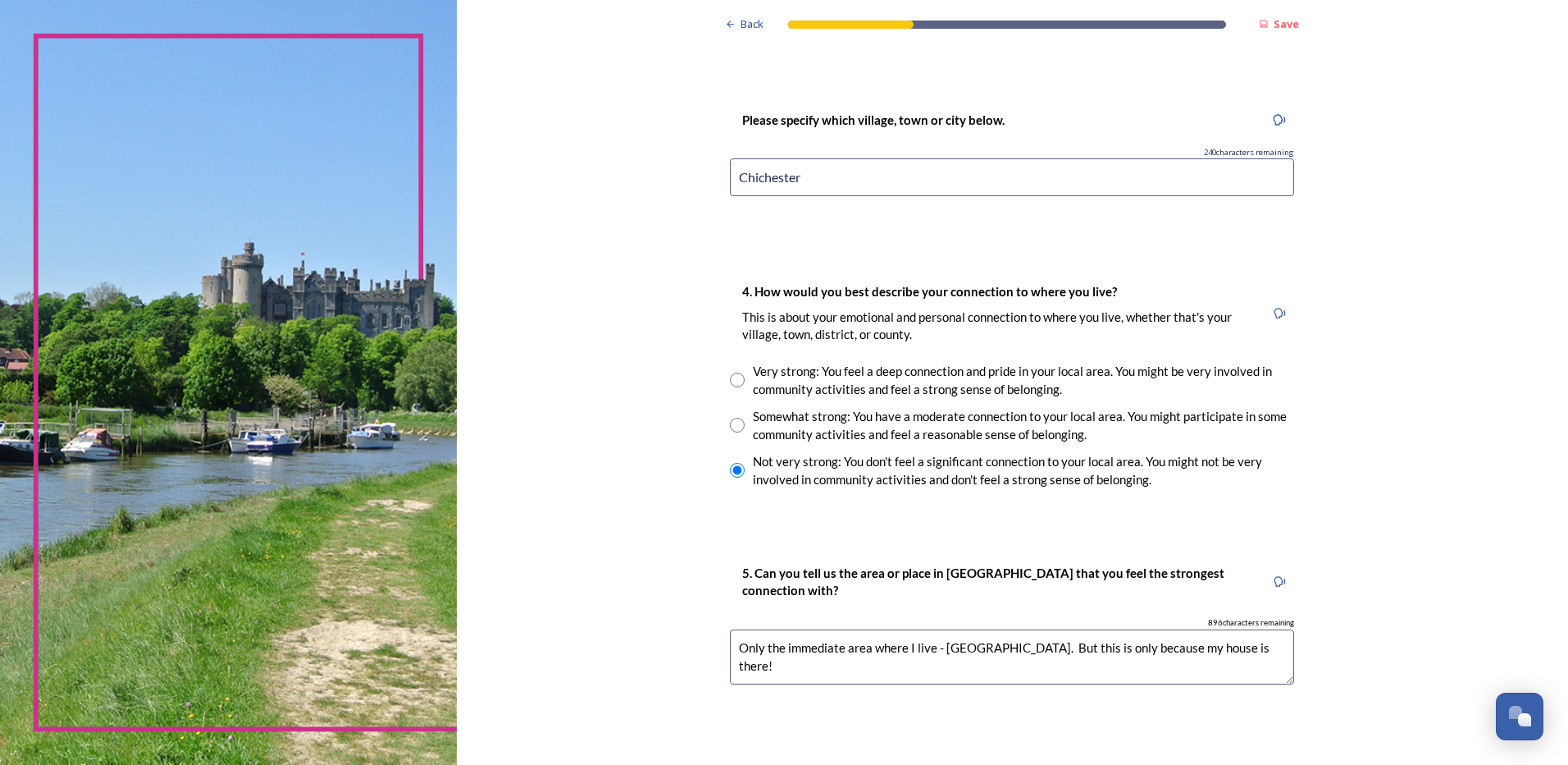
click at [733, 419] on input "radio" at bounding box center [737, 424] width 15 height 15
radio input "true"
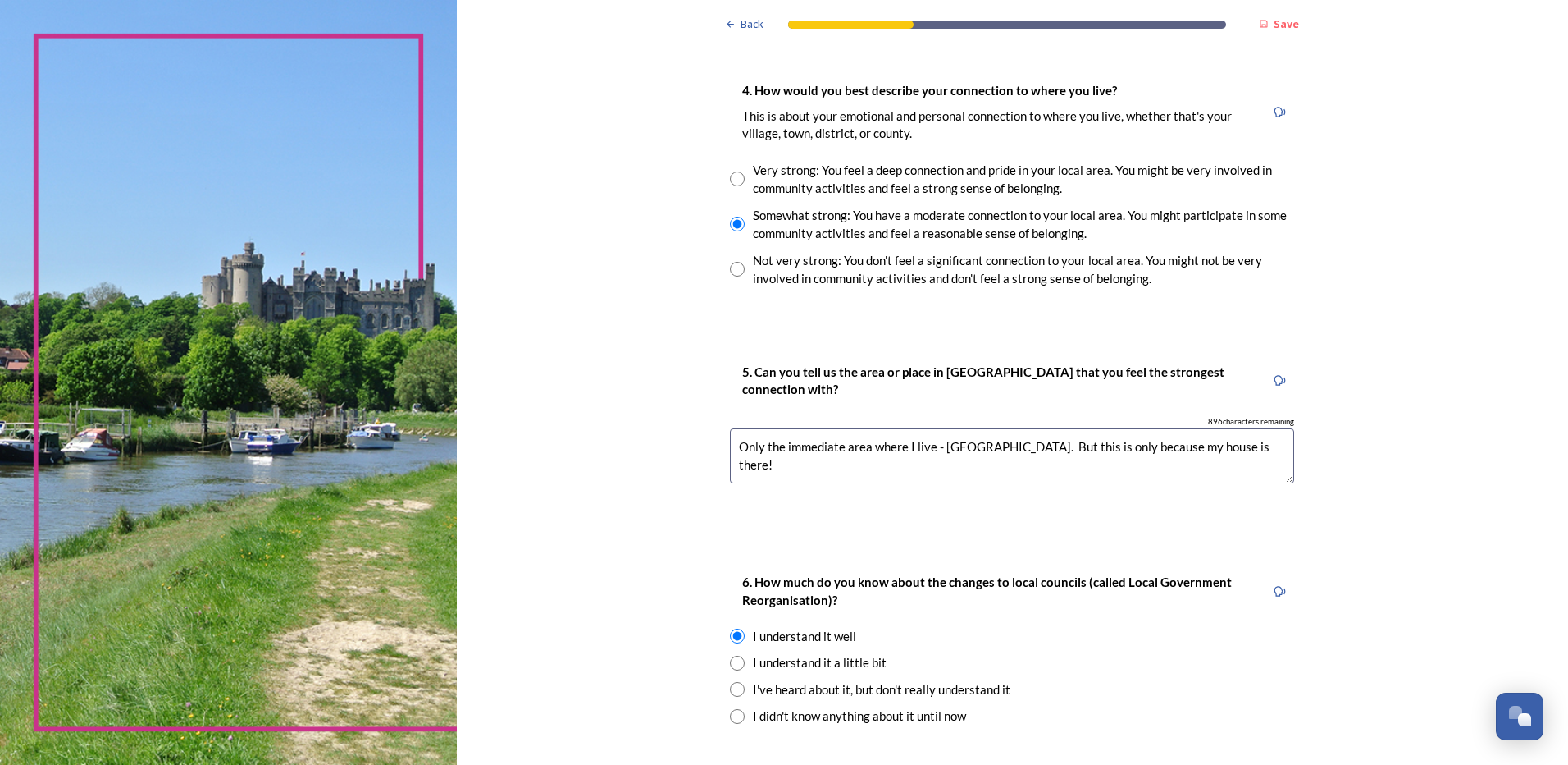
scroll to position [1231, 0]
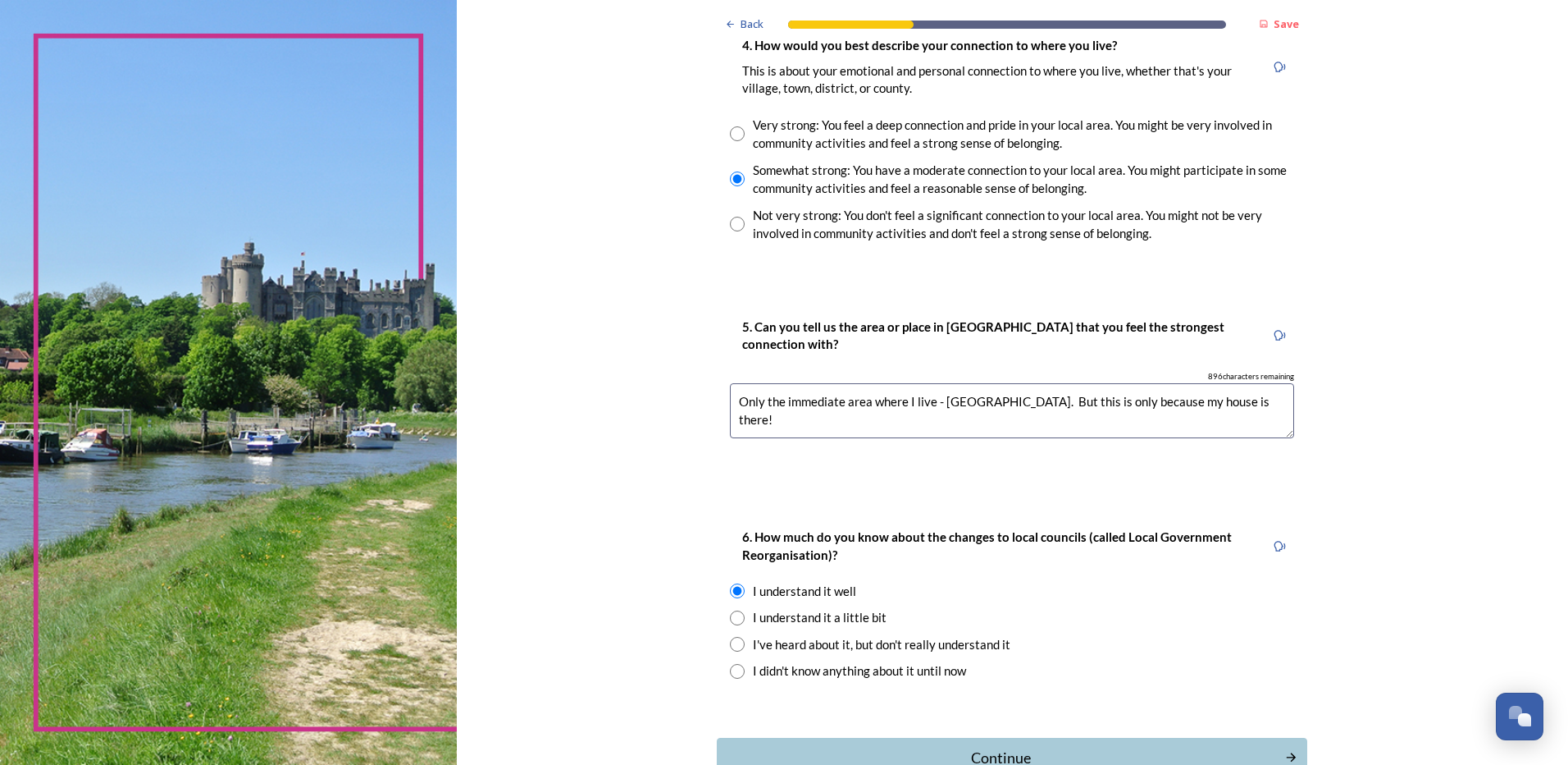
drag, startPoint x: 731, startPoint y: 402, endPoint x: 769, endPoint y: 406, distance: 38.2
click at [769, 406] on textarea "Only the immediate area where I live - Eastergate village. But this is only bec…" at bounding box center [1013, 411] width 564 height 55
type textarea "The immediate area where I live - Eastergate village. But this is only because …"
click at [735, 221] on input "radio" at bounding box center [737, 224] width 15 height 15
radio input "true"
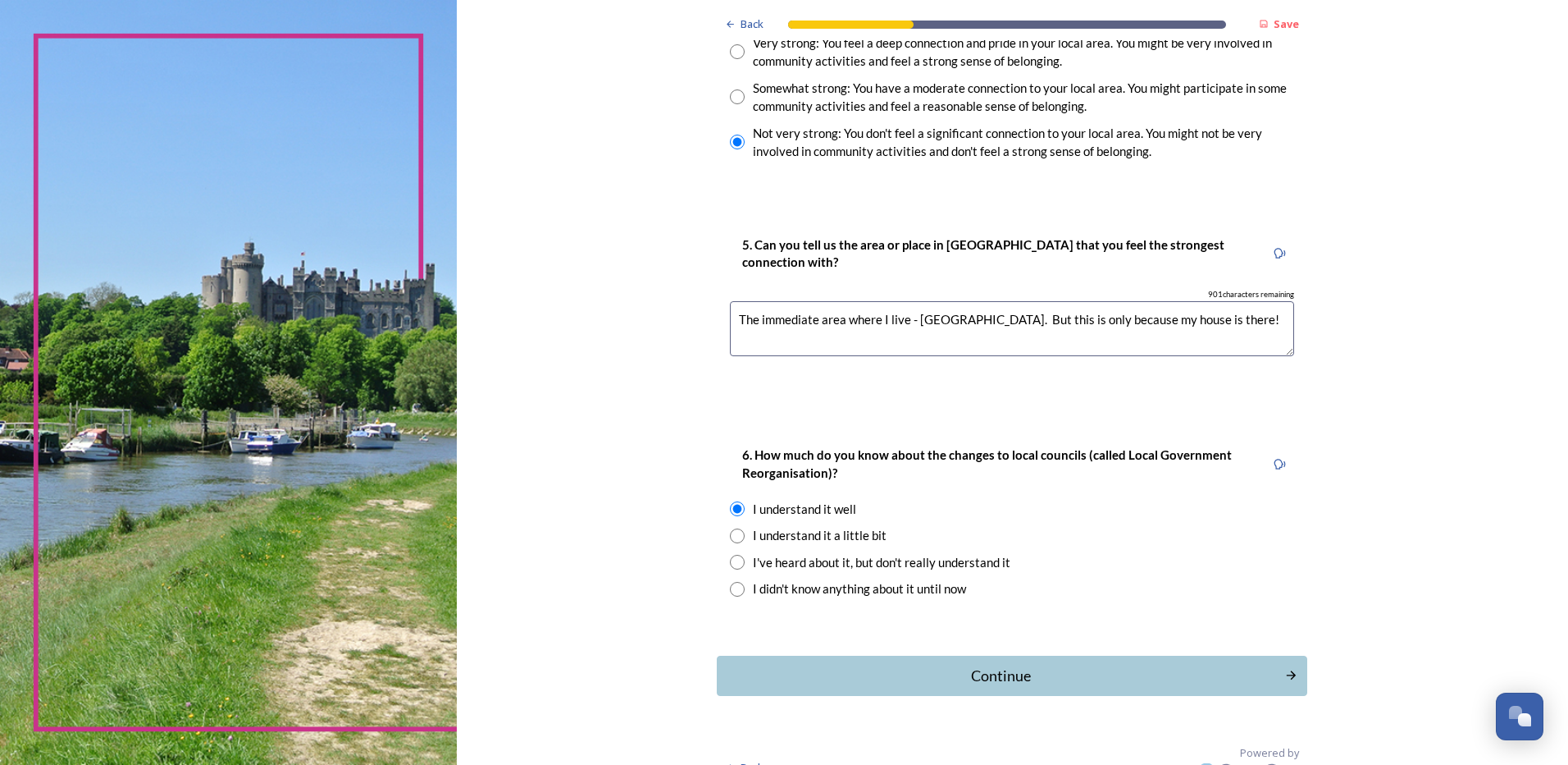
scroll to position [1339, 0]
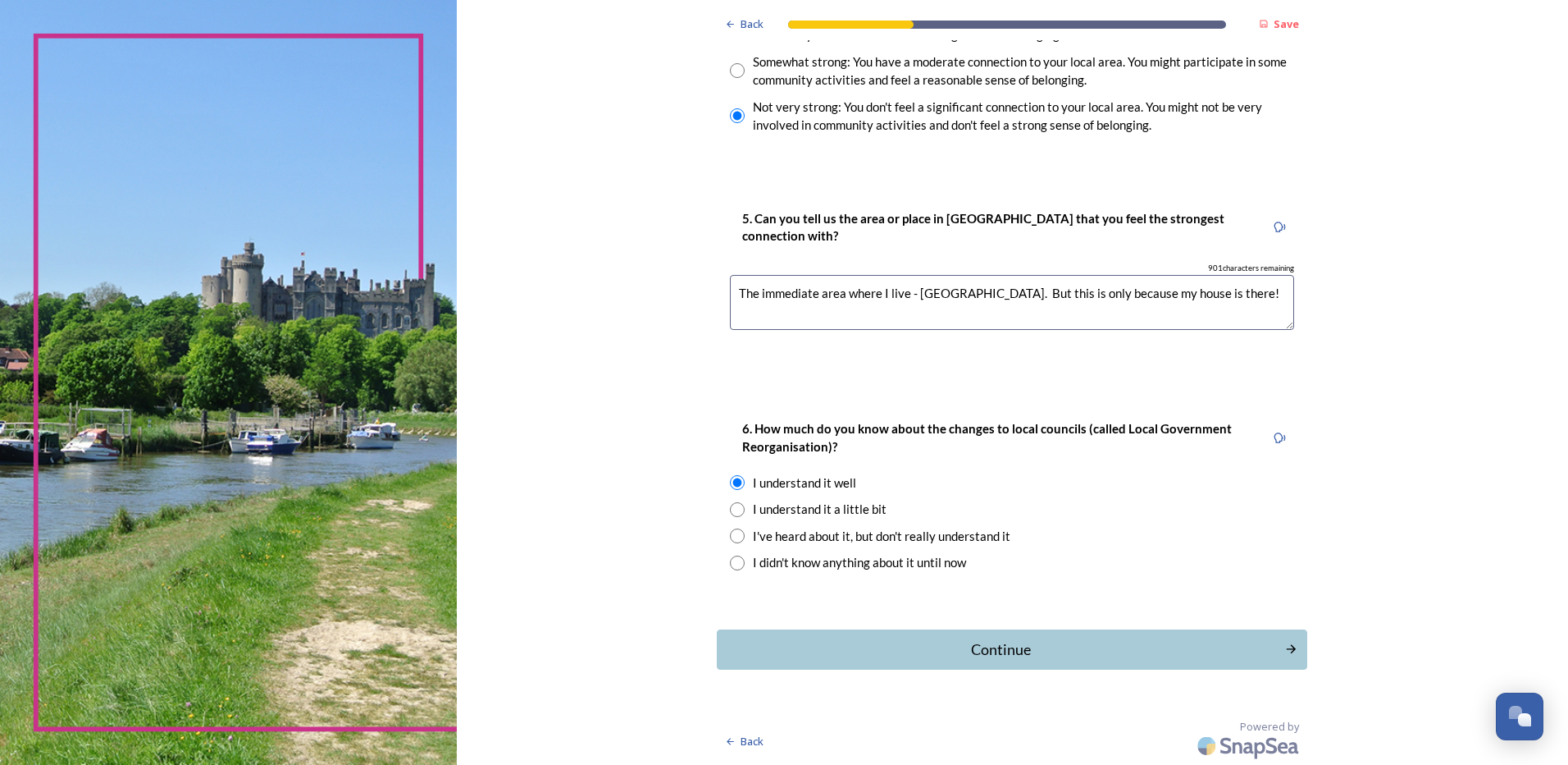
drag, startPoint x: 735, startPoint y: 293, endPoint x: 909, endPoint y: 296, distance: 174.0
click at [909, 296] on textarea "The immediate area where I live - Eastergate village. But this is only because …" at bounding box center [1013, 302] width 564 height 55
click at [910, 297] on textarea "The immediate area where I live - Eastergate village. But this is only because …" at bounding box center [1013, 302] width 564 height 55
click at [826, 295] on textarea "Eastergate village. But this is only because my house is there!" at bounding box center [1013, 302] width 564 height 55
click at [1022, 289] on textarea "Eastergate village - but only because my house is there!" at bounding box center [1013, 302] width 564 height 55
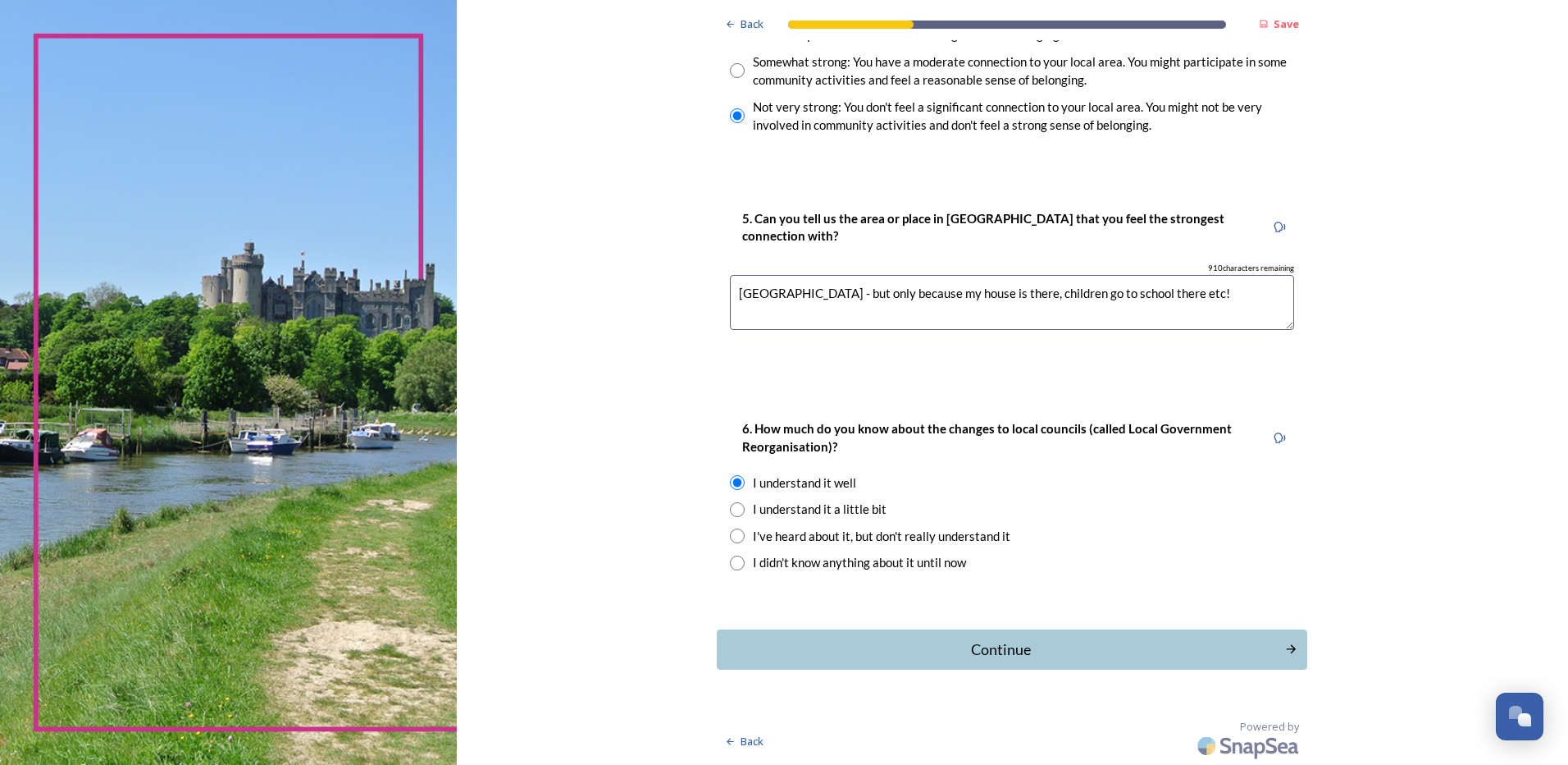
drag, startPoint x: 1140, startPoint y: 293, endPoint x: 1173, endPoint y: 296, distance: 33.1
click at [1173, 296] on textarea "Eastergate village - but only because my house is there, children go to school …" at bounding box center [1013, 302] width 564 height 55
type textarea "Eastergate village - but only because my house is there, children go to school …"
click at [731, 71] on input "radio" at bounding box center [737, 70] width 15 height 15
radio input "true"
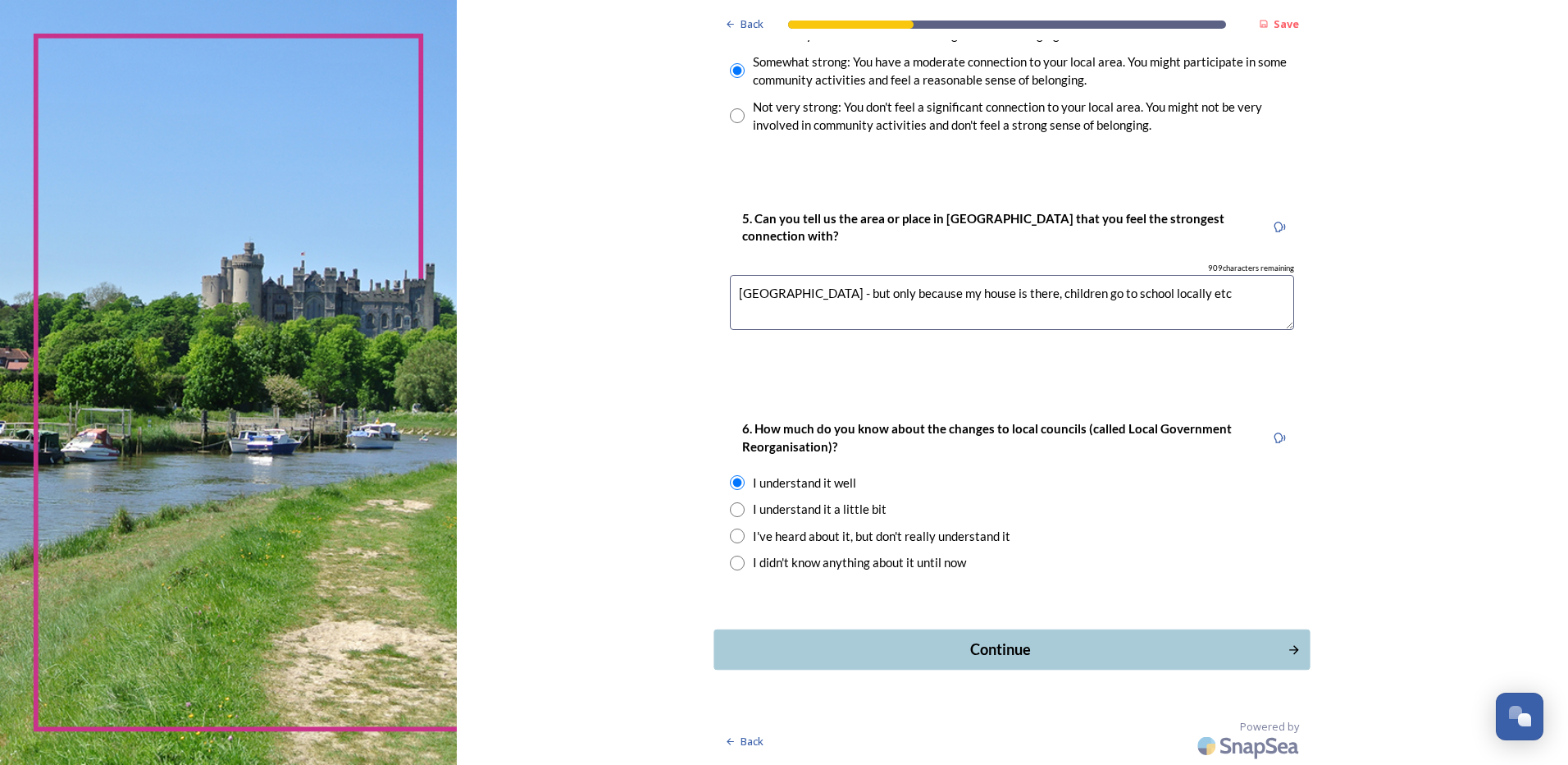
click at [979, 645] on div "Continue" at bounding box center [1001, 649] width 555 height 22
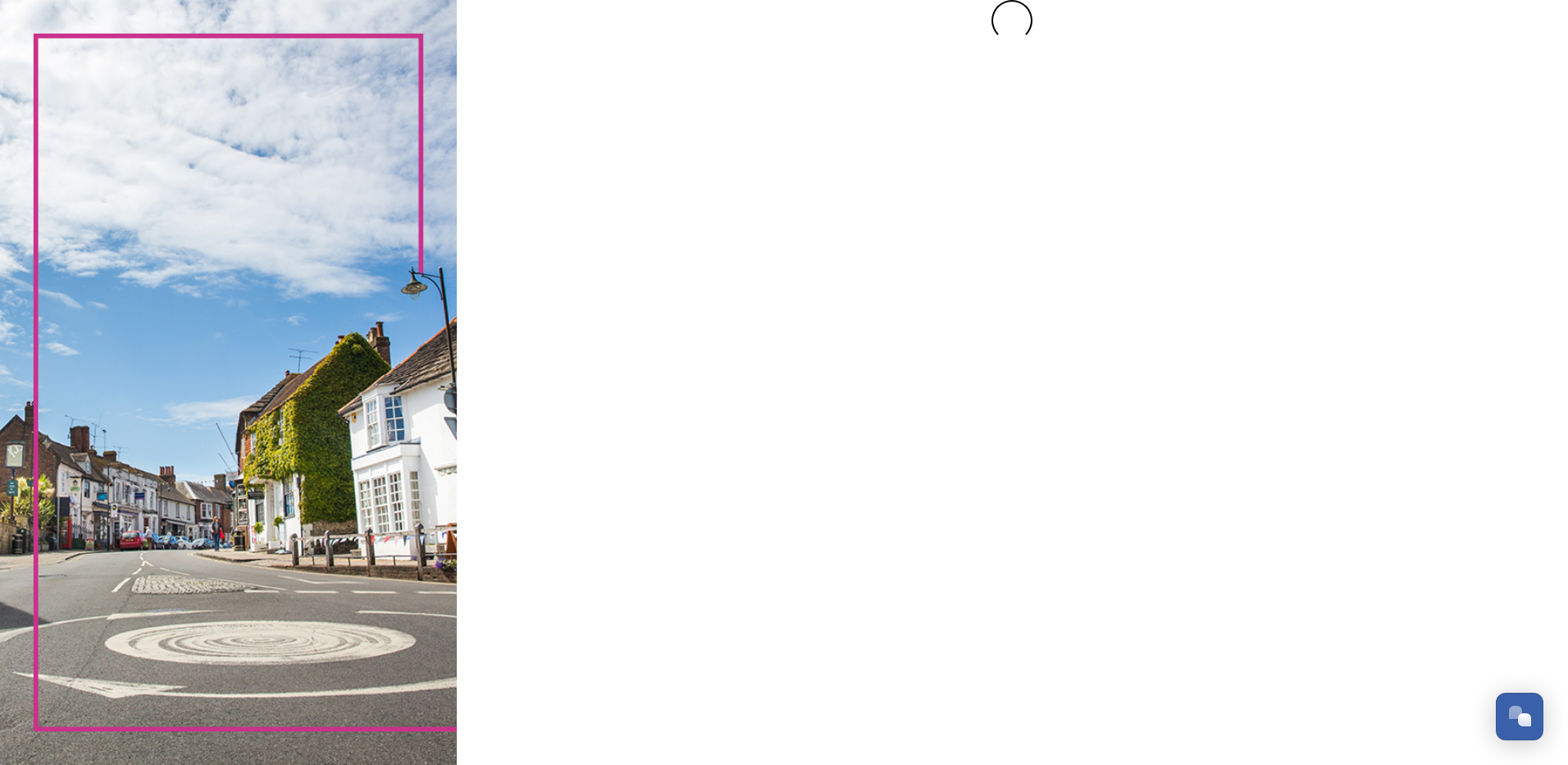
scroll to position [0, 0]
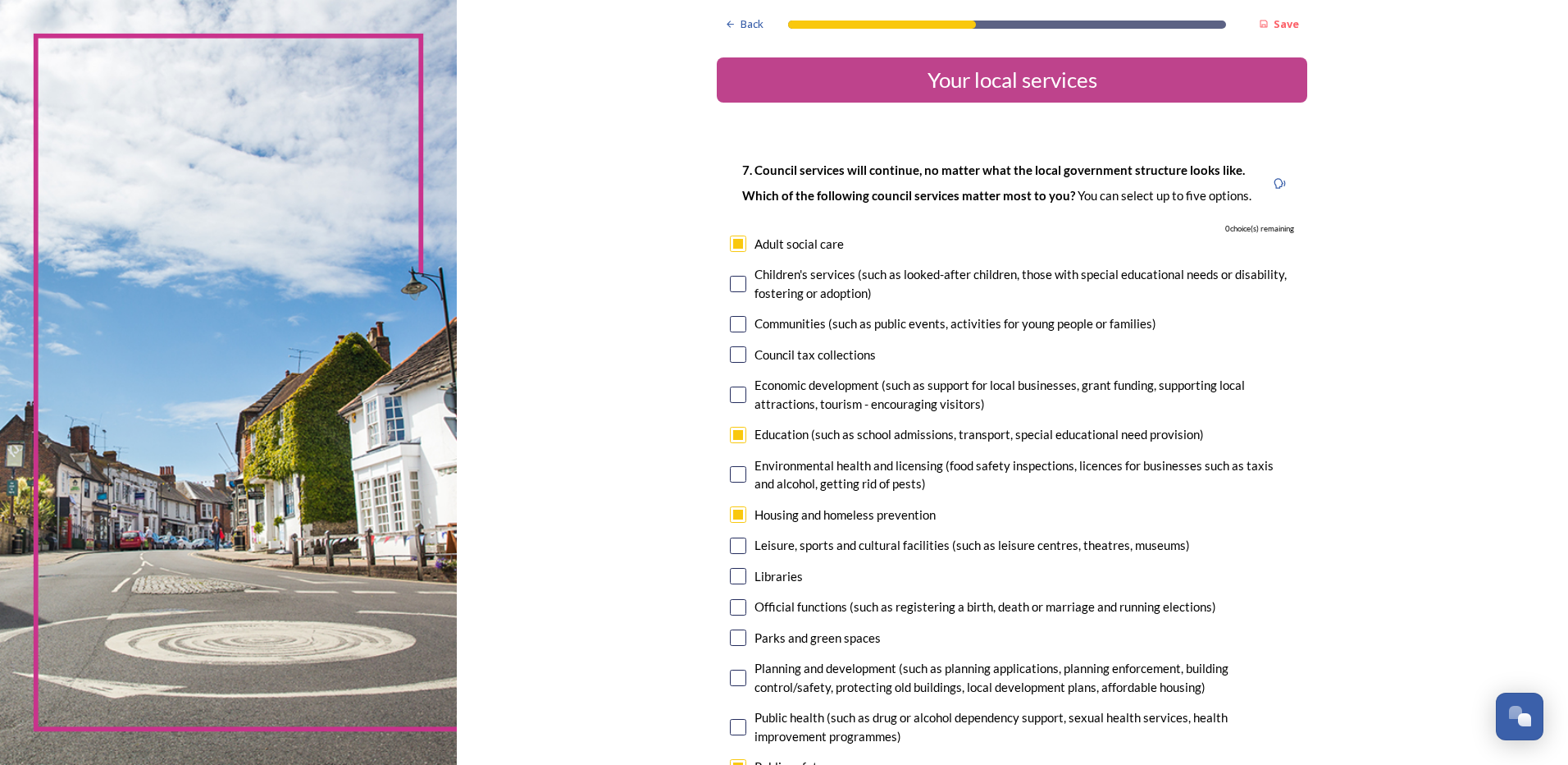
click at [733, 245] on input "checkbox" at bounding box center [738, 243] width 17 height 17
checkbox input "false"
click at [732, 324] on input "checkbox" at bounding box center [738, 324] width 17 height 17
checkbox input "true"
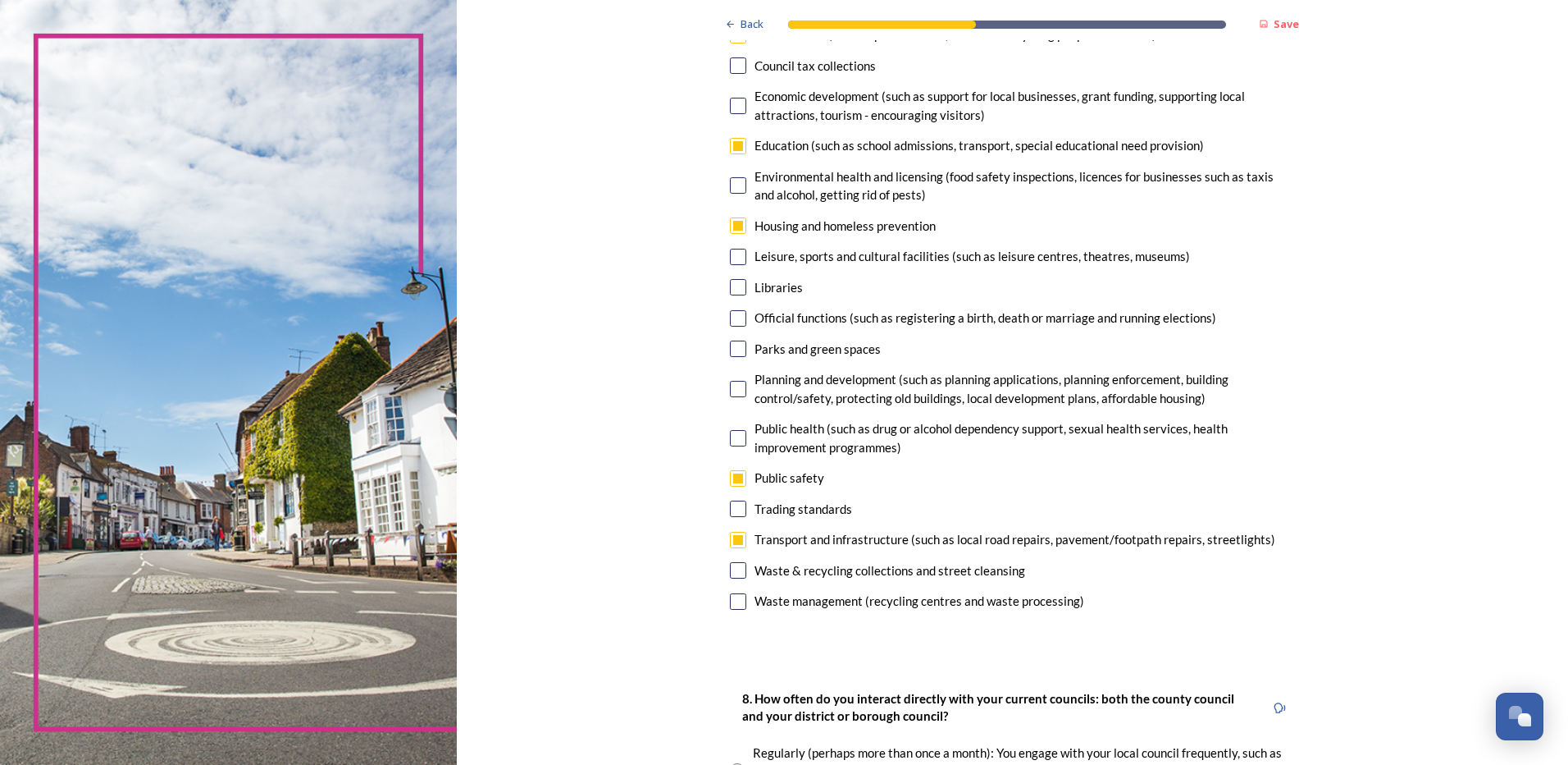
scroll to position [328, 0]
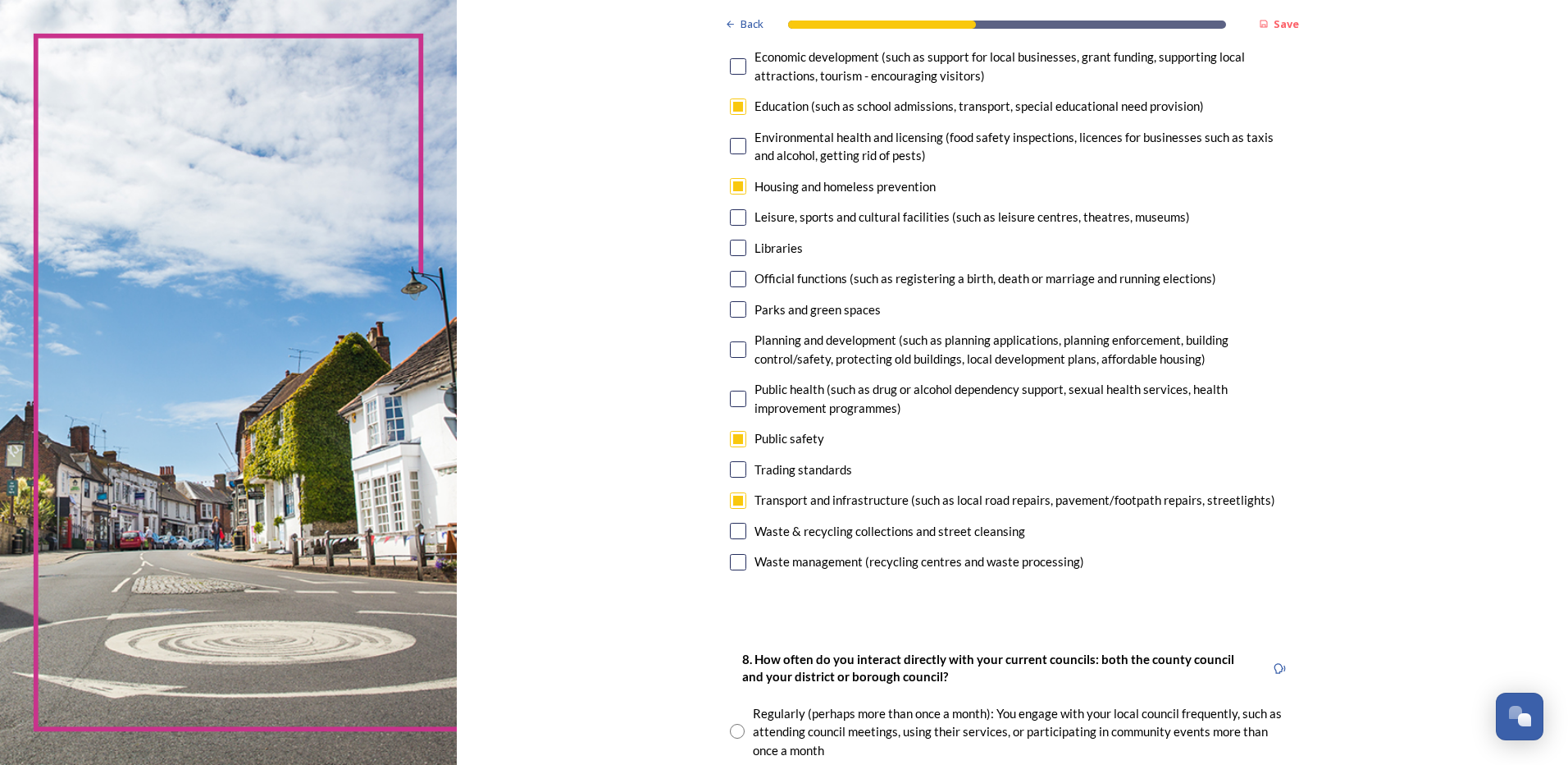
click at [731, 499] on input "checkbox" at bounding box center [738, 500] width 17 height 17
checkbox input "false"
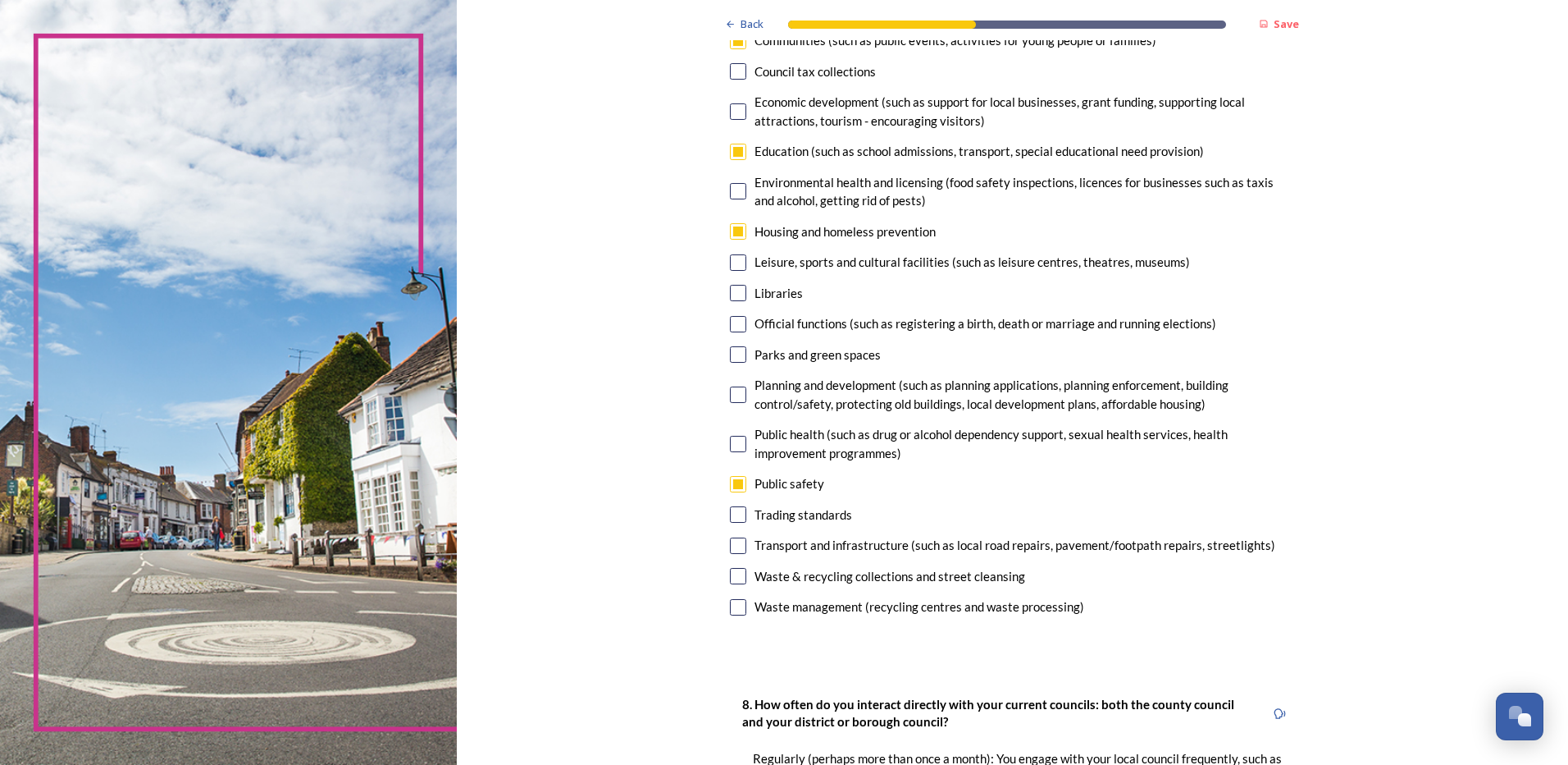
scroll to position [246, 0]
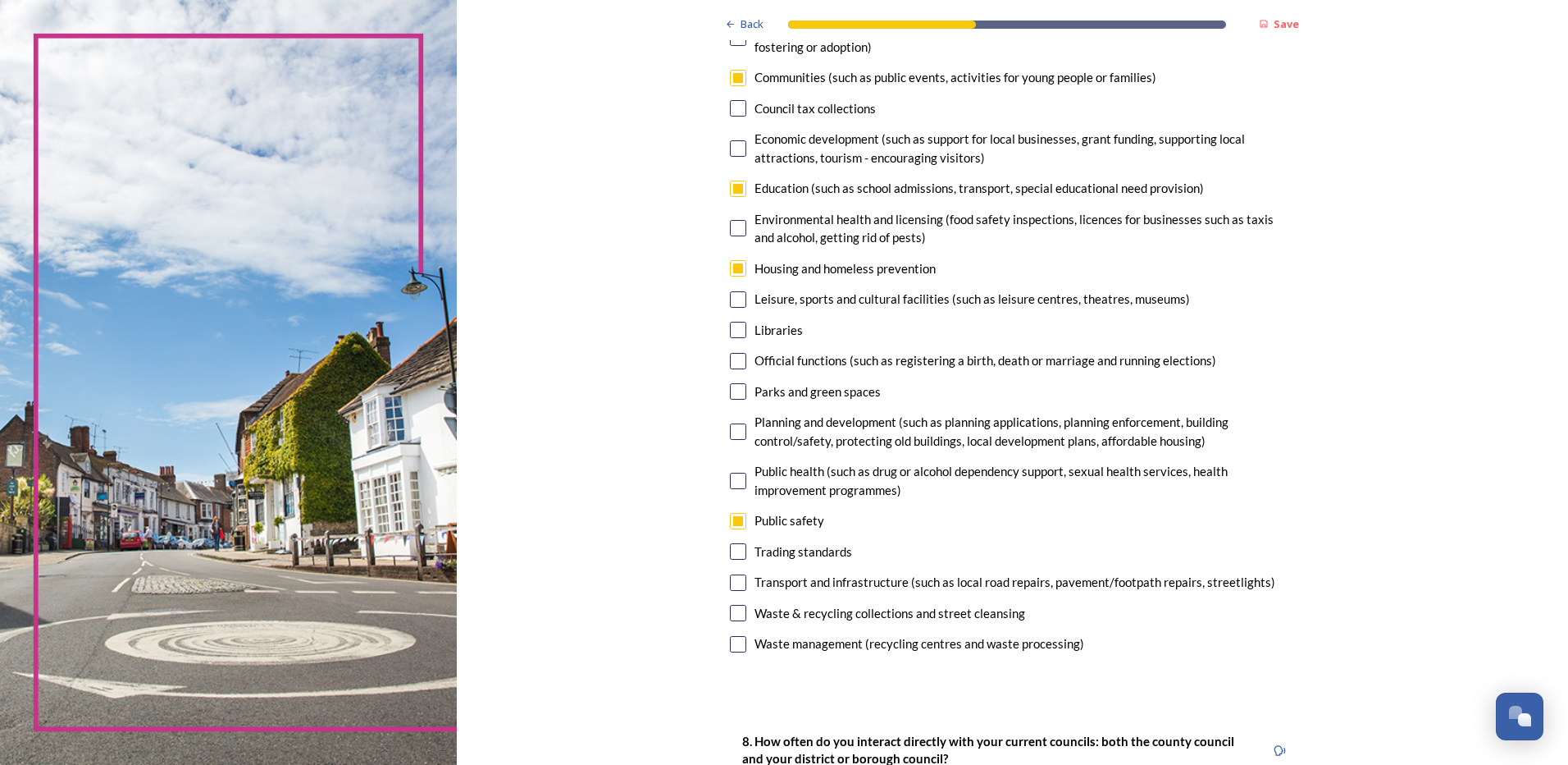
click at [731, 147] on input "checkbox" at bounding box center [738, 148] width 17 height 17
checkbox input "true"
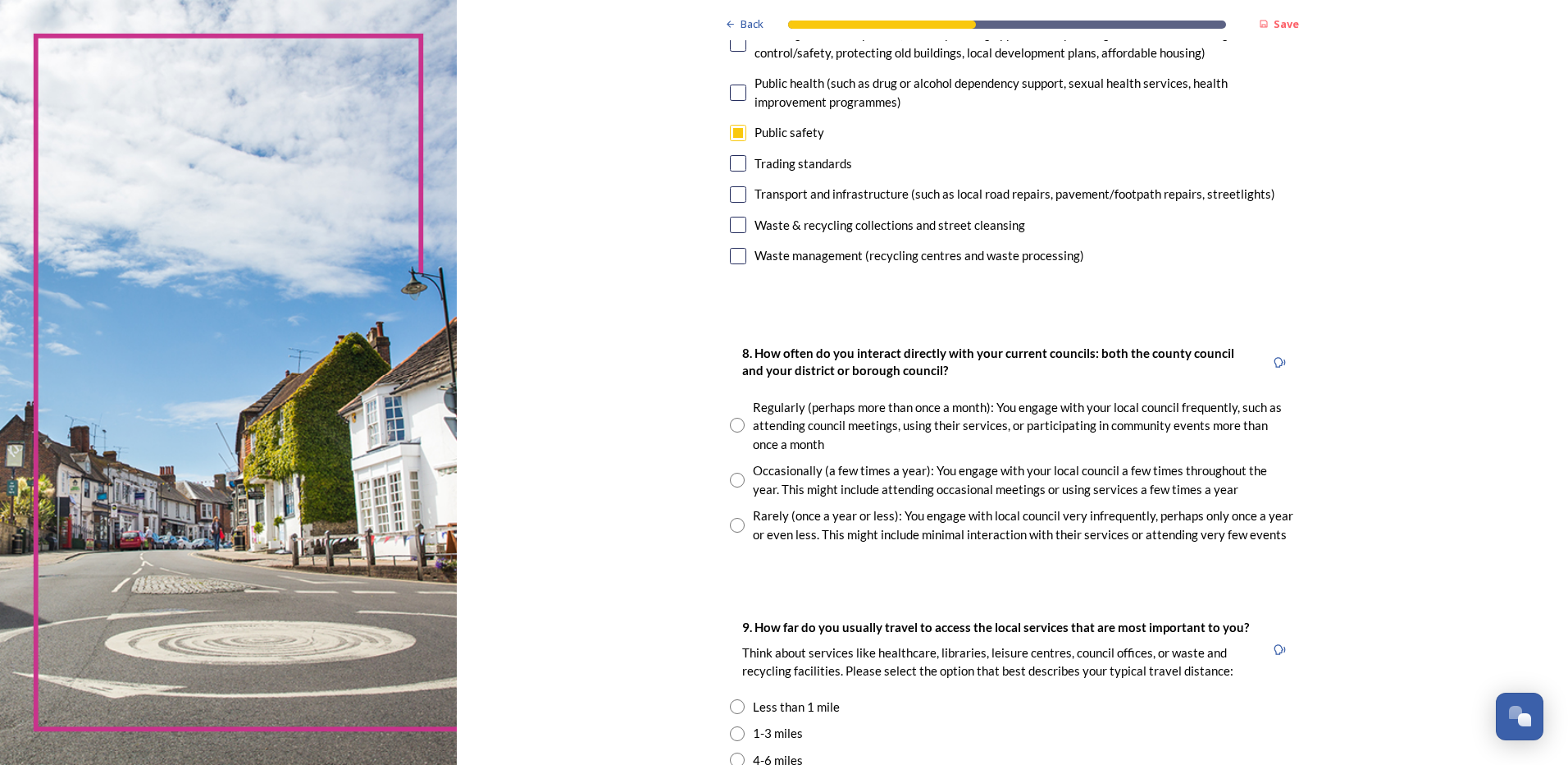
scroll to position [739, 0]
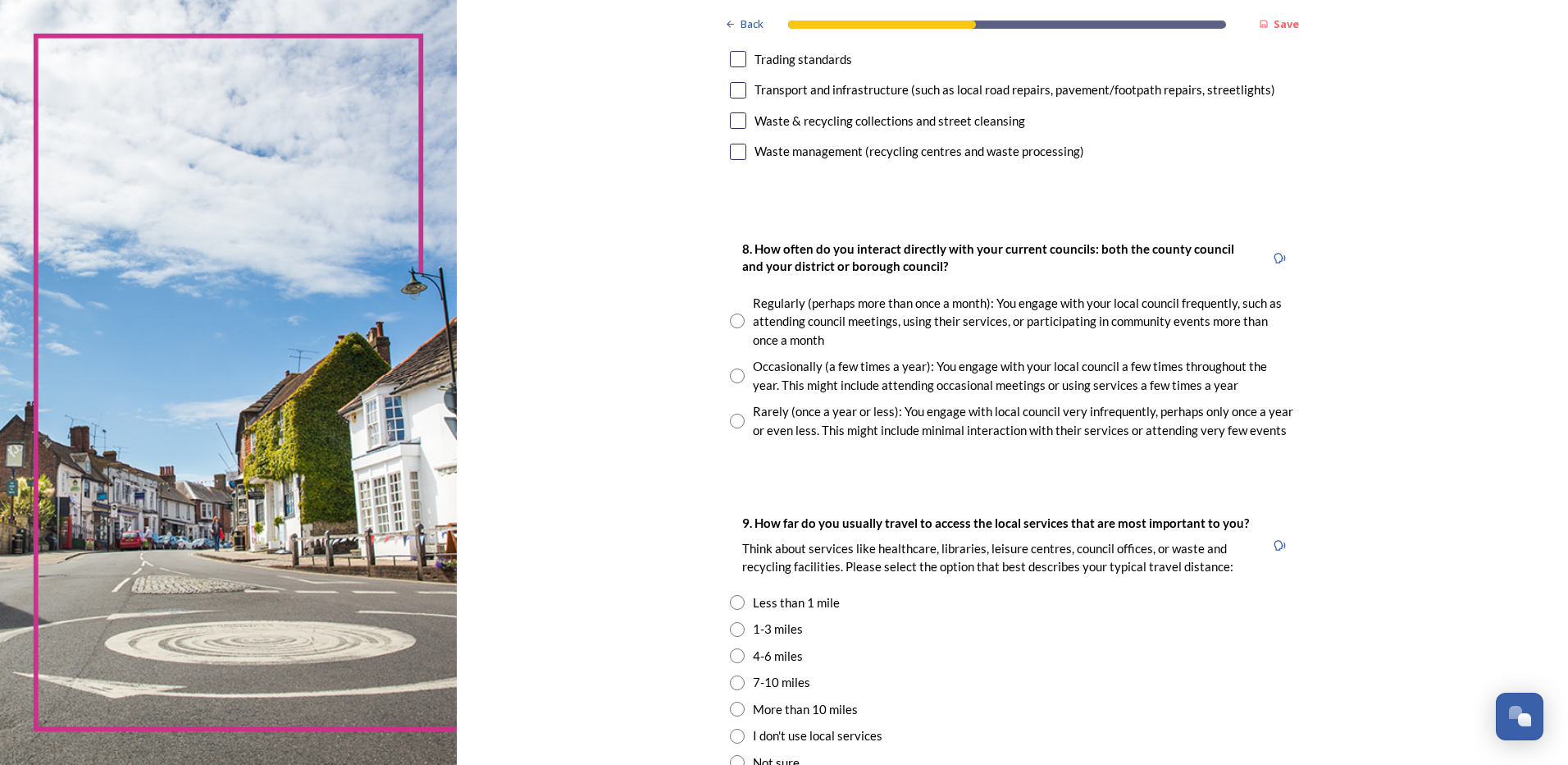
click at [731, 424] on input "radio" at bounding box center [737, 420] width 15 height 15
radio input "true"
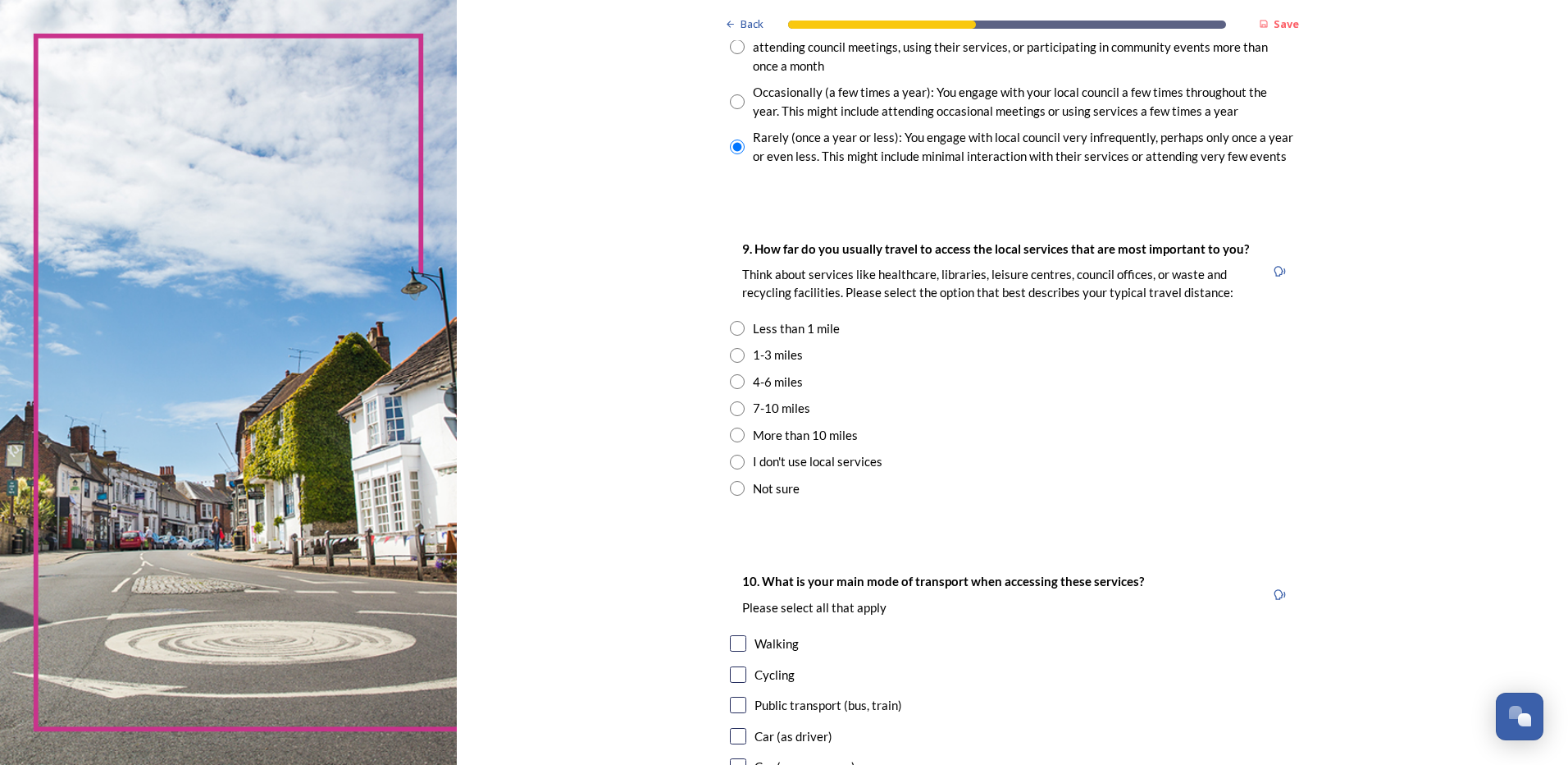
scroll to position [985, 0]
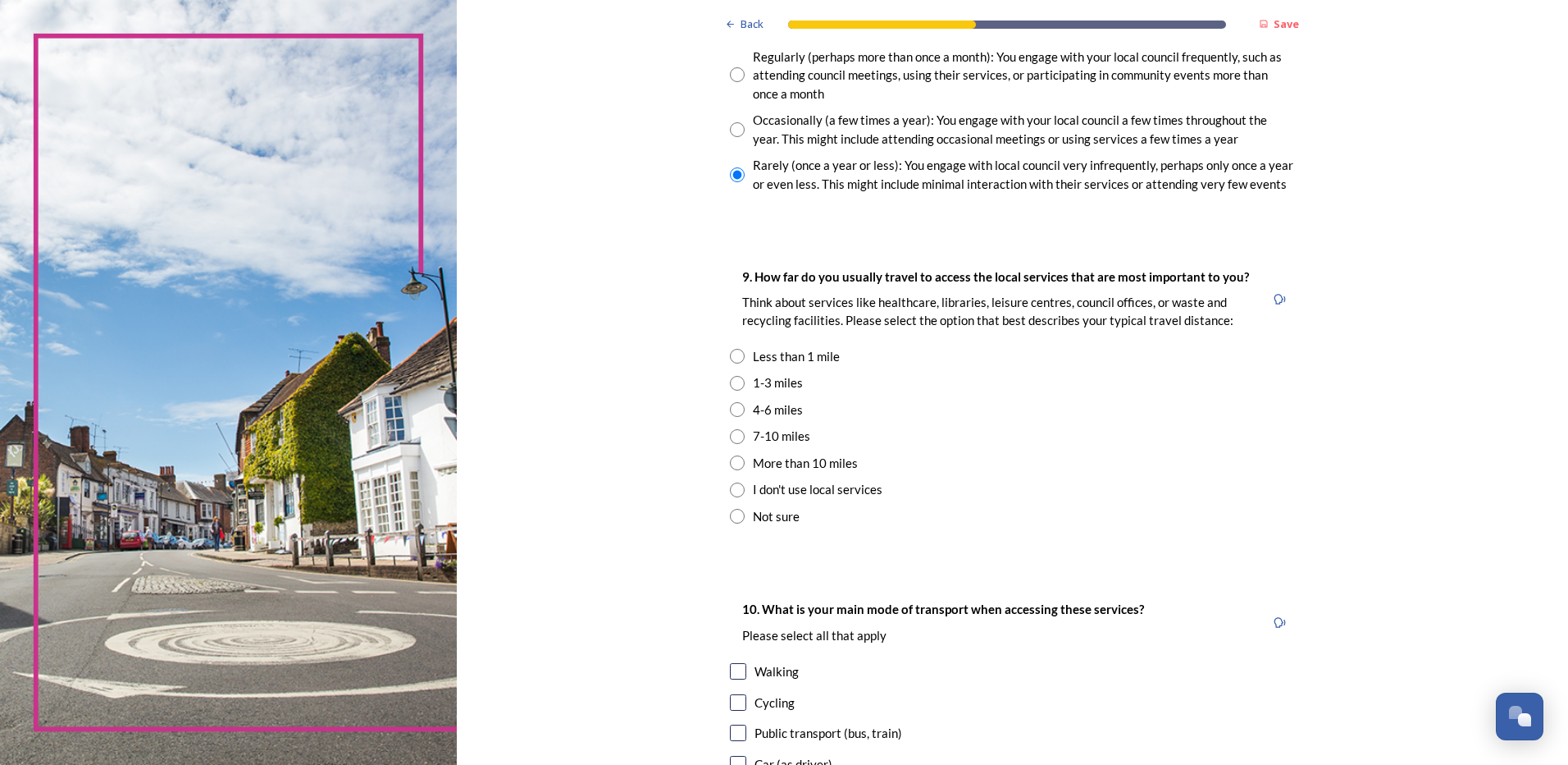
click at [731, 133] on input "radio" at bounding box center [737, 129] width 15 height 15
radio input "true"
click at [1158, 518] on div "Not sure" at bounding box center [1013, 516] width 564 height 18
radio input "true"
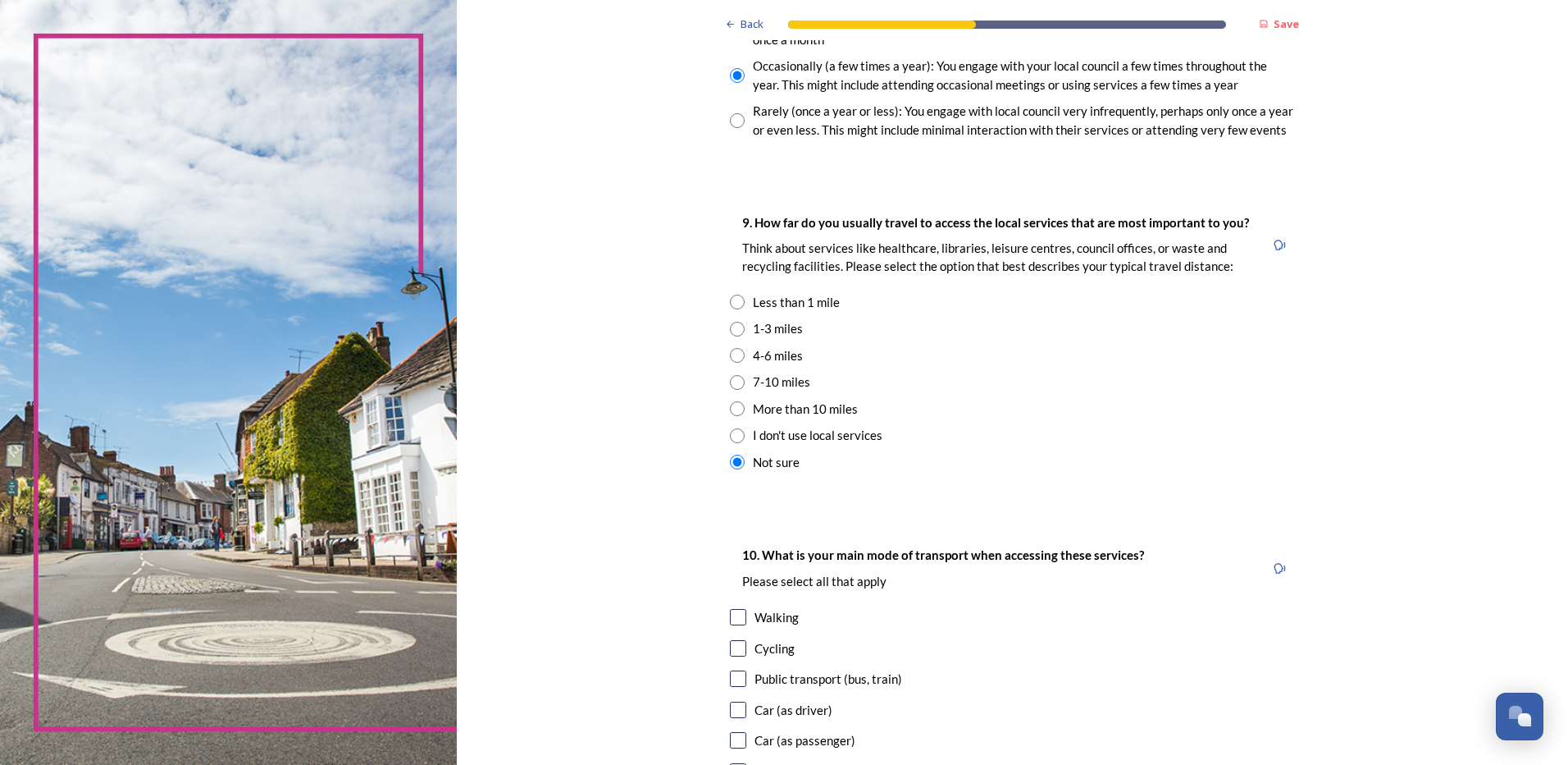
scroll to position [1067, 0]
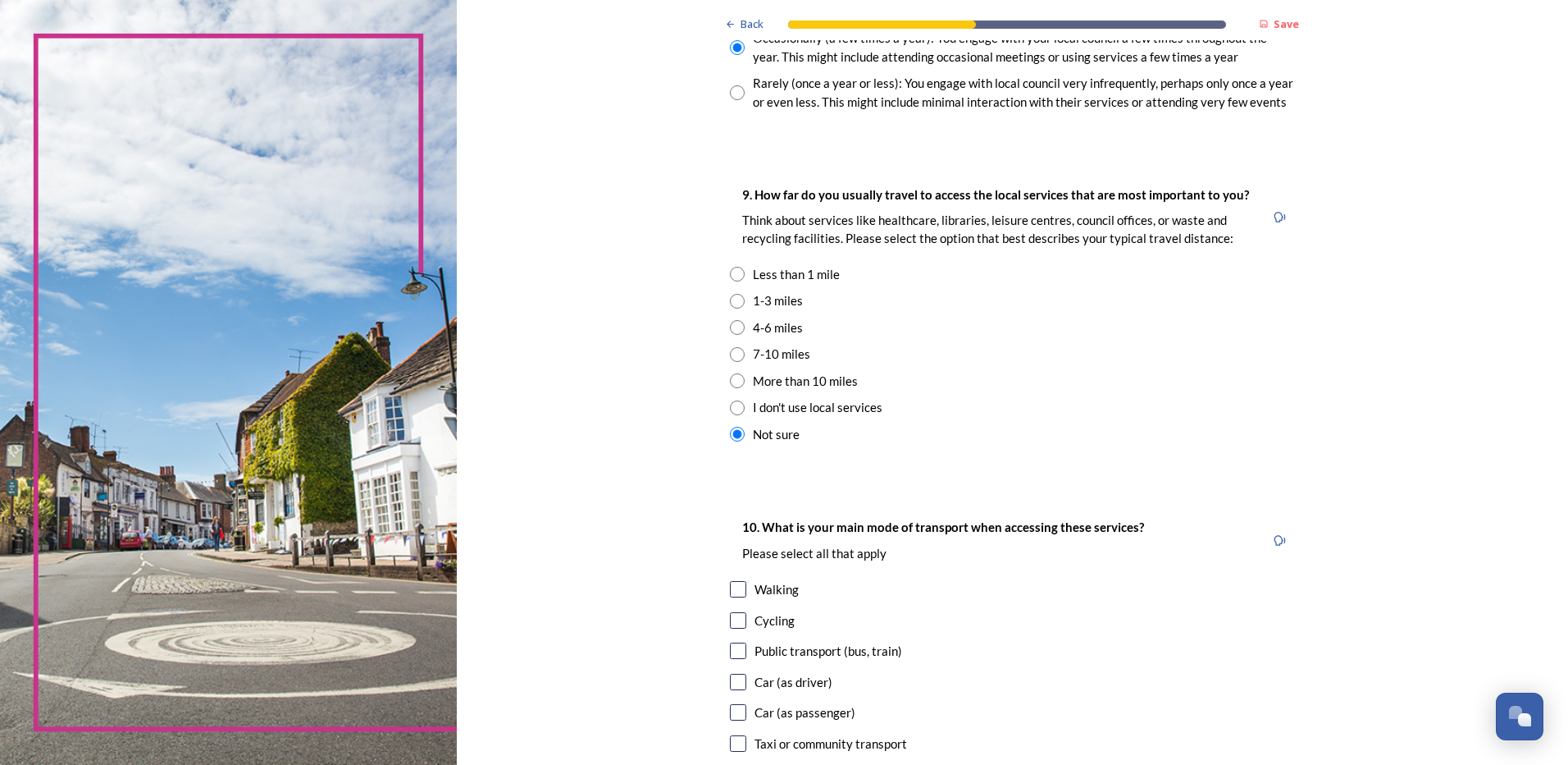
click at [737, 357] on input "radio" at bounding box center [737, 354] width 15 height 15
radio input "true"
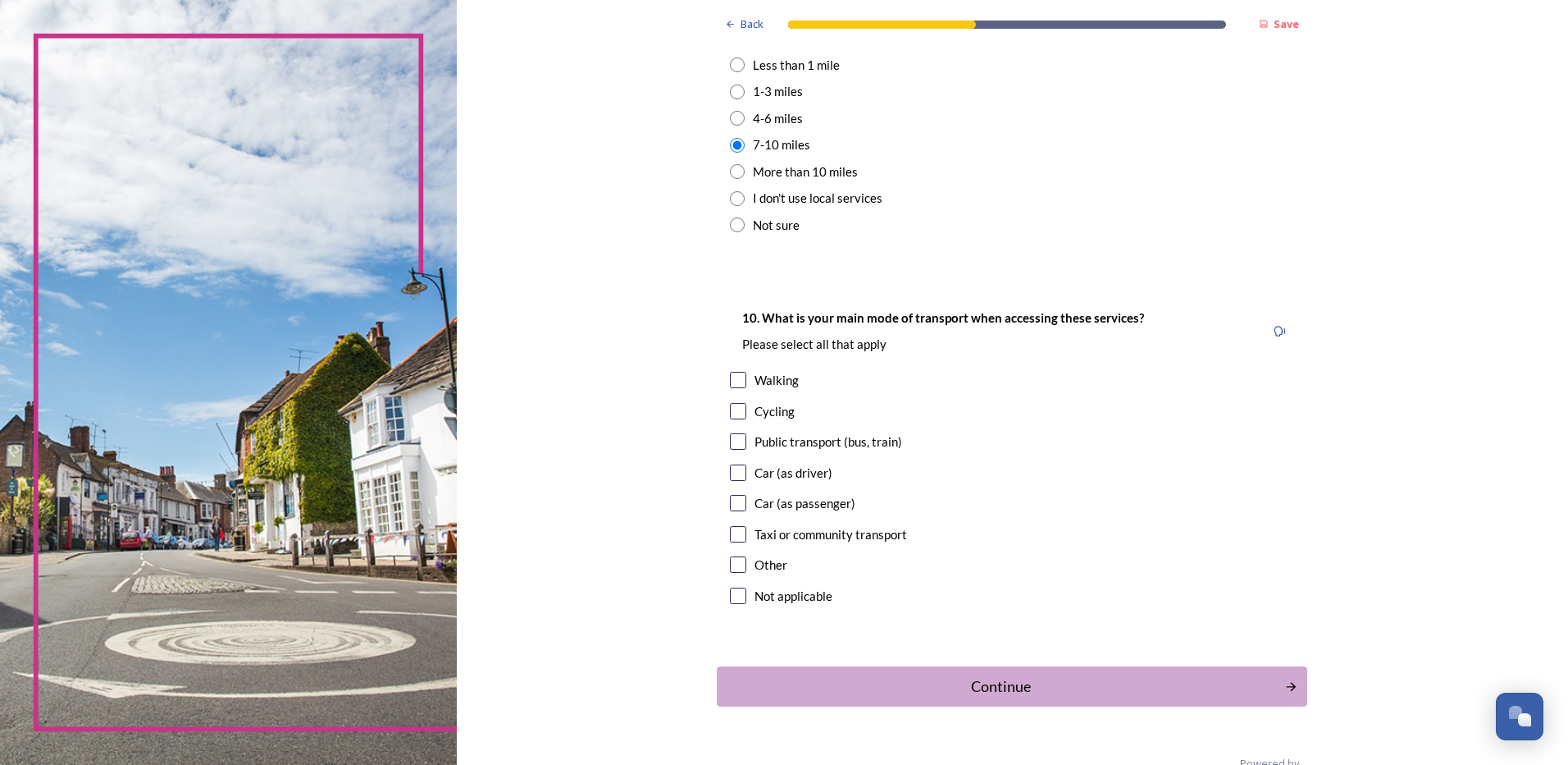
scroll to position [1313, 0]
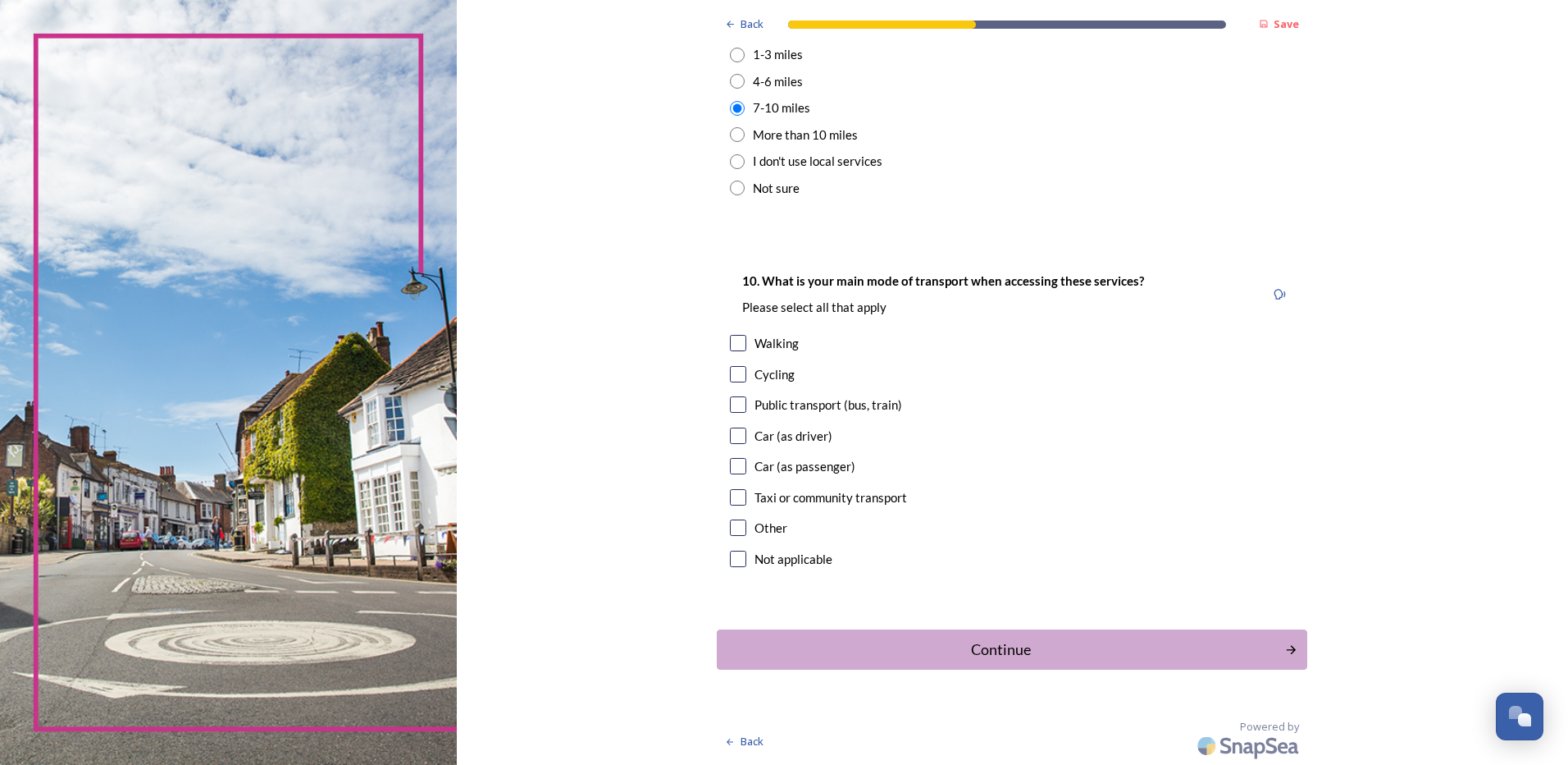
click at [731, 431] on input "checkbox" at bounding box center [738, 435] width 17 height 17
checkbox input "true"
click at [732, 367] on input "checkbox" at bounding box center [738, 374] width 17 height 17
checkbox input "true"
click at [739, 404] on input "checkbox" at bounding box center [738, 404] width 17 height 17
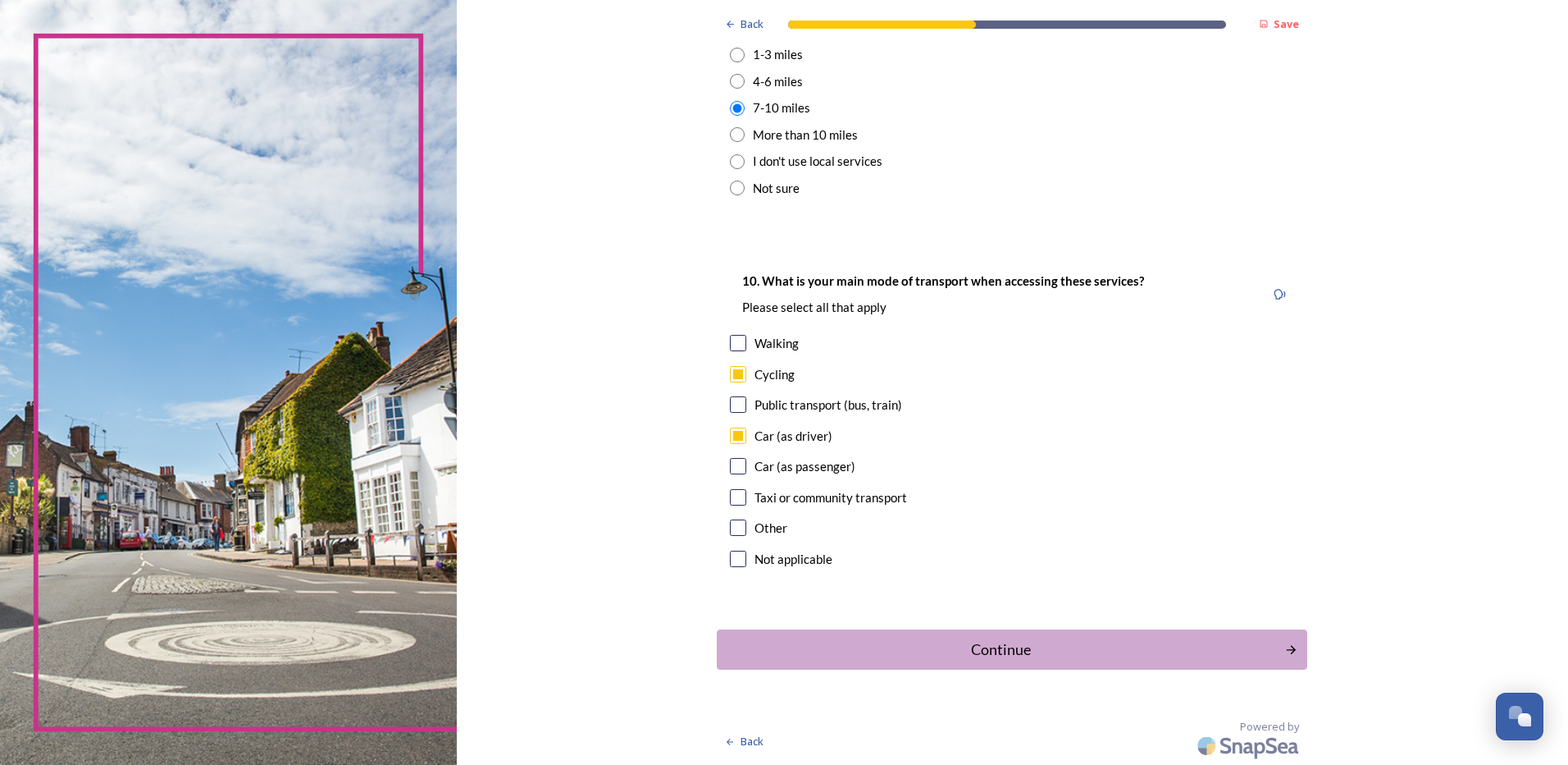
checkbox input "true"
click at [996, 652] on div "Continue" at bounding box center [1001, 649] width 555 height 22
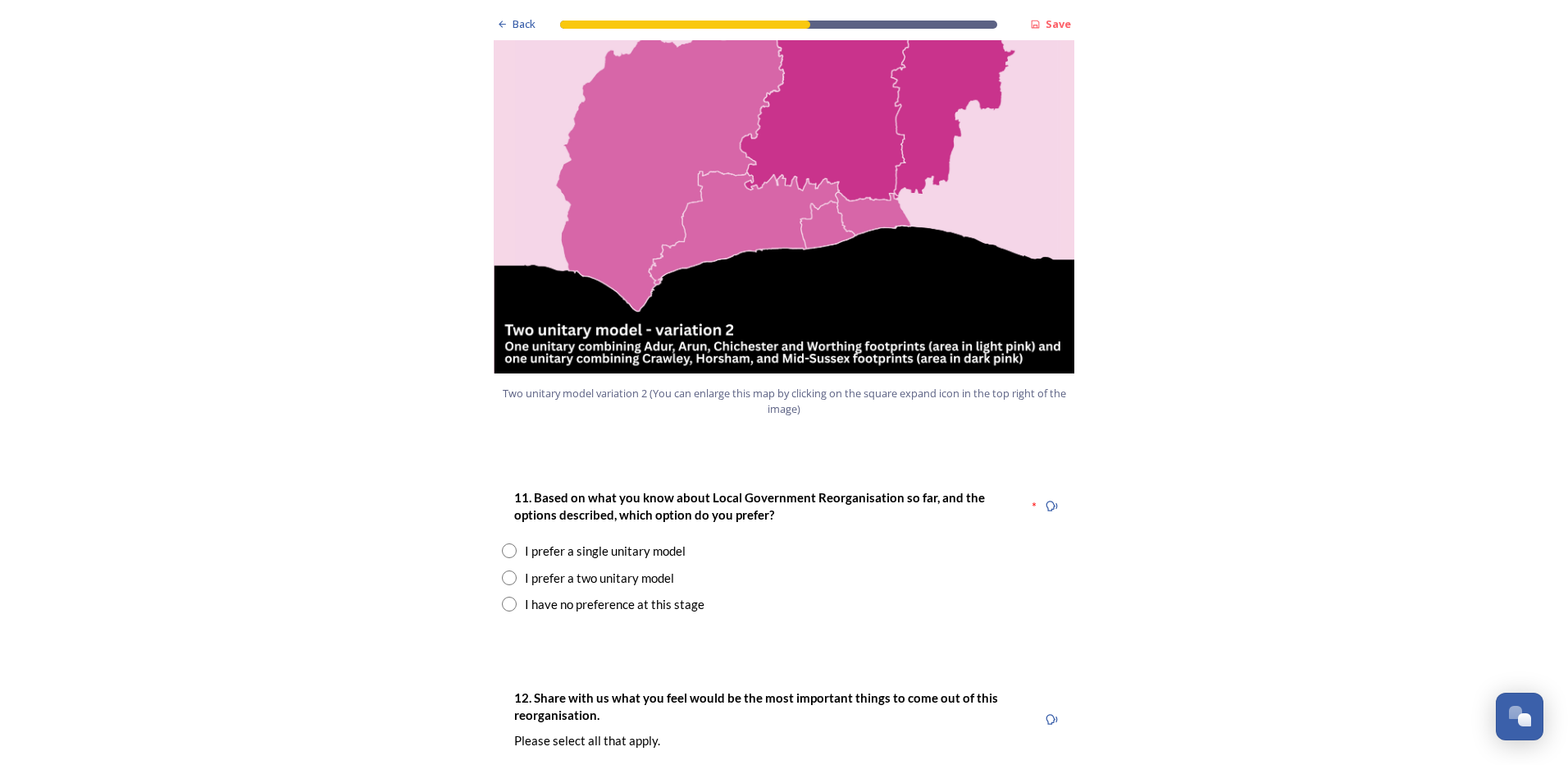
scroll to position [1805, 0]
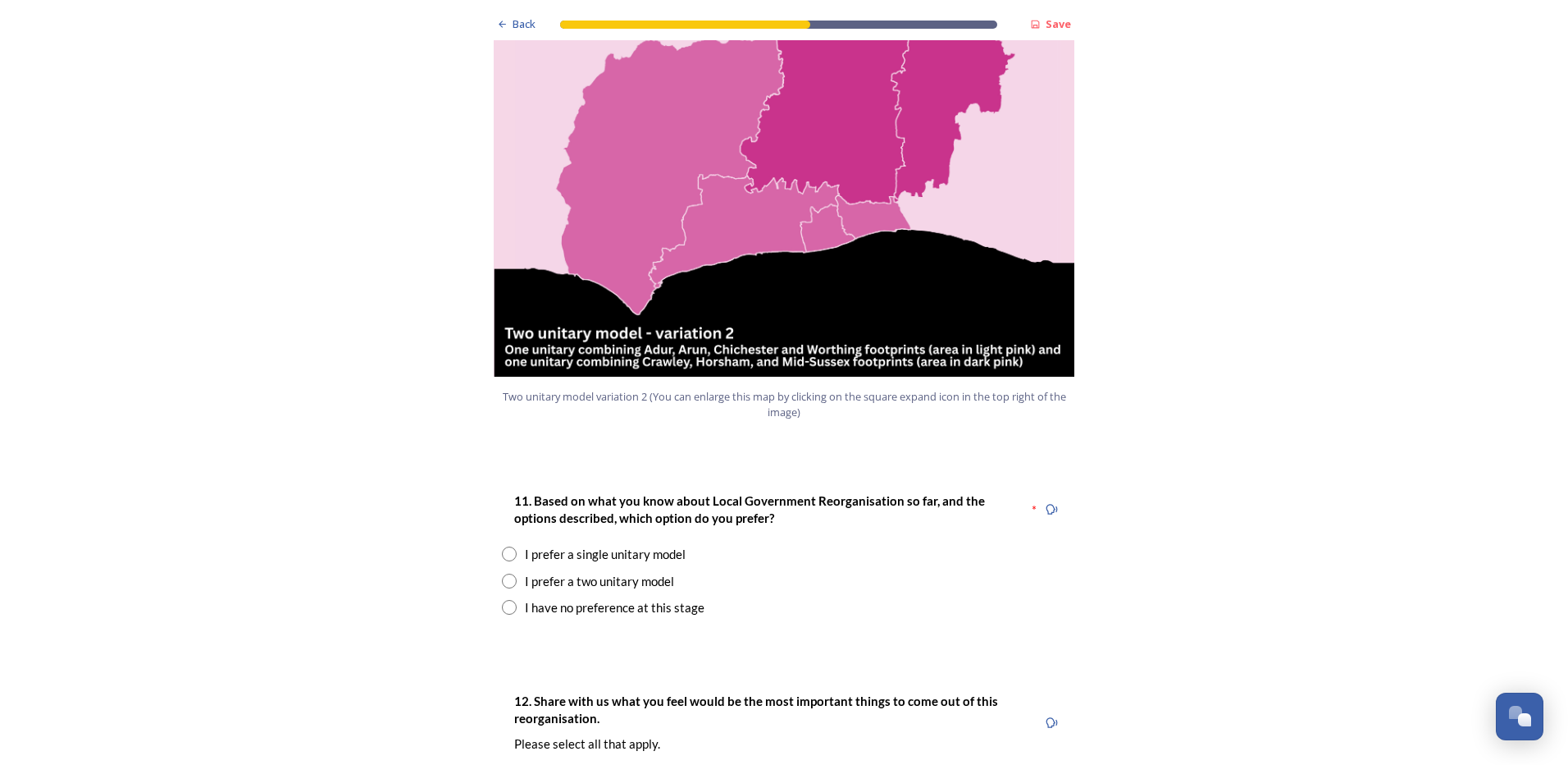
click at [506, 547] on input "radio" at bounding box center [509, 554] width 15 height 15
radio input "true"
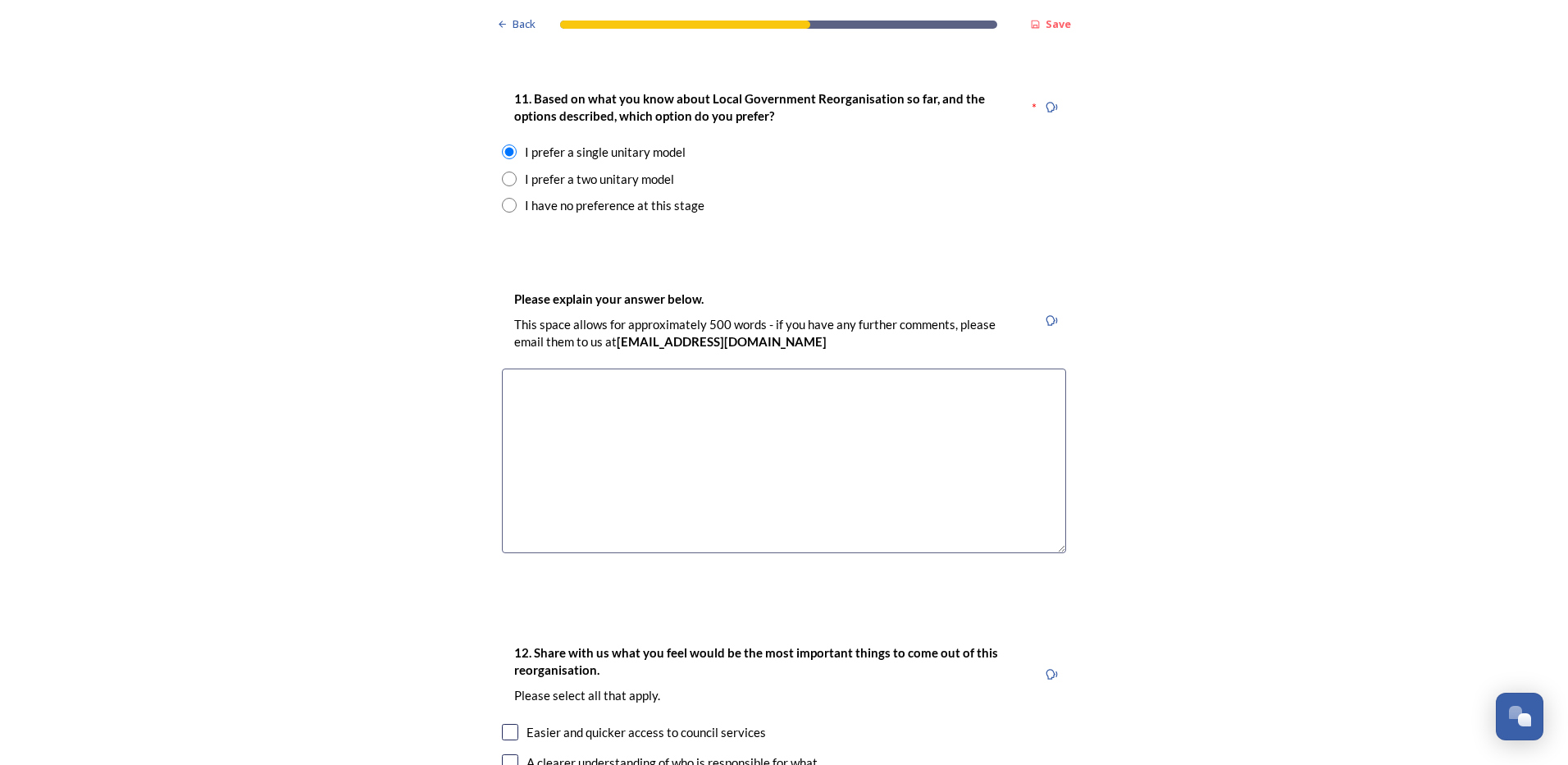
scroll to position [2216, 0]
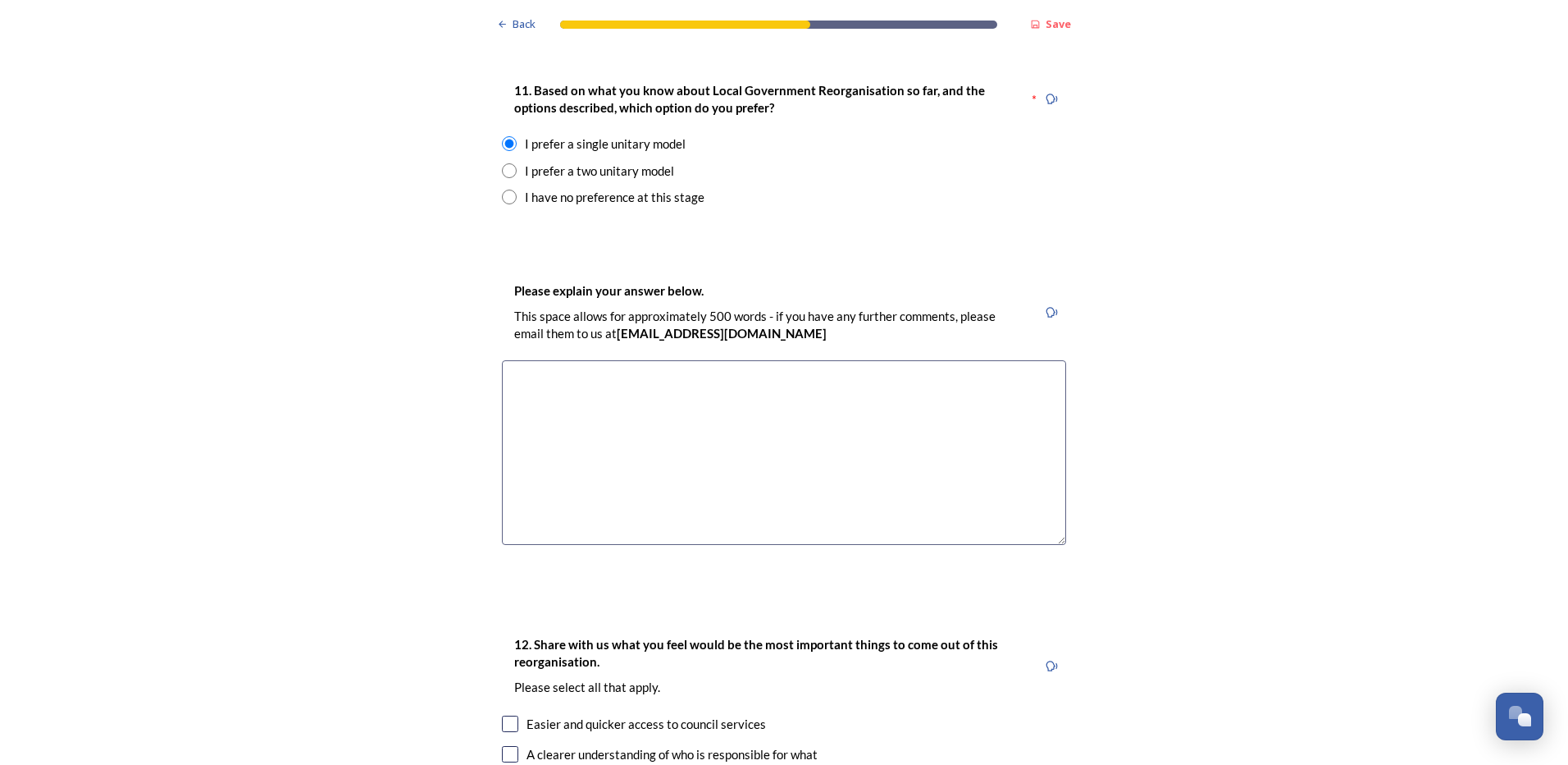
click at [604, 360] on textarea at bounding box center [784, 453] width 564 height 185
paste textarea "The prospect of disaggregating Adults and Children's social care is concerning.…"
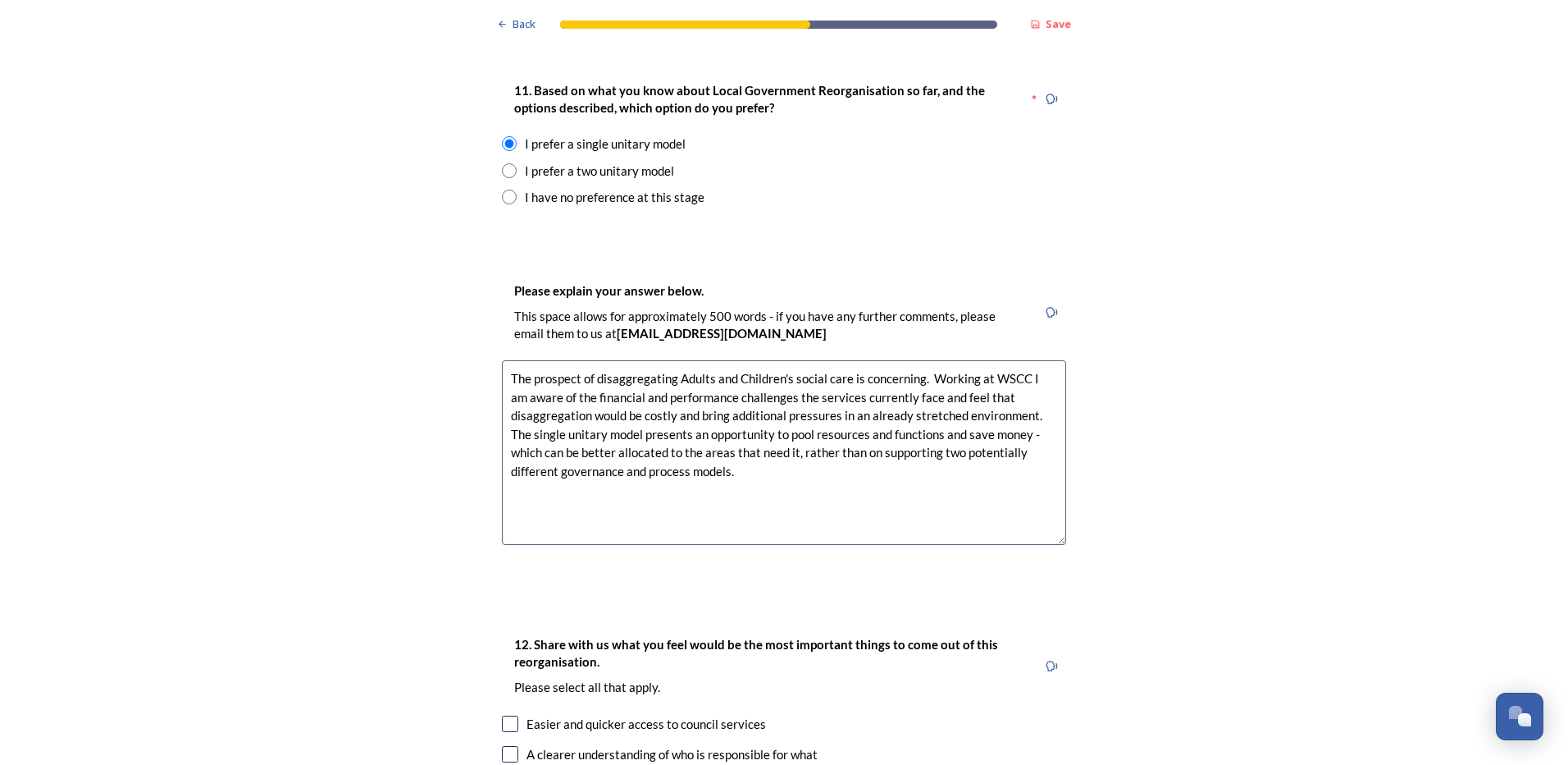
drag, startPoint x: 846, startPoint y: 329, endPoint x: 917, endPoint y: 337, distance: 71.4
click at [917, 360] on textarea "The prospect of disaggregating Adults and Children's social care is concerning.…" at bounding box center [784, 453] width 564 height 185
drag, startPoint x: 789, startPoint y: 407, endPoint x: 925, endPoint y: 419, distance: 136.5
click at [925, 419] on textarea "The prospect of disaggregating Adults and Children's social care sounds costly,…" at bounding box center [784, 453] width 564 height 185
click at [830, 449] on textarea "The prospect of disaggregating Adults and Children's social care sounds costly,…" at bounding box center [784, 453] width 564 height 185
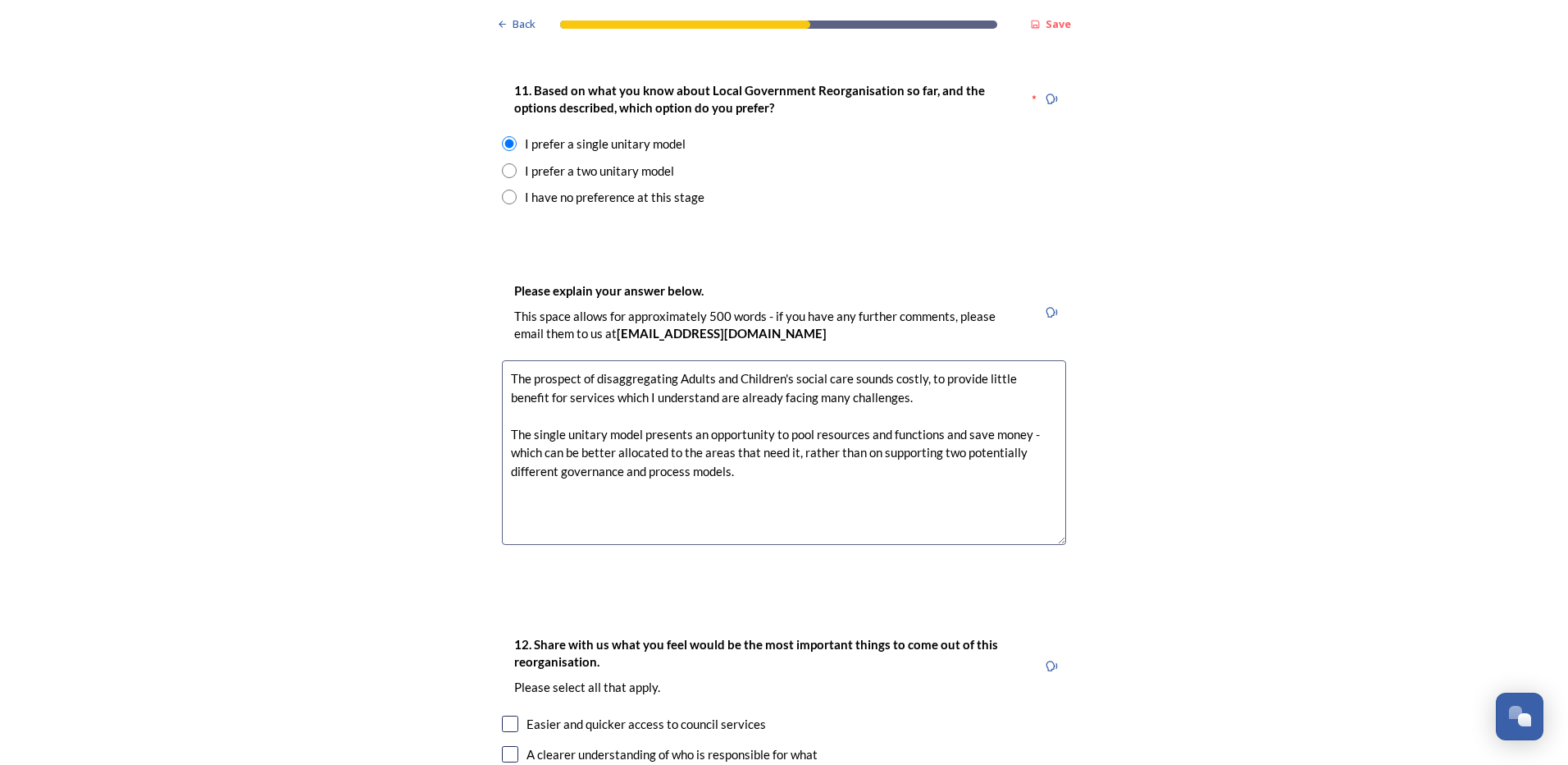
click at [788, 404] on textarea "The prospect of disaggregating Adults and Children's social care sounds costly,…" at bounding box center [784, 453] width 564 height 185
drag, startPoint x: 557, startPoint y: 343, endPoint x: 1037, endPoint y: 449, distance: 491.6
click at [1037, 449] on textarea "The prospect of disaggregating Adults and Children's social care sounds costly,…" at bounding box center [784, 453] width 564 height 185
type textarea "The prospect of disaggregating Adults and Children's social care sounds costly,…"
click at [983, 438] on textarea "The prospect of disaggregating Adults and Children's social care sounds costly,…" at bounding box center [784, 453] width 564 height 185
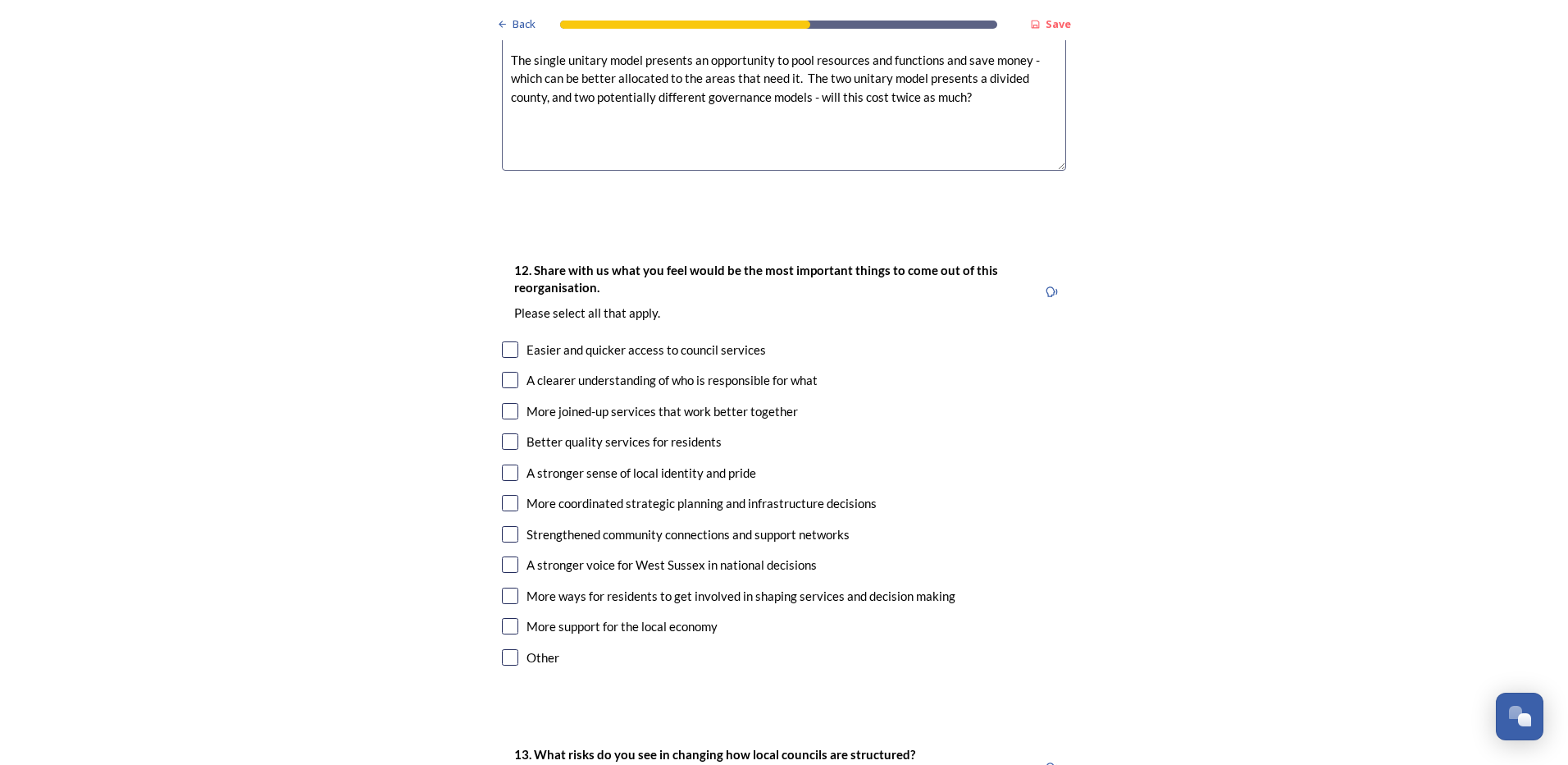
scroll to position [2626, 0]
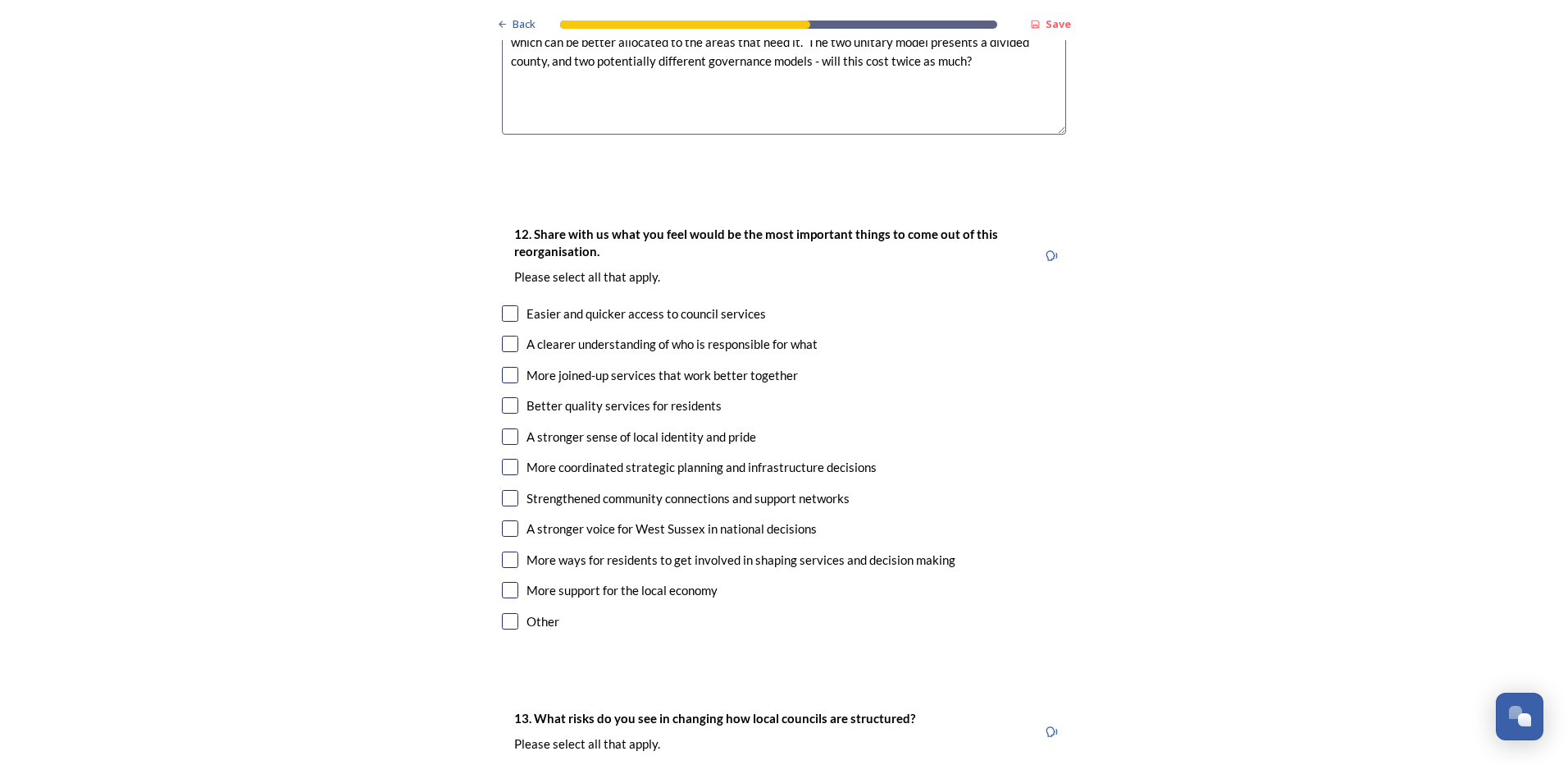
click at [502, 306] on input "checkbox" at bounding box center [510, 313] width 17 height 17
checkbox input "true"
click at [506, 336] on input "checkbox" at bounding box center [510, 344] width 17 height 17
checkbox input "true"
click at [502, 367] on input "checkbox" at bounding box center [510, 375] width 17 height 17
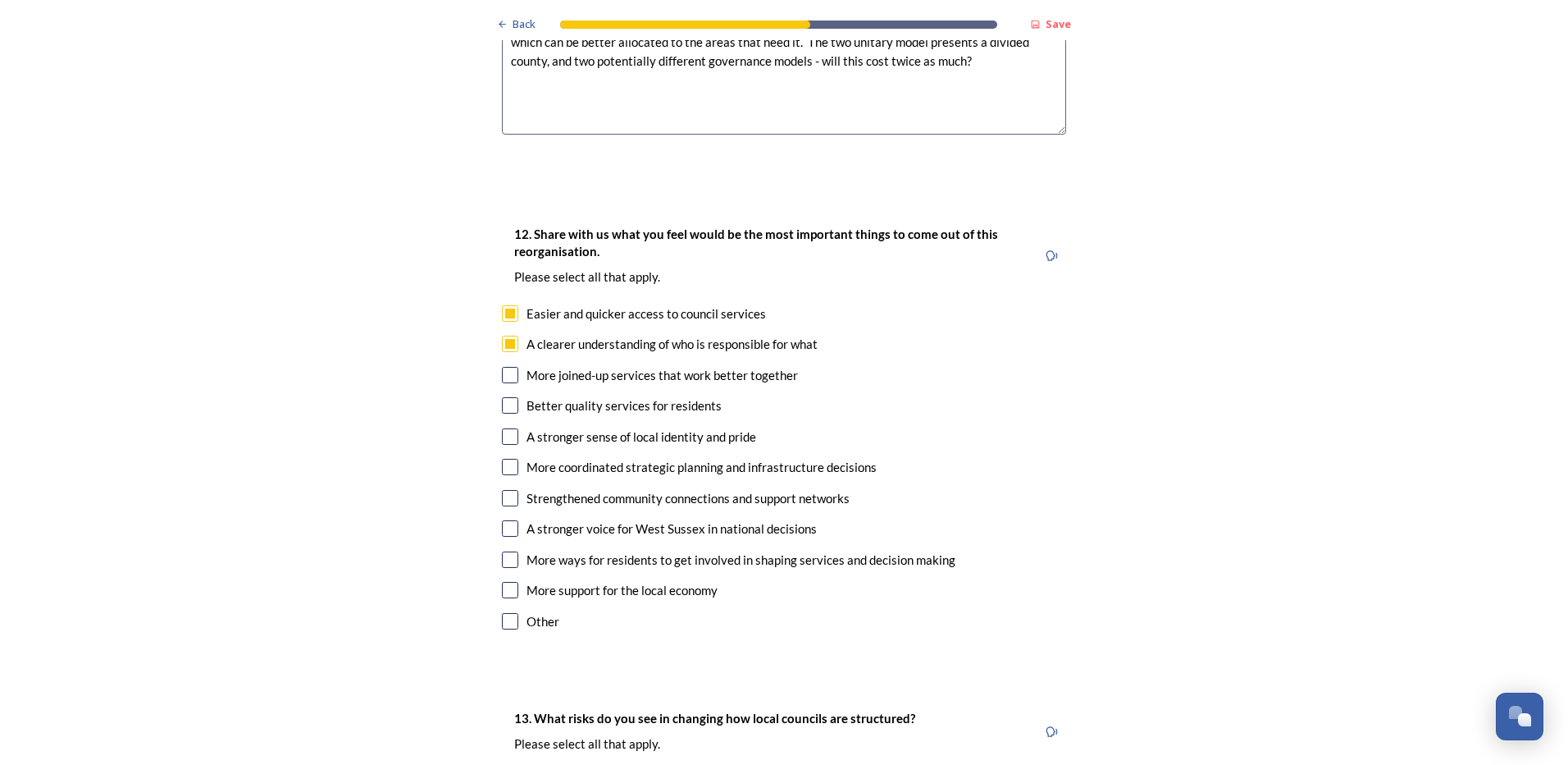
checkbox input "true"
click at [503, 397] on input "checkbox" at bounding box center [510, 405] width 17 height 17
checkbox input "true"
click at [505, 458] on input "checkbox" at bounding box center [510, 466] width 17 height 17
checkbox input "true"
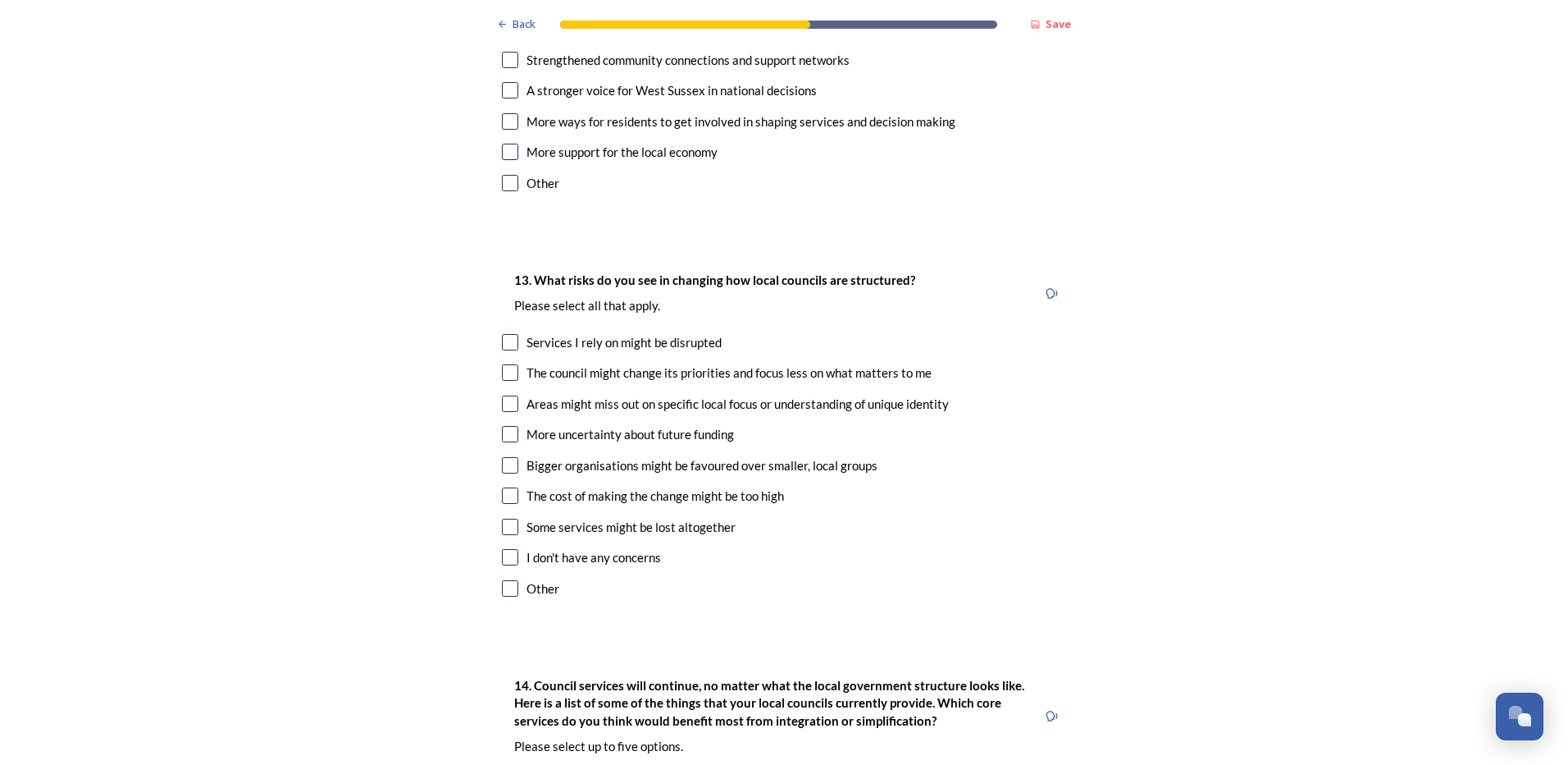
scroll to position [3118, 0]
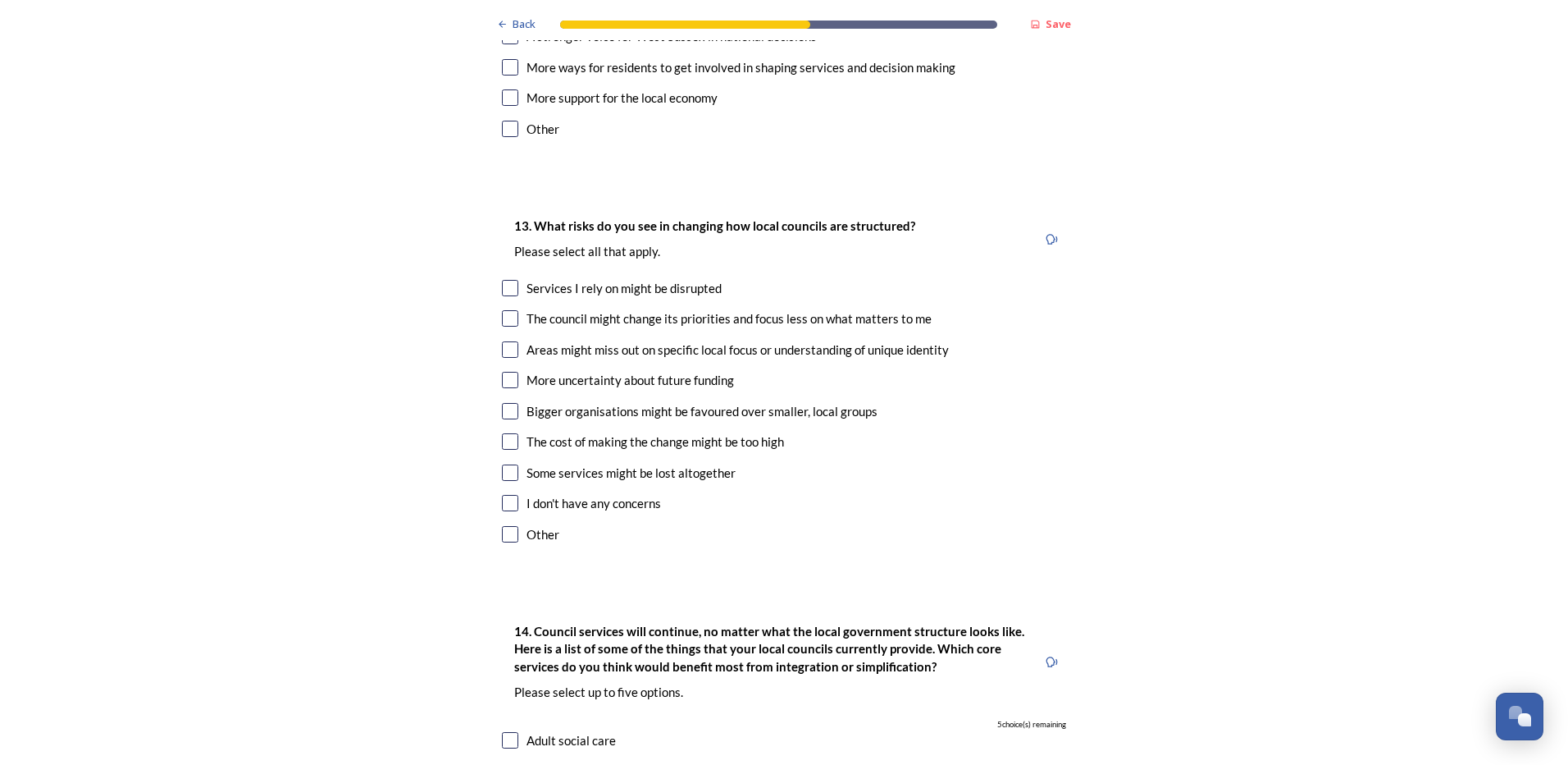
click at [507, 280] on input "checkbox" at bounding box center [510, 288] width 17 height 17
checkbox input "true"
click at [503, 372] on input "checkbox" at bounding box center [510, 380] width 17 height 17
checkbox input "true"
click at [510, 433] on input "checkbox" at bounding box center [510, 441] width 17 height 17
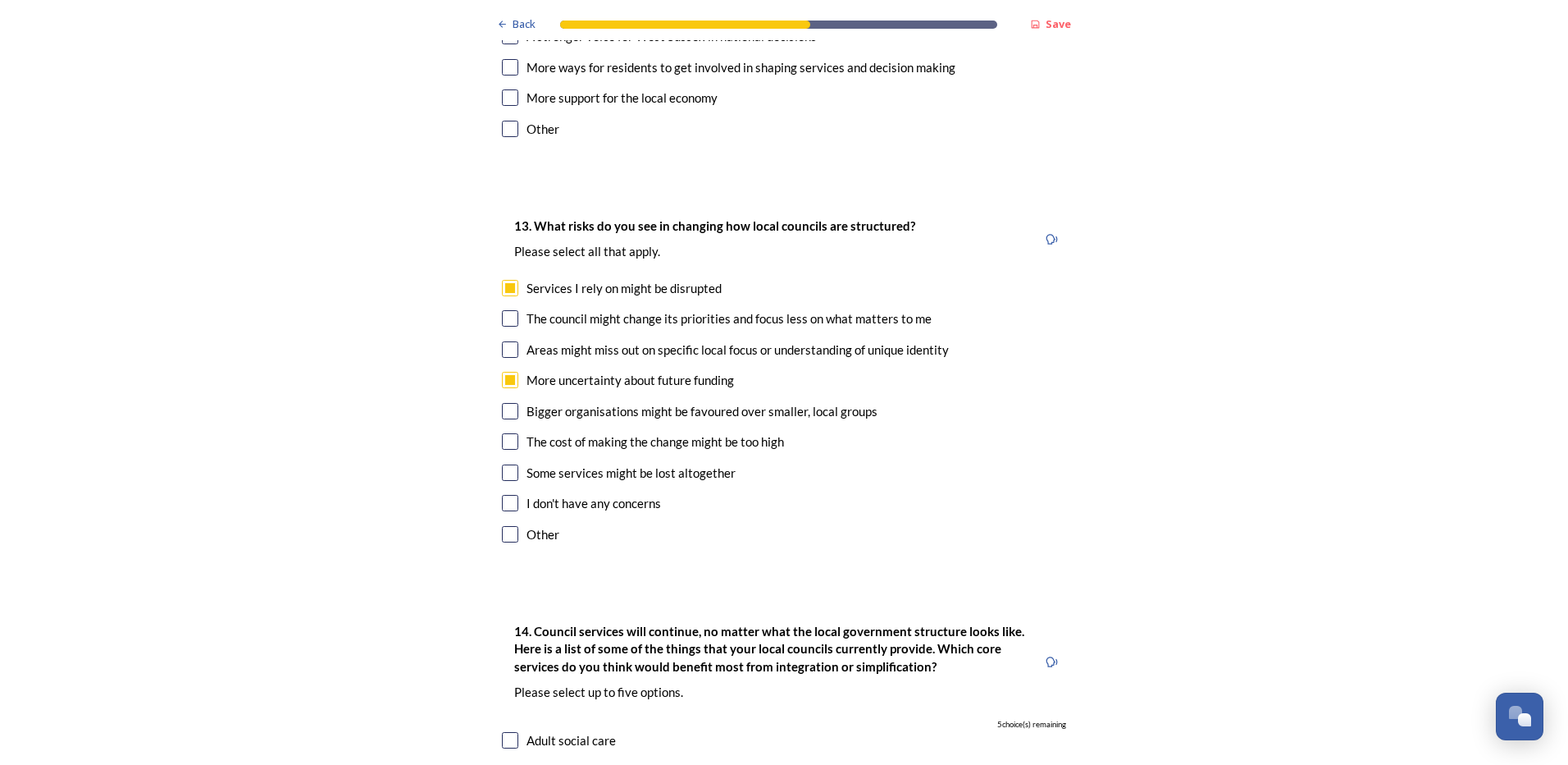
checkbox input "true"
click at [502, 464] on input "checkbox" at bounding box center [510, 472] width 17 height 17
checkbox input "true"
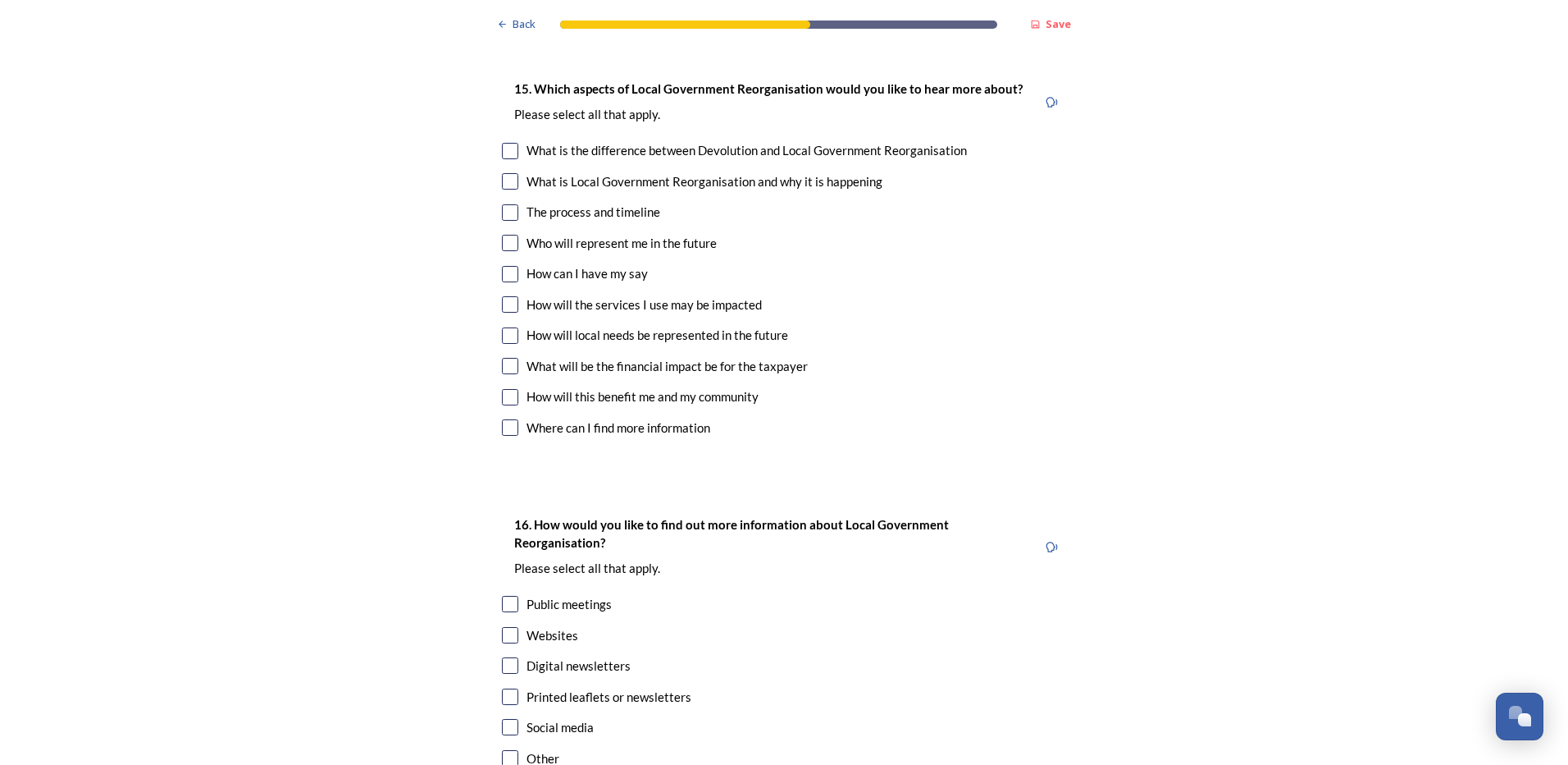
scroll to position [4432, 0]
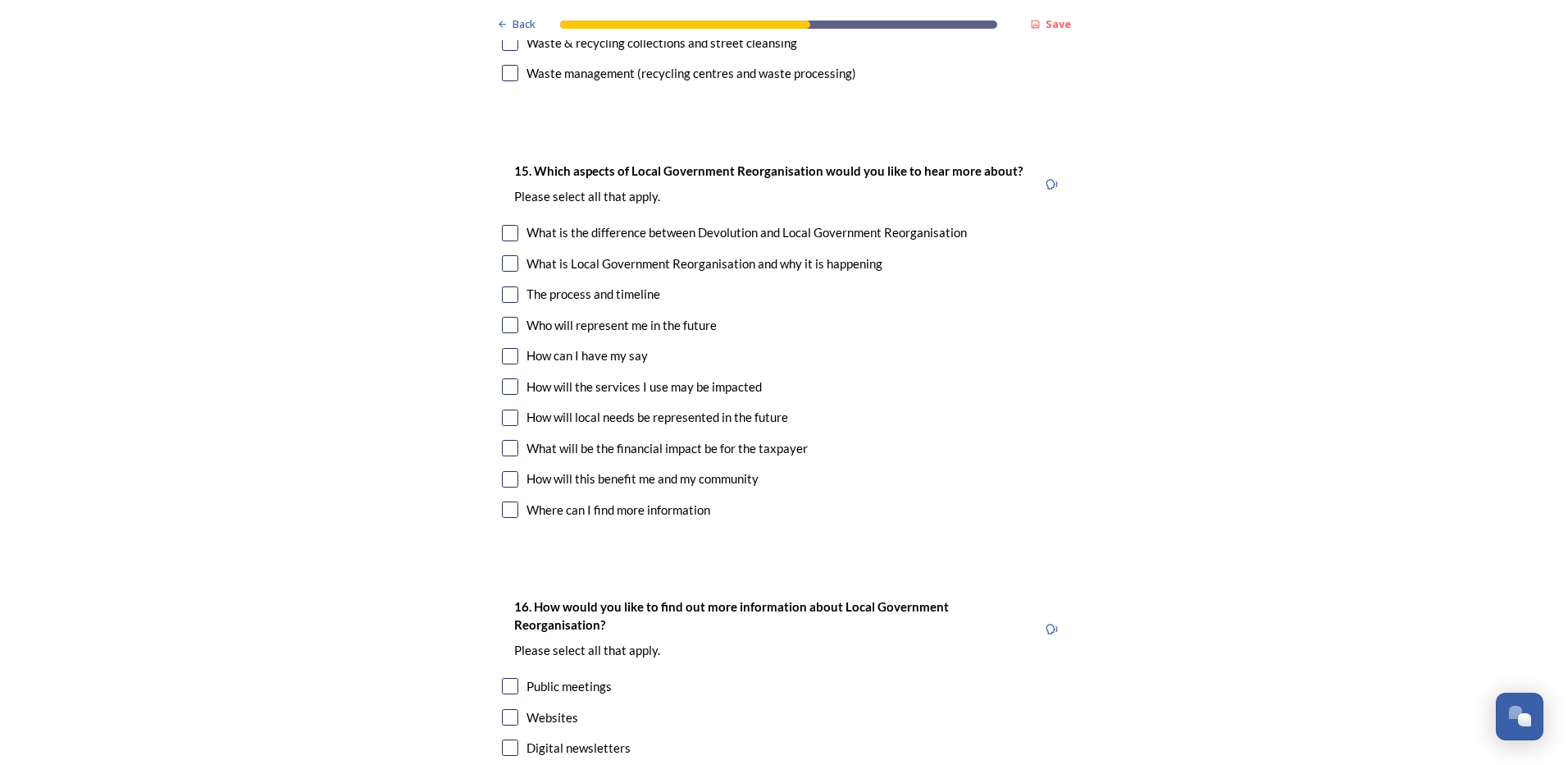
click at [507, 286] on input "checkbox" at bounding box center [510, 294] width 17 height 17
checkbox input "true"
click at [506, 317] on input "checkbox" at bounding box center [510, 325] width 17 height 17
checkbox input "true"
click at [504, 379] on input "checkbox" at bounding box center [510, 386] width 17 height 17
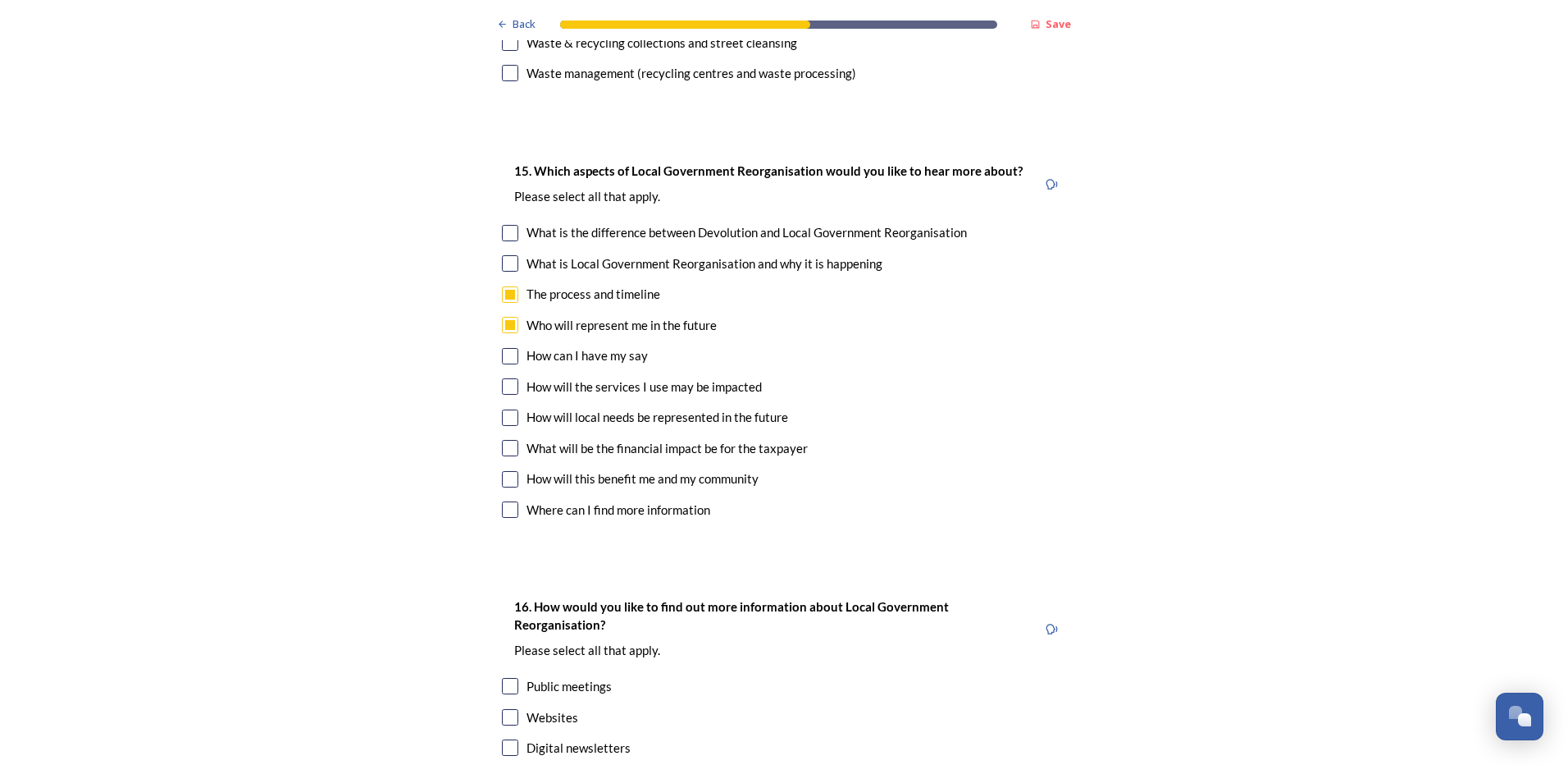
checkbox input "true"
click at [504, 410] on input "checkbox" at bounding box center [510, 418] width 17 height 17
checkbox input "true"
click at [507, 440] on input "checkbox" at bounding box center [510, 448] width 17 height 17
checkbox input "true"
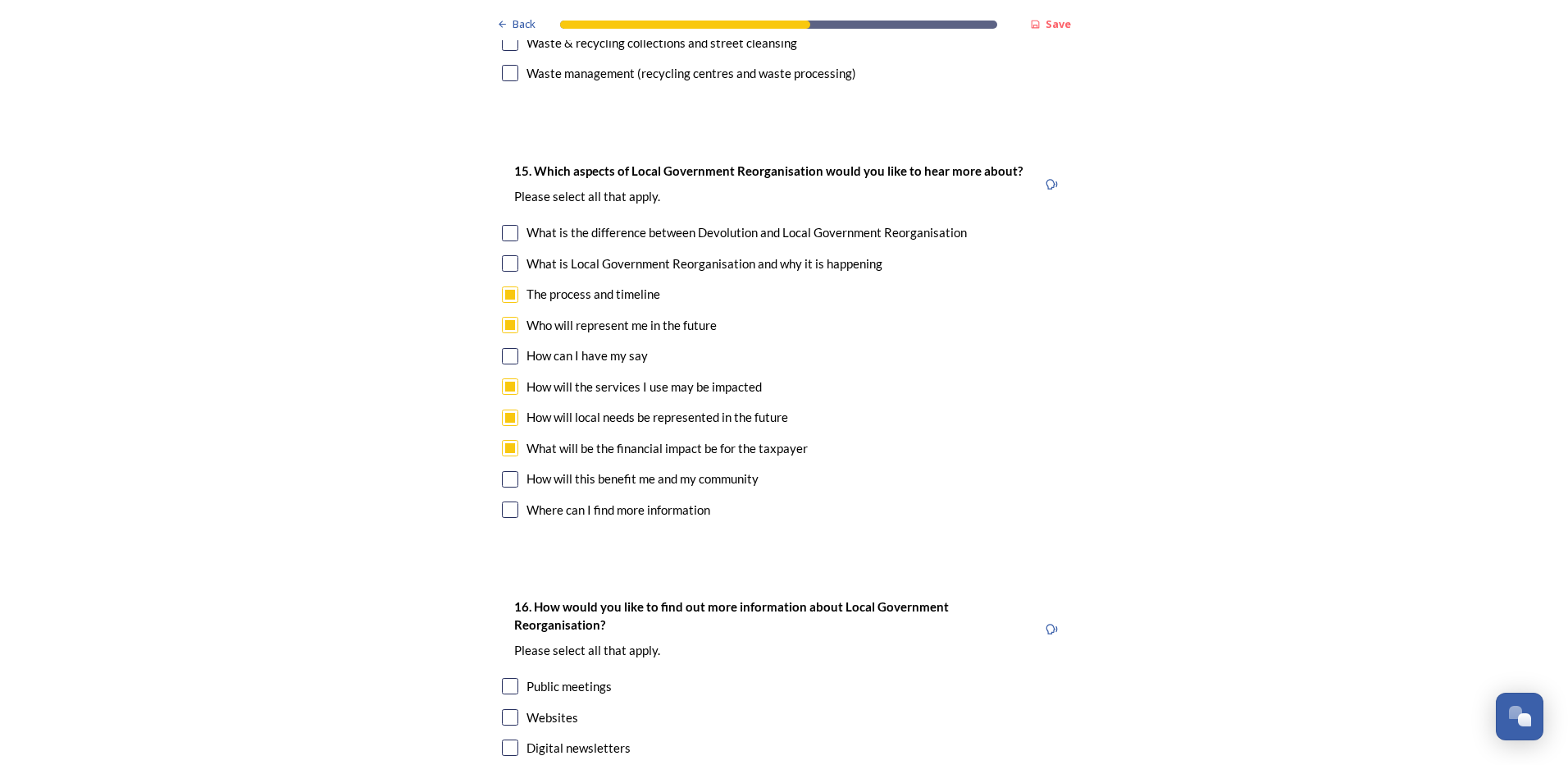
click at [504, 317] on input "checkbox" at bounding box center [510, 325] width 17 height 17
checkbox input "false"
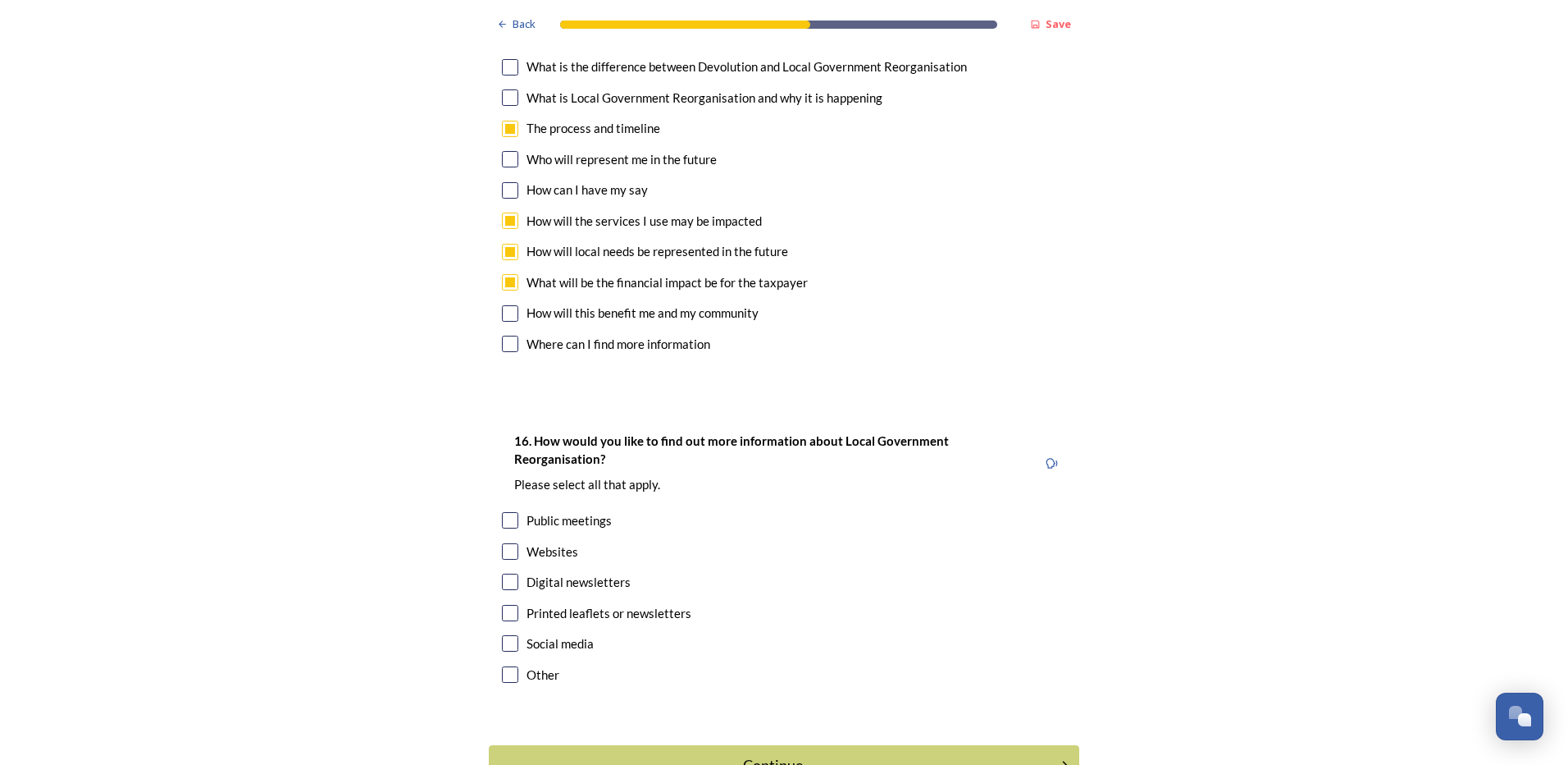
scroll to position [4665, 0]
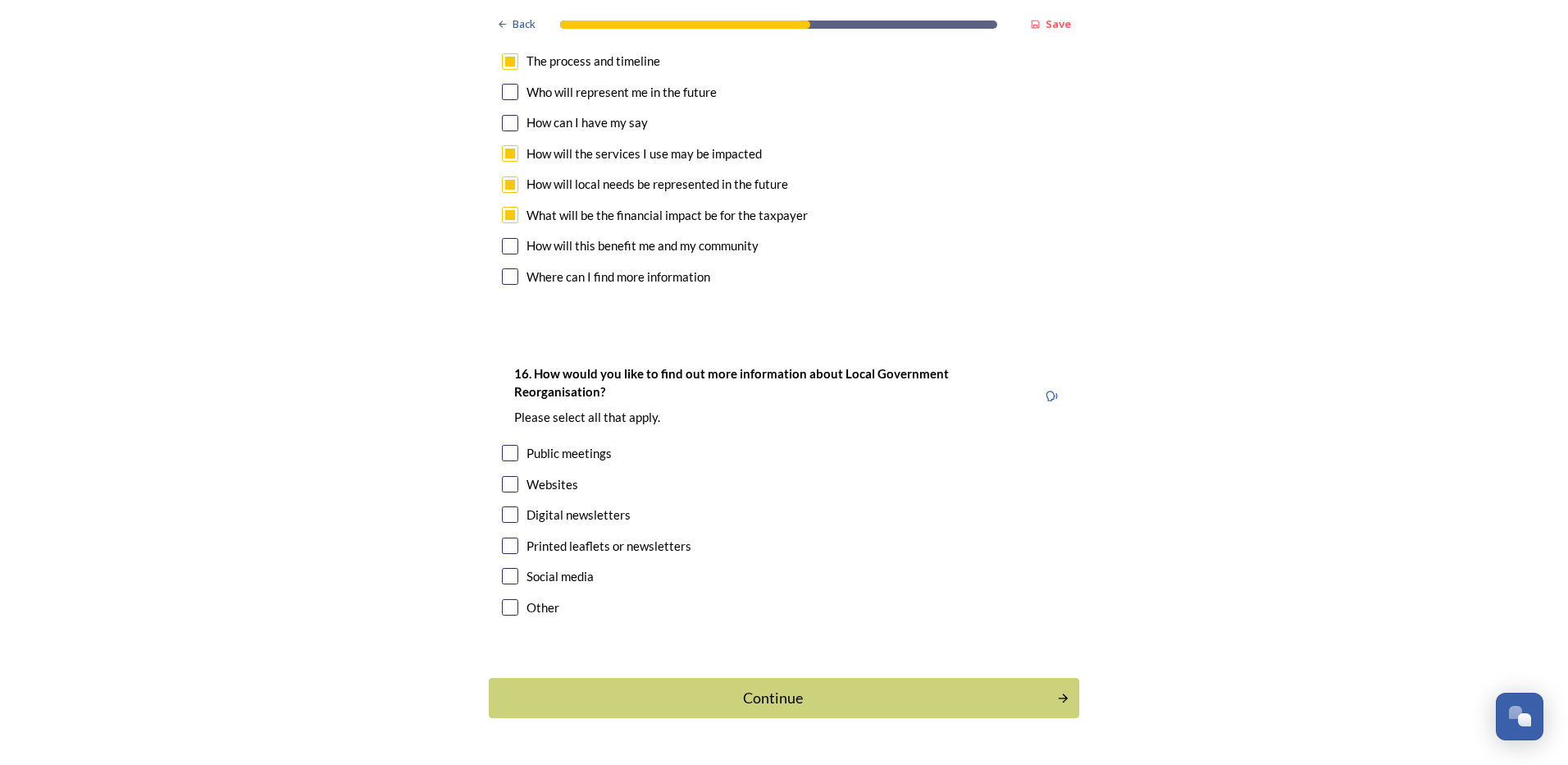
click at [510, 476] on input "checkbox" at bounding box center [510, 484] width 17 height 17
checkbox input "true"
click at [502, 568] on input "checkbox" at bounding box center [510, 576] width 17 height 17
checkbox input "true"
click at [751, 687] on div "Continue" at bounding box center [772, 698] width 555 height 22
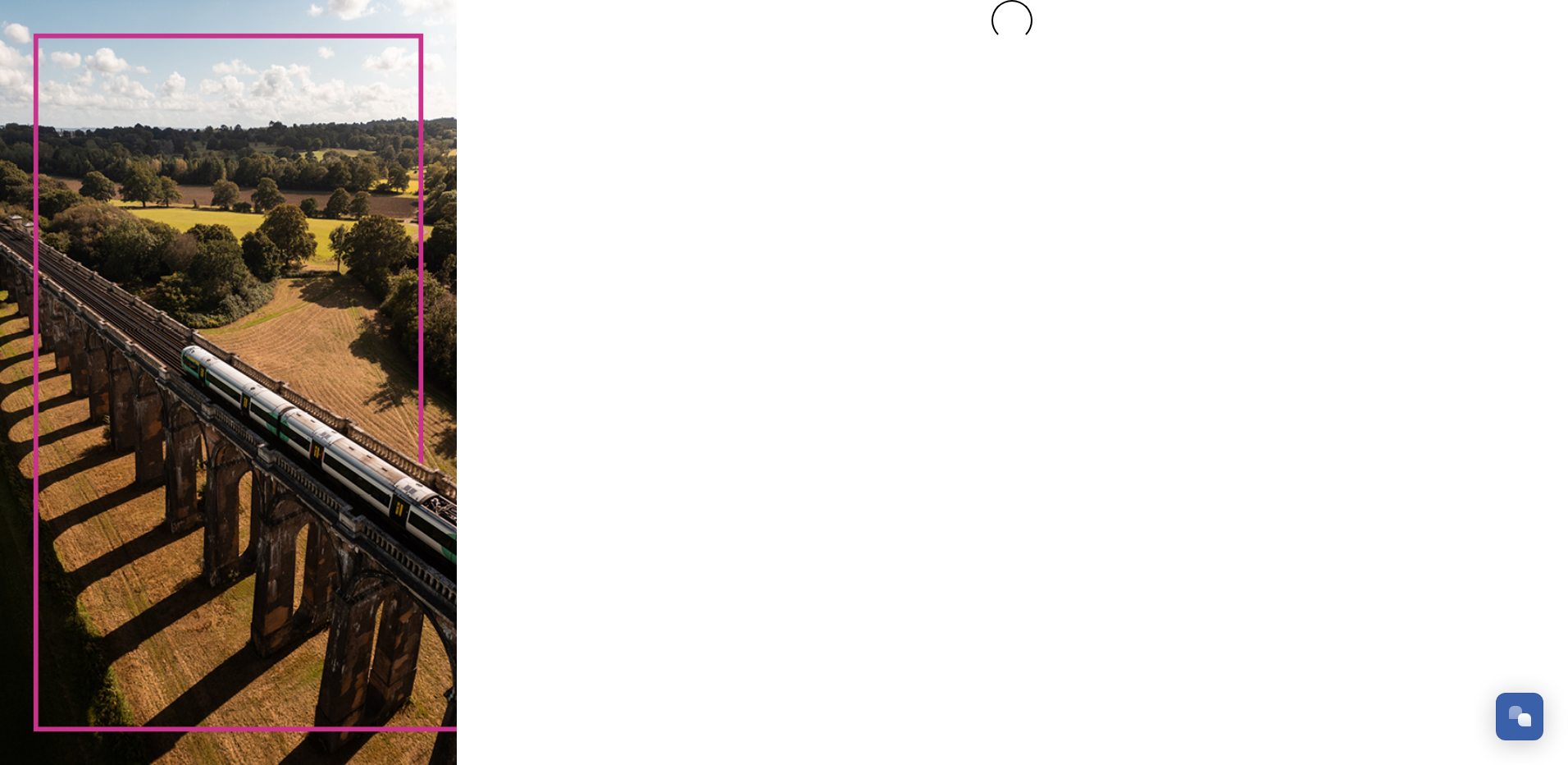
scroll to position [0, 0]
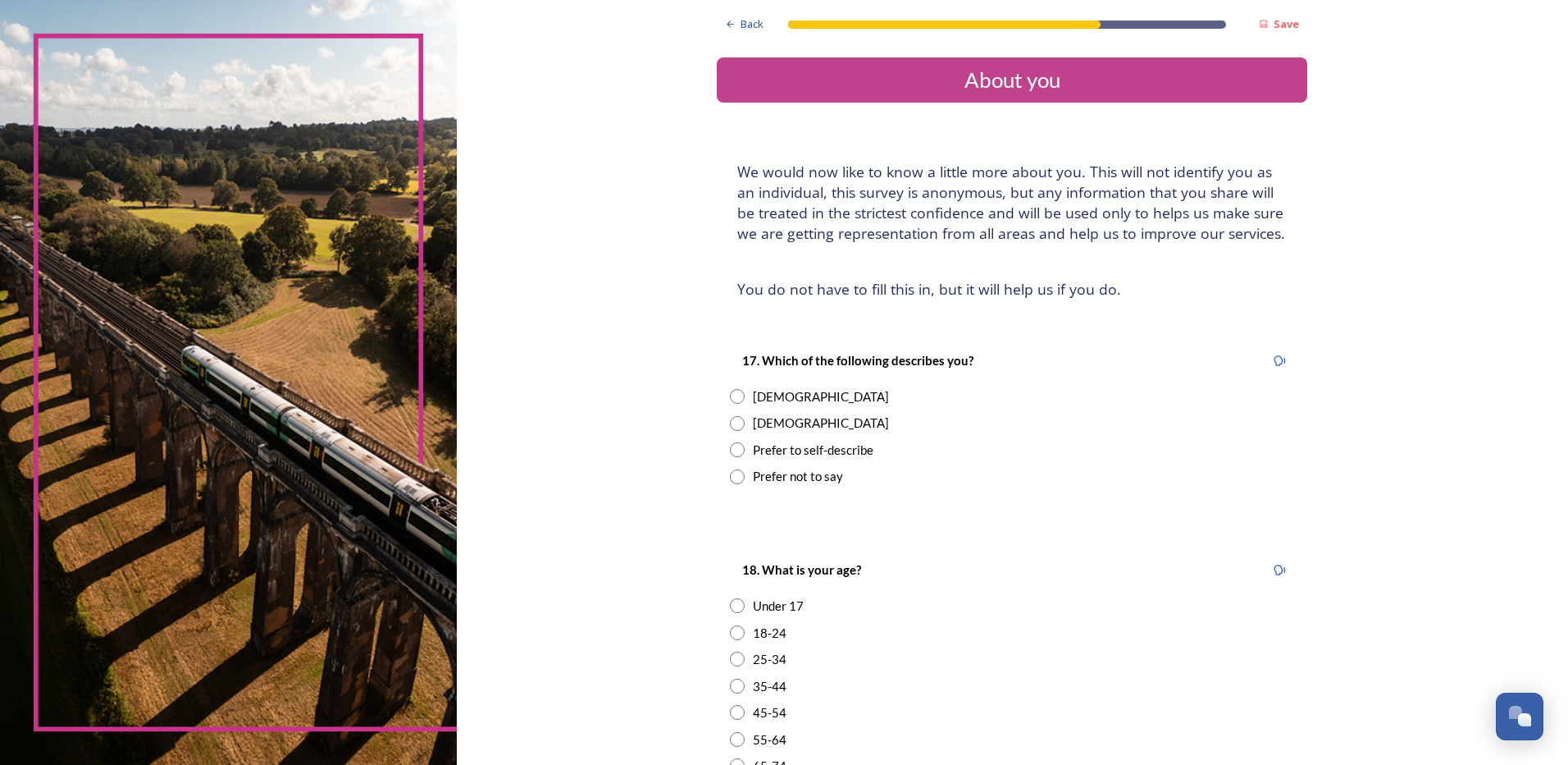
click at [734, 390] on input "radio" at bounding box center [737, 396] width 15 height 15
radio input "true"
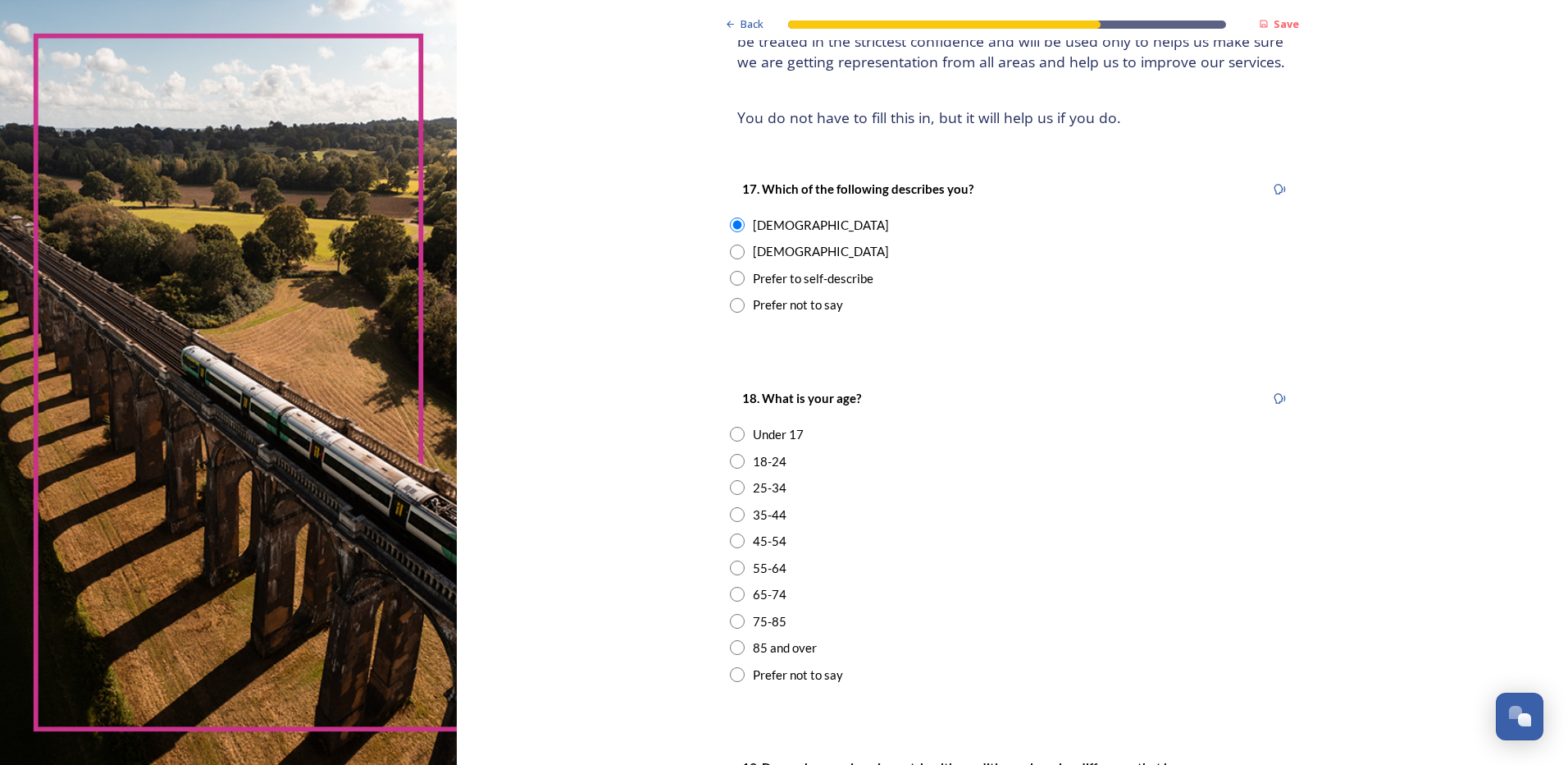
scroll to position [246, 0]
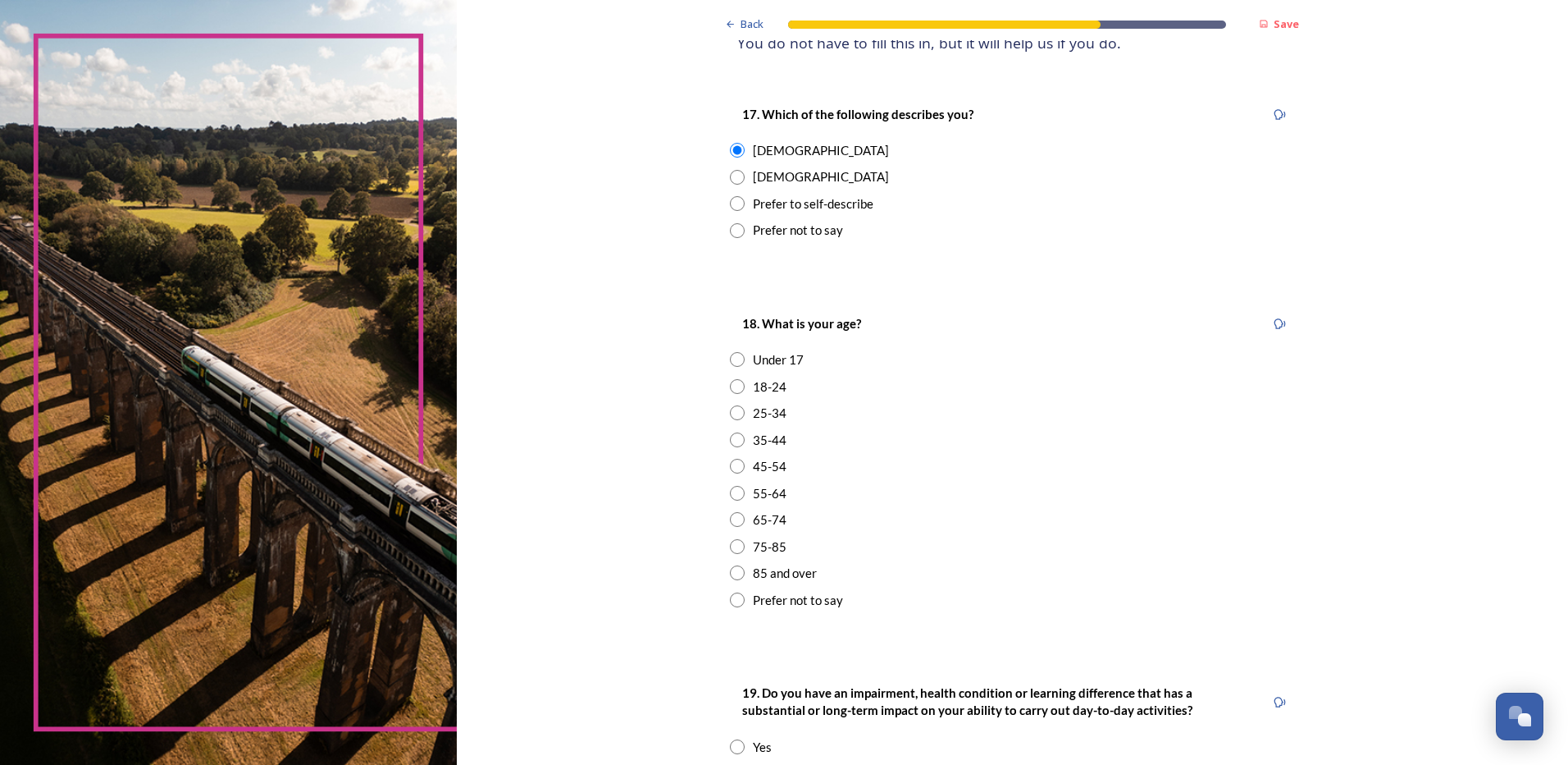
click at [732, 465] on input "radio" at bounding box center [737, 465] width 15 height 15
radio input "true"
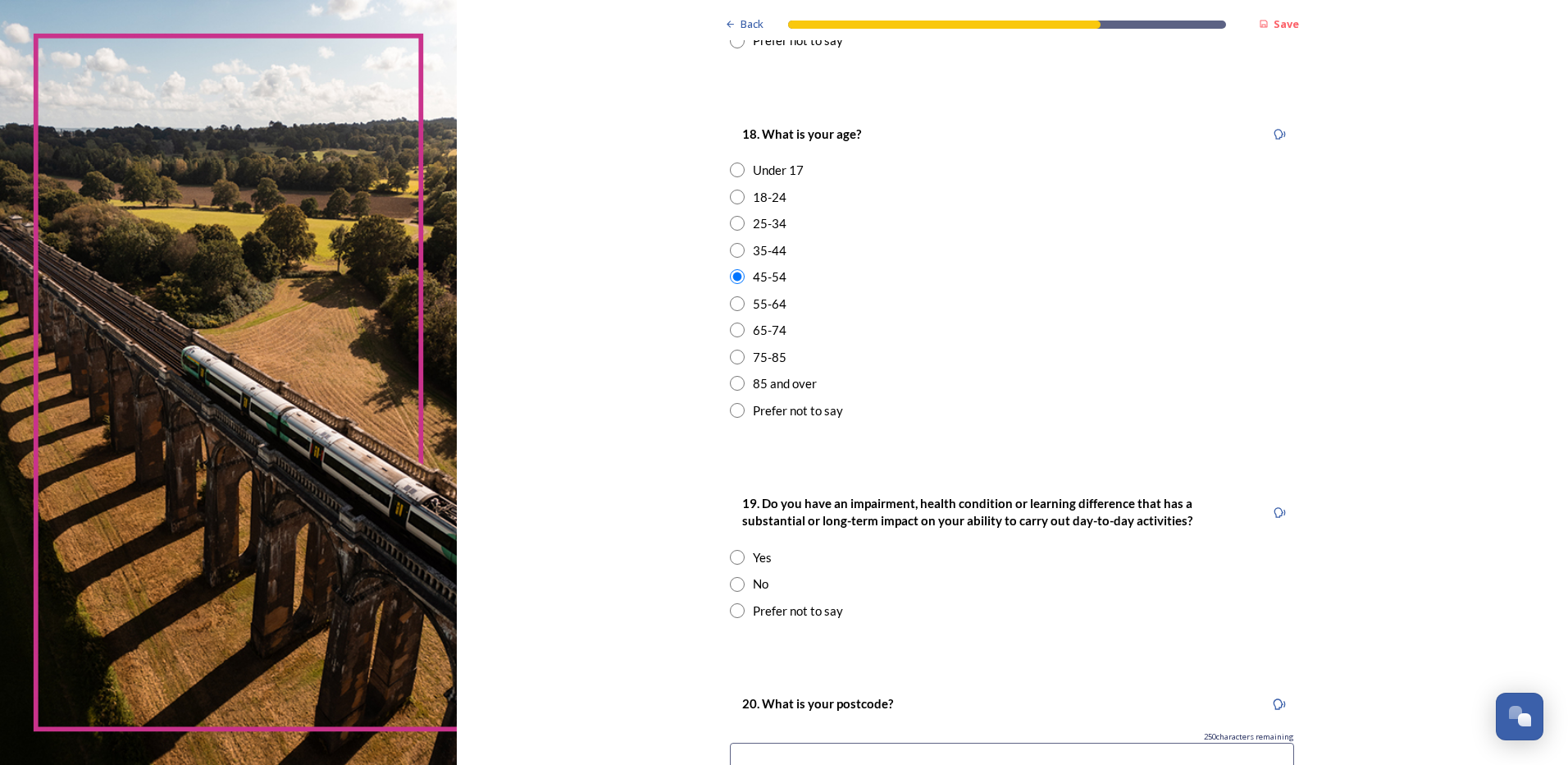
scroll to position [574, 0]
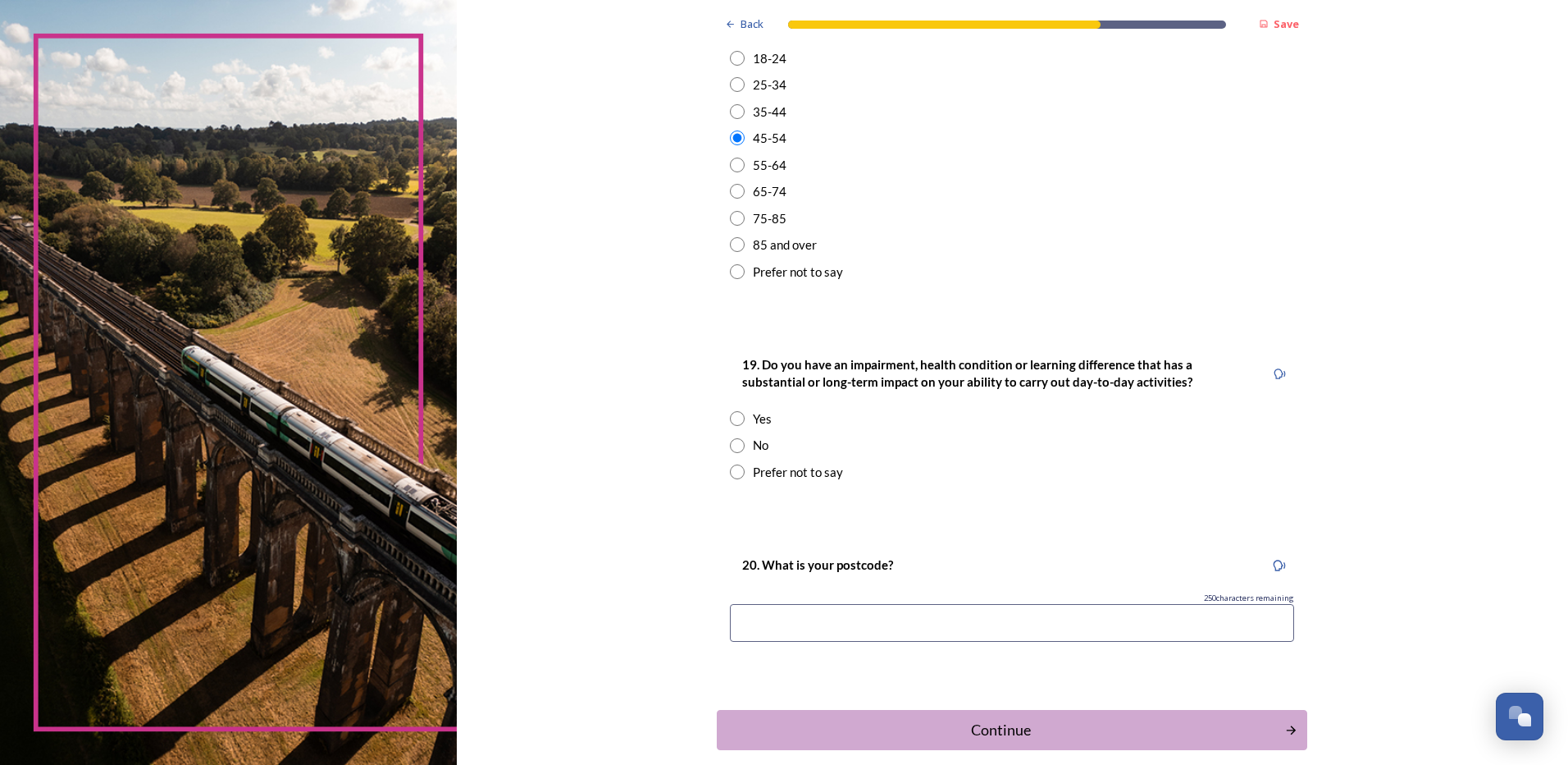
click at [733, 446] on input "radio" at bounding box center [737, 445] width 15 height 15
radio input "true"
click at [1143, 629] on input at bounding box center [1013, 623] width 564 height 38
type input "PO20 3AA"
click at [991, 723] on div "Continue" at bounding box center [1001, 730] width 555 height 22
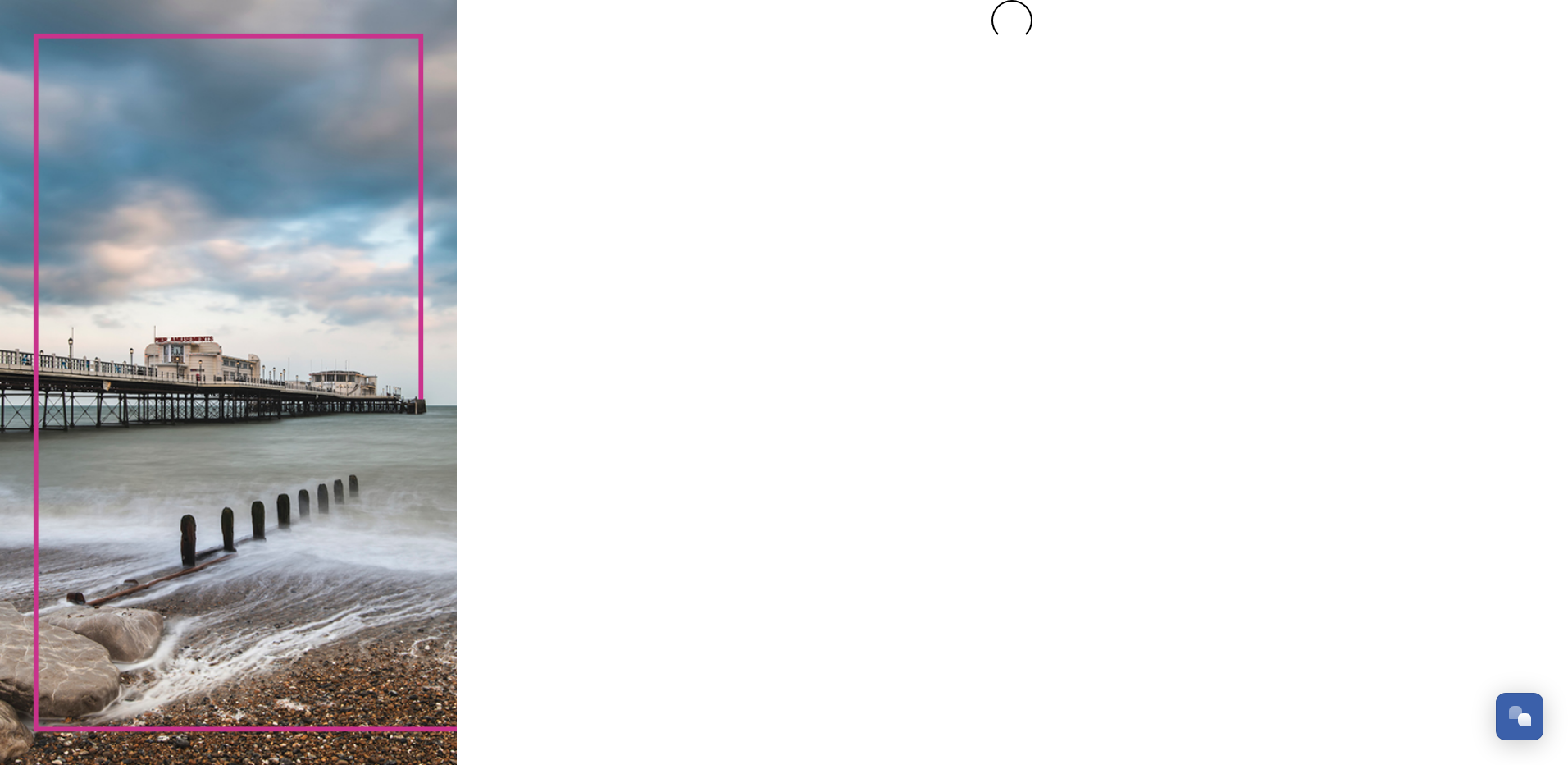
scroll to position [0, 0]
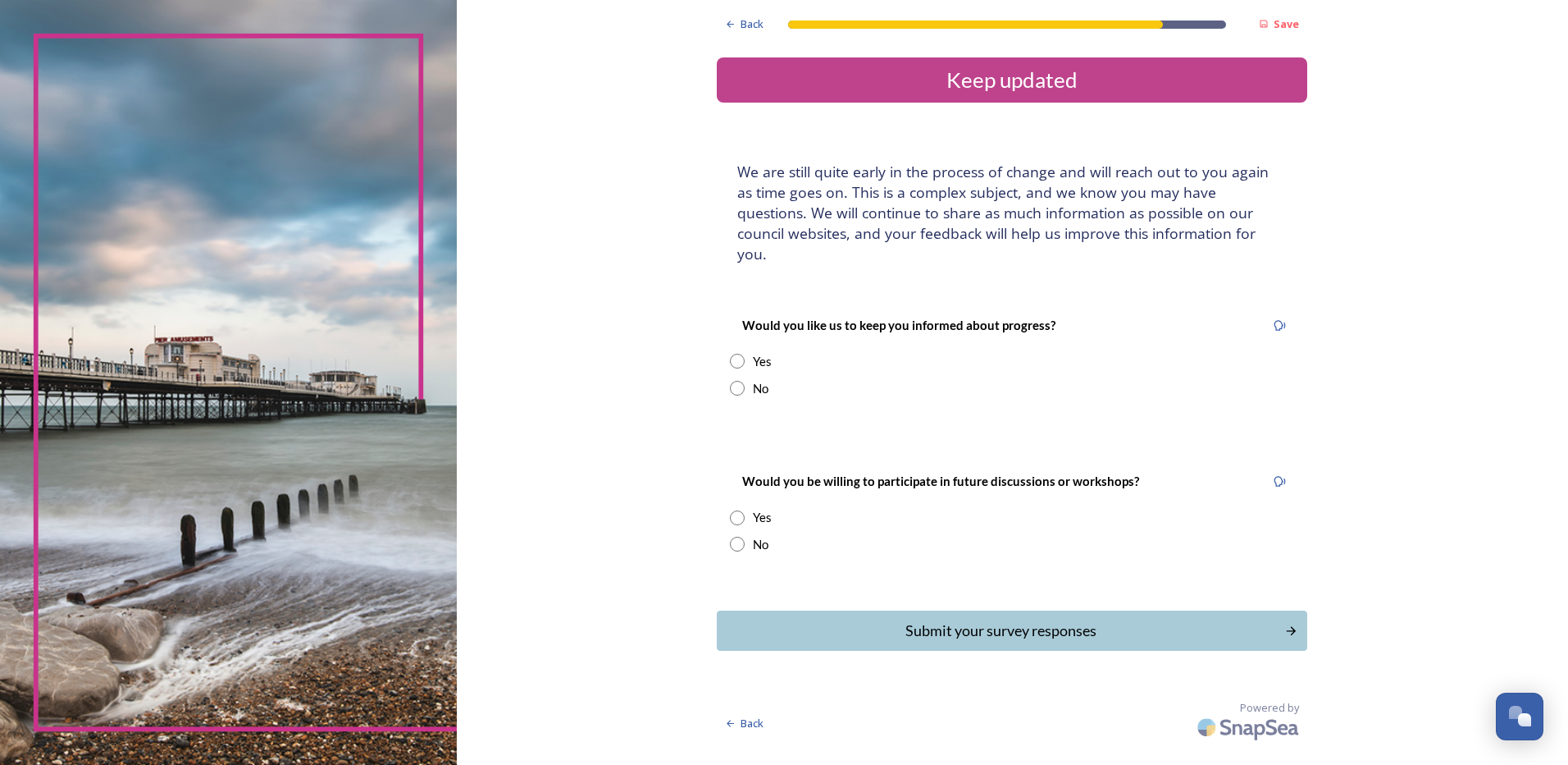
click at [736, 353] on input "radio" at bounding box center [737, 360] width 15 height 15
radio input "true"
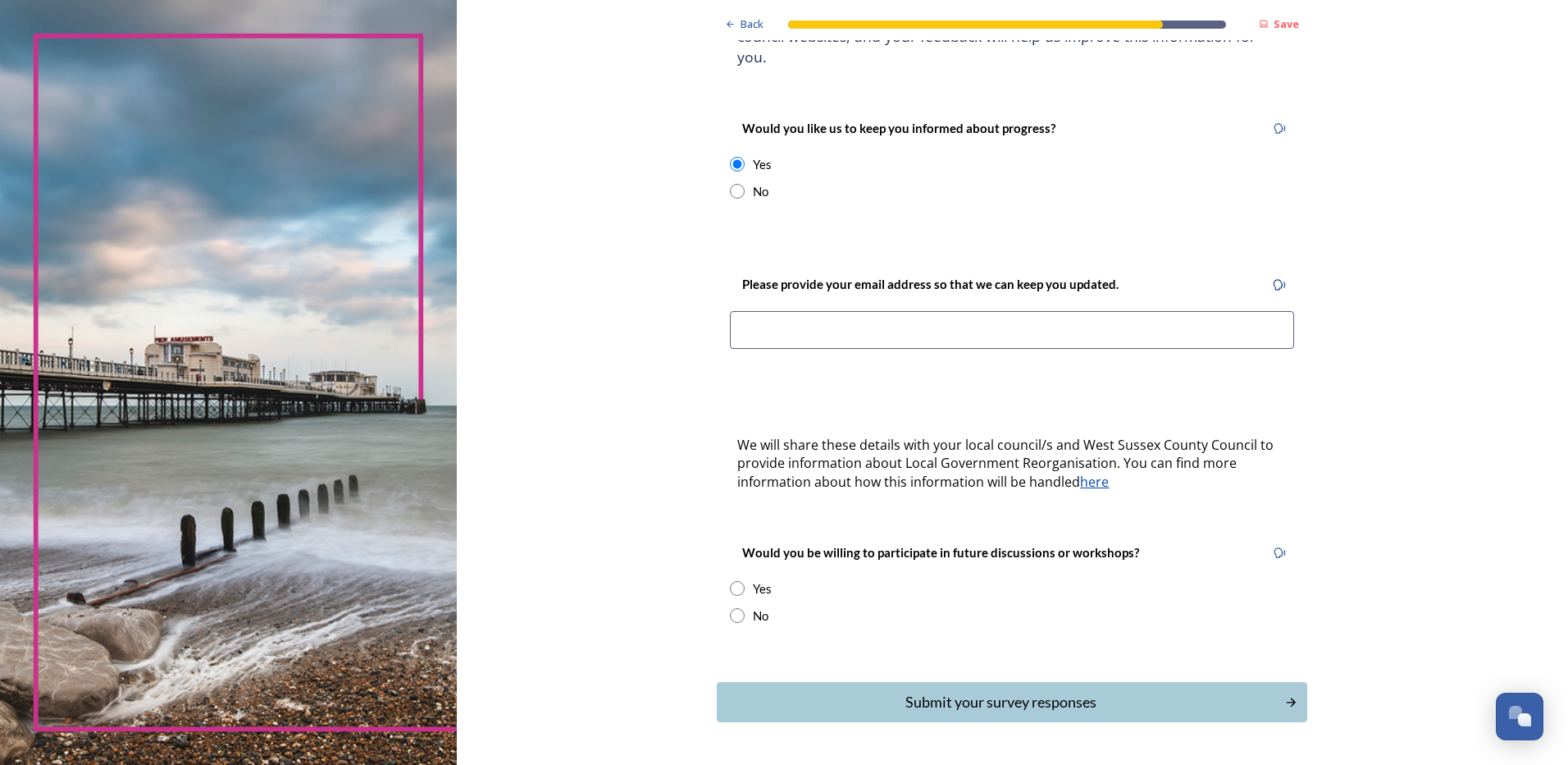
scroll to position [229, 0]
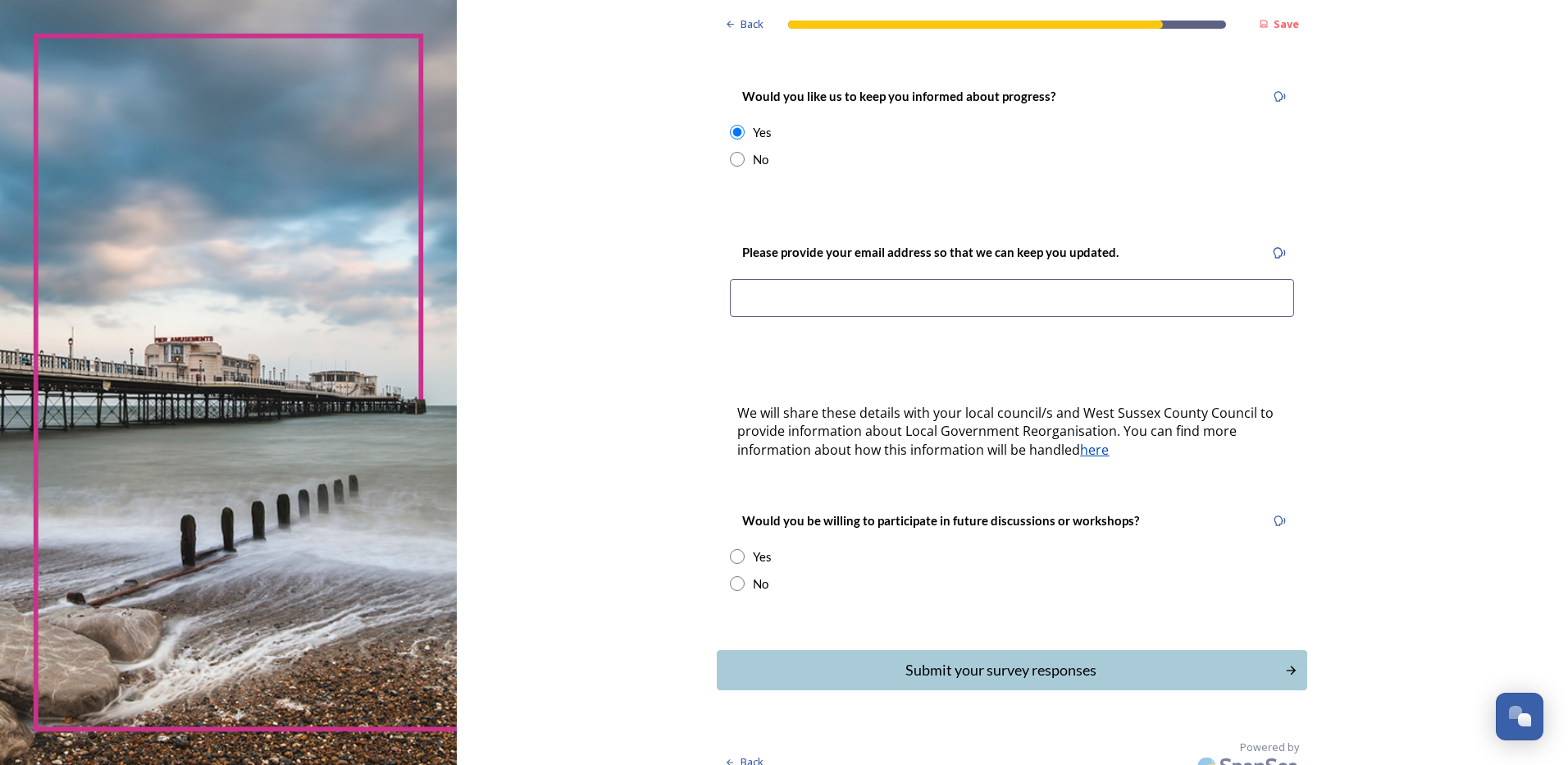
click at [731, 549] on input "radio" at bounding box center [737, 556] width 15 height 15
radio input "true"
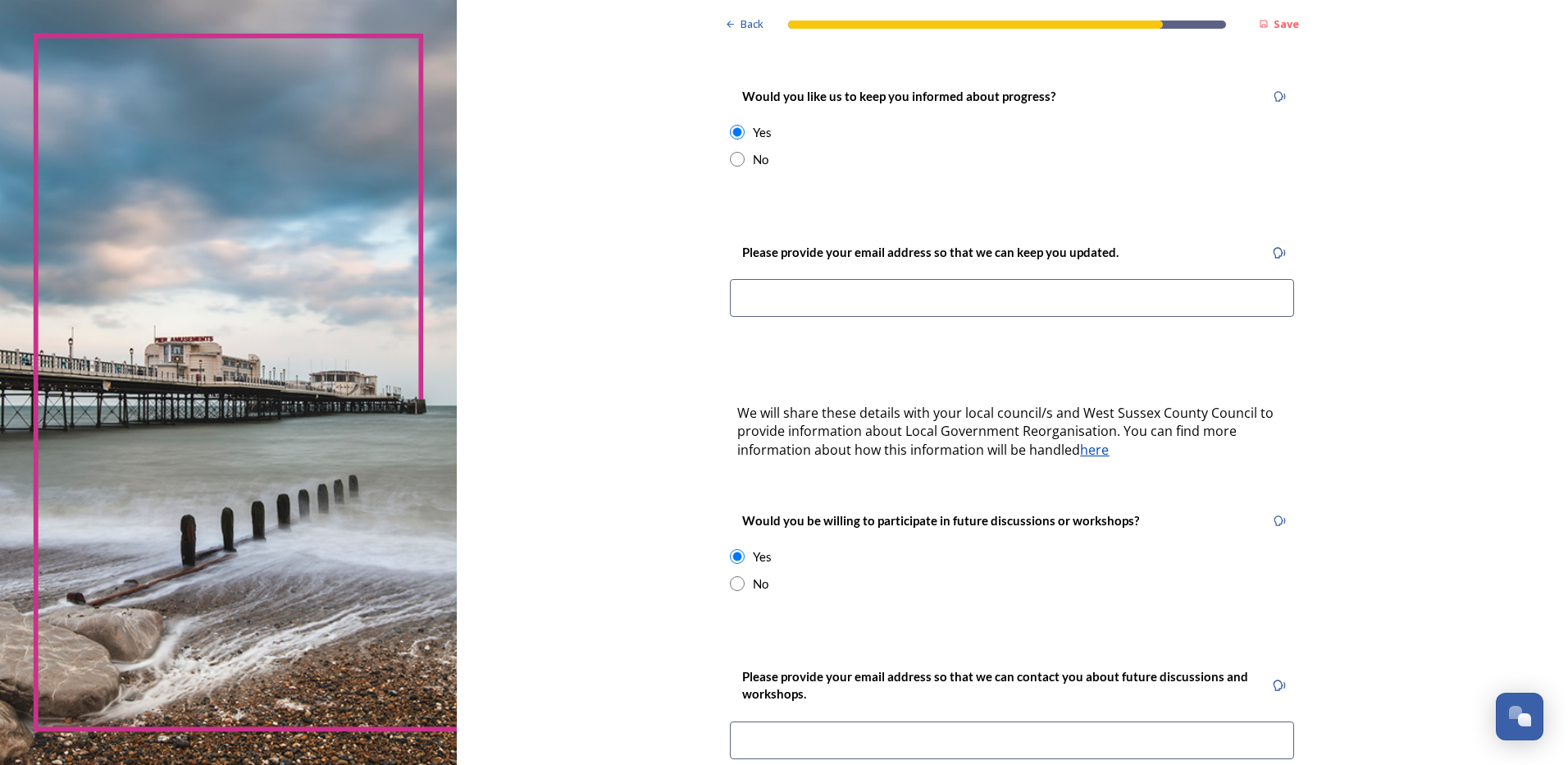
click at [733, 576] on input "radio" at bounding box center [737, 583] width 15 height 15
radio input "true"
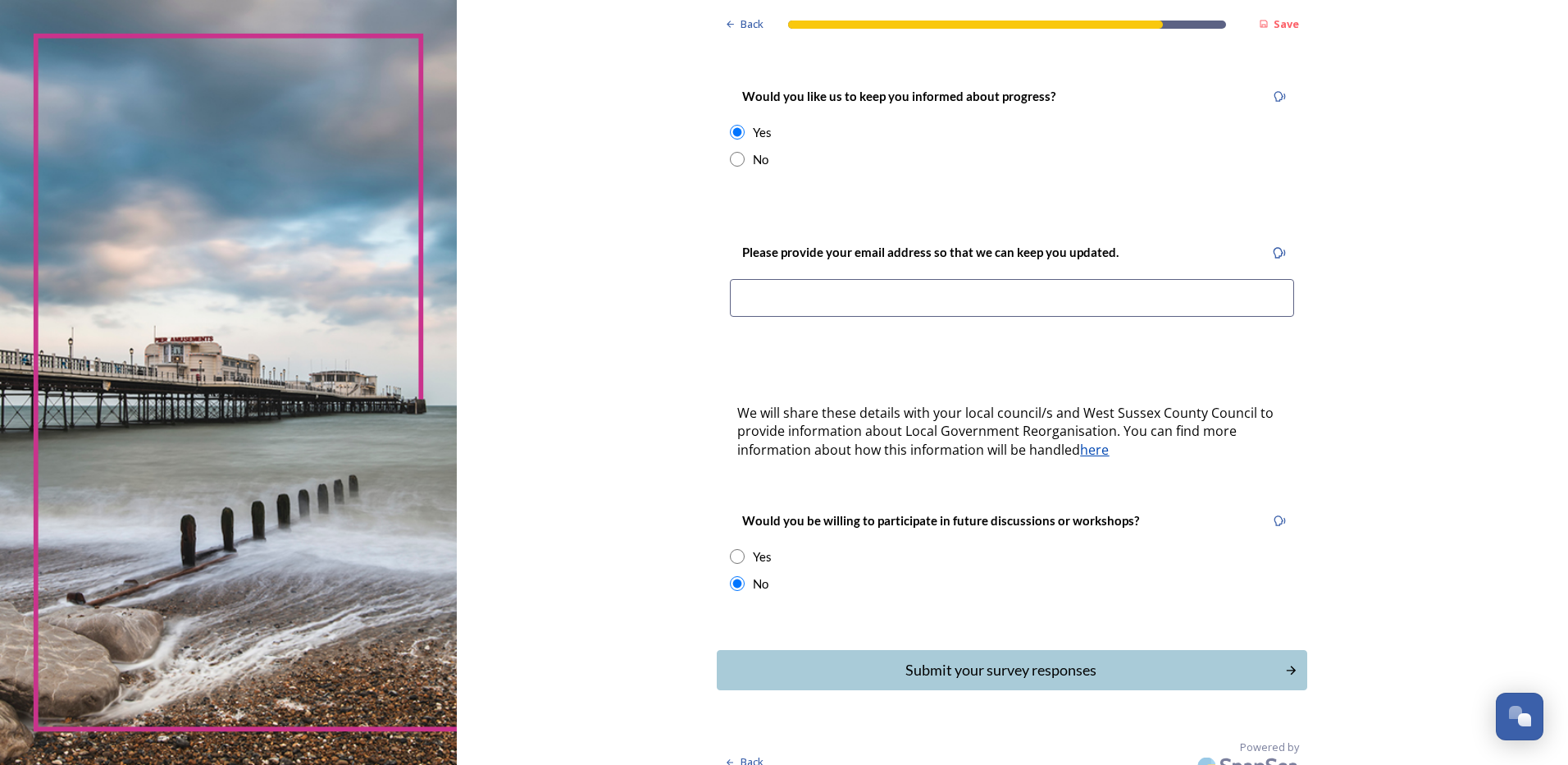
click at [731, 549] on input "radio" at bounding box center [737, 556] width 15 height 15
radio input "true"
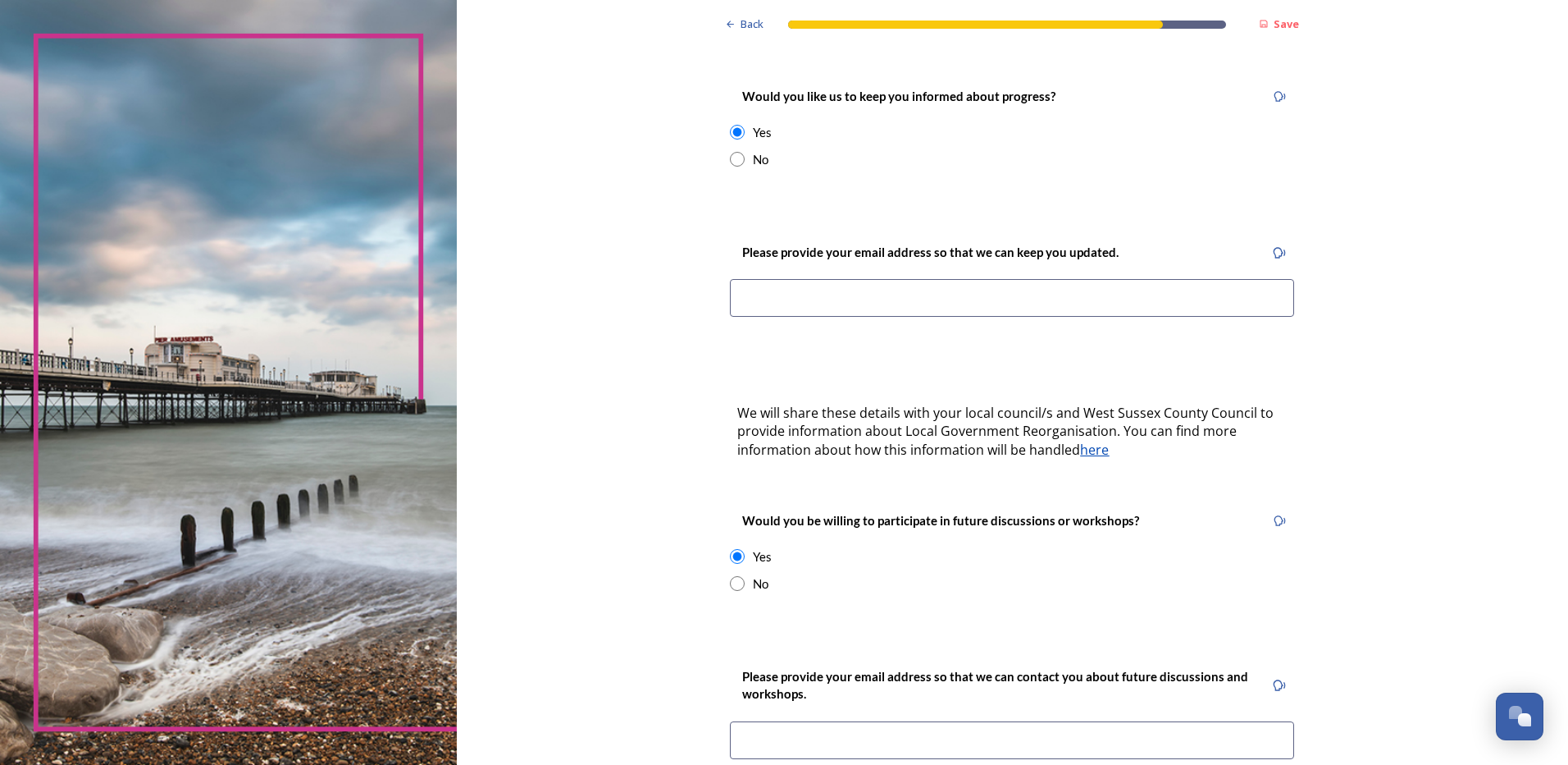
click at [734, 152] on input "radio" at bounding box center [737, 159] width 15 height 15
radio input "true"
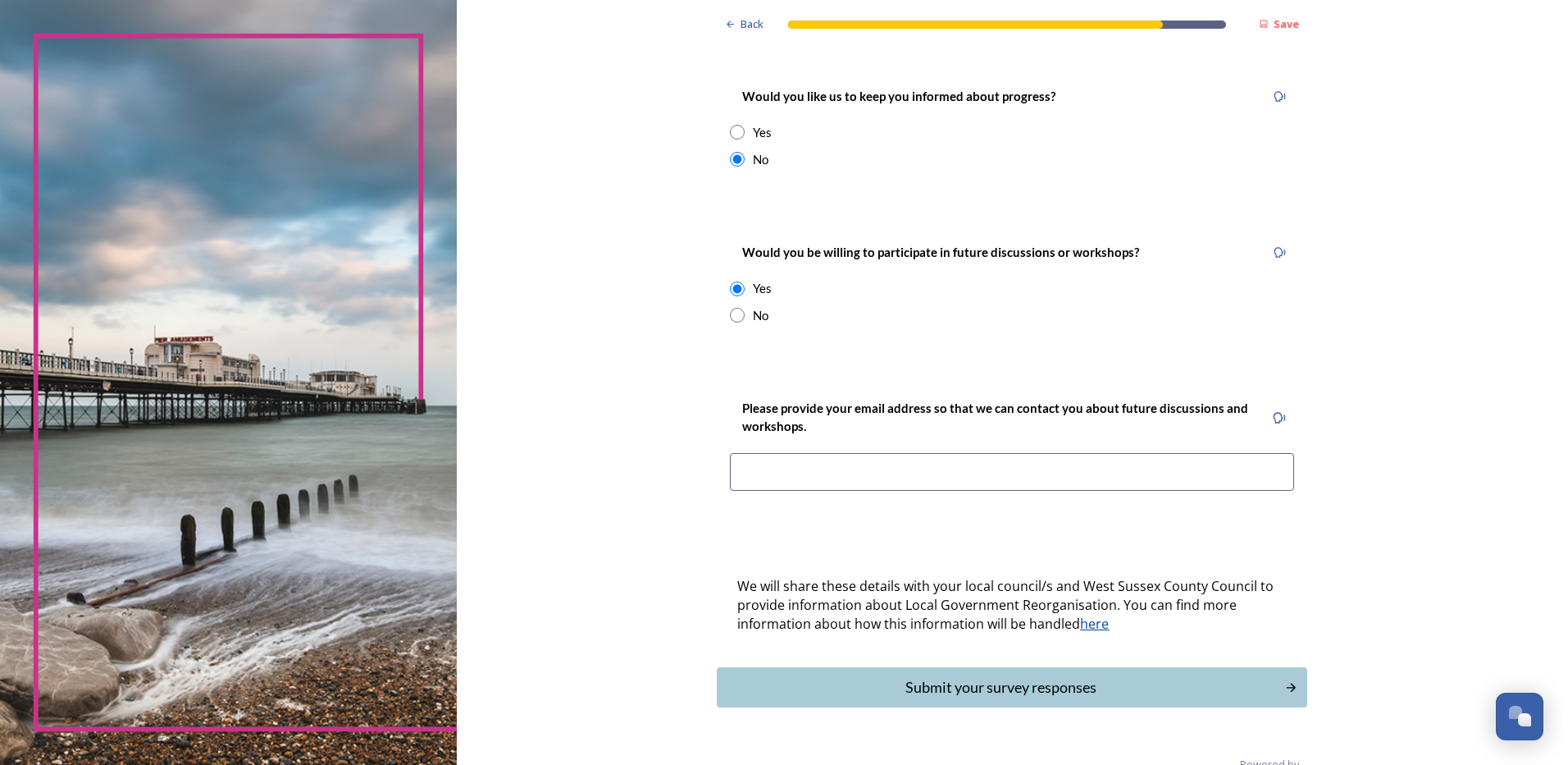
click at [733, 308] on input "radio" at bounding box center [737, 314] width 15 height 15
radio input "true"
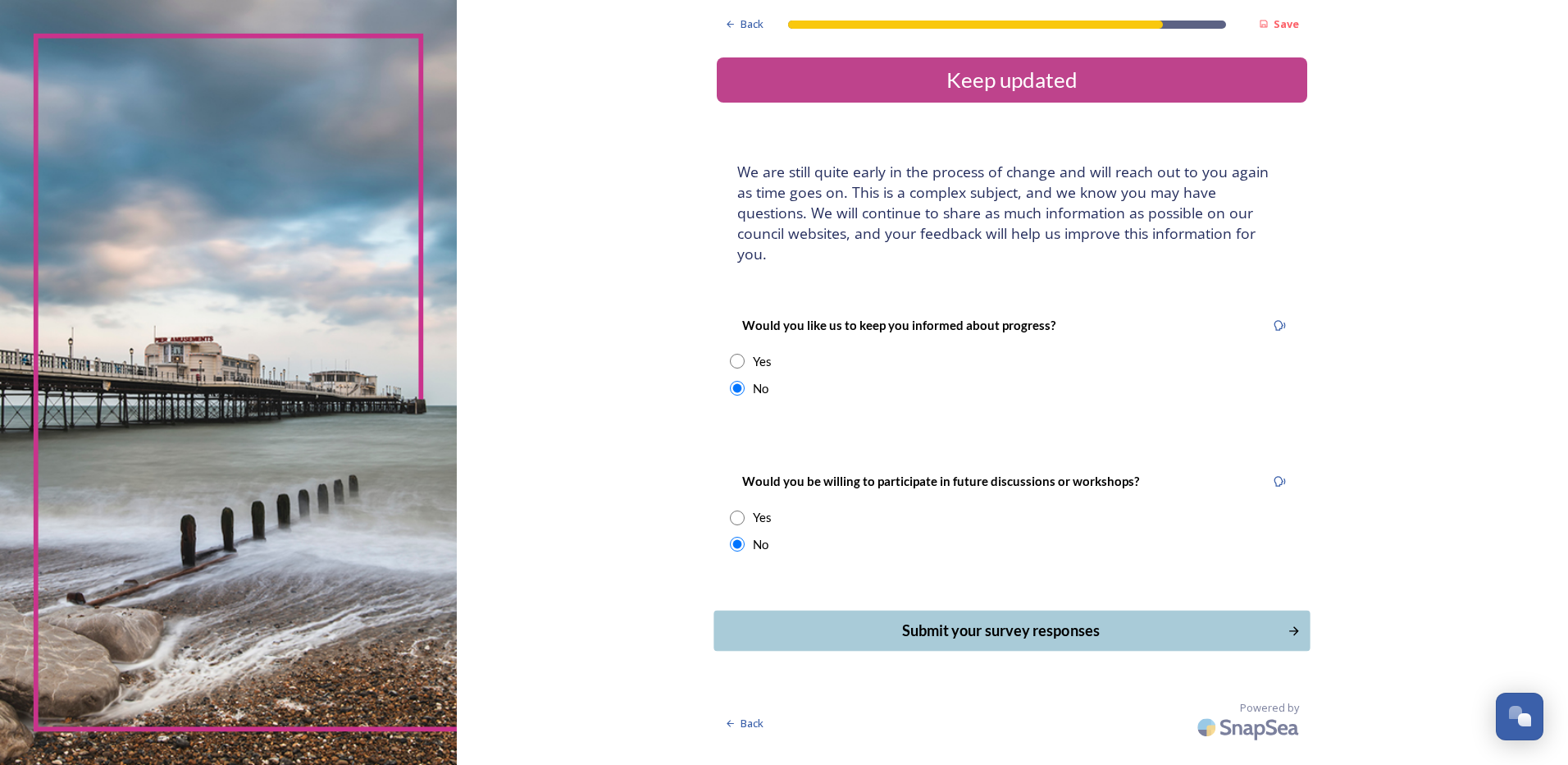
click at [1022, 620] on div "Submit your survey responses" at bounding box center [1001, 631] width 555 height 22
